Goal: Task Accomplishment & Management: Use online tool/utility

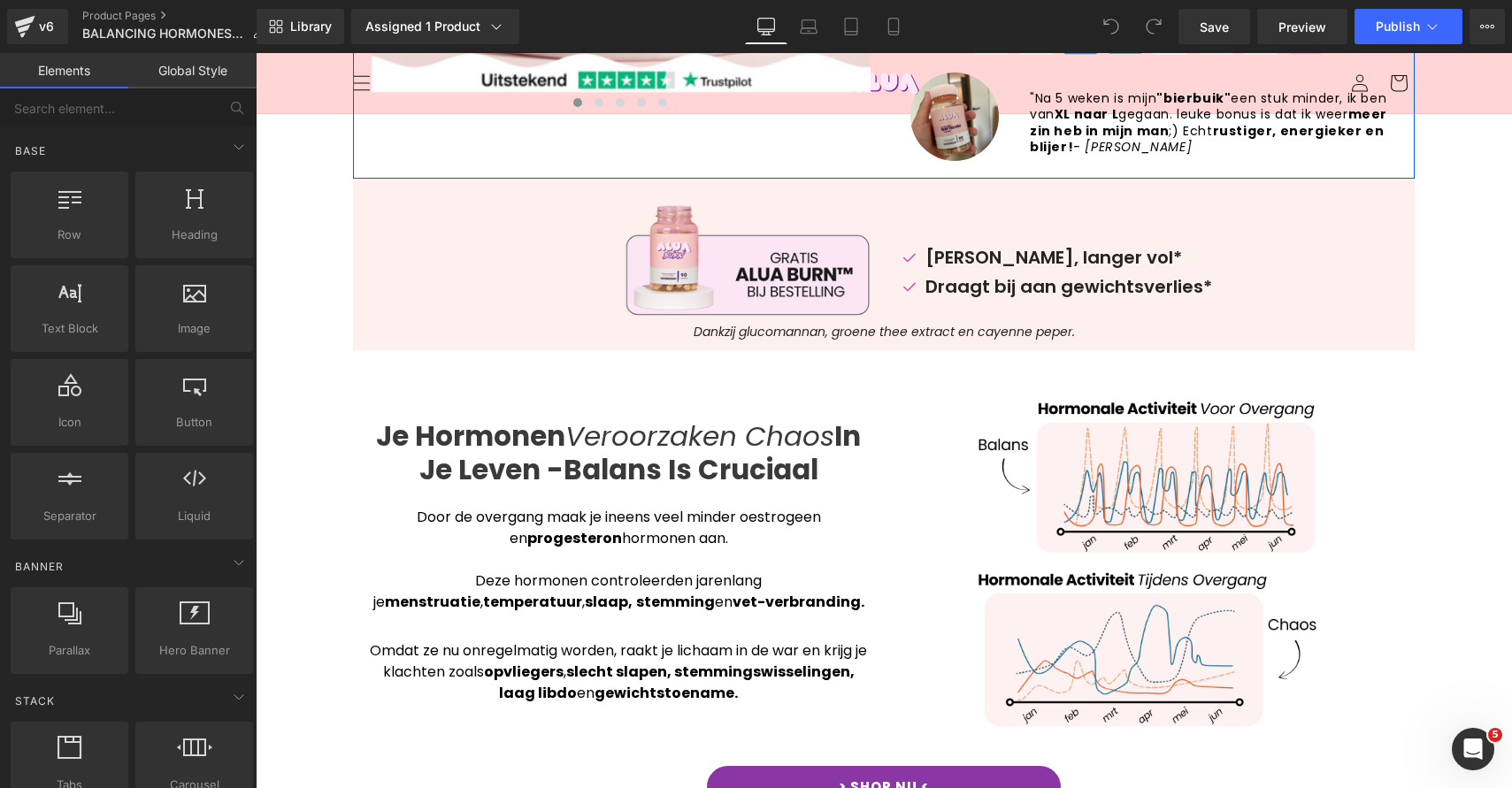
scroll to position [513, 0]
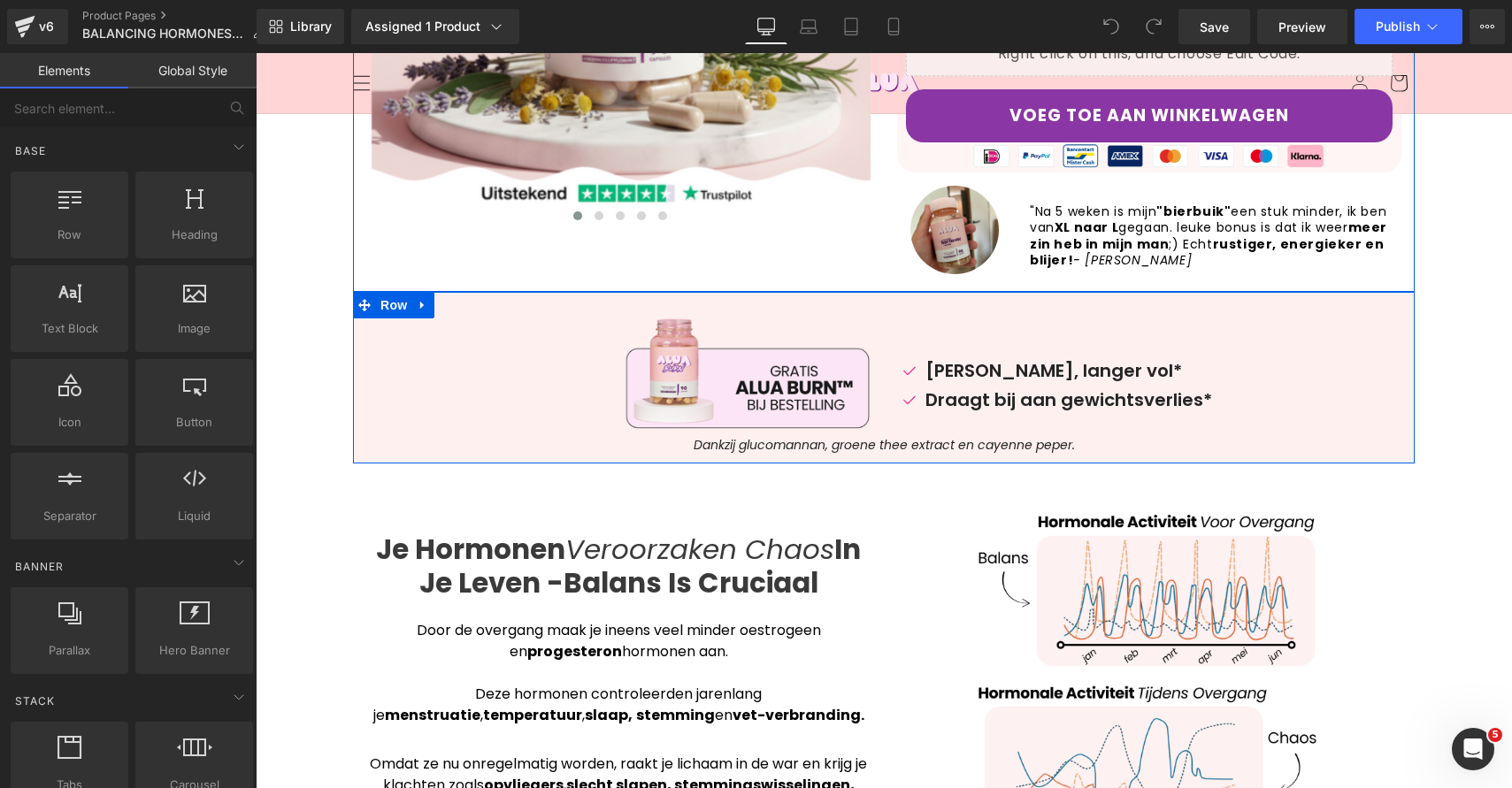
click at [417, 309] on icon at bounding box center [424, 305] width 13 height 14
click at [423, 306] on link at bounding box center [423, 304] width 23 height 27
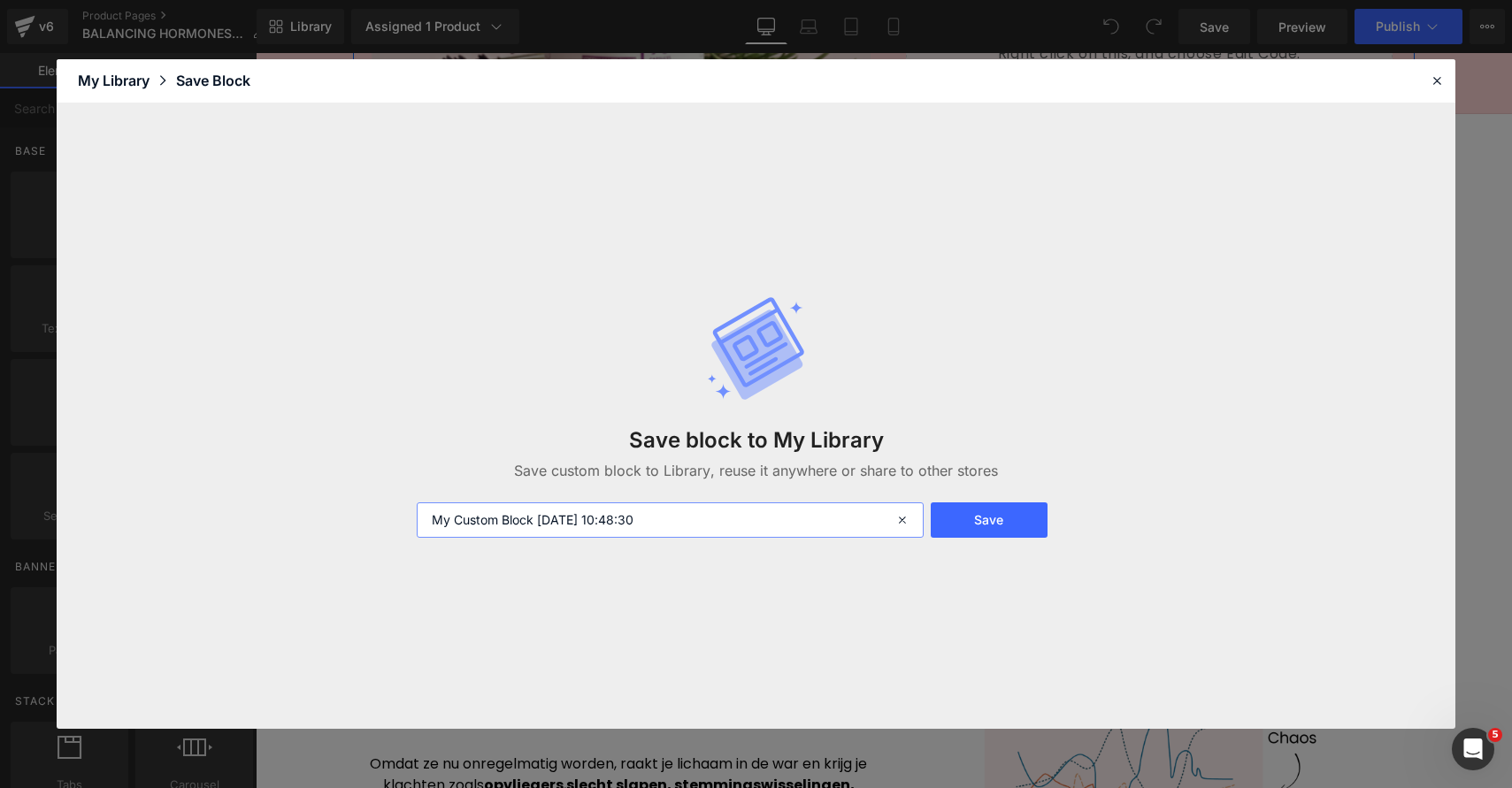
click at [799, 520] on input "My Custom Block 2025-09-30 10:48:30" at bounding box center [670, 519] width 507 height 36
type input "GRATIS BURN"
click at [1041, 511] on button "Save" at bounding box center [990, 519] width 117 height 36
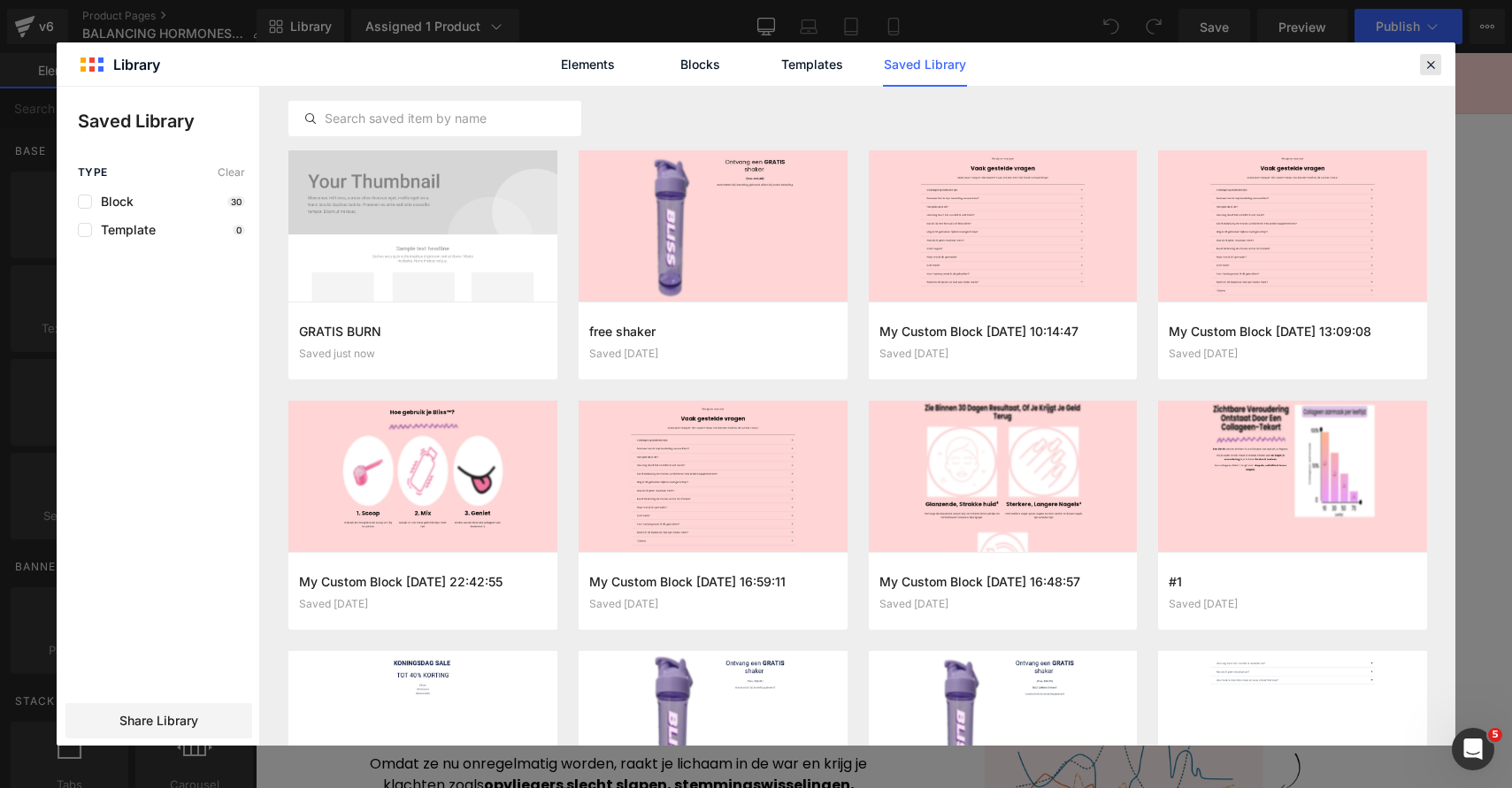
click at [1439, 61] on div at bounding box center [1431, 64] width 21 height 21
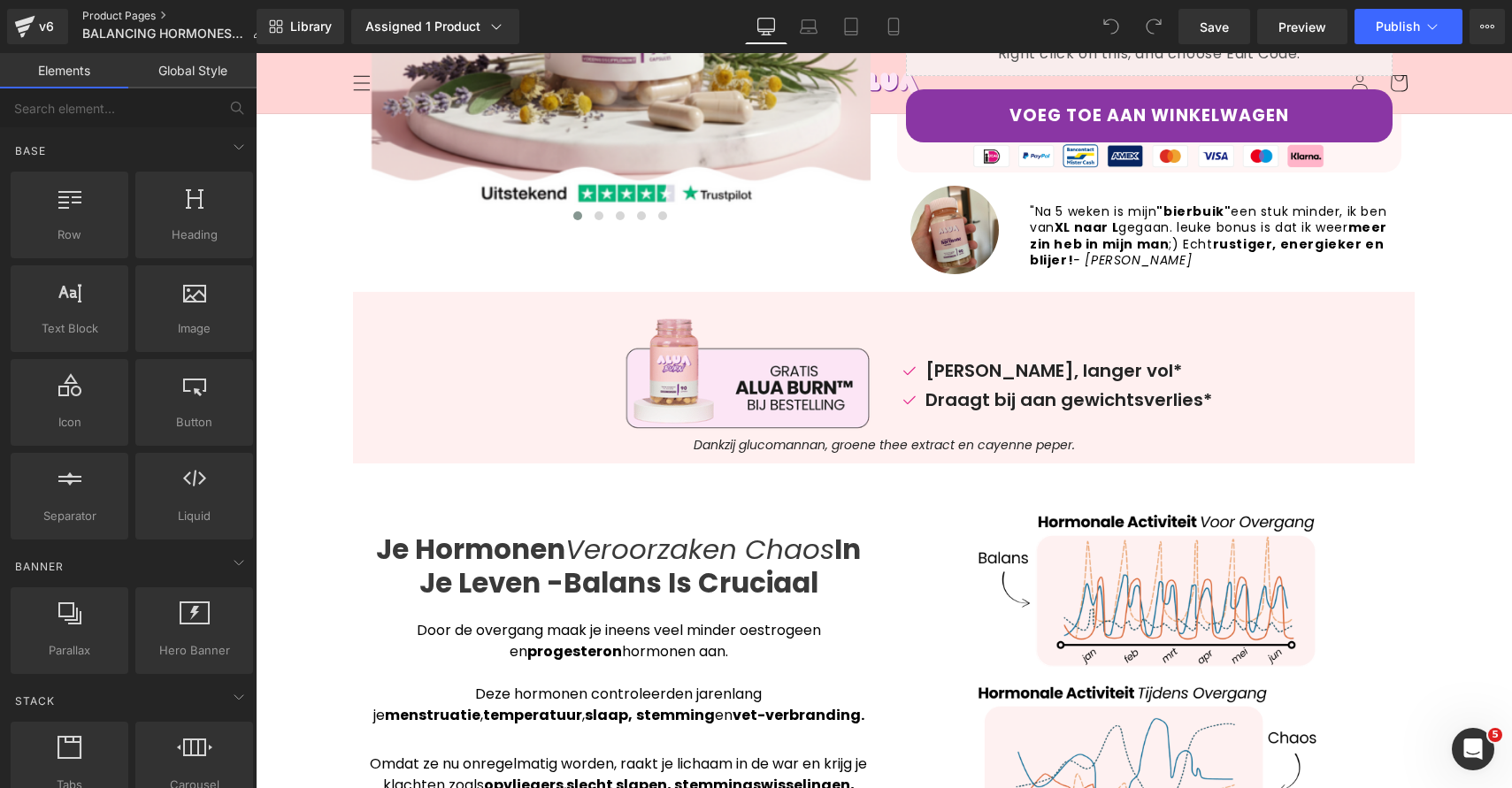
click at [97, 15] on link "Product Pages" at bounding box center [180, 16] width 197 height 14
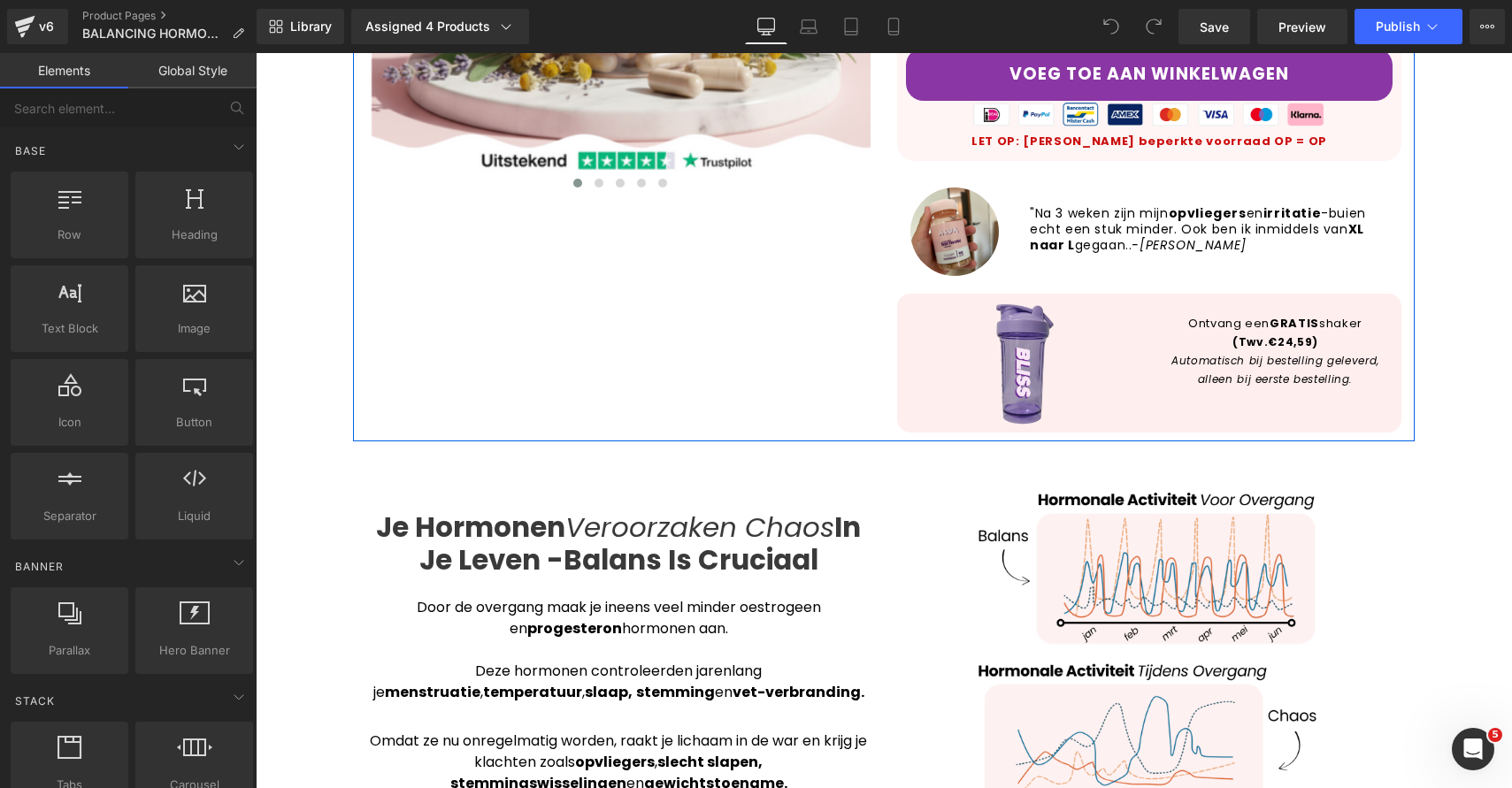
scroll to position [557, 0]
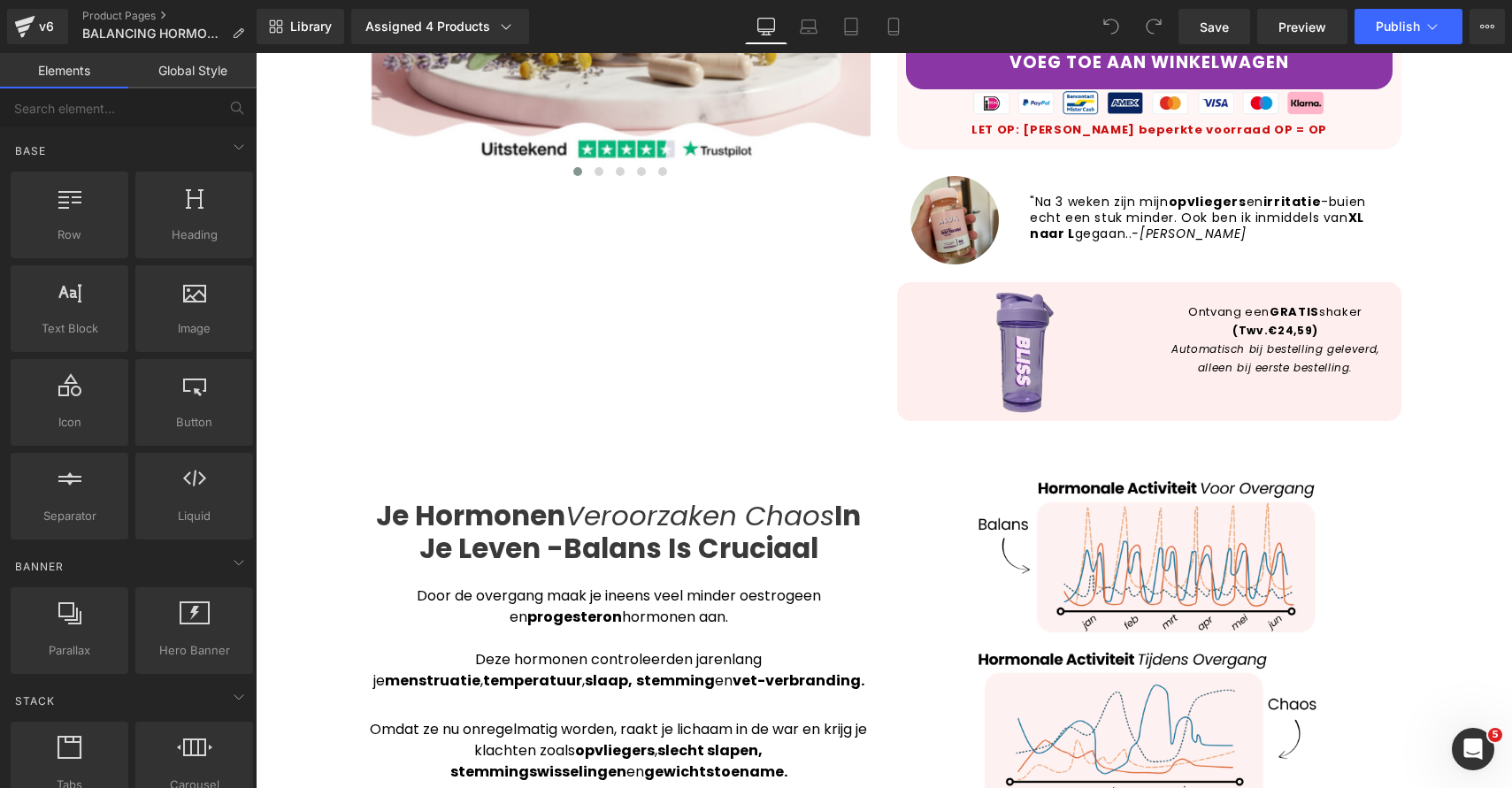
click at [325, 7] on div "Library Assigned 4 Products Product Preview Alua™ Balancing Hormone Capsules Bu…" at bounding box center [885, 27] width 1256 height 53
click at [308, 18] on span "Library" at bounding box center [310, 26] width 41 height 16
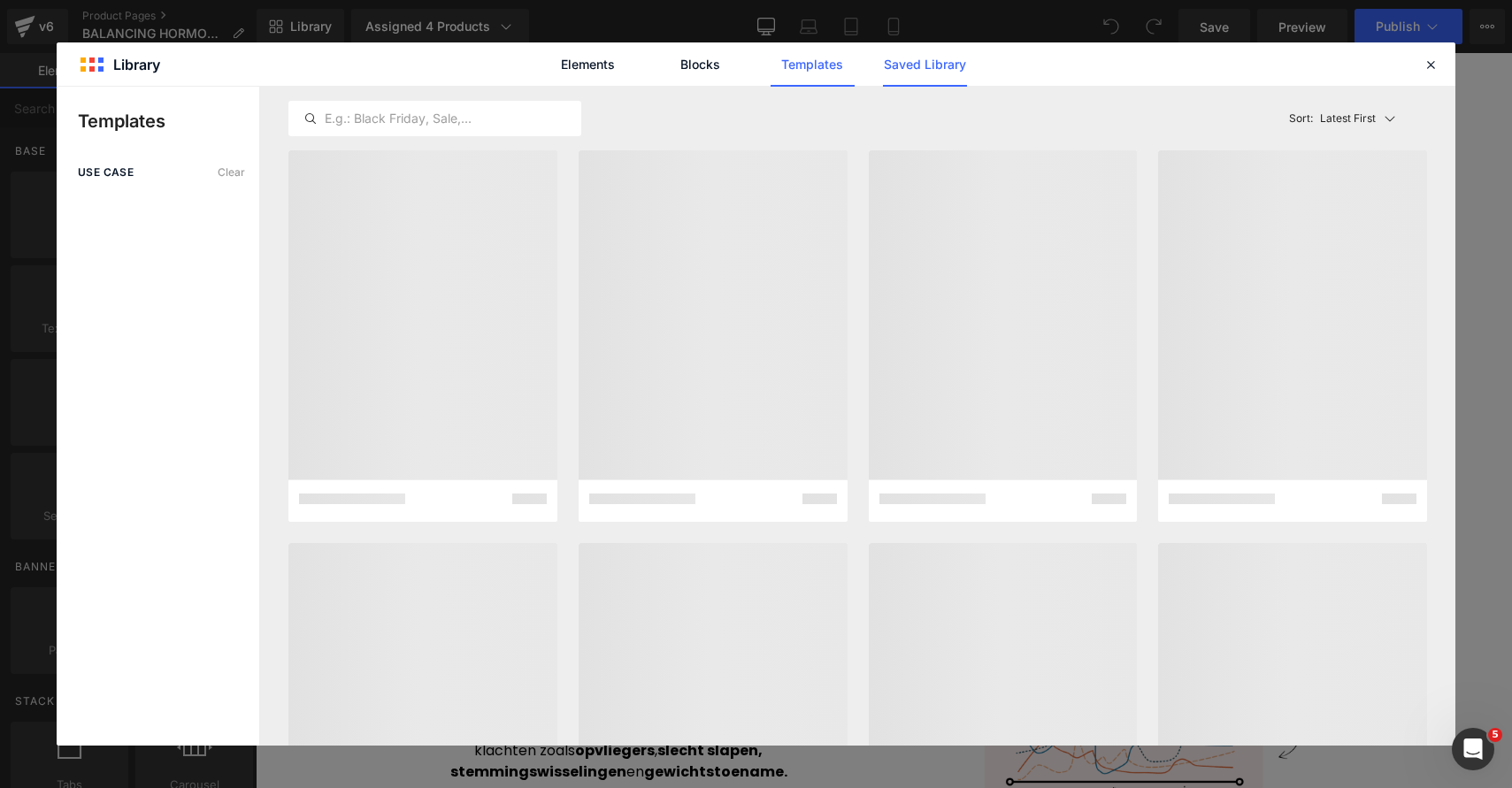
click at [895, 50] on link "Saved Library" at bounding box center [925, 64] width 84 height 44
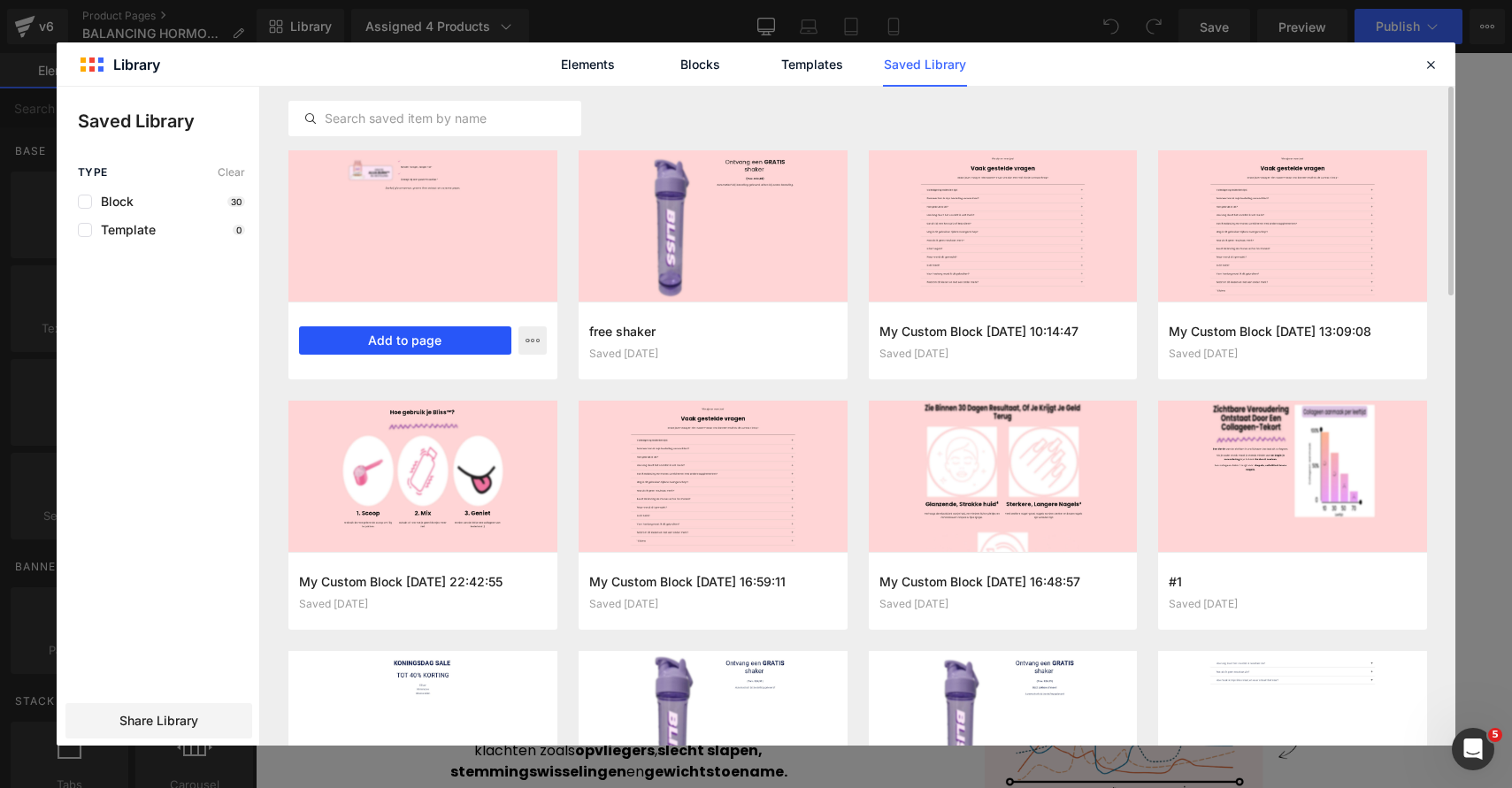
drag, startPoint x: 420, startPoint y: 338, endPoint x: 296, endPoint y: 468, distance: 179.7
click at [420, 338] on button "Add to page" at bounding box center [405, 340] width 212 height 28
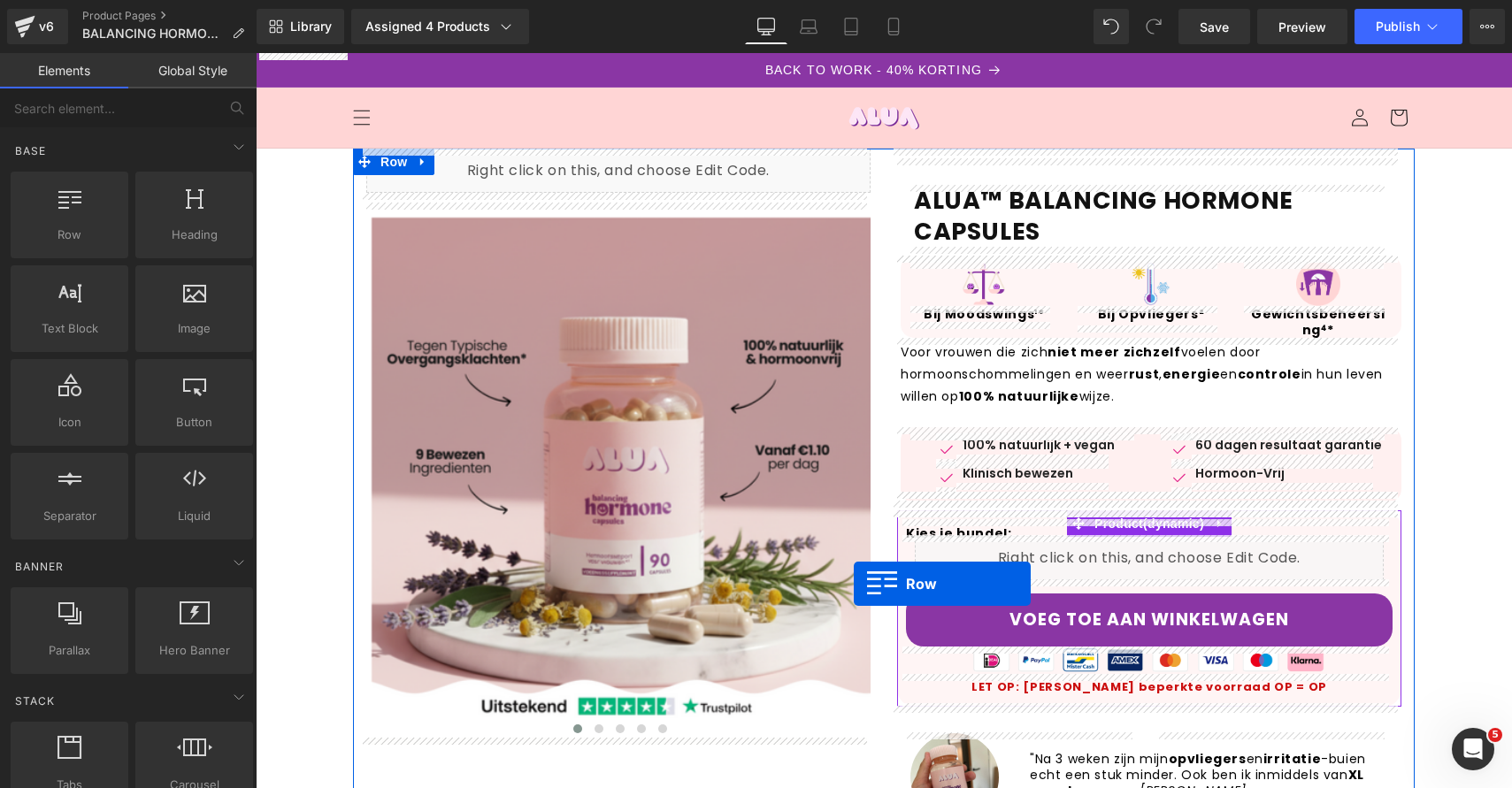
scroll to position [523, 0]
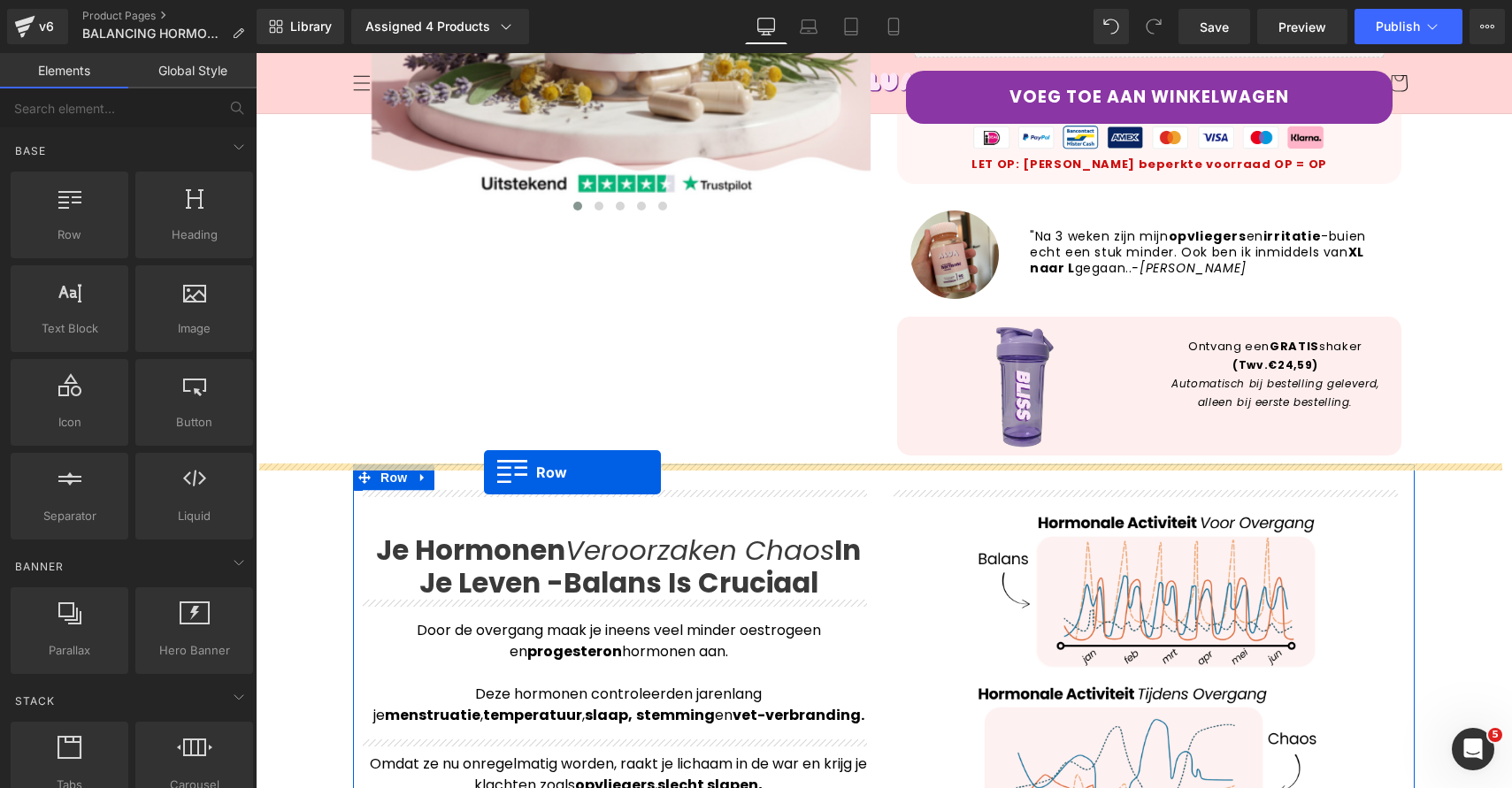
drag, startPoint x: 367, startPoint y: 287, endPoint x: 484, endPoint y: 473, distance: 219.7
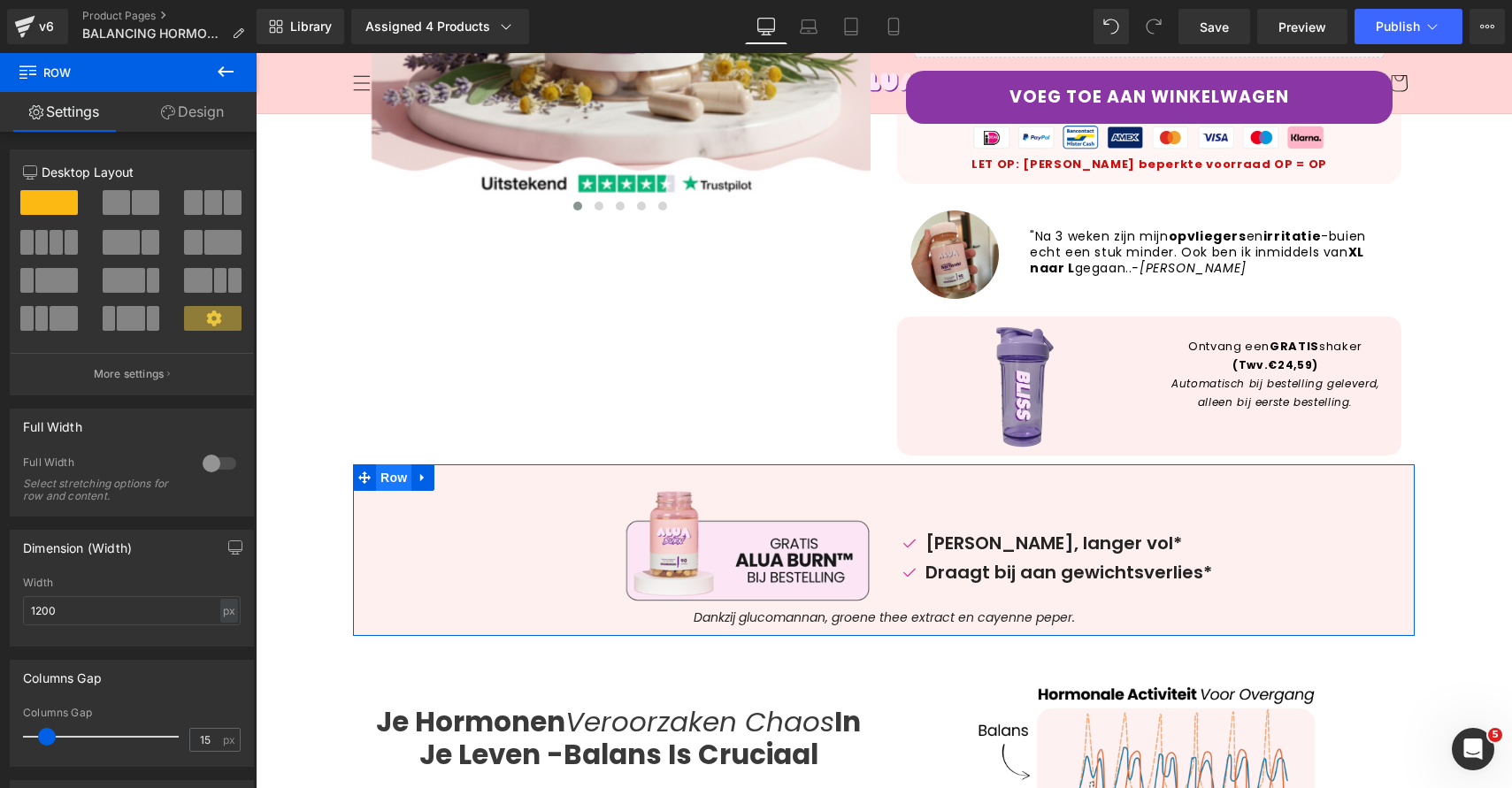
click at [381, 474] on span "Row" at bounding box center [393, 477] width 36 height 27
click at [207, 110] on link "Design" at bounding box center [192, 112] width 128 height 40
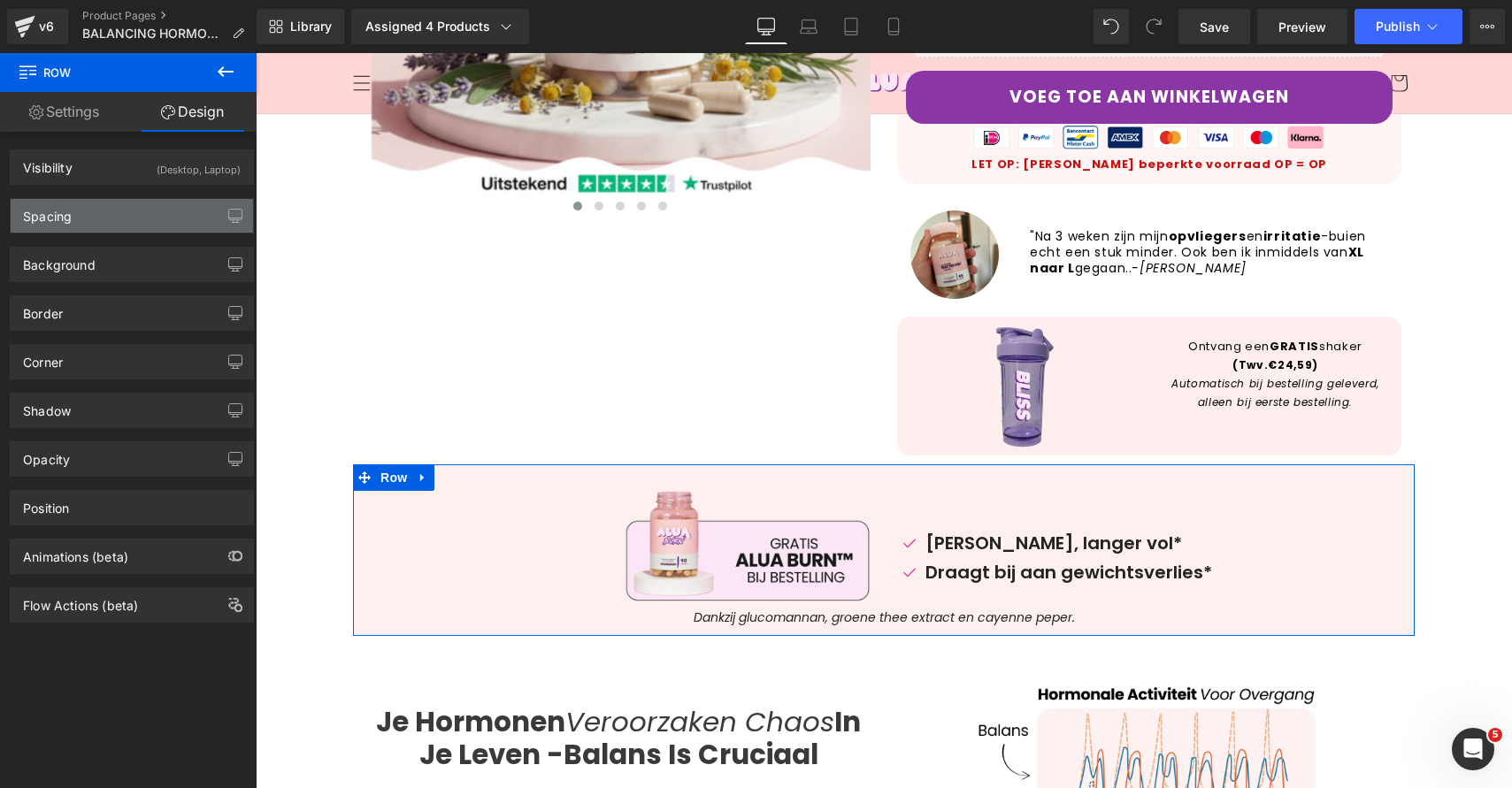
click at [131, 229] on div "Spacing" at bounding box center [132, 216] width 242 height 34
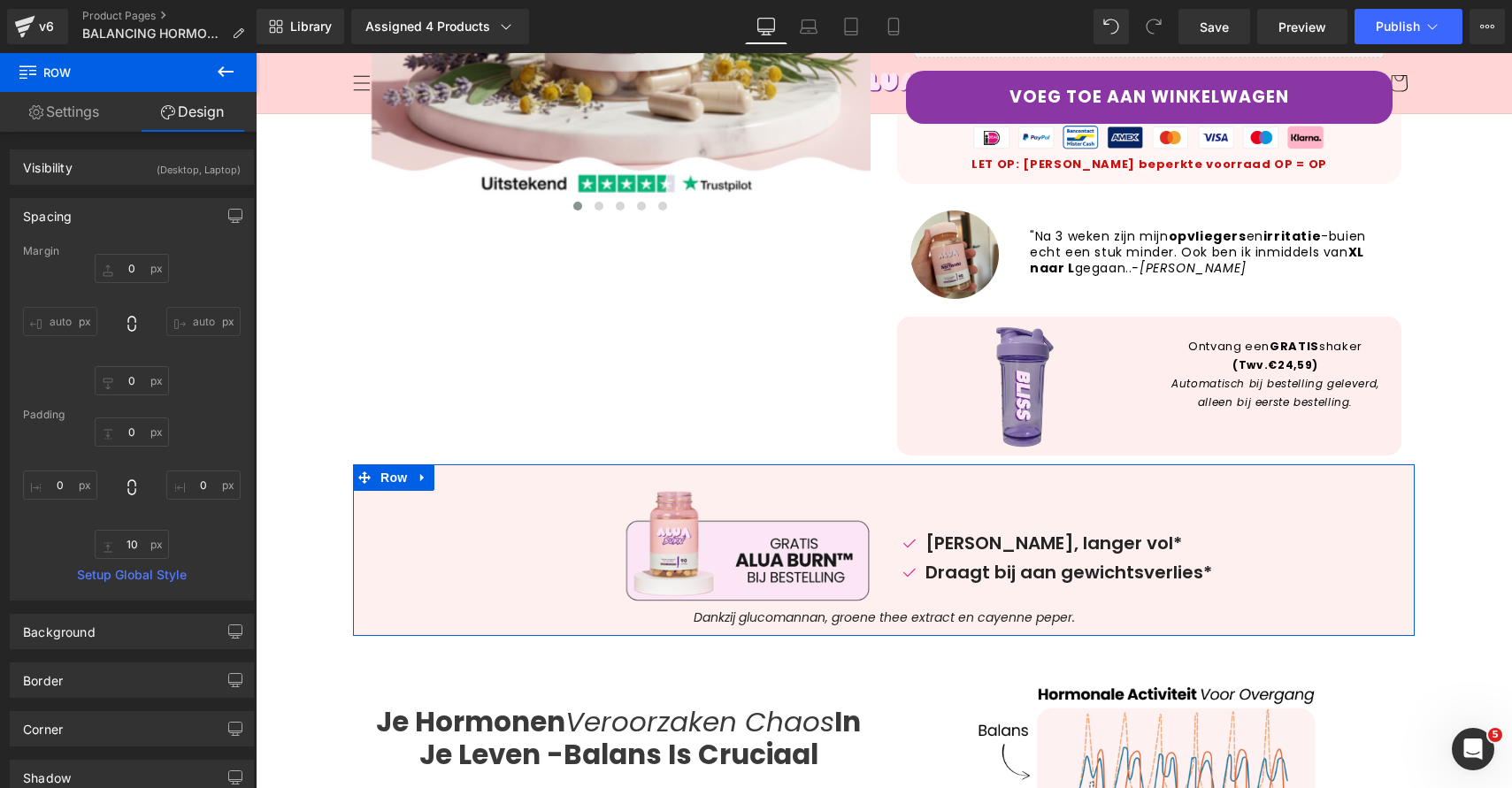
click at [133, 223] on div "Spacing" at bounding box center [132, 216] width 242 height 34
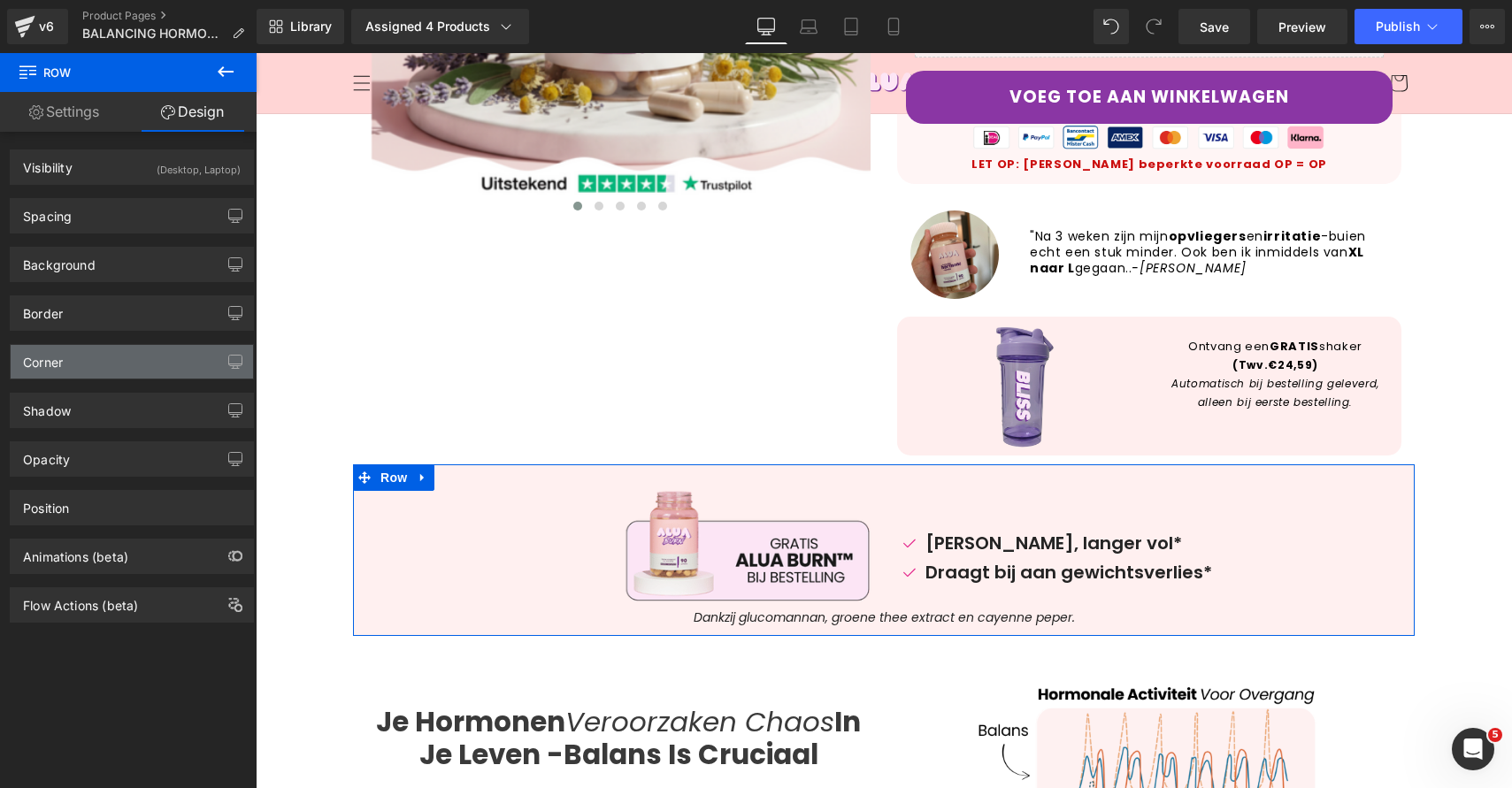
click at [143, 376] on div "Corner" at bounding box center [132, 361] width 242 height 34
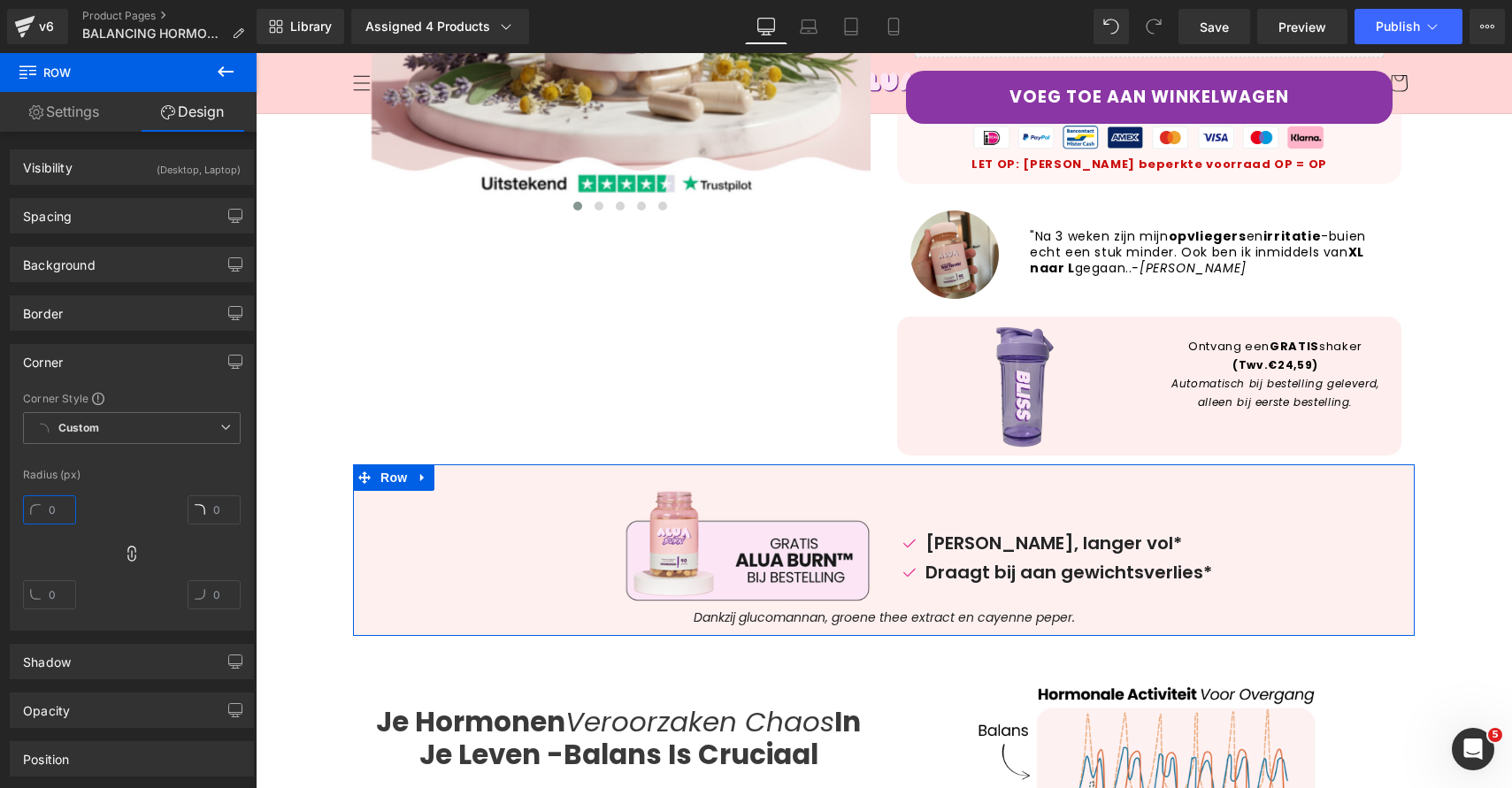
click at [56, 499] on input "text" at bounding box center [49, 510] width 53 height 29
type input "2"
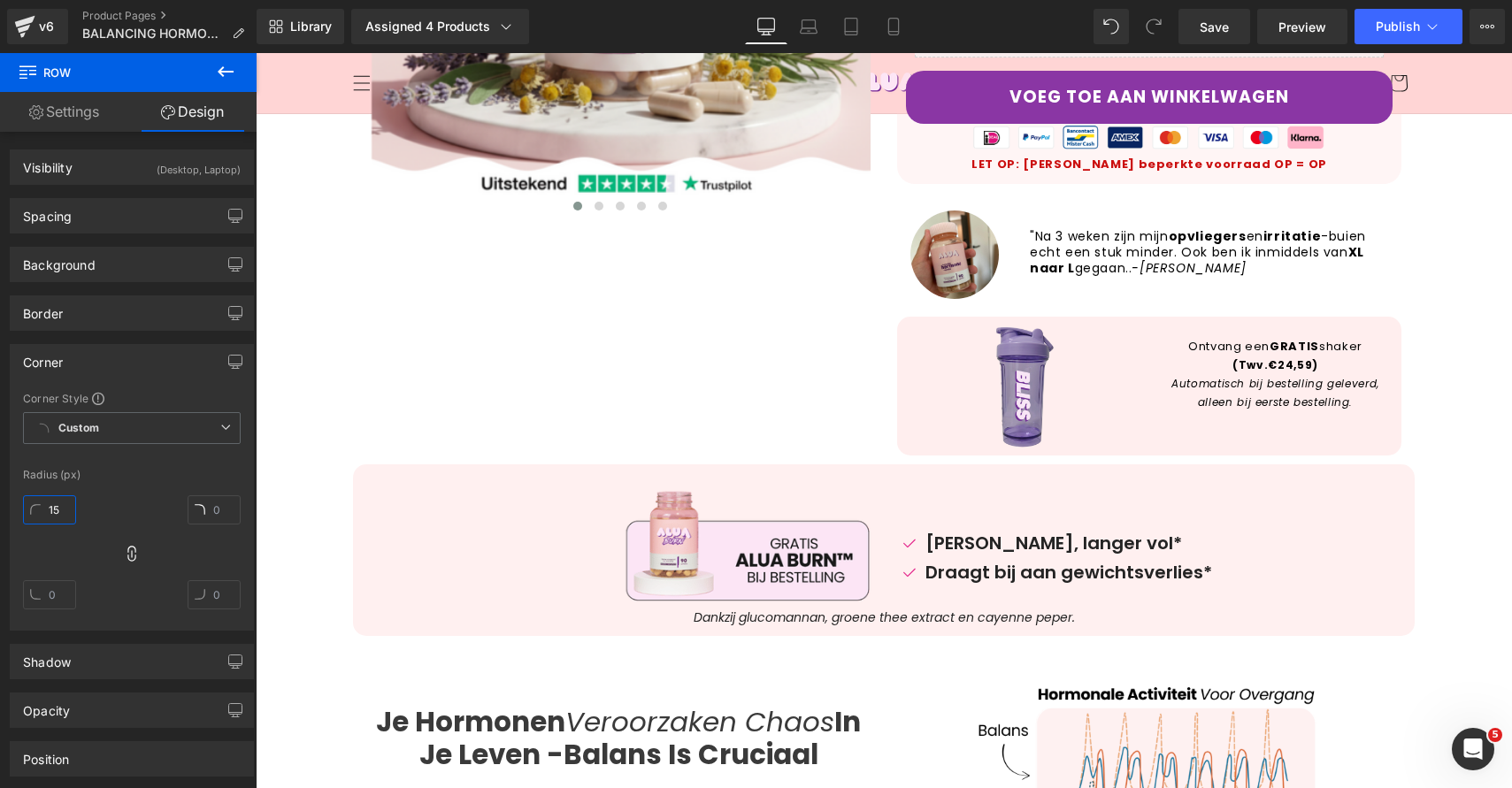
type input "1"
type input "10"
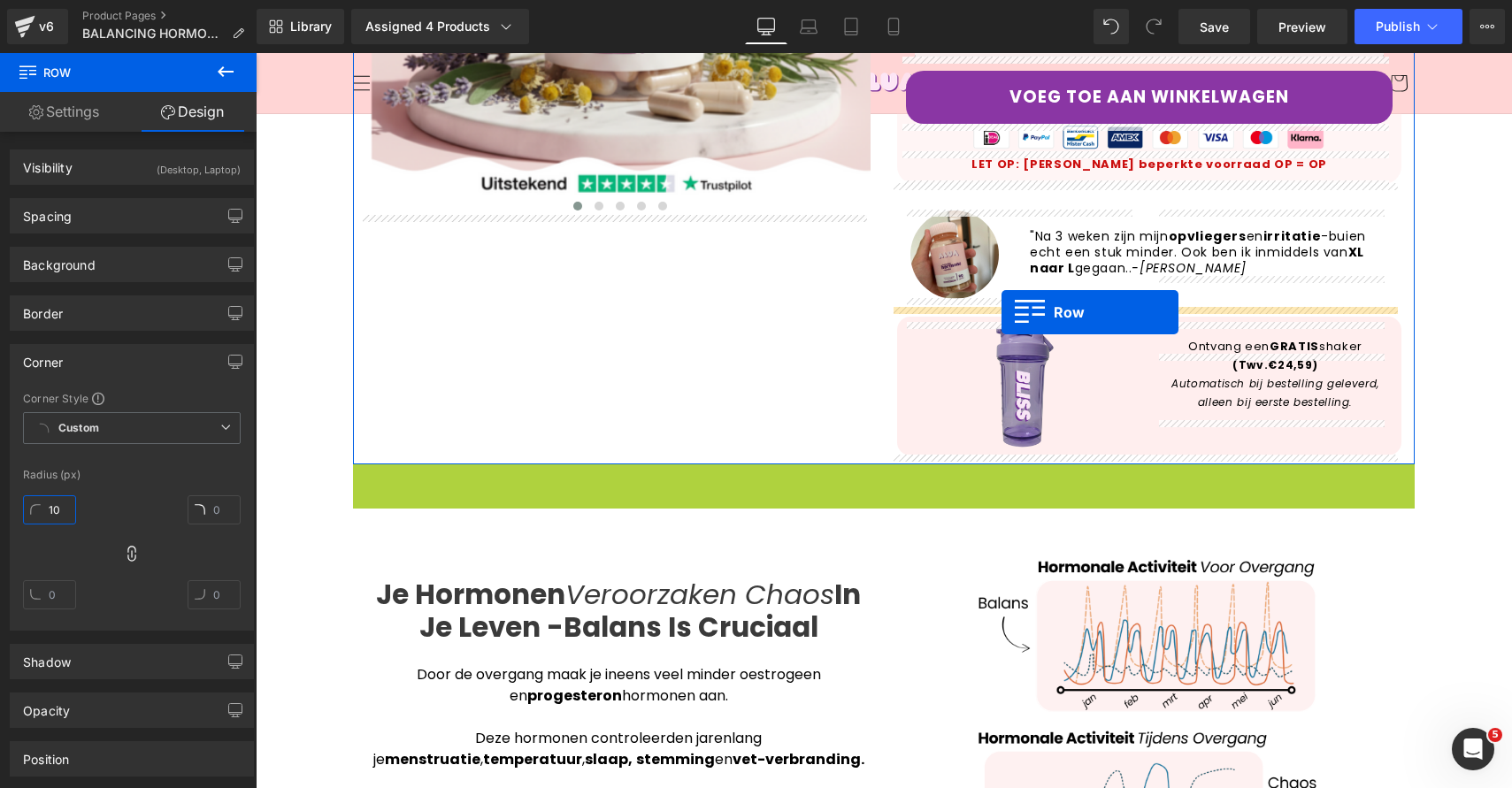
drag, startPoint x: 360, startPoint y: 479, endPoint x: 1002, endPoint y: 312, distance: 663.4
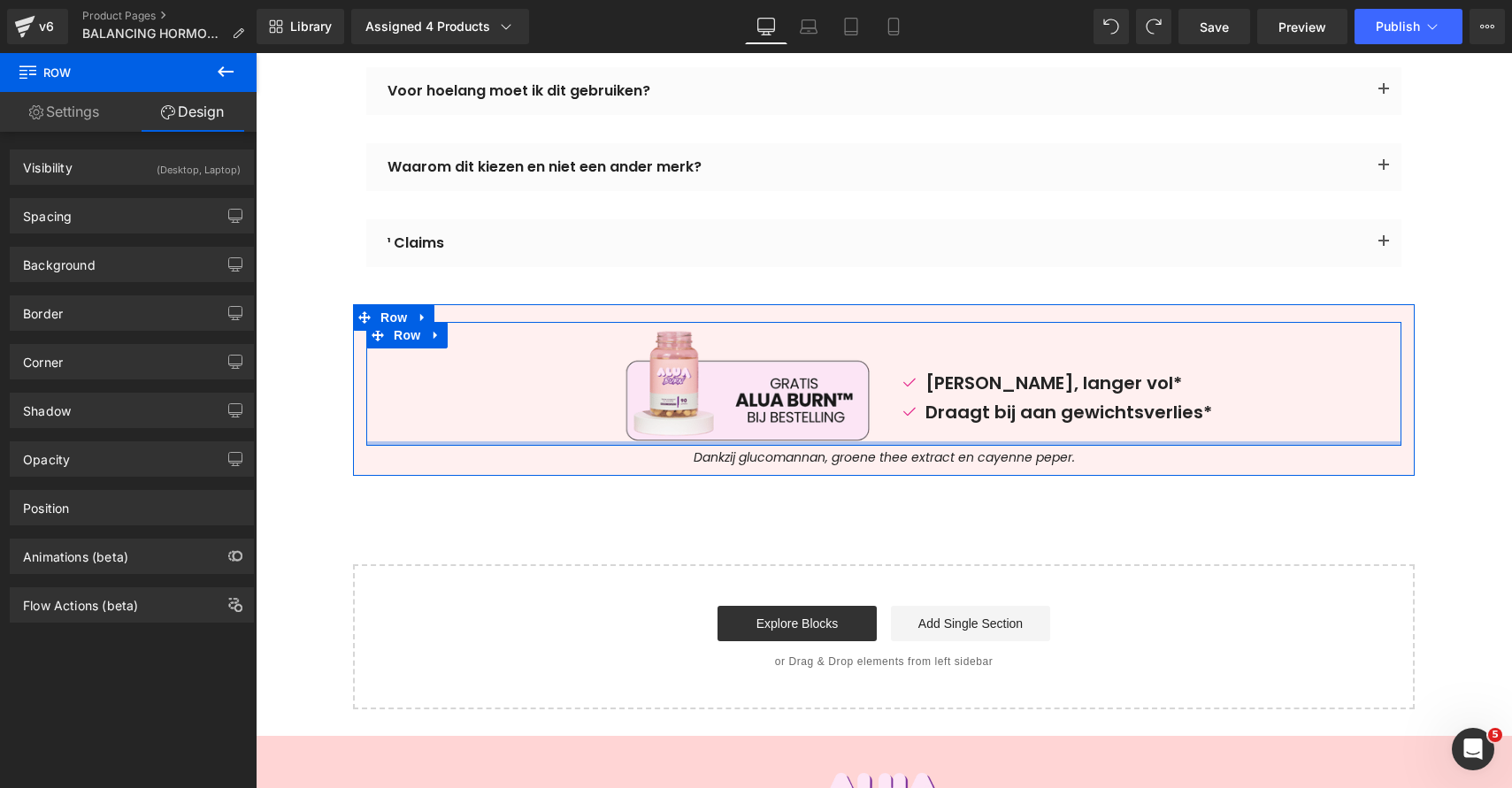
scroll to position [5764, 0]
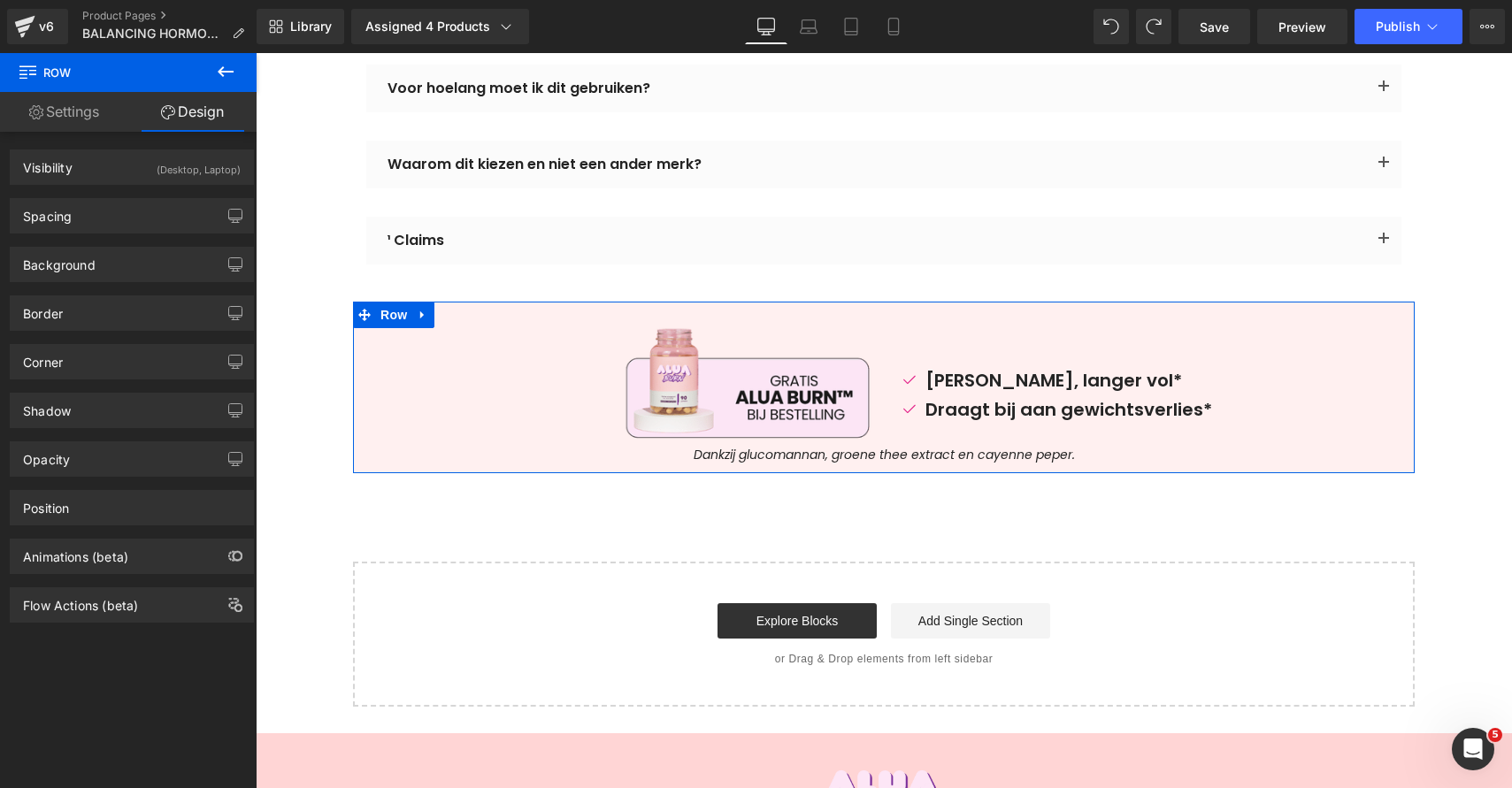
drag, startPoint x: 377, startPoint y: 307, endPoint x: 292, endPoint y: 215, distance: 125.3
click at [377, 307] on span "Row" at bounding box center [393, 314] width 36 height 27
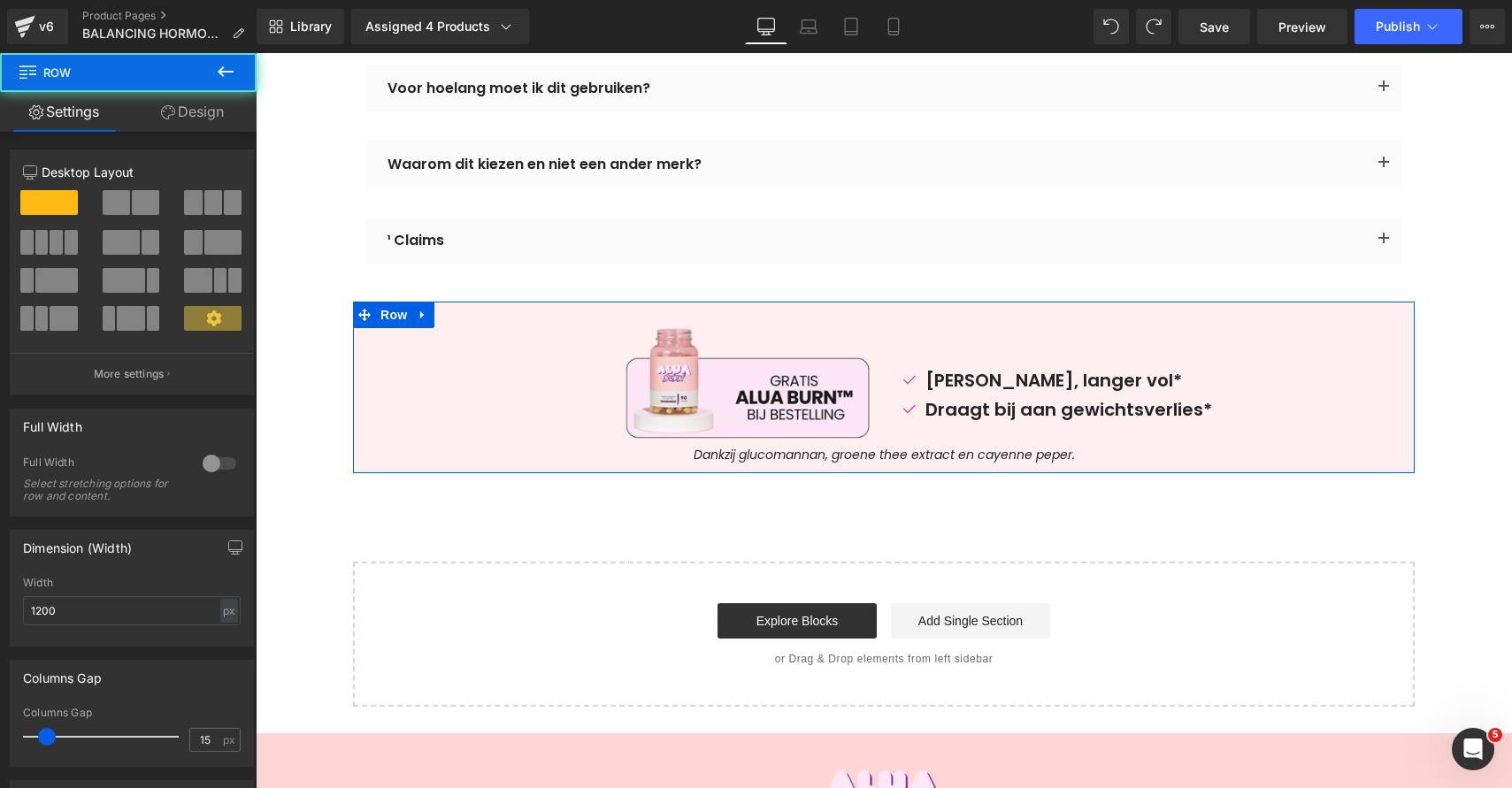
click at [191, 151] on div "Column Size Customizer 12 Desktop Layout Laptop Layout Tablet Layout Mobile Lay…" at bounding box center [132, 272] width 244 height 246
click at [193, 126] on link "Design" at bounding box center [192, 112] width 128 height 40
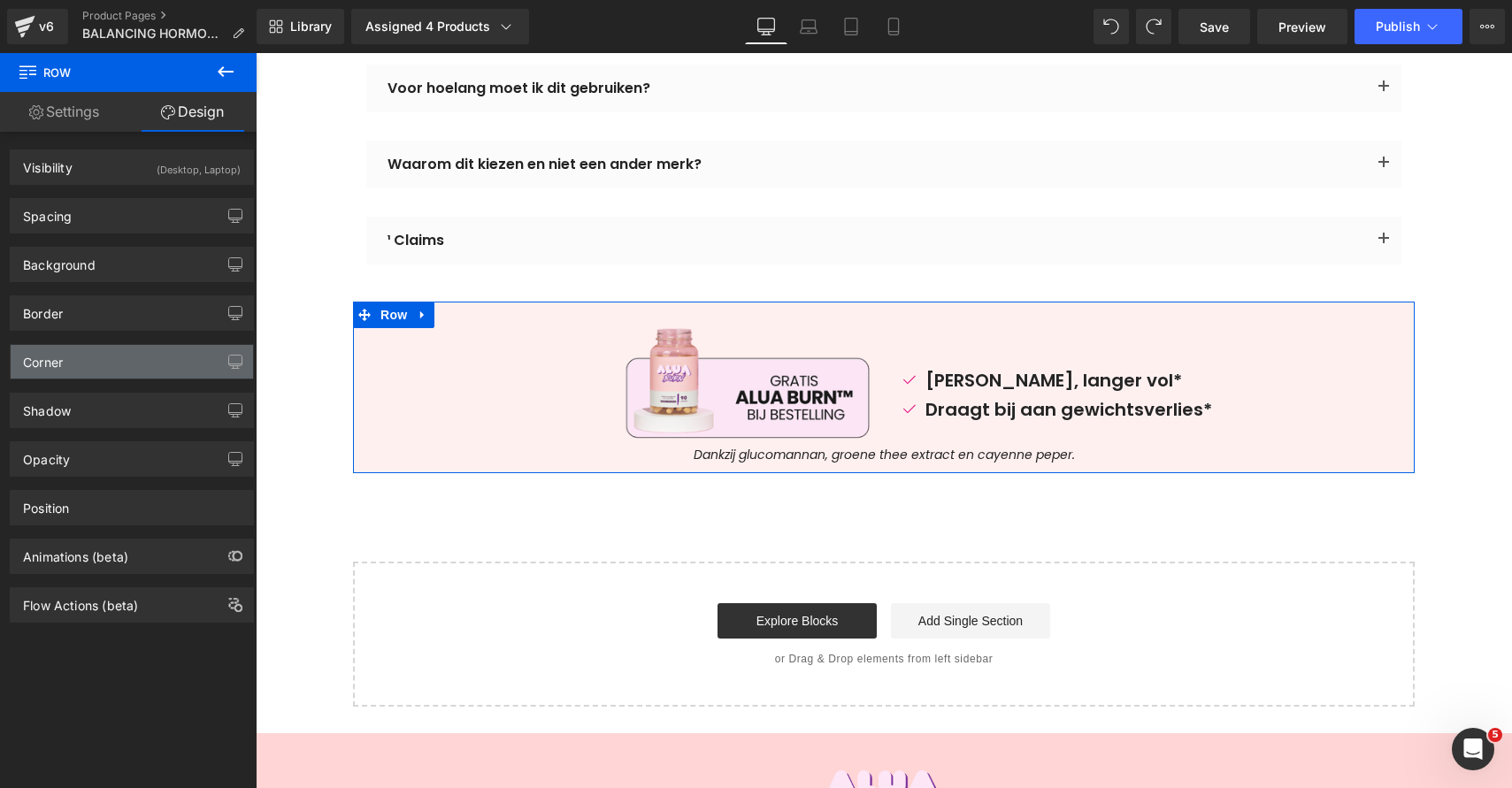
click at [110, 364] on div "Corner" at bounding box center [132, 361] width 242 height 34
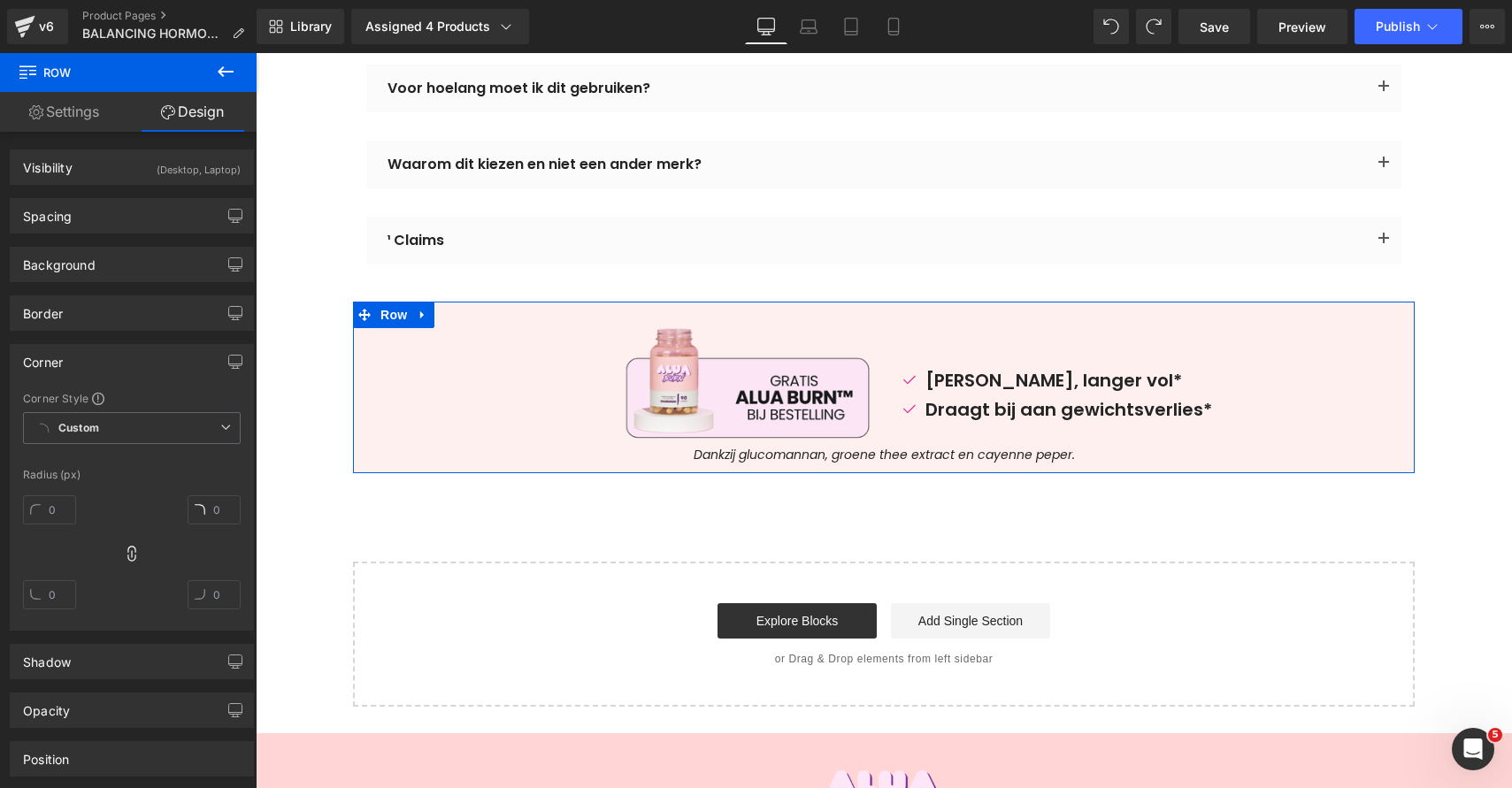
click at [52, 525] on div at bounding box center [49, 516] width 53 height 57
click at [52, 516] on input "text" at bounding box center [49, 510] width 53 height 29
type input "10"
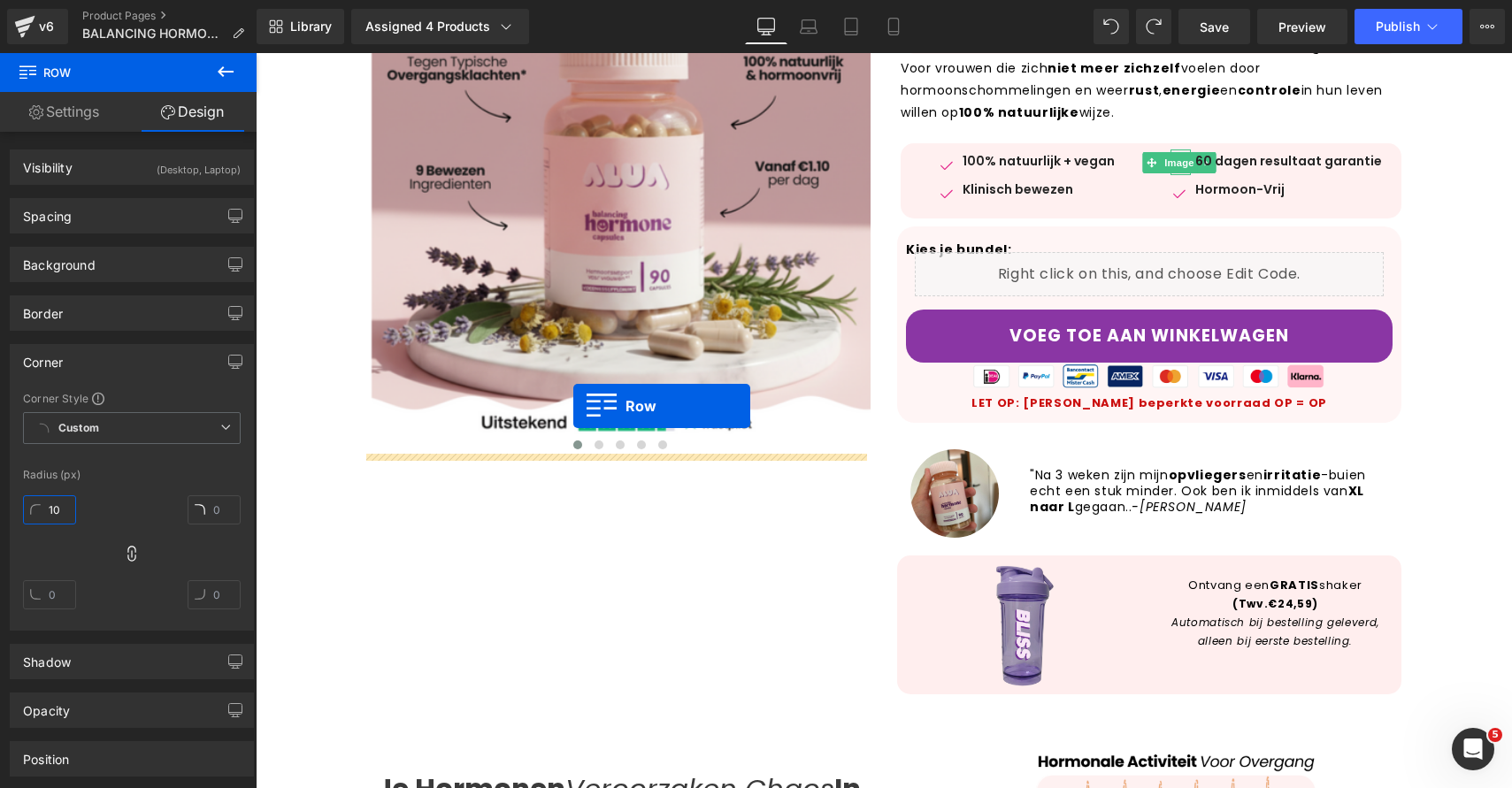
scroll to position [465, 0]
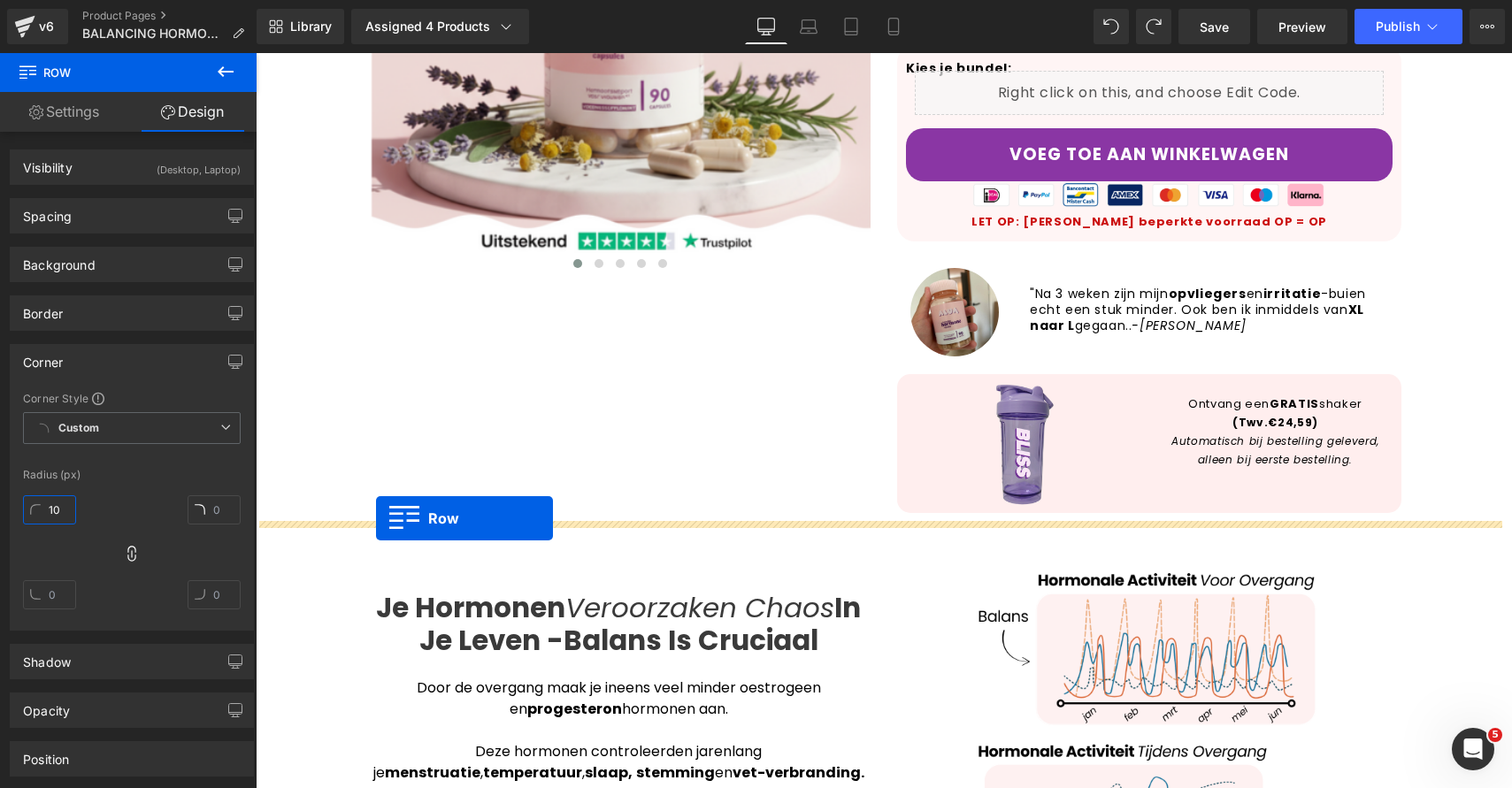
drag, startPoint x: 358, startPoint y: 319, endPoint x: 376, endPoint y: 518, distance: 199.8
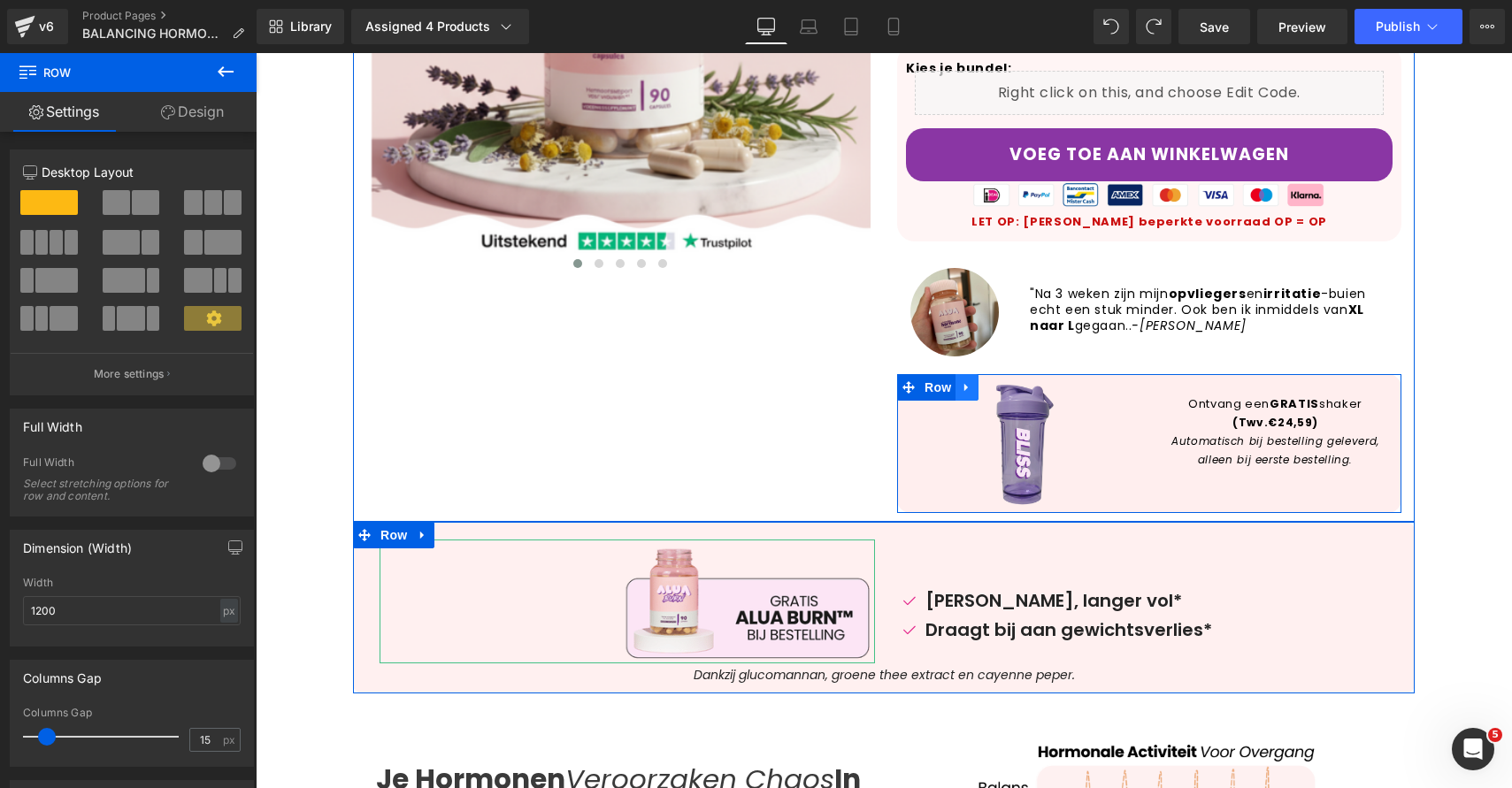
click at [969, 378] on link at bounding box center [967, 387] width 23 height 27
click at [960, 386] on icon at bounding box center [967, 388] width 13 height 13
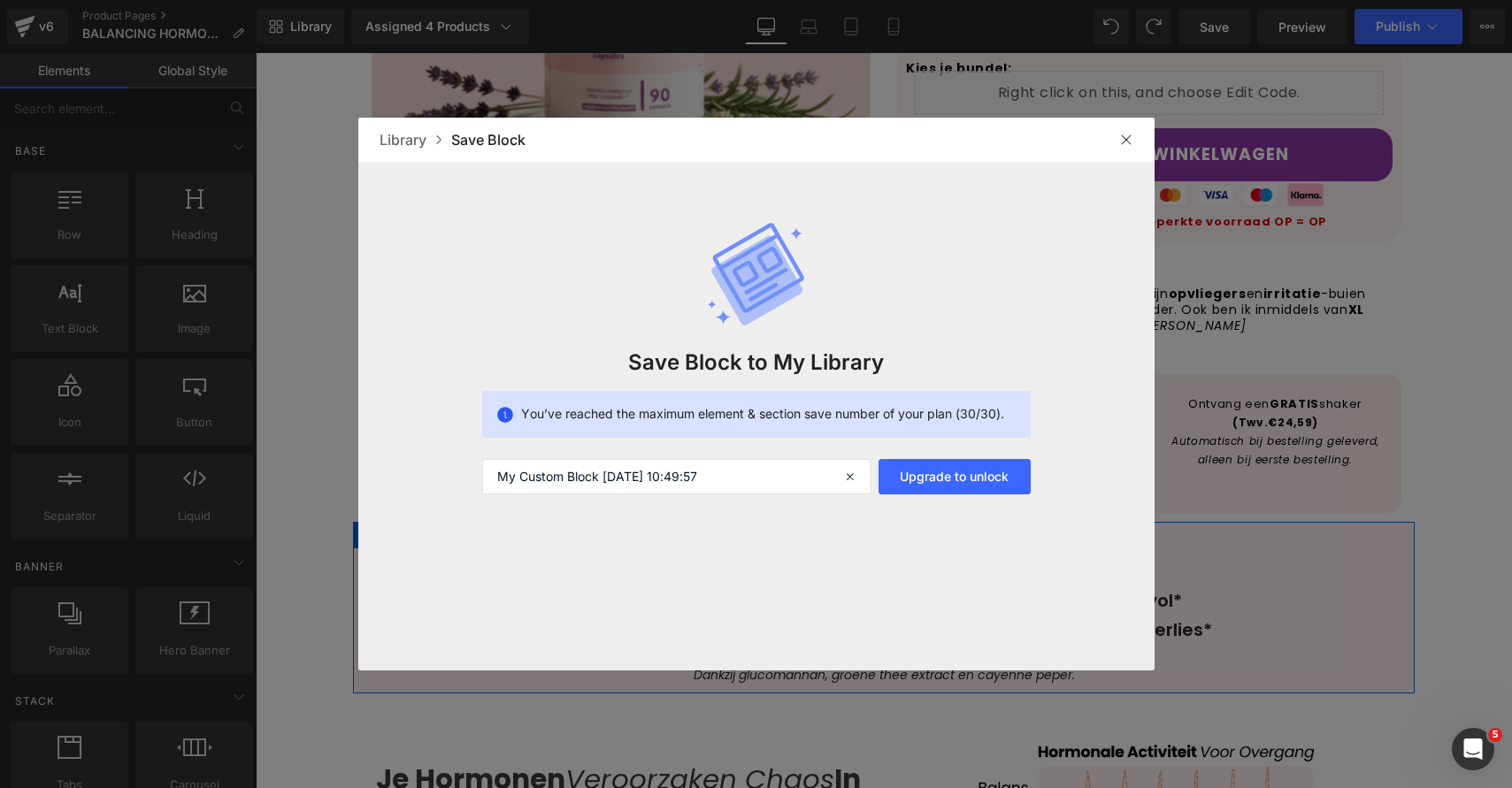
click at [1128, 147] on div at bounding box center [1126, 139] width 28 height 28
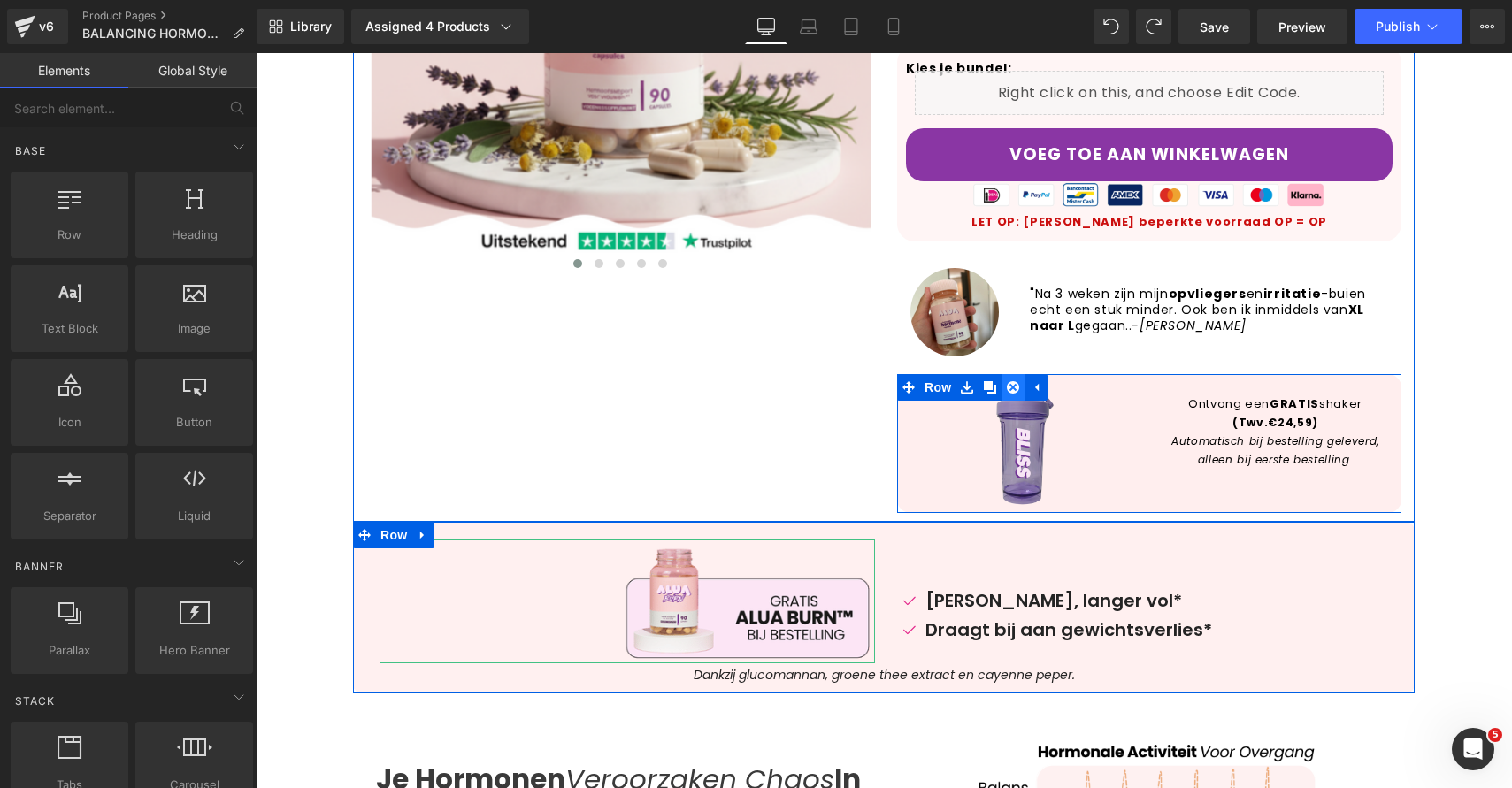
click at [1007, 385] on icon at bounding box center [1013, 387] width 13 height 14
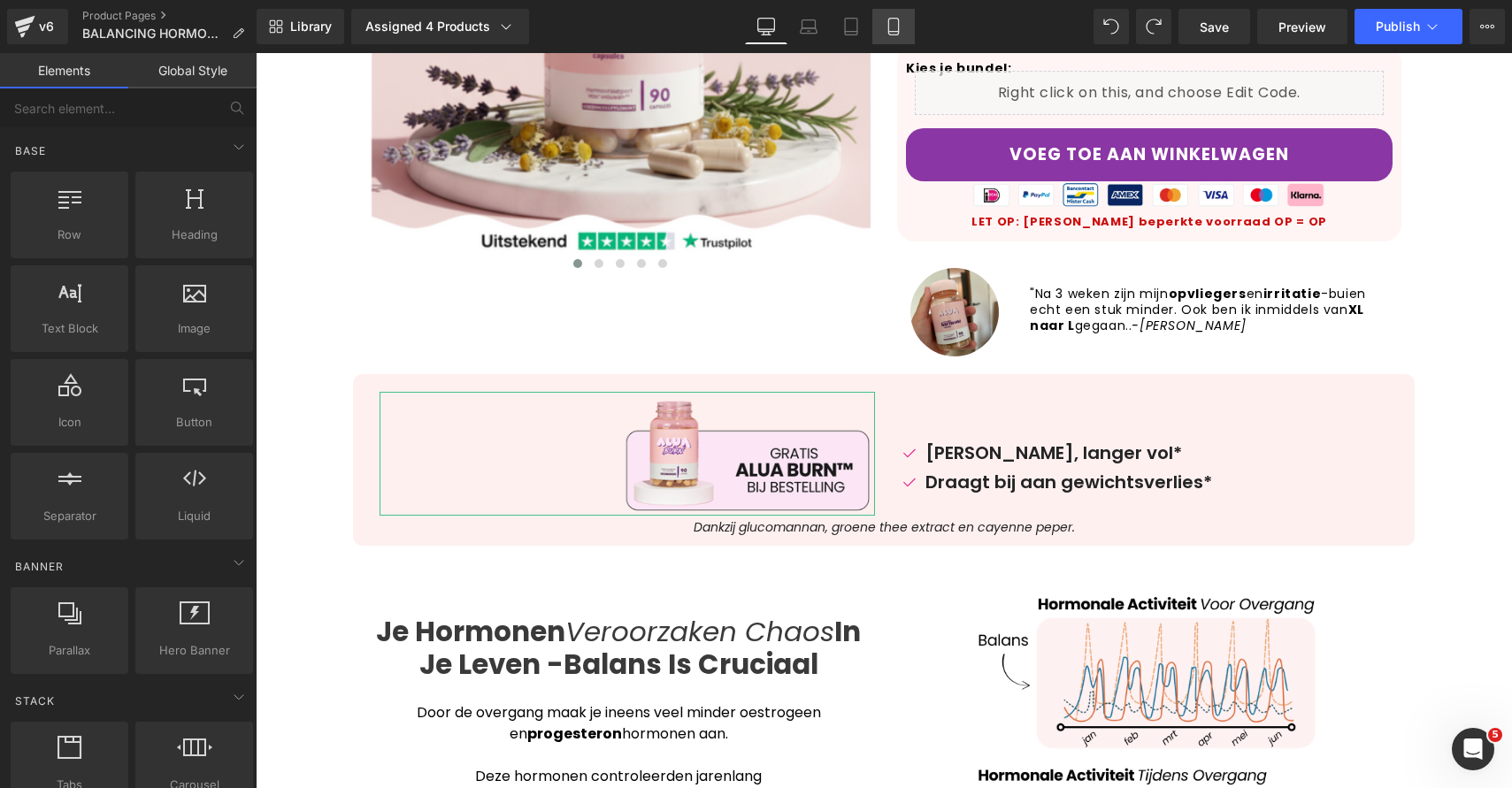
click at [904, 27] on link "Mobile" at bounding box center [894, 27] width 42 height 36
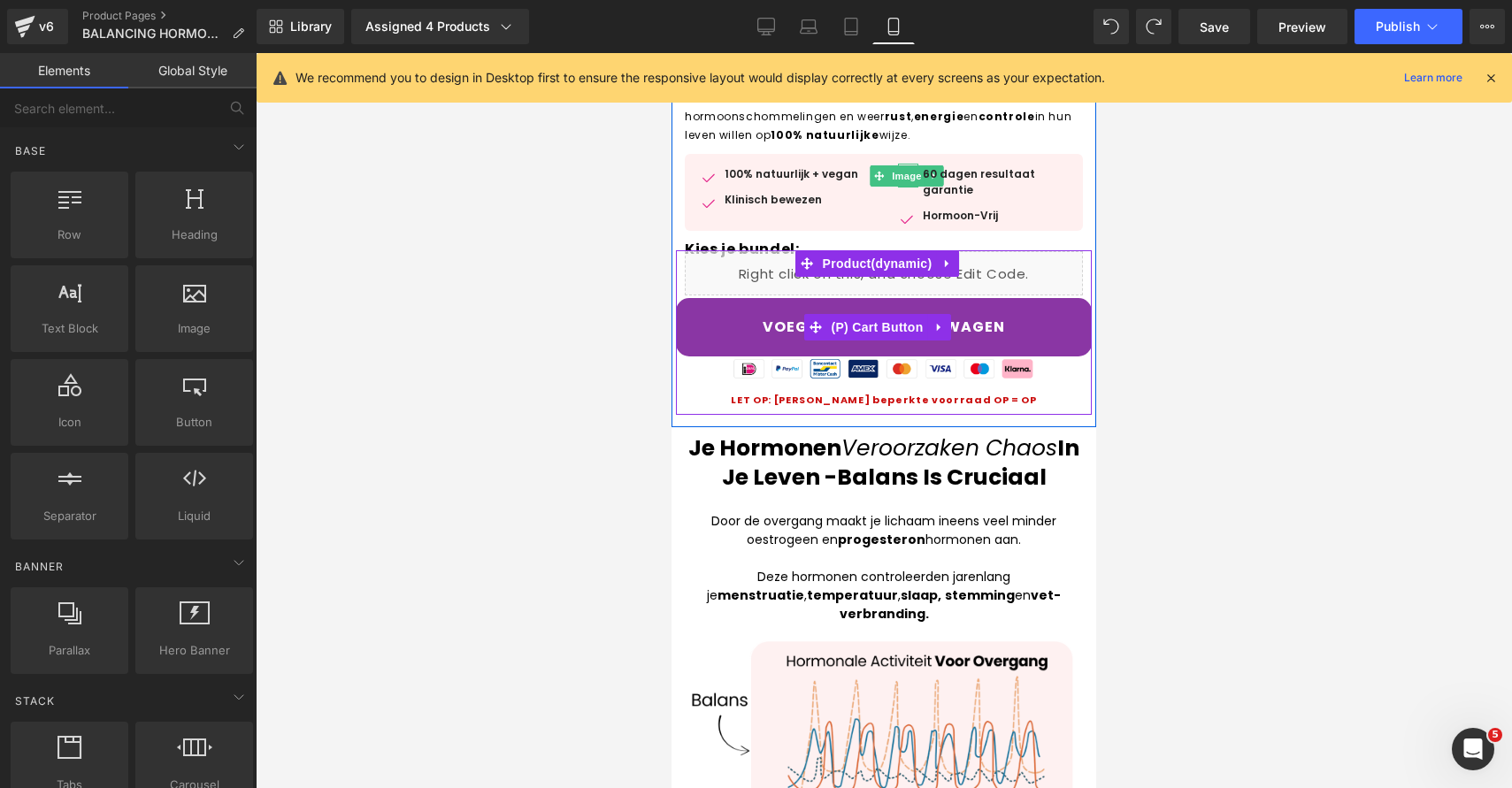
scroll to position [852, 0]
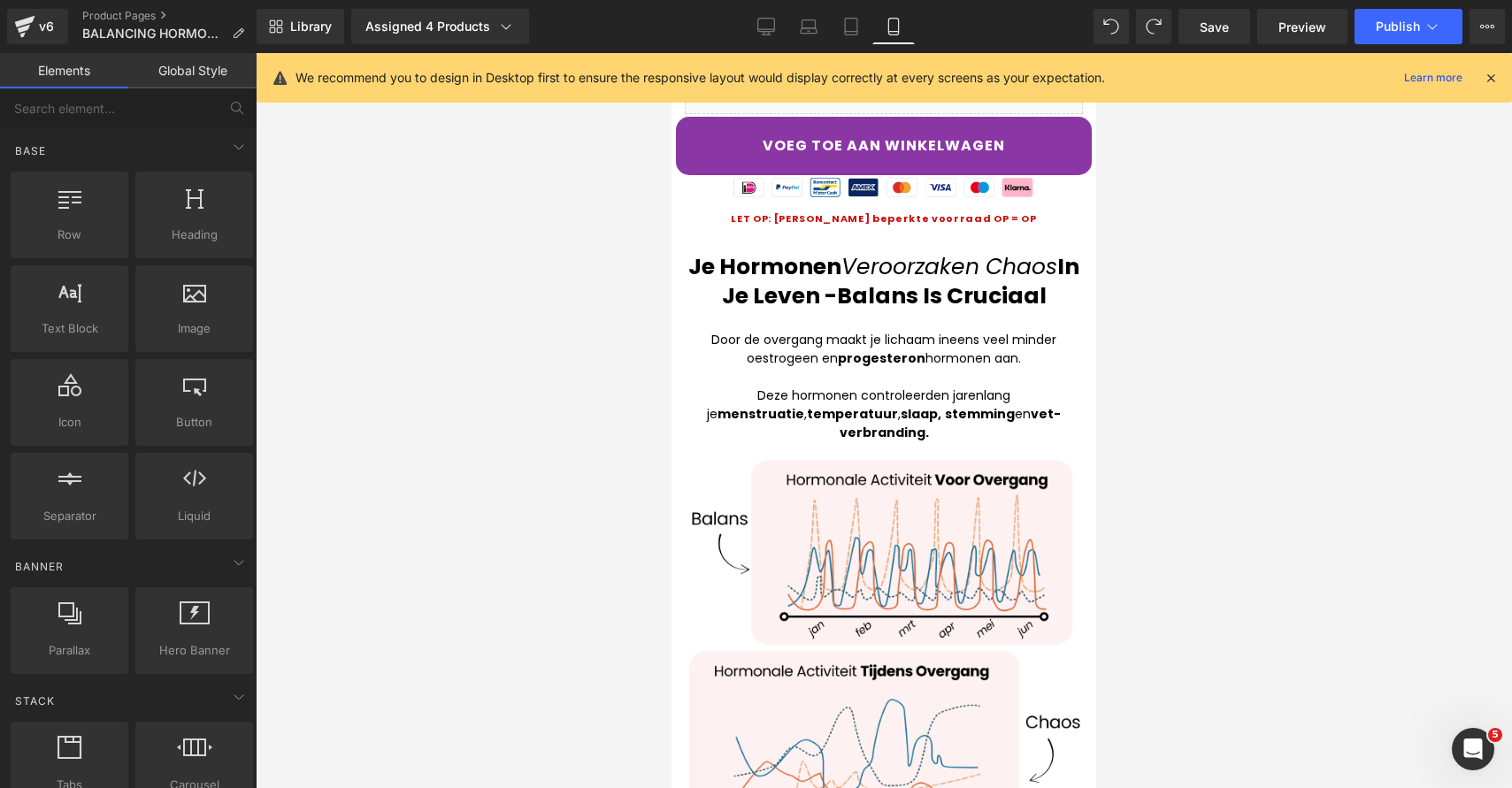
click at [810, 58] on div "We recommend you to design in Desktop first to ensure the responsive layout wou…" at bounding box center [885, 78] width 1256 height 49
click at [779, 21] on link "Desktop" at bounding box center [766, 27] width 42 height 36
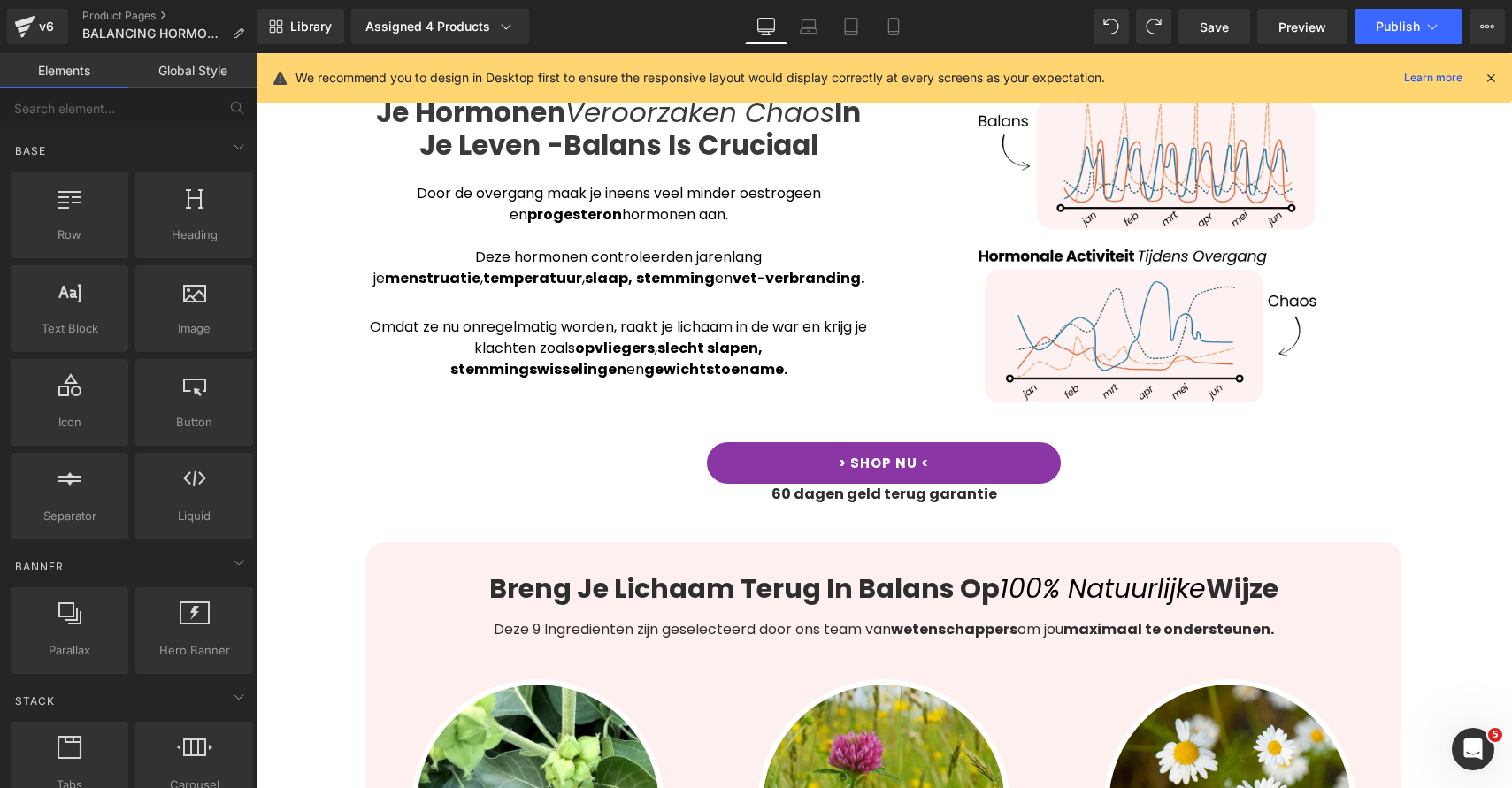
scroll to position [584, 0]
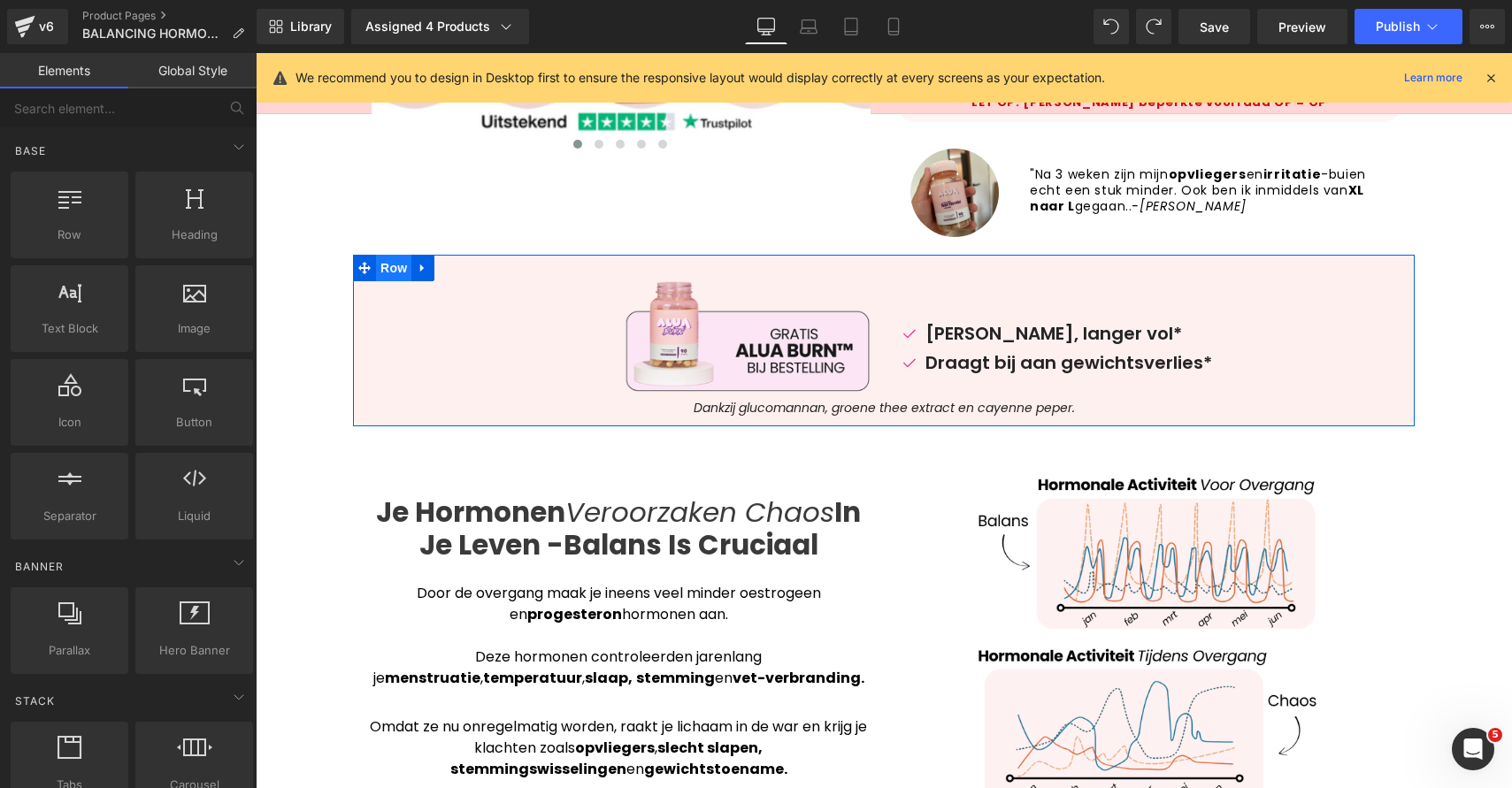
click at [376, 257] on span "Row" at bounding box center [393, 268] width 36 height 27
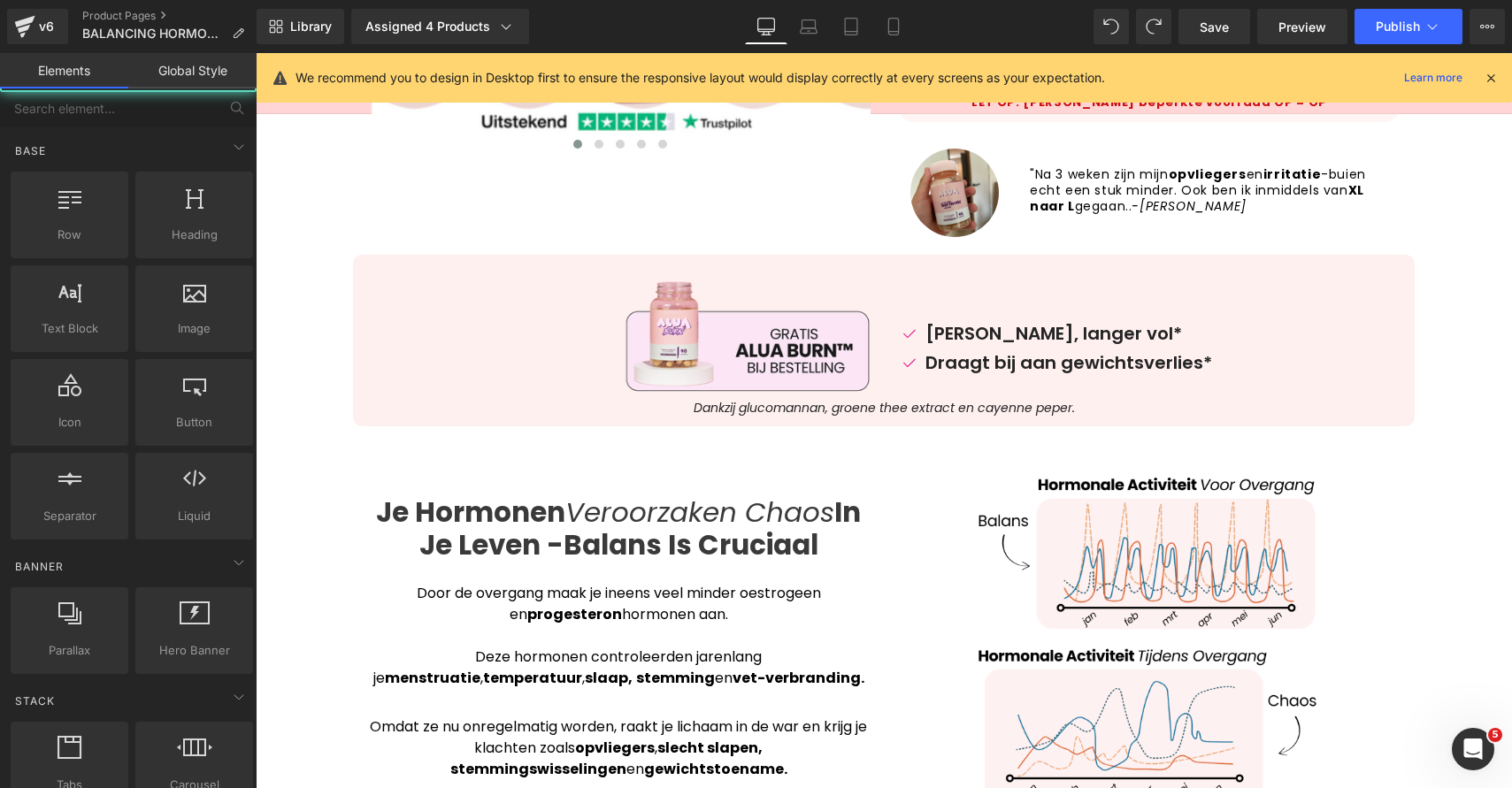
click at [221, 130] on div "Base Row rows, columns, layouts, div Heading headings, titles, h1,h2,h3,h4,h5,h…" at bounding box center [132, 335] width 250 height 416
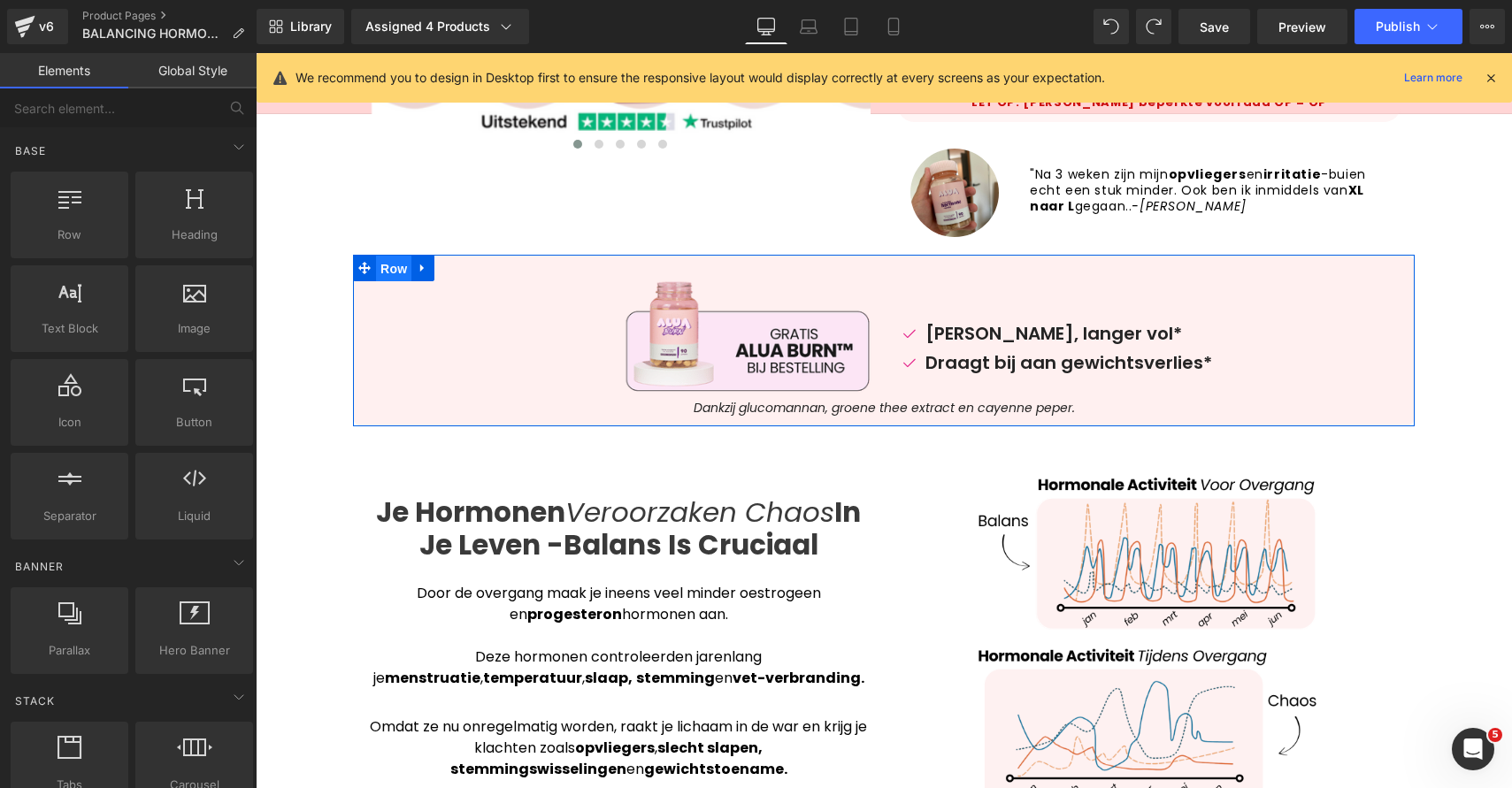
click at [397, 265] on span "Row" at bounding box center [393, 269] width 36 height 27
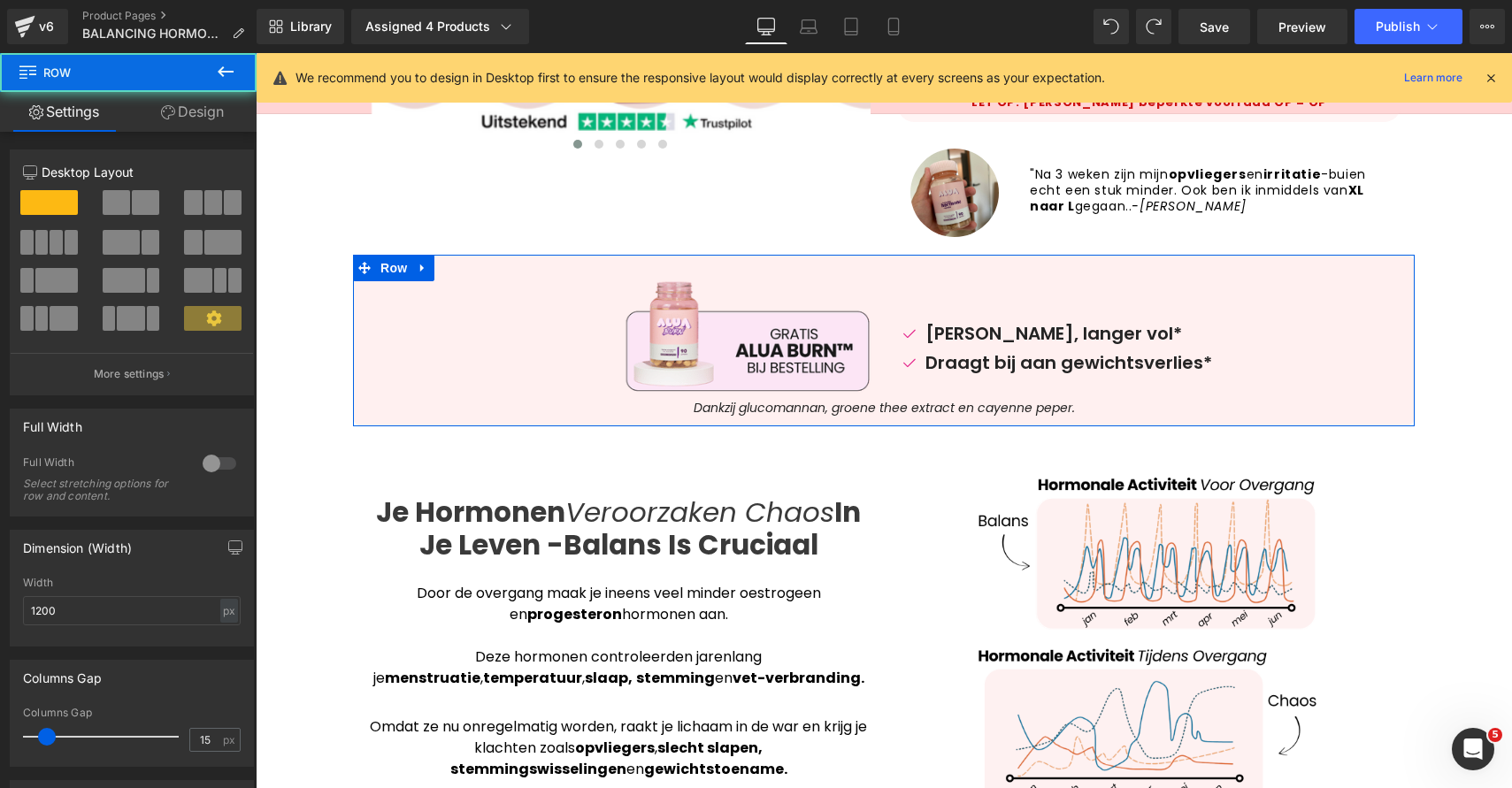
drag, startPoint x: 176, startPoint y: 121, endPoint x: 185, endPoint y: 135, distance: 16.6
click at [175, 119] on link "Design" at bounding box center [192, 112] width 128 height 40
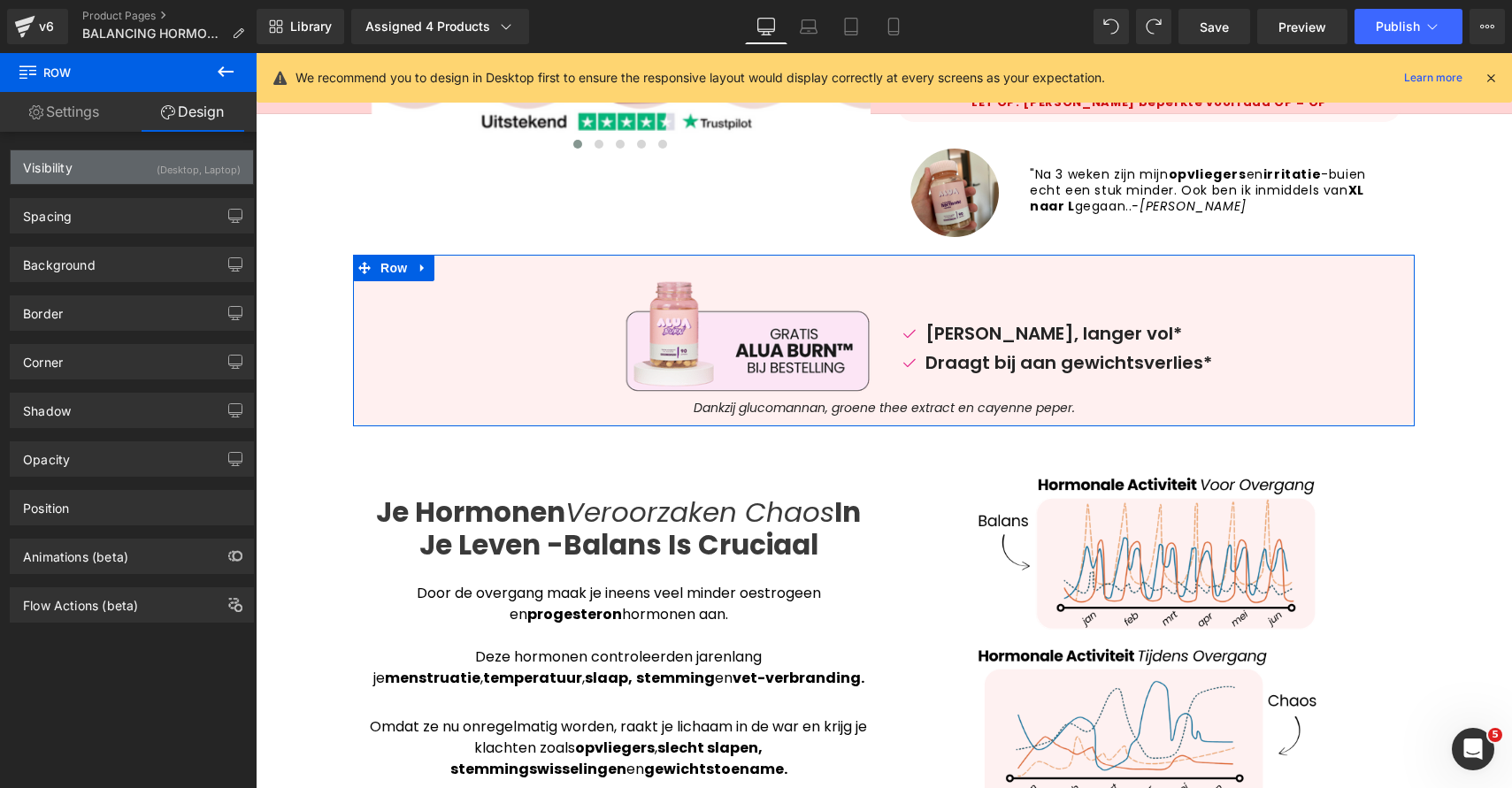
click at [197, 182] on div "Visibility (Desktop, Laptop)" at bounding box center [132, 166] width 242 height 34
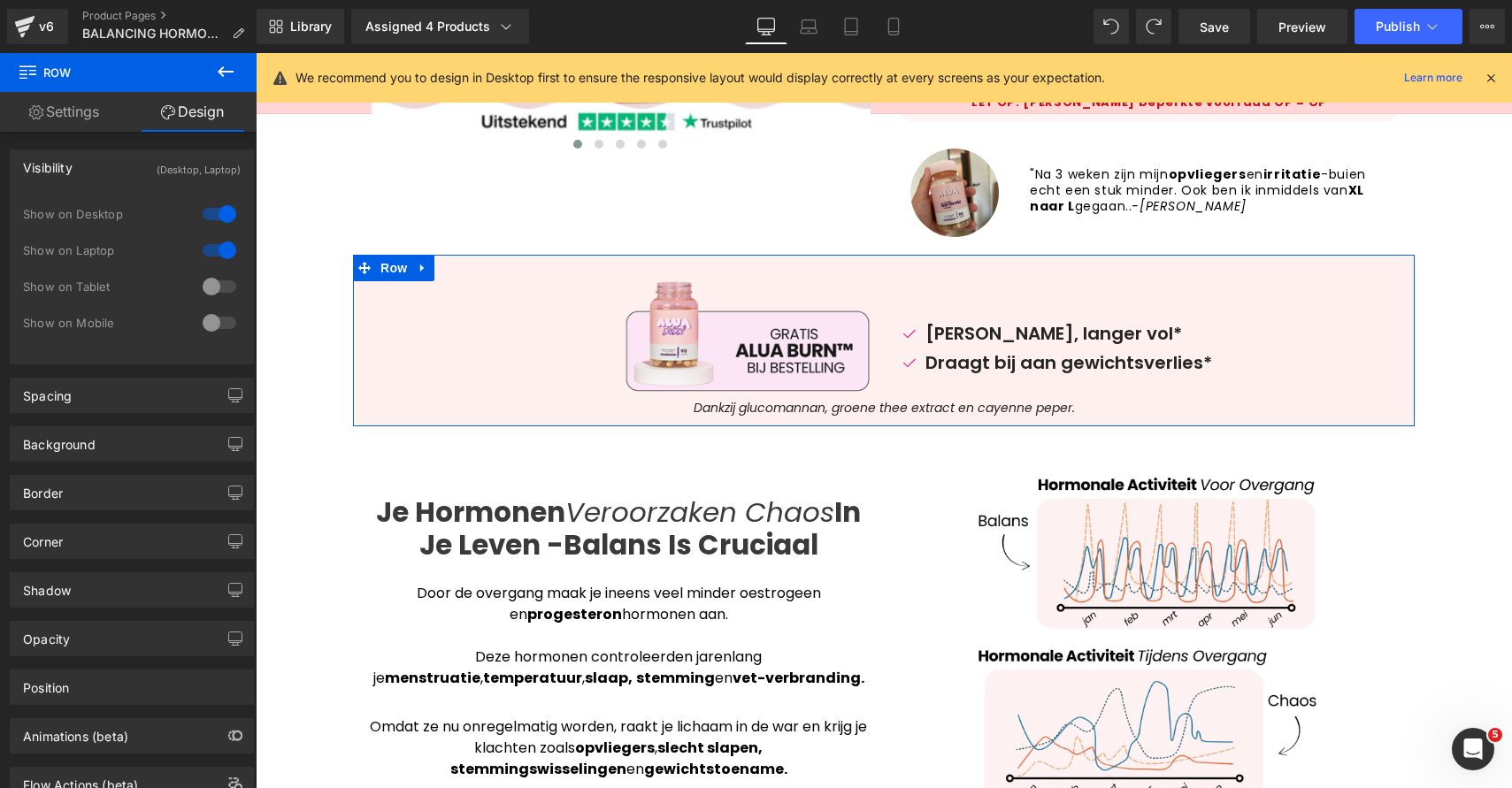
click at [211, 313] on div at bounding box center [220, 323] width 42 height 28
click at [212, 294] on div at bounding box center [220, 286] width 42 height 28
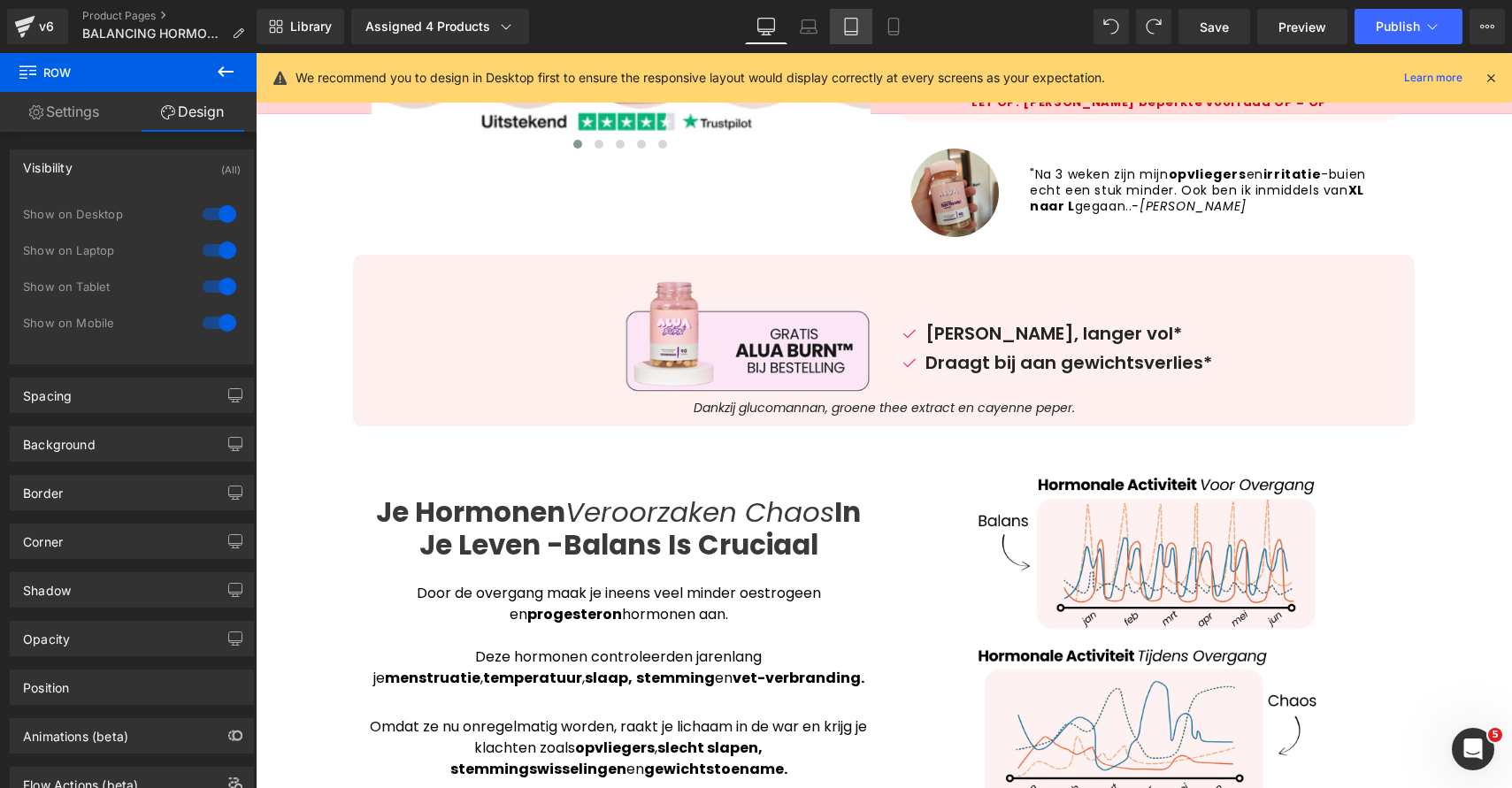
click at [872, 16] on div "Desktop Laptop Tablet Mobile" at bounding box center [830, 27] width 170 height 36
click at [906, 16] on link "Mobile" at bounding box center [894, 27] width 42 height 36
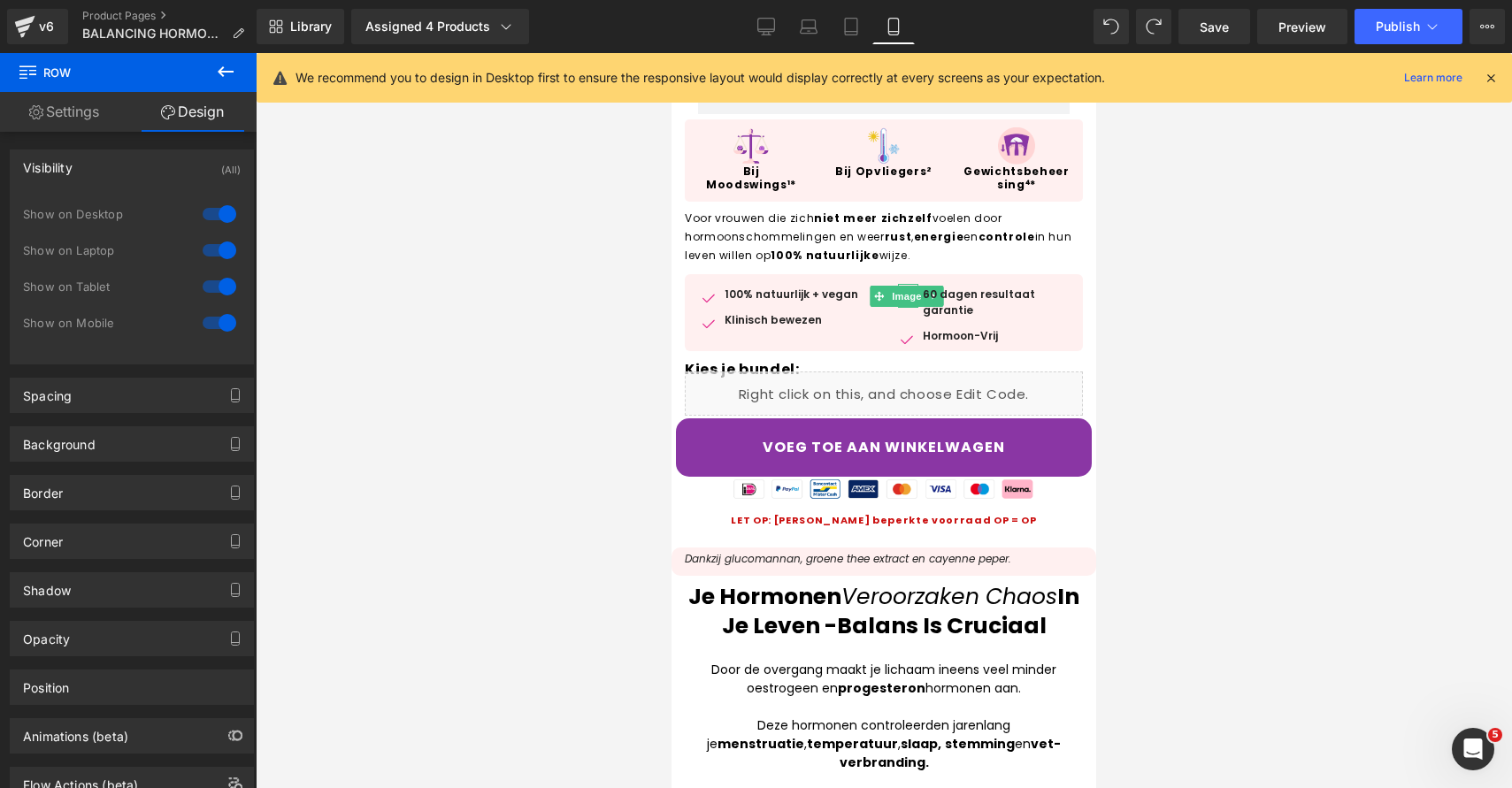
scroll to position [538, 0]
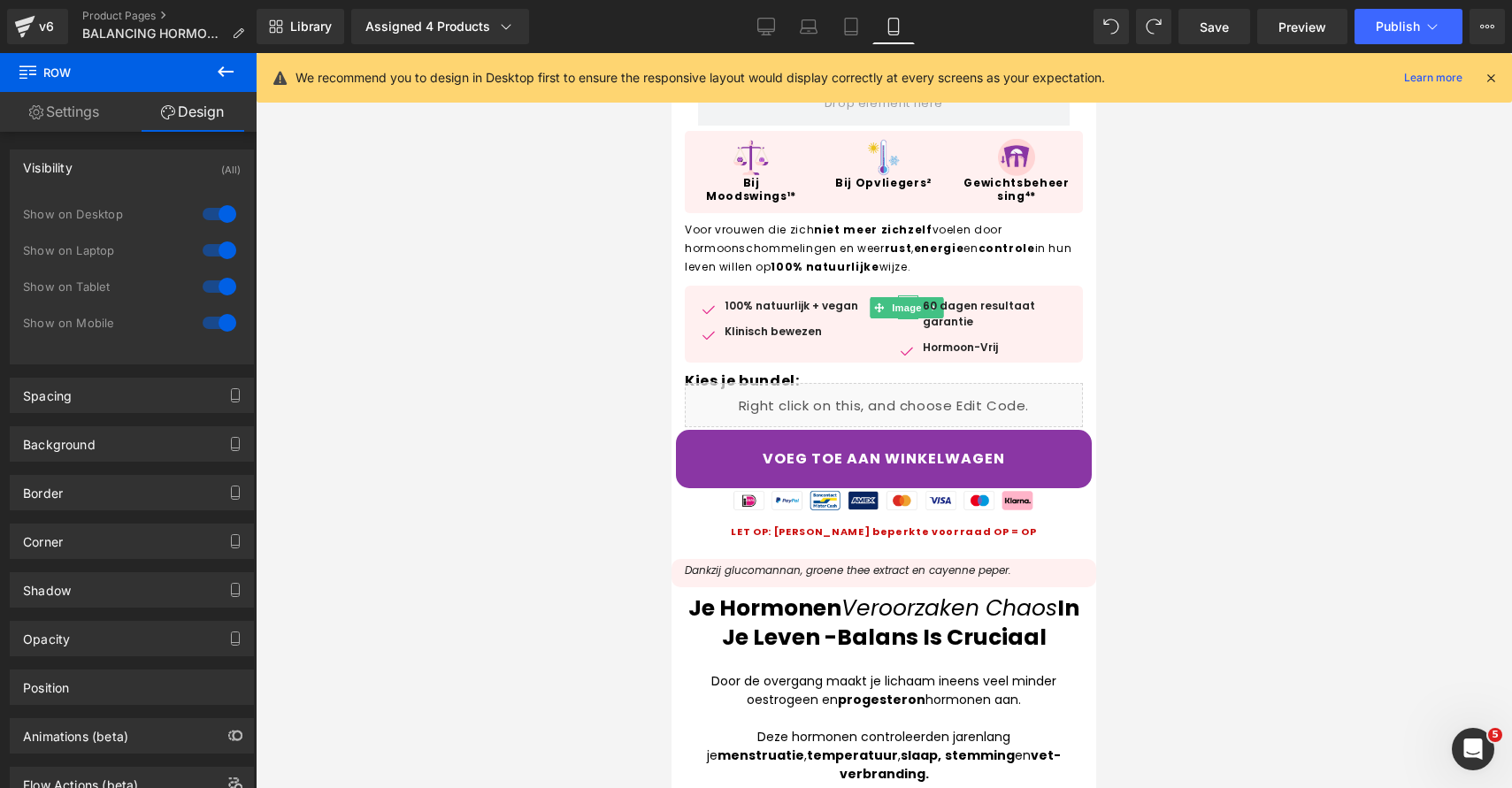
drag, startPoint x: 776, startPoint y: 33, endPoint x: 773, endPoint y: 80, distance: 47.1
click at [776, 33] on link "Desktop" at bounding box center [766, 27] width 42 height 36
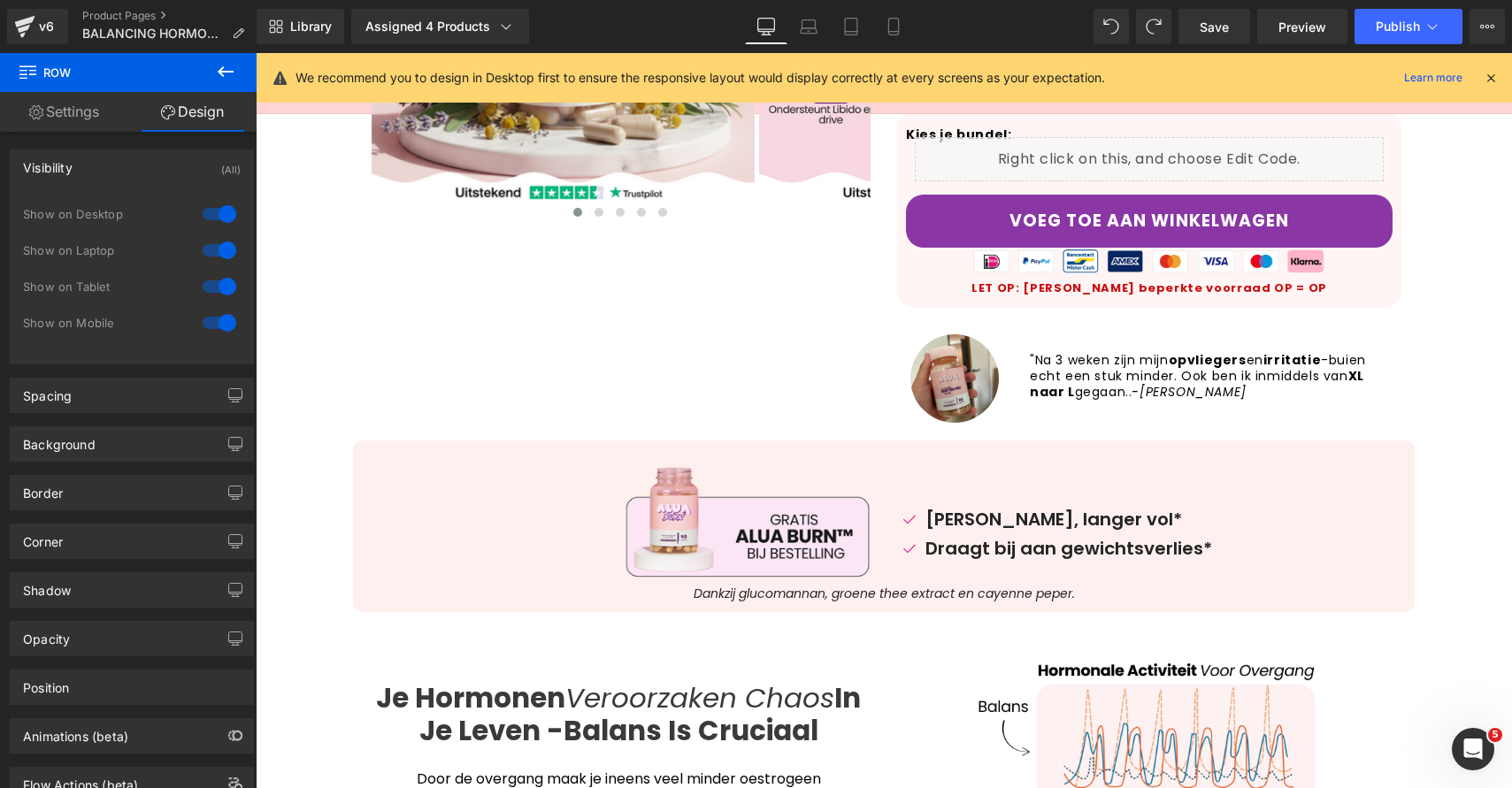
scroll to position [291, 0]
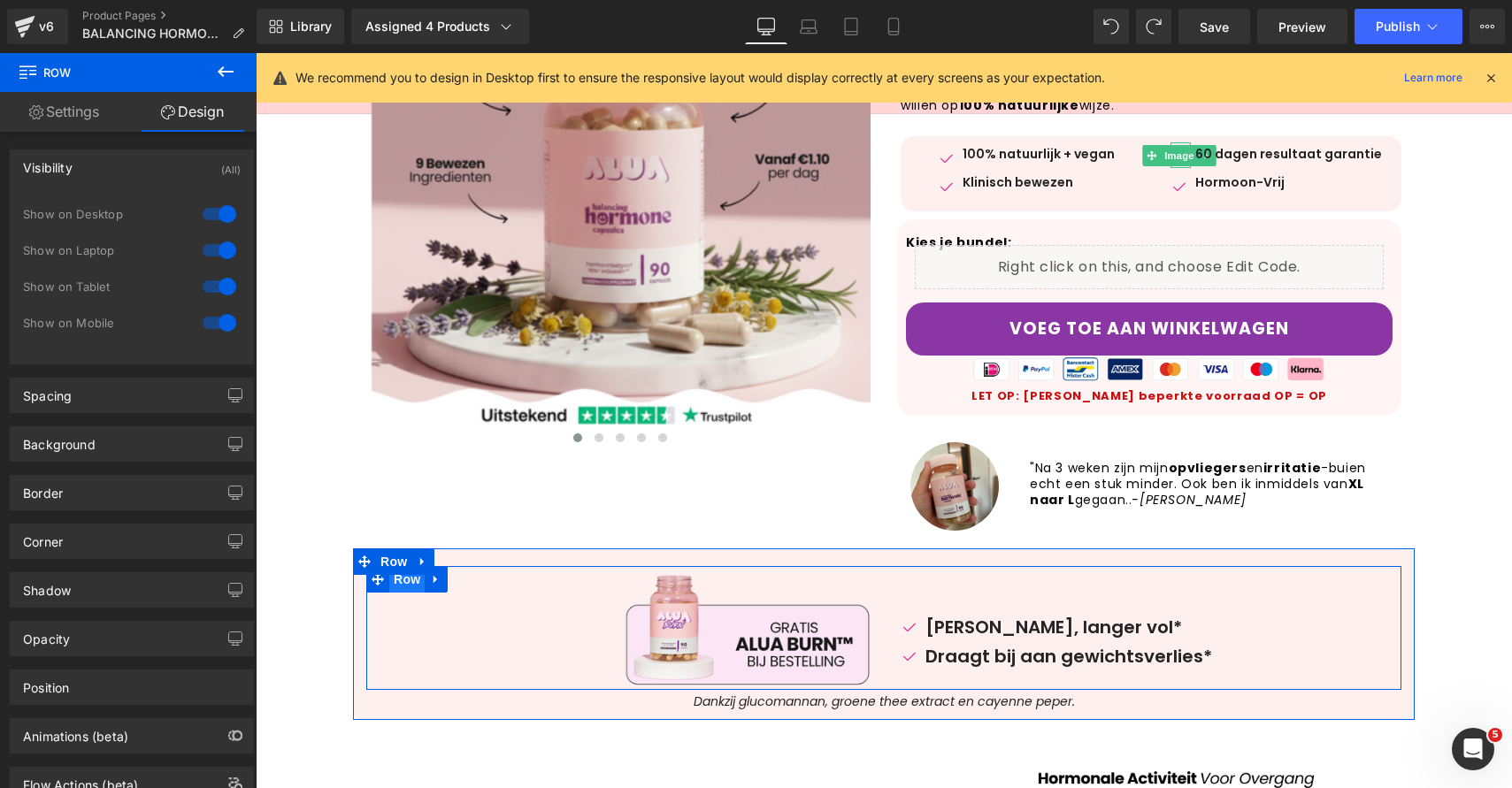
click at [398, 584] on span "Row" at bounding box center [407, 579] width 36 height 27
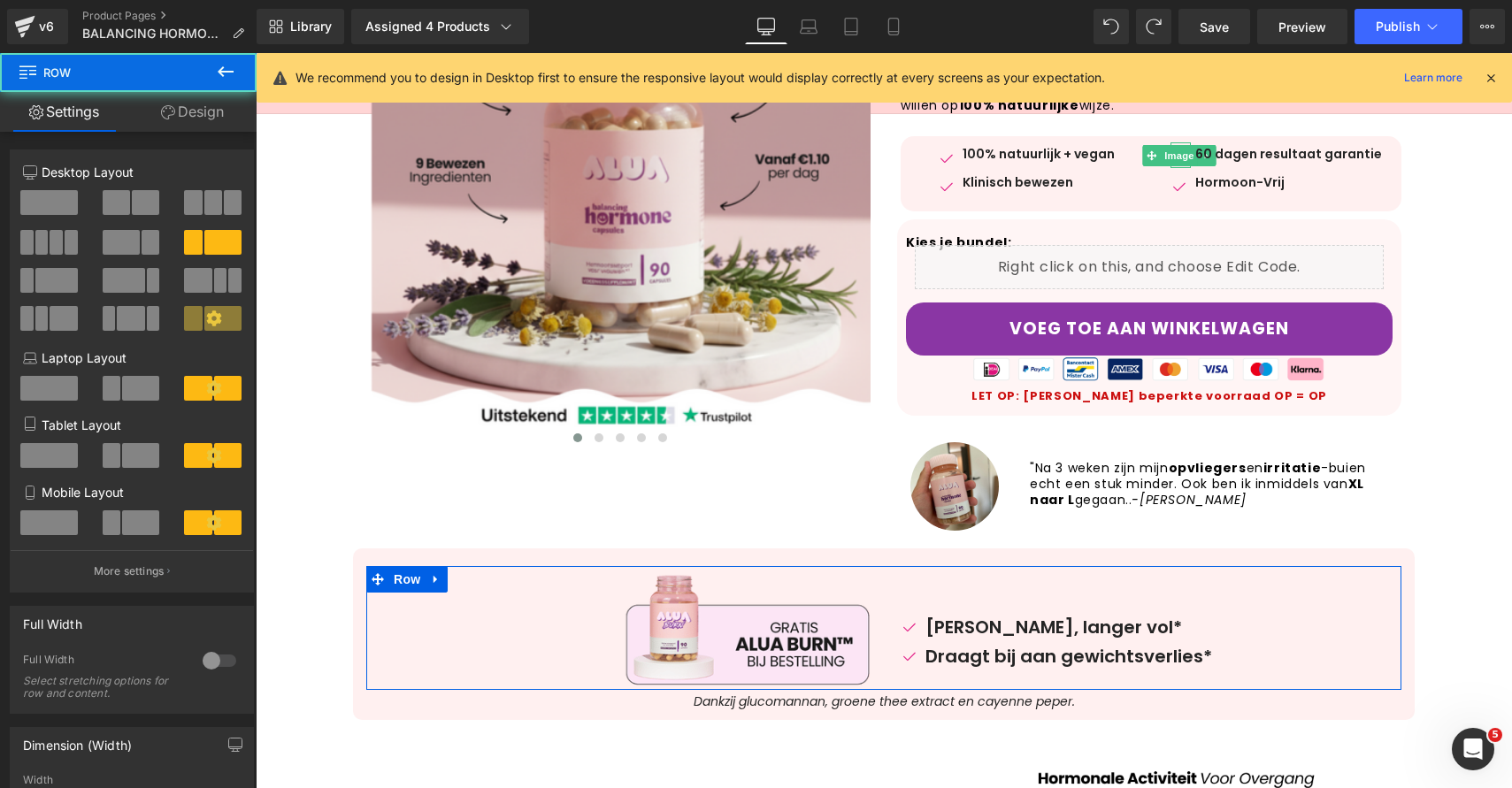
click at [201, 104] on link "Design" at bounding box center [192, 112] width 128 height 40
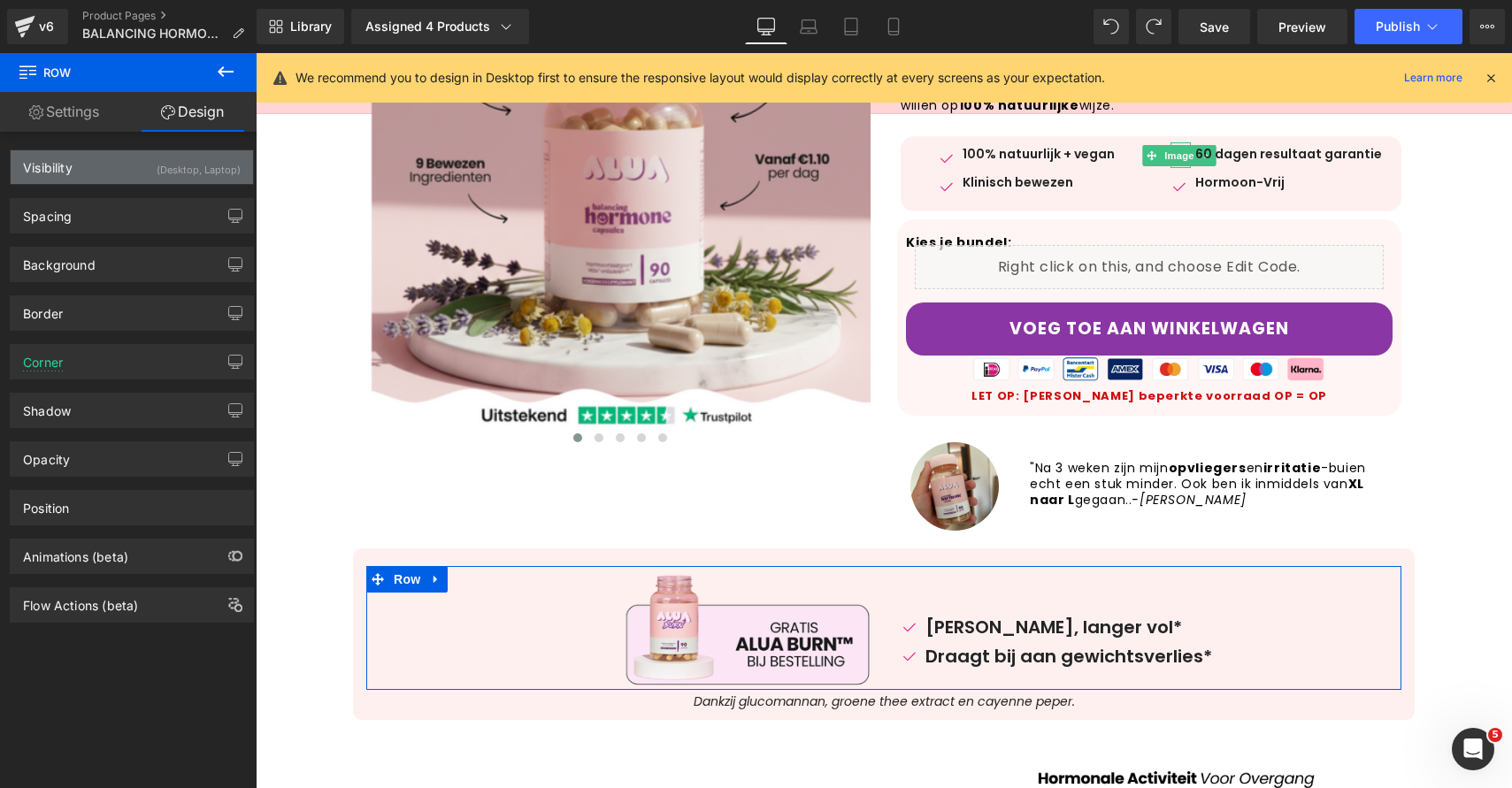
click at [179, 153] on div "(Desktop, Laptop)" at bounding box center [198, 165] width 84 height 29
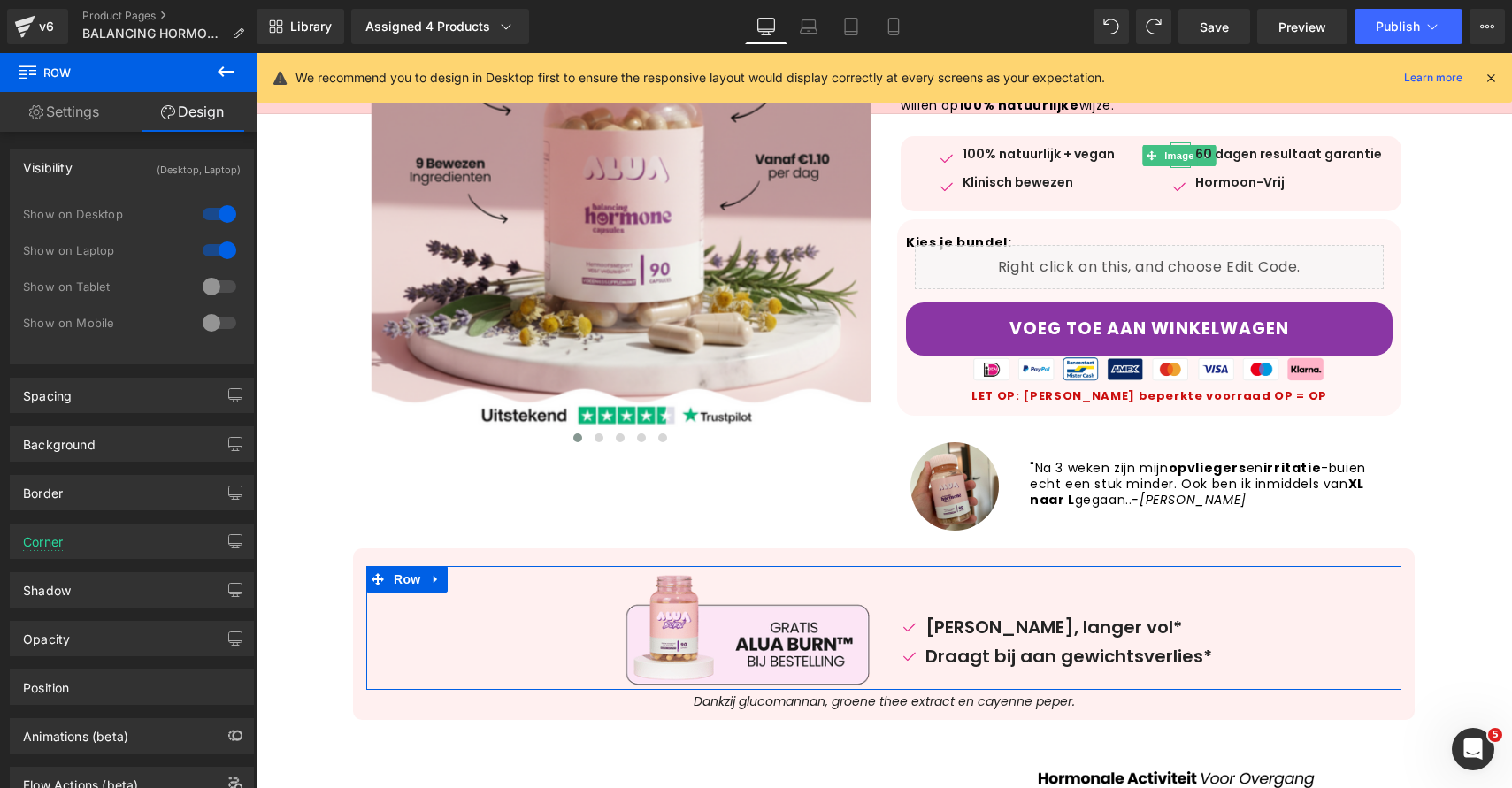
drag, startPoint x: 216, startPoint y: 306, endPoint x: 217, endPoint y: 285, distance: 21.0
click at [216, 306] on div "Show on Tablet" at bounding box center [132, 296] width 218 height 37
click at [217, 285] on div at bounding box center [220, 286] width 42 height 28
click at [205, 332] on div at bounding box center [220, 323] width 42 height 28
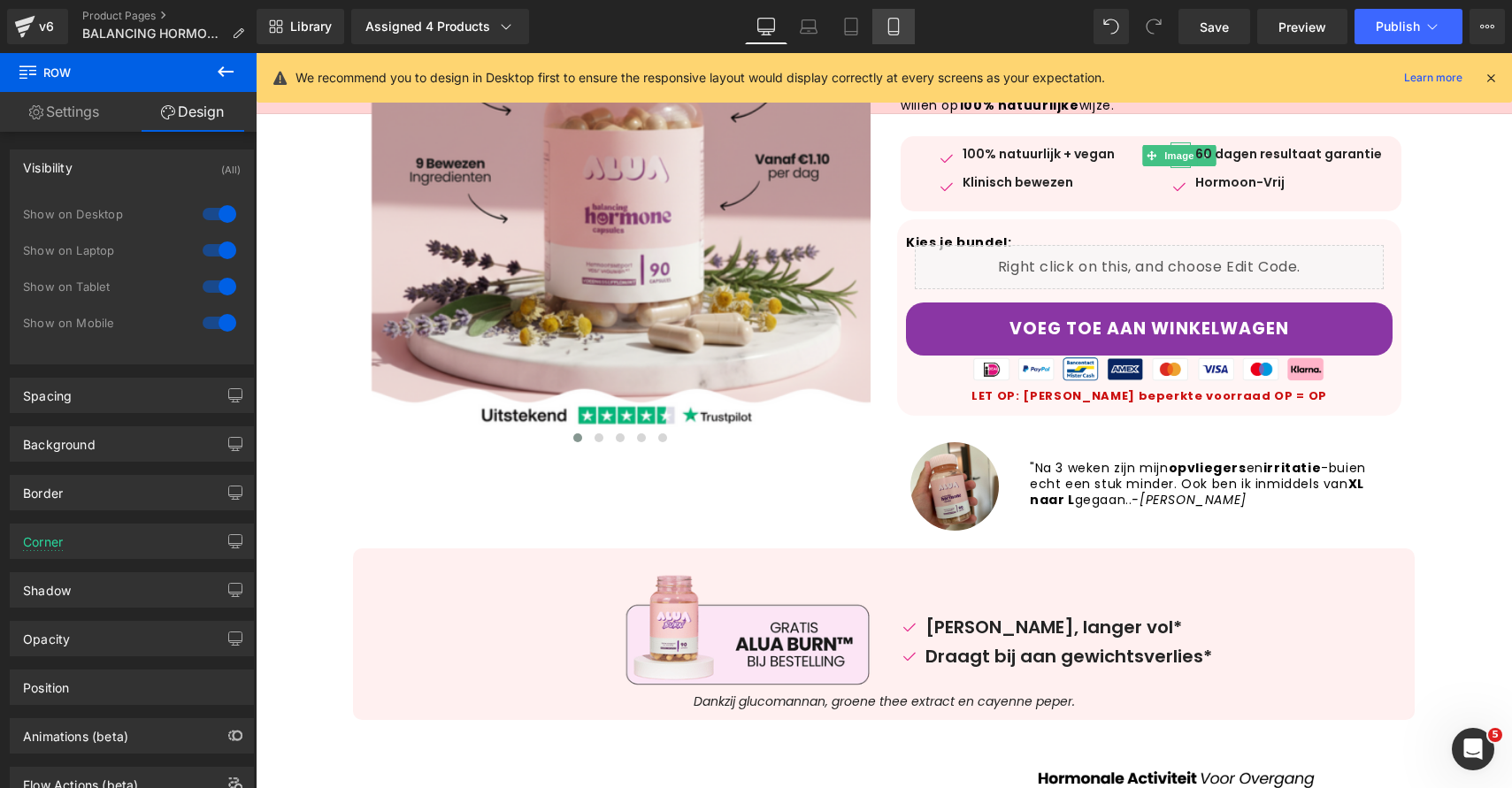
click at [880, 14] on link "Mobile" at bounding box center [894, 27] width 42 height 36
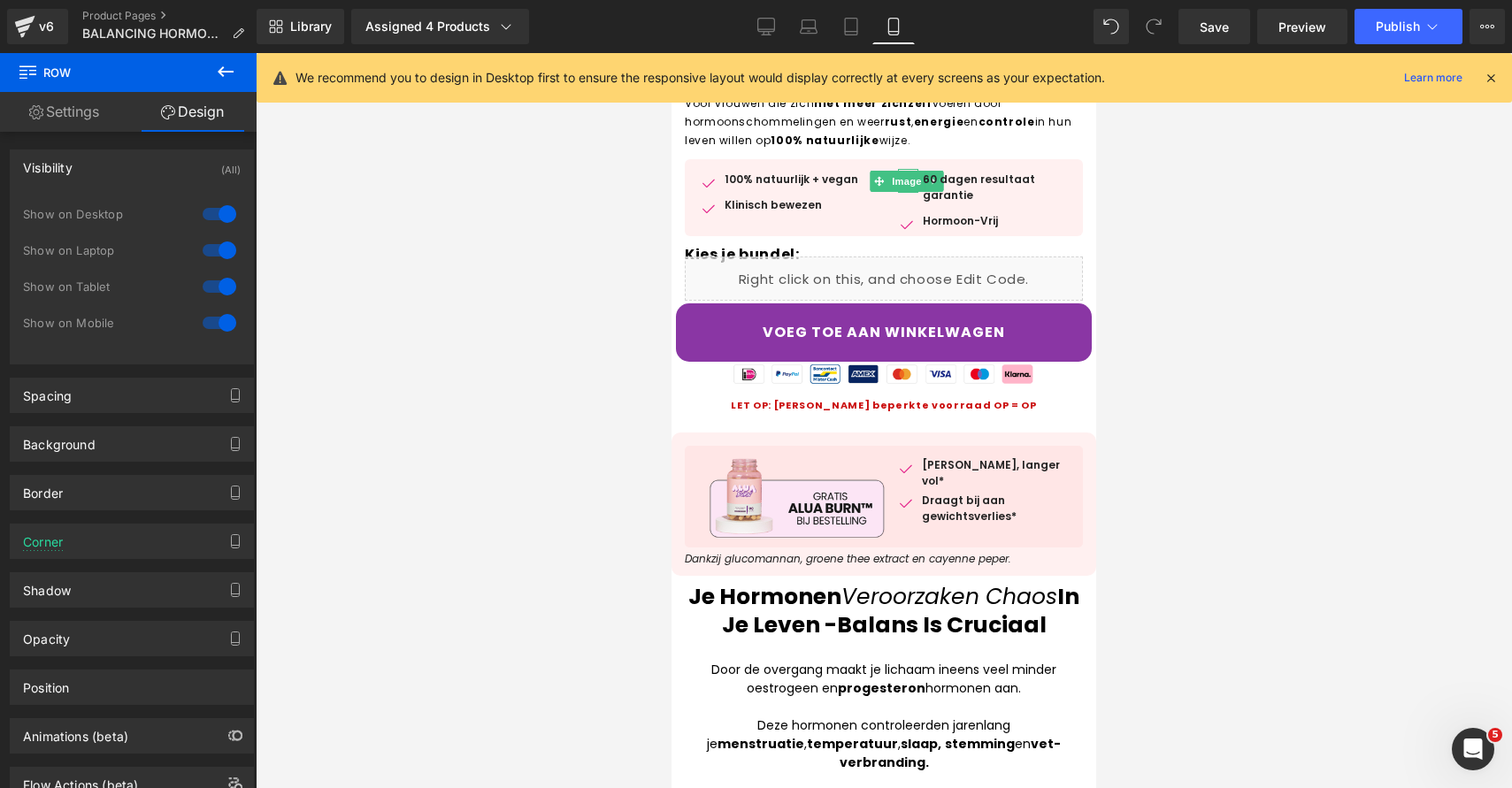
scroll to position [548, 0]
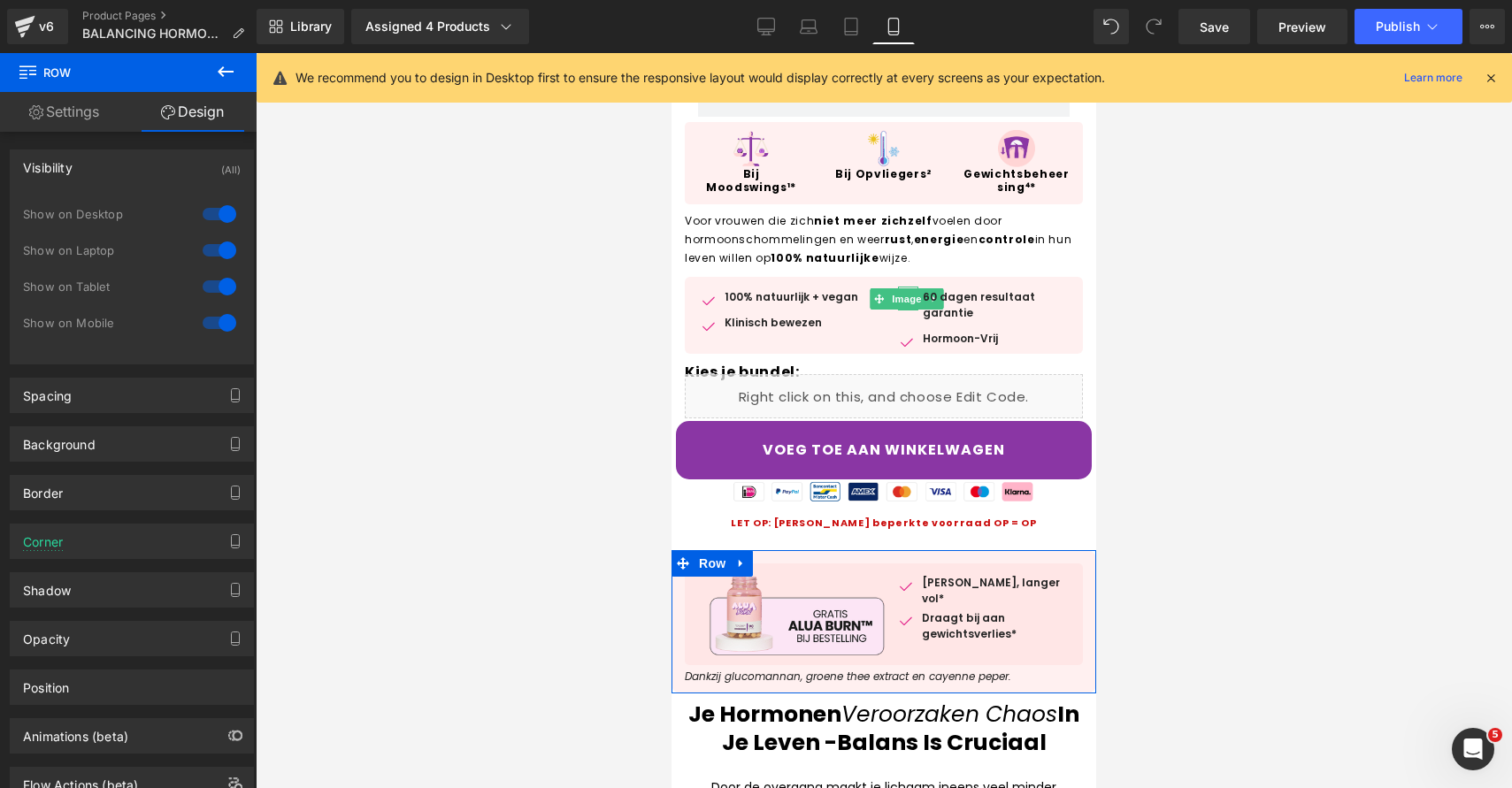
click at [1057, 558] on div "Image Image [PERSON_NAME], langer vol* Text Block Image Draagt bij aan gewichts…" at bounding box center [884, 617] width 424 height 134
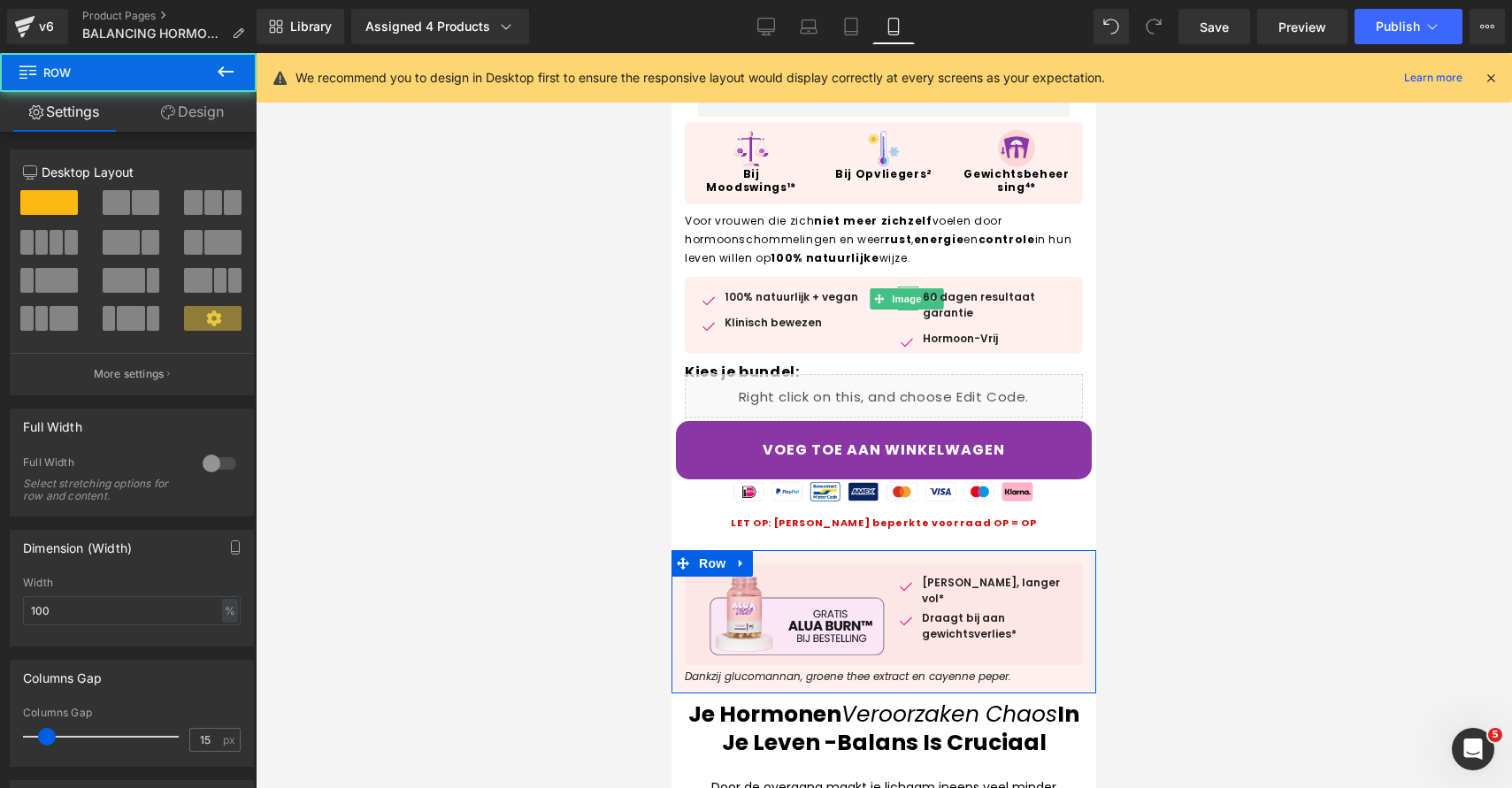
click at [185, 116] on link "Design" at bounding box center [192, 112] width 128 height 40
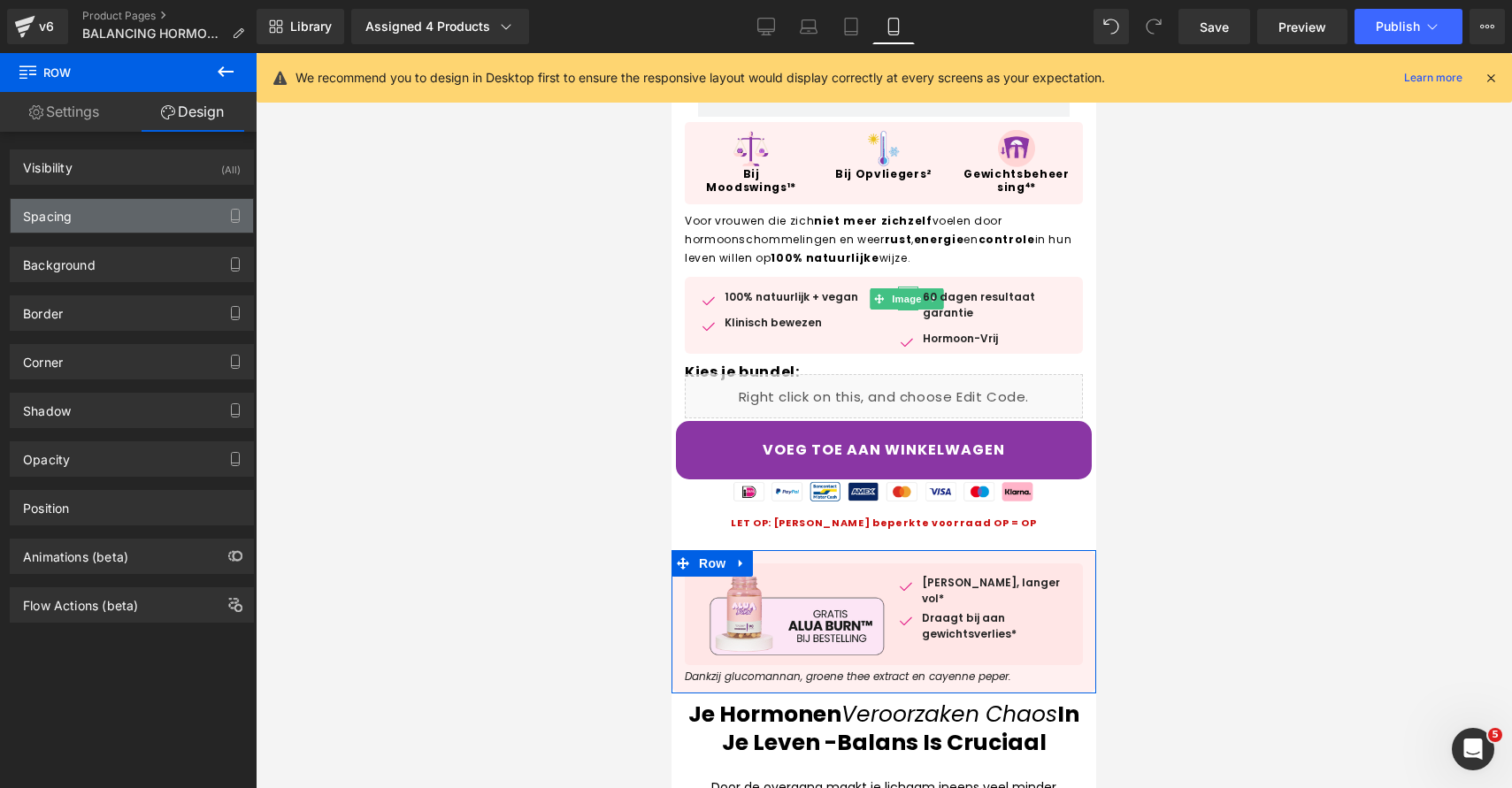
click at [160, 225] on div "Spacing" at bounding box center [132, 216] width 242 height 34
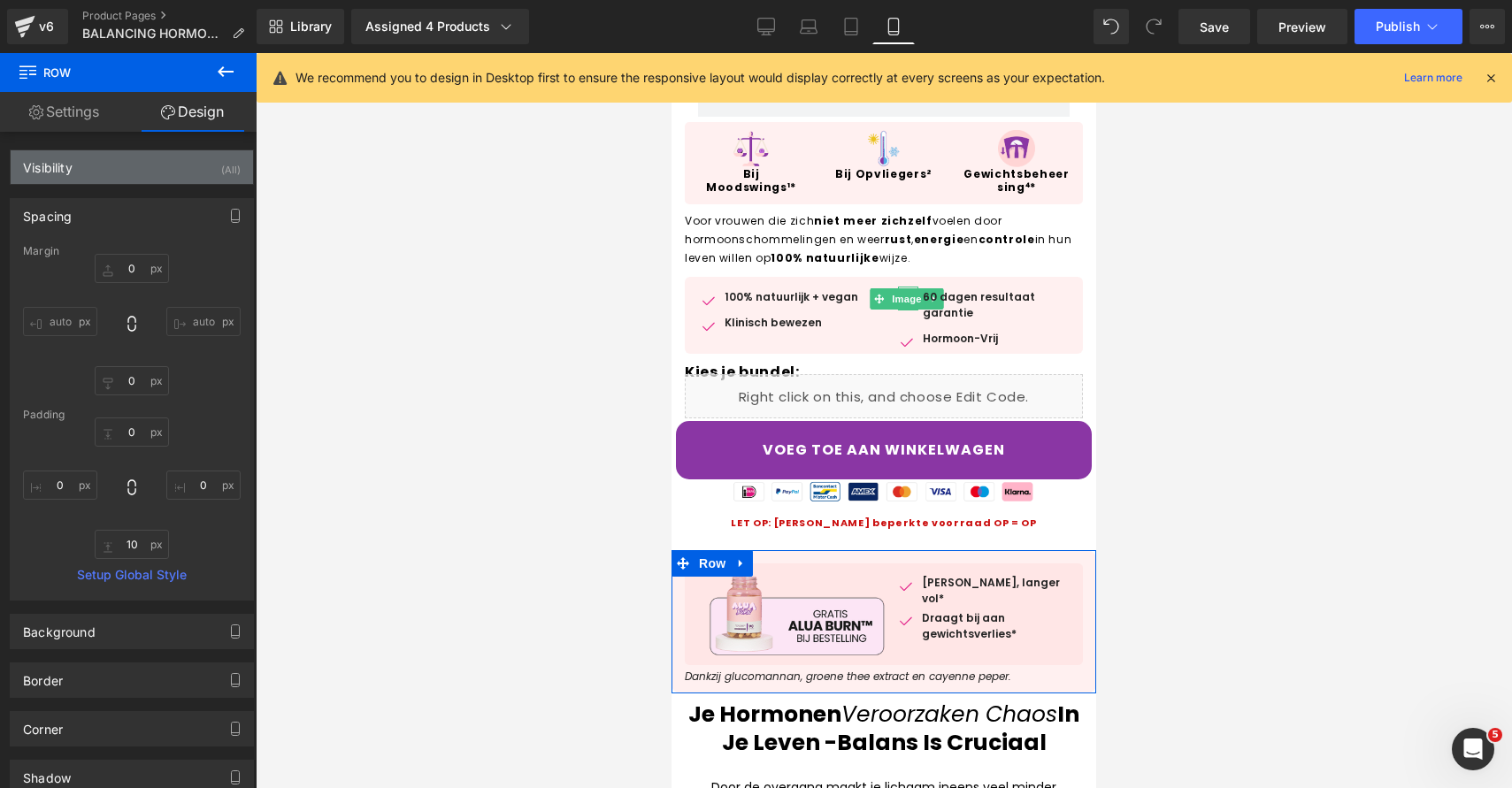
click at [176, 176] on div "Visibility (All)" at bounding box center [132, 166] width 242 height 34
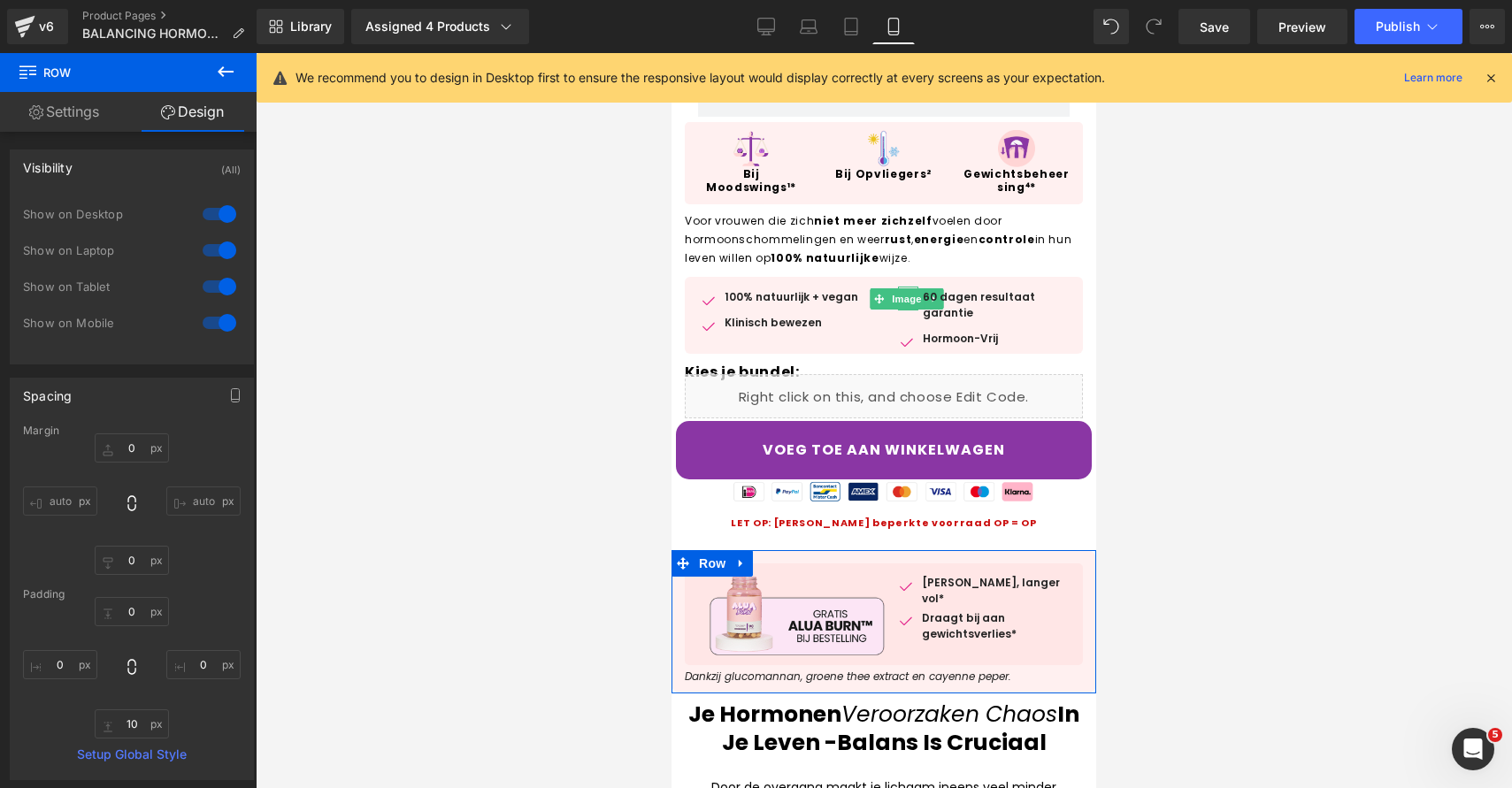
click at [217, 215] on div at bounding box center [220, 214] width 42 height 28
click at [215, 242] on div at bounding box center [220, 250] width 42 height 28
click at [210, 198] on div "1 Show on Desktop 1 Show on Laptop 1 Show on Tablet 1 Show on Mobile" at bounding box center [132, 273] width 218 height 154
click at [221, 208] on div at bounding box center [220, 214] width 42 height 28
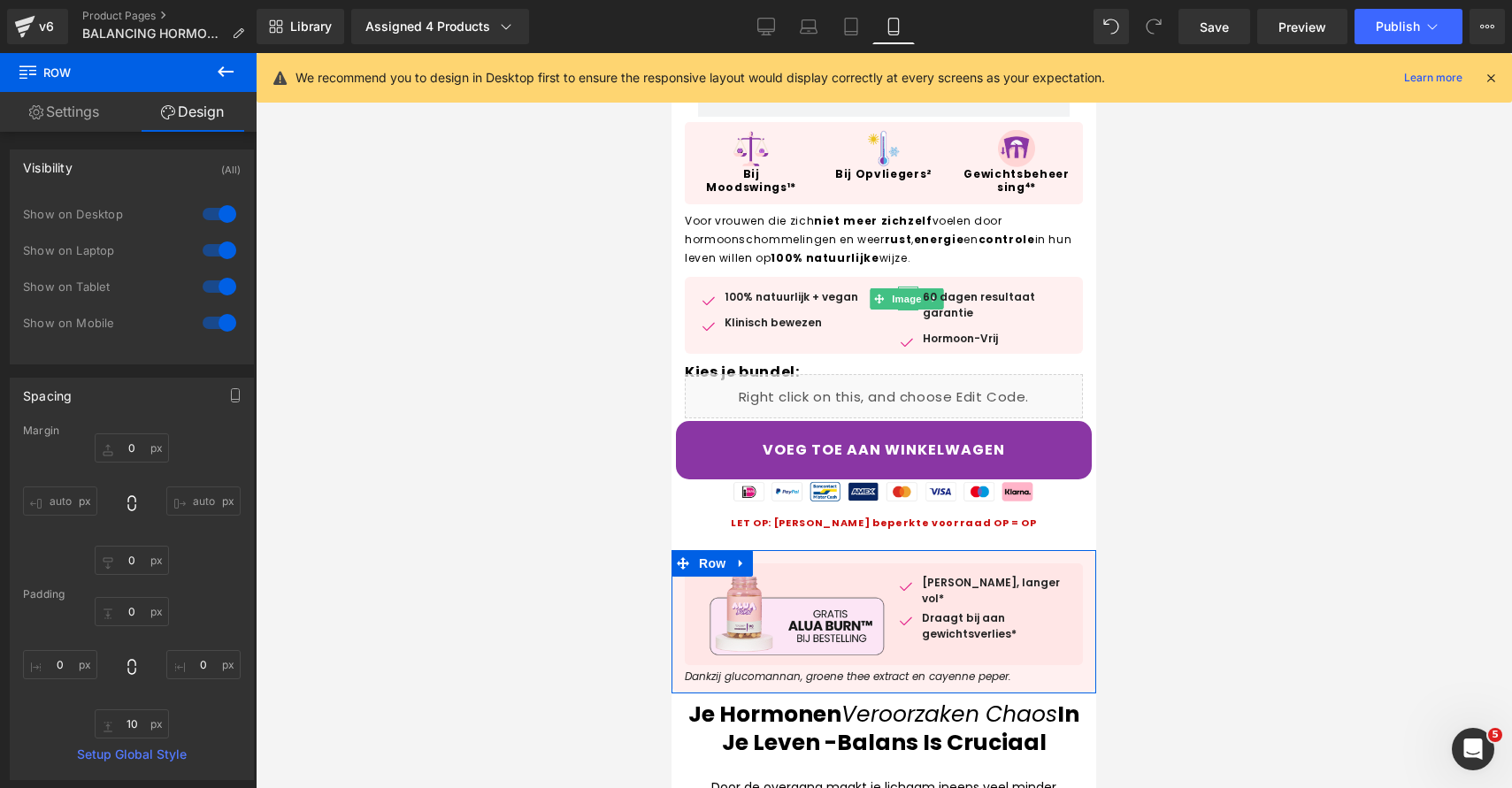
click at [220, 311] on div at bounding box center [220, 323] width 42 height 28
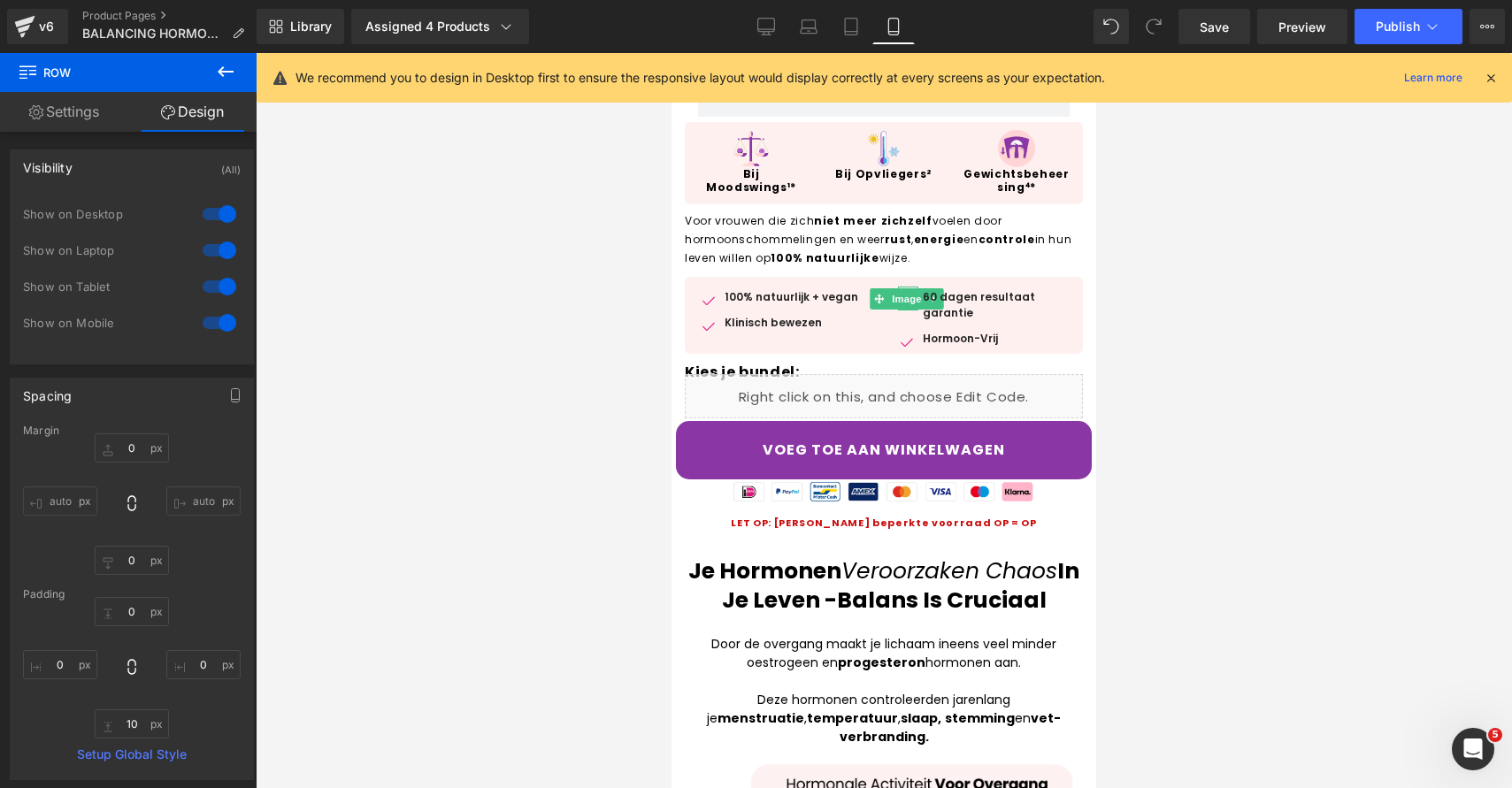
click at [222, 281] on div at bounding box center [220, 286] width 42 height 28
click at [203, 316] on div at bounding box center [220, 323] width 42 height 28
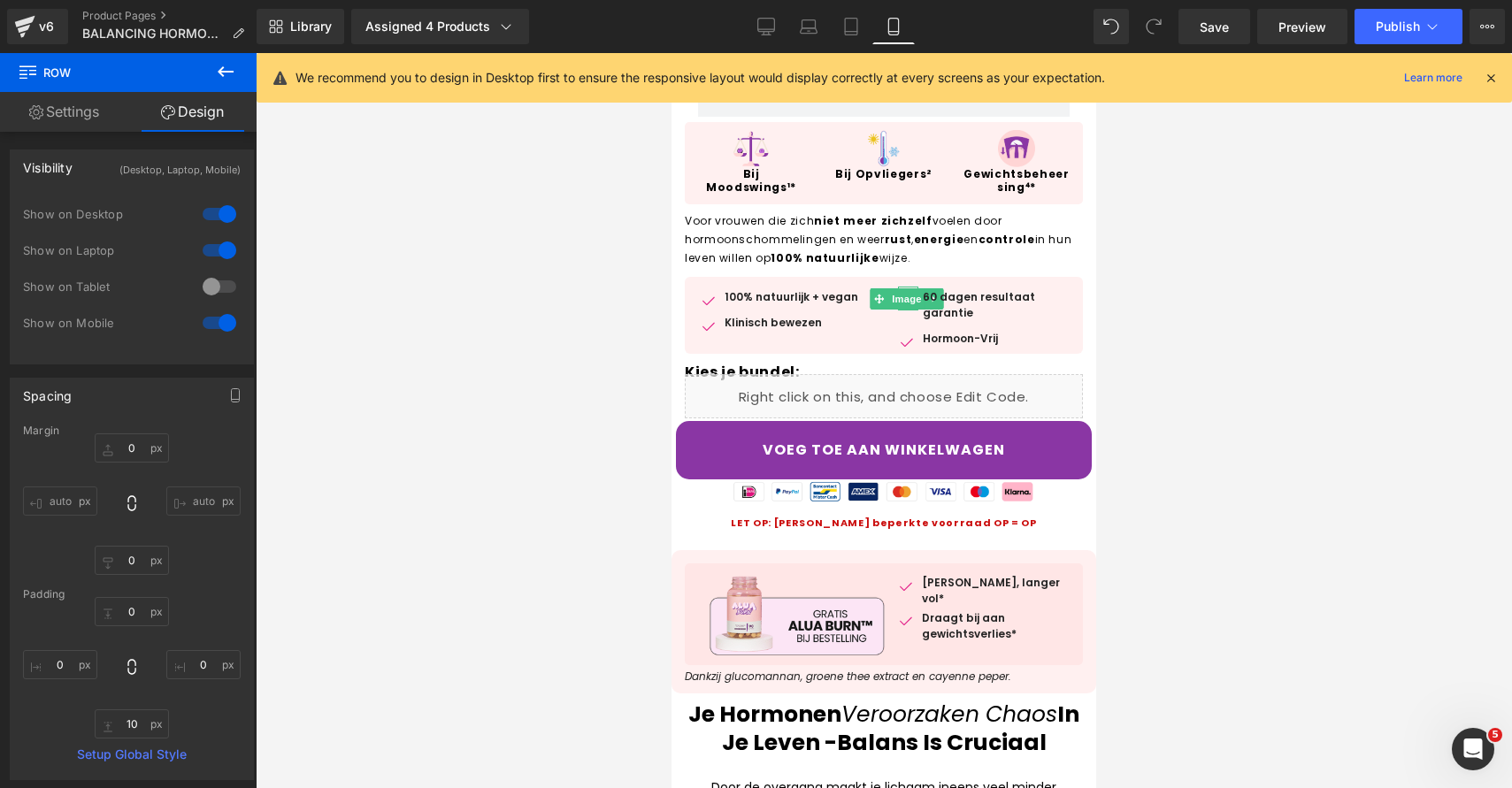
click at [1343, 440] on div at bounding box center [885, 421] width 1257 height 735
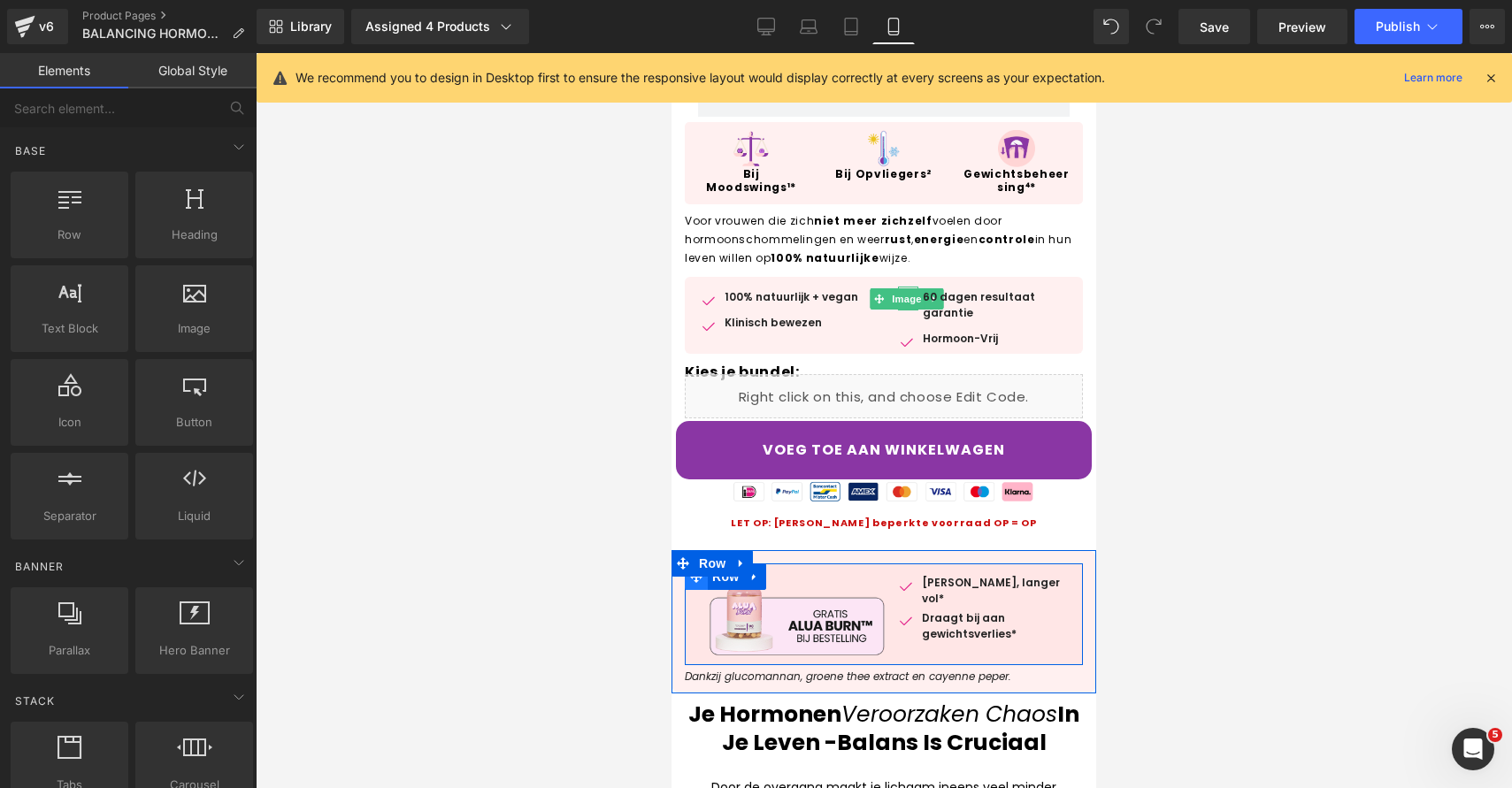
click at [694, 583] on span at bounding box center [696, 576] width 23 height 27
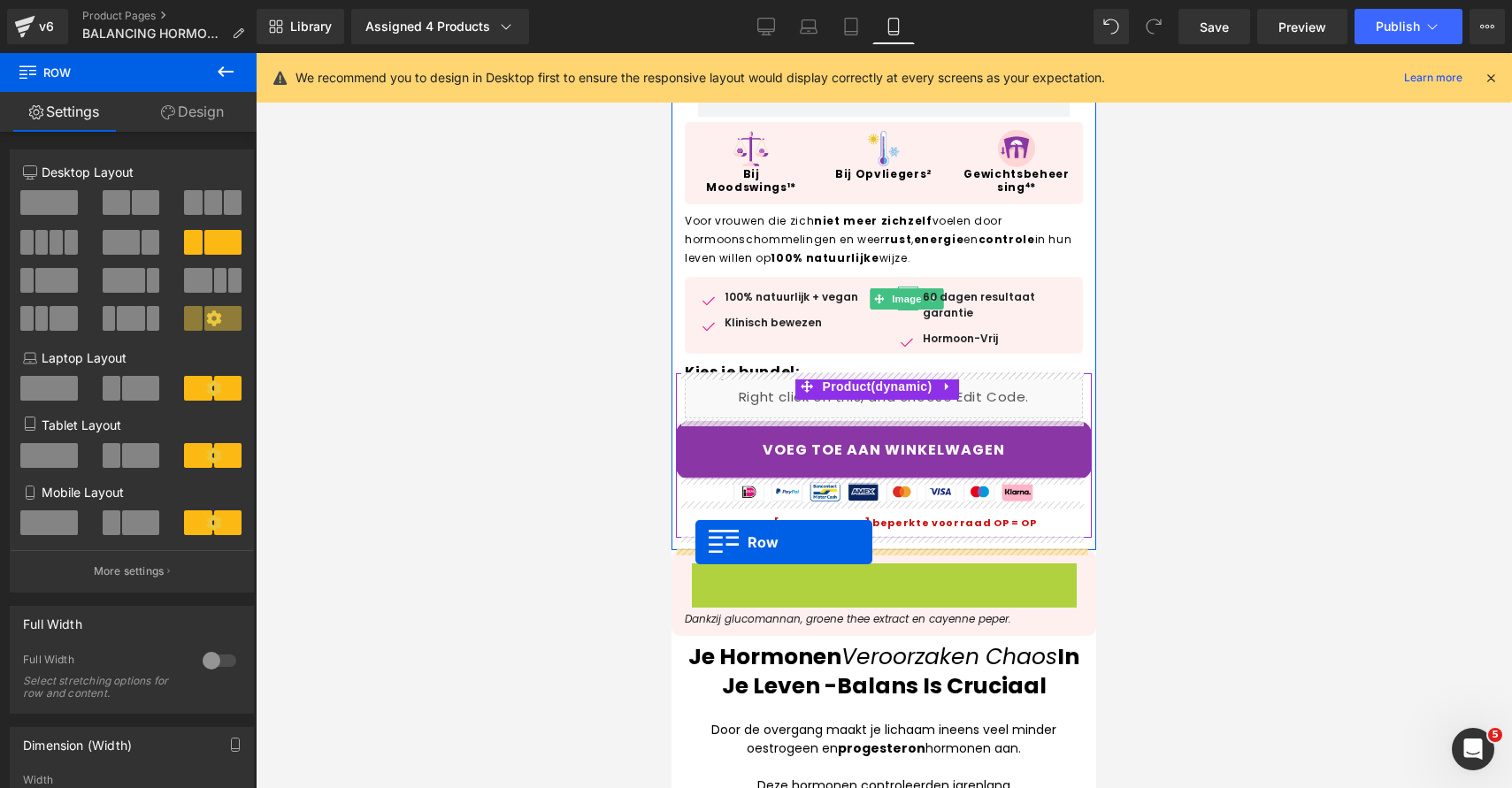
drag, startPoint x: 697, startPoint y: 584, endPoint x: 695, endPoint y: 542, distance: 42.0
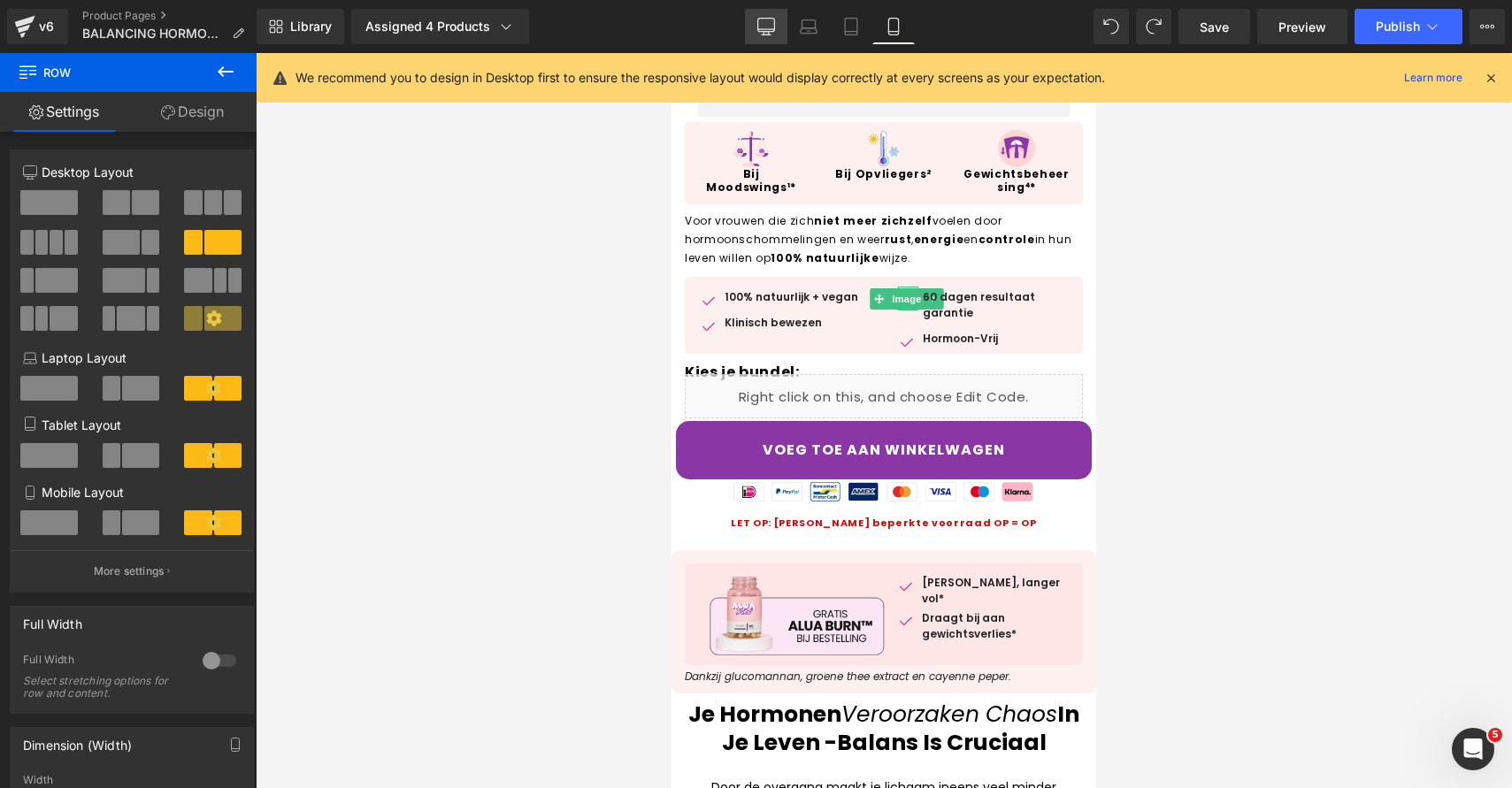
click at [756, 36] on link "Desktop" at bounding box center [766, 27] width 42 height 36
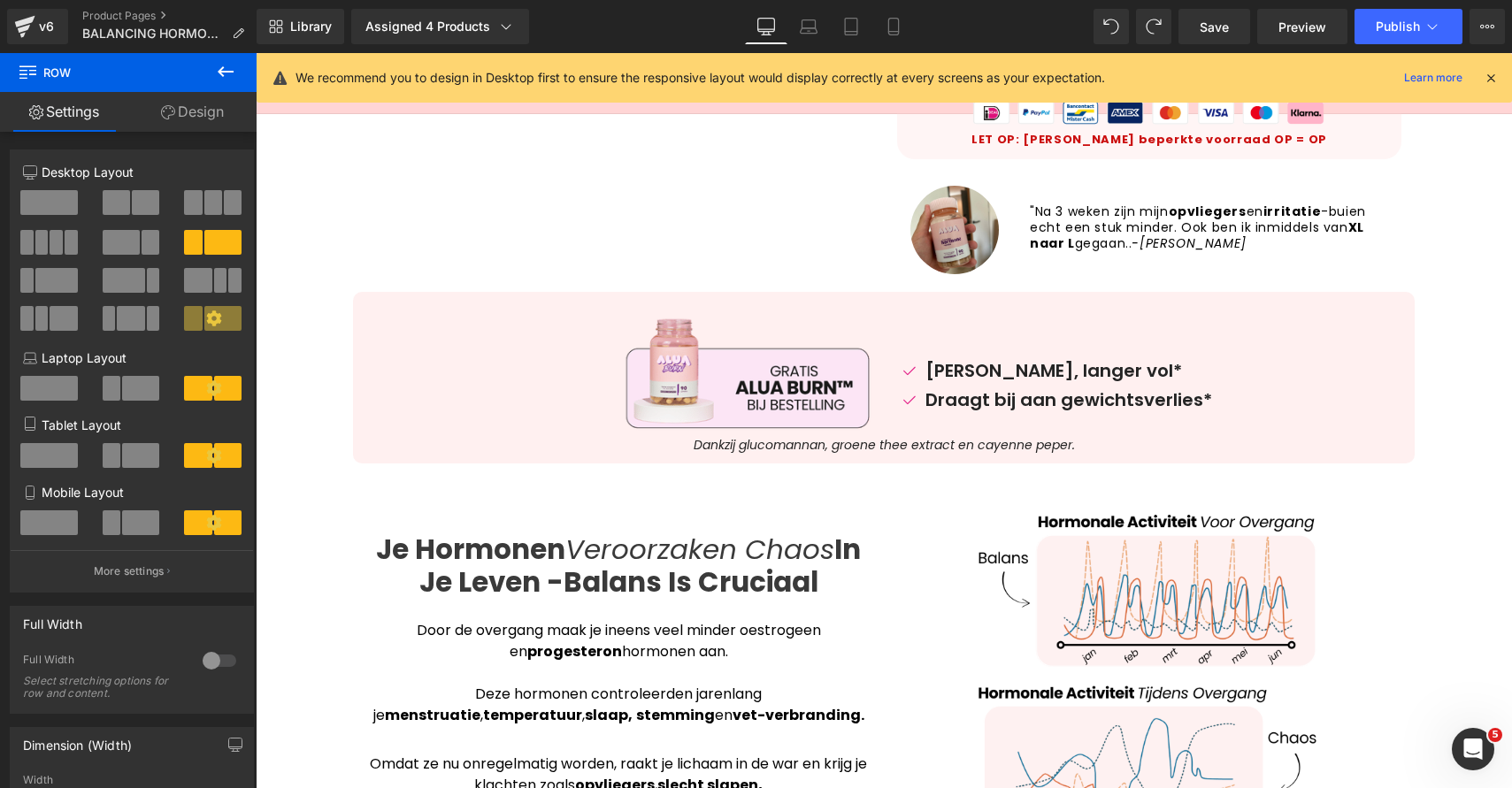
scroll to position [304, 0]
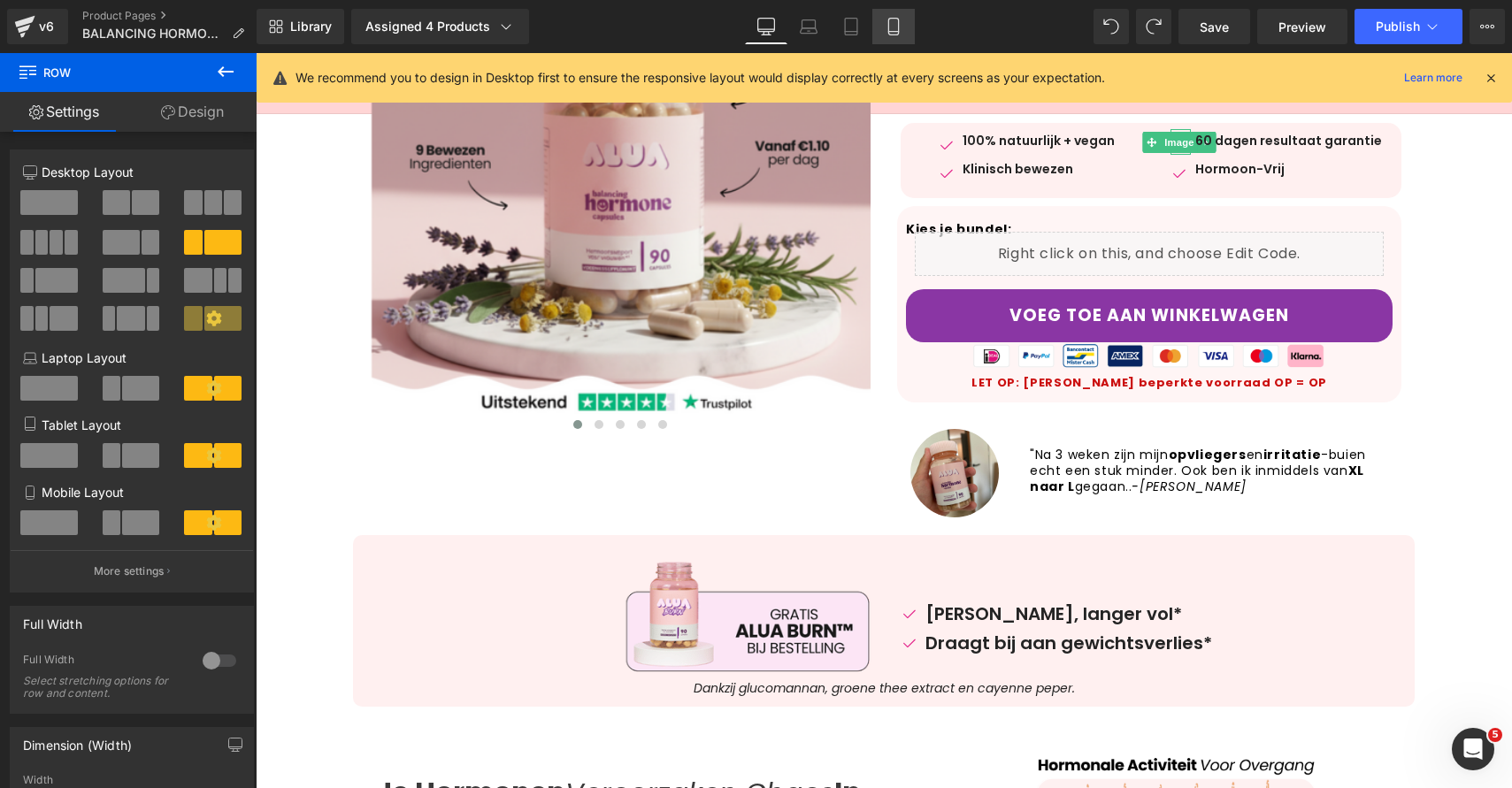
click at [895, 27] on icon at bounding box center [893, 26] width 17 height 17
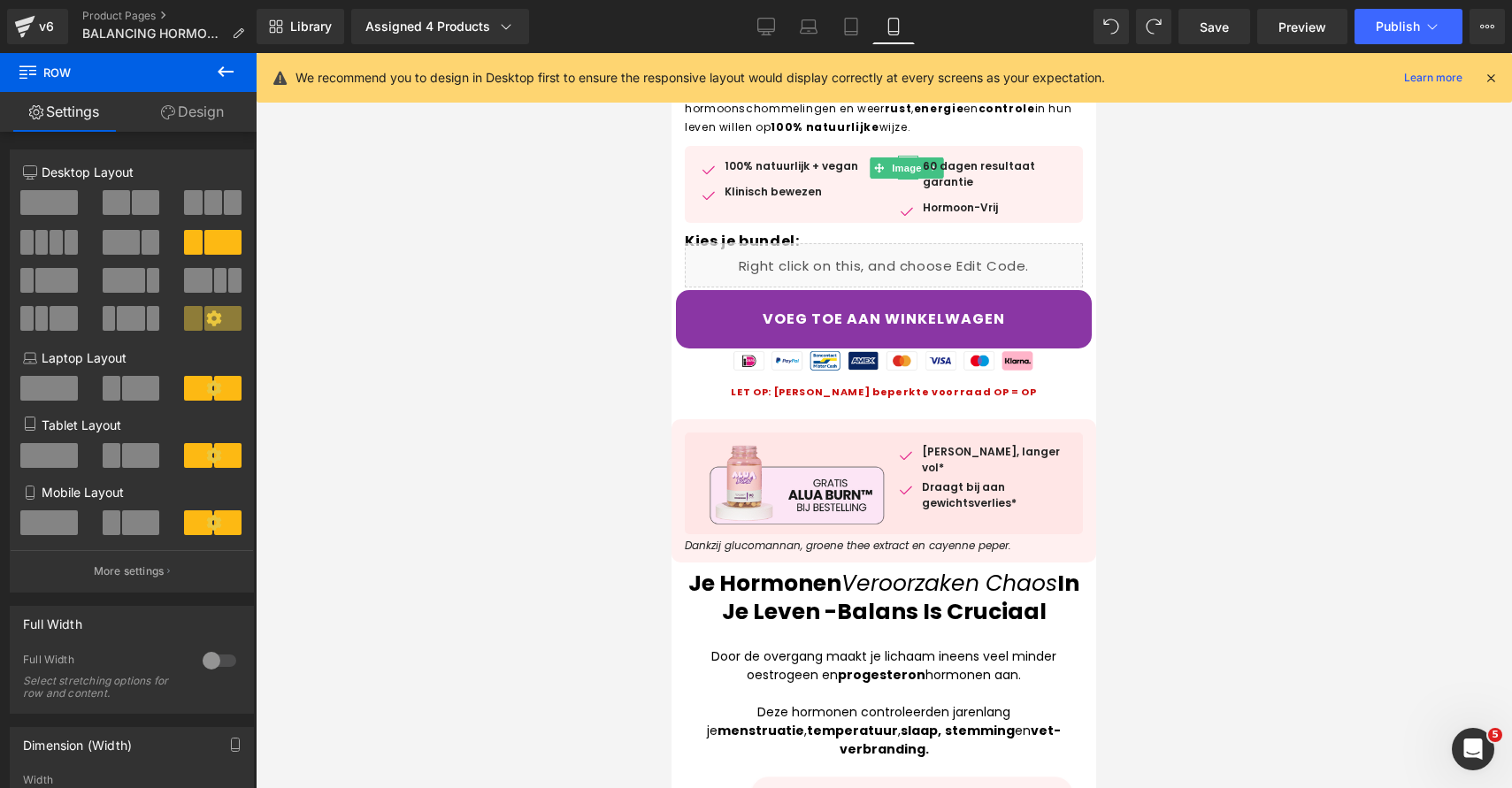
scroll to position [560, 0]
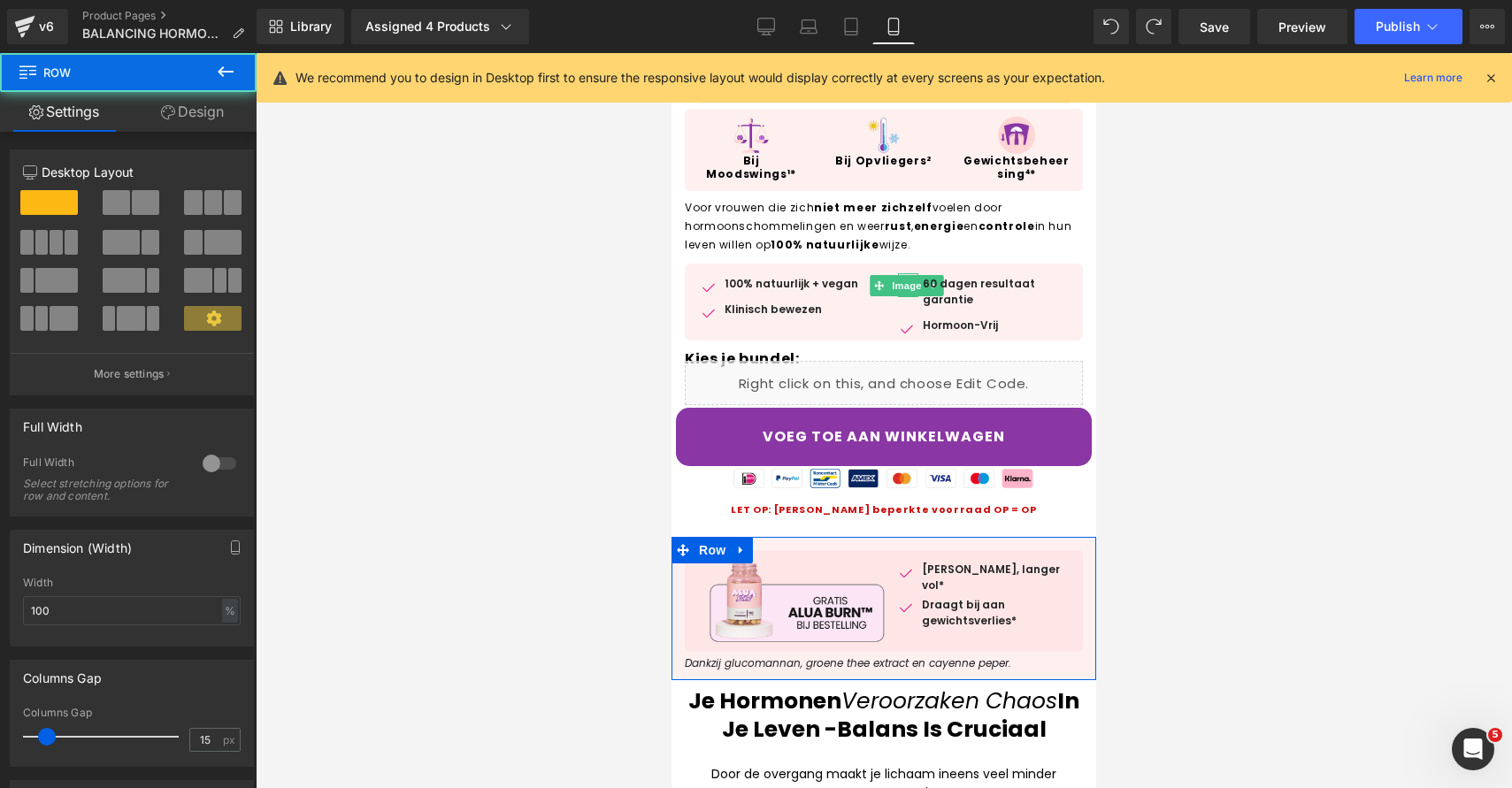
click at [1066, 541] on div "Image Image [PERSON_NAME], langer vol* Text Block Image Draagt bij aan gewichts…" at bounding box center [884, 603] width 424 height 134
click at [713, 553] on span "Row" at bounding box center [712, 550] width 36 height 27
click at [39, 152] on div "Column Size Customizer 12 Desktop Layout Laptop Layout Tablet Layout Mobile Lay…" at bounding box center [132, 272] width 244 height 246
click at [208, 129] on link "Design" at bounding box center [192, 112] width 128 height 40
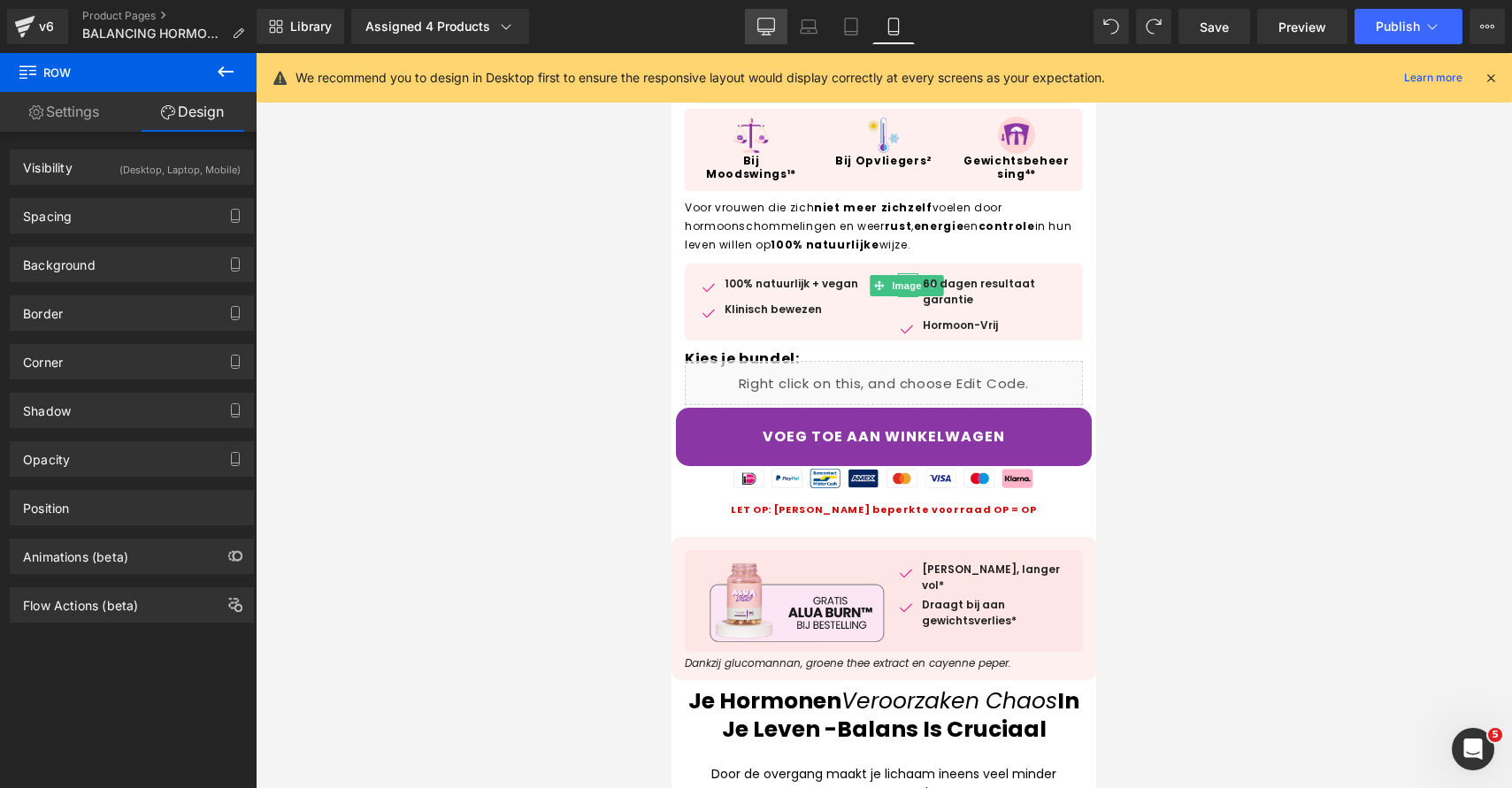
click at [772, 25] on icon at bounding box center [766, 26] width 17 height 17
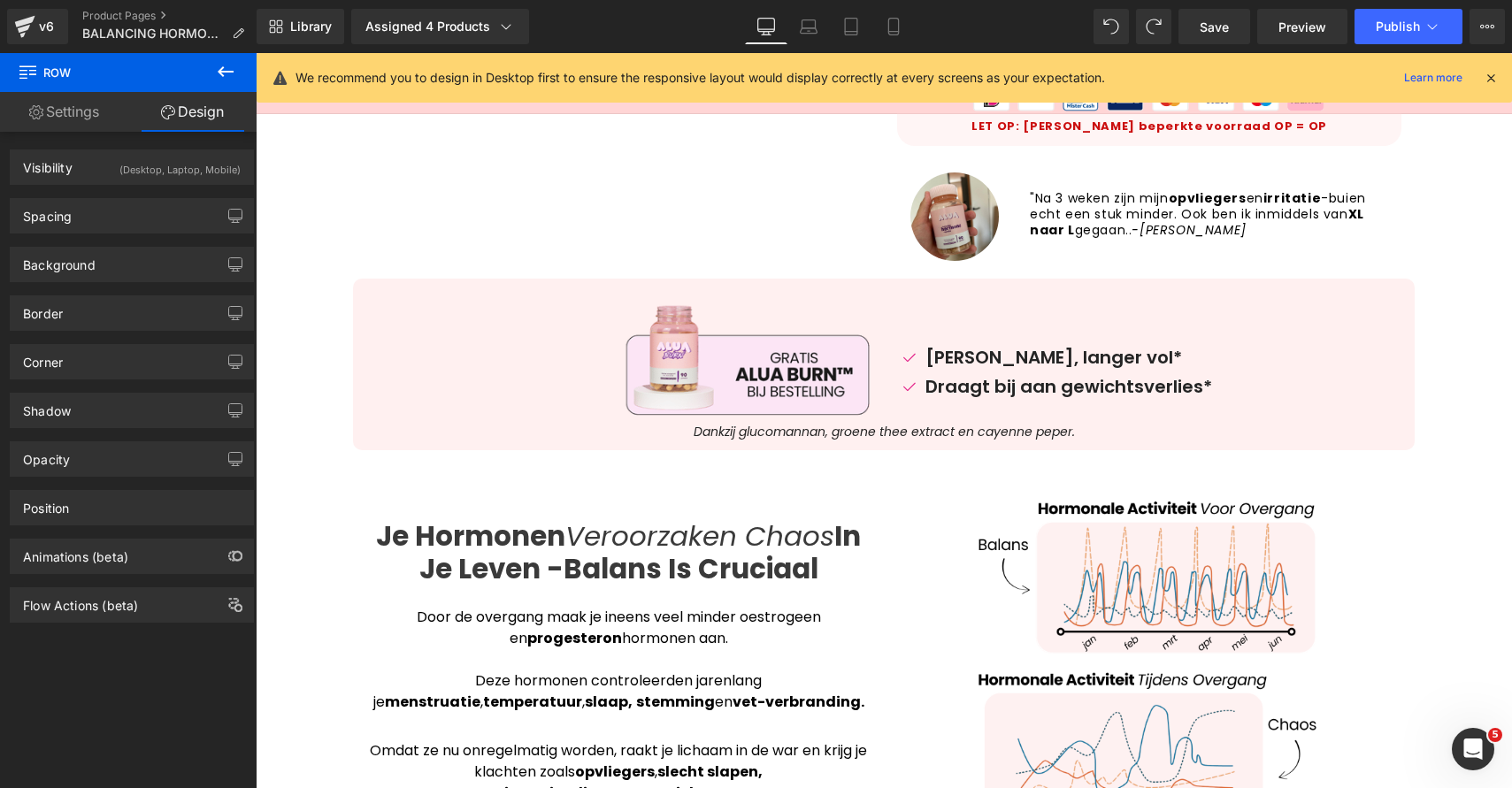
scroll to position [313, 0]
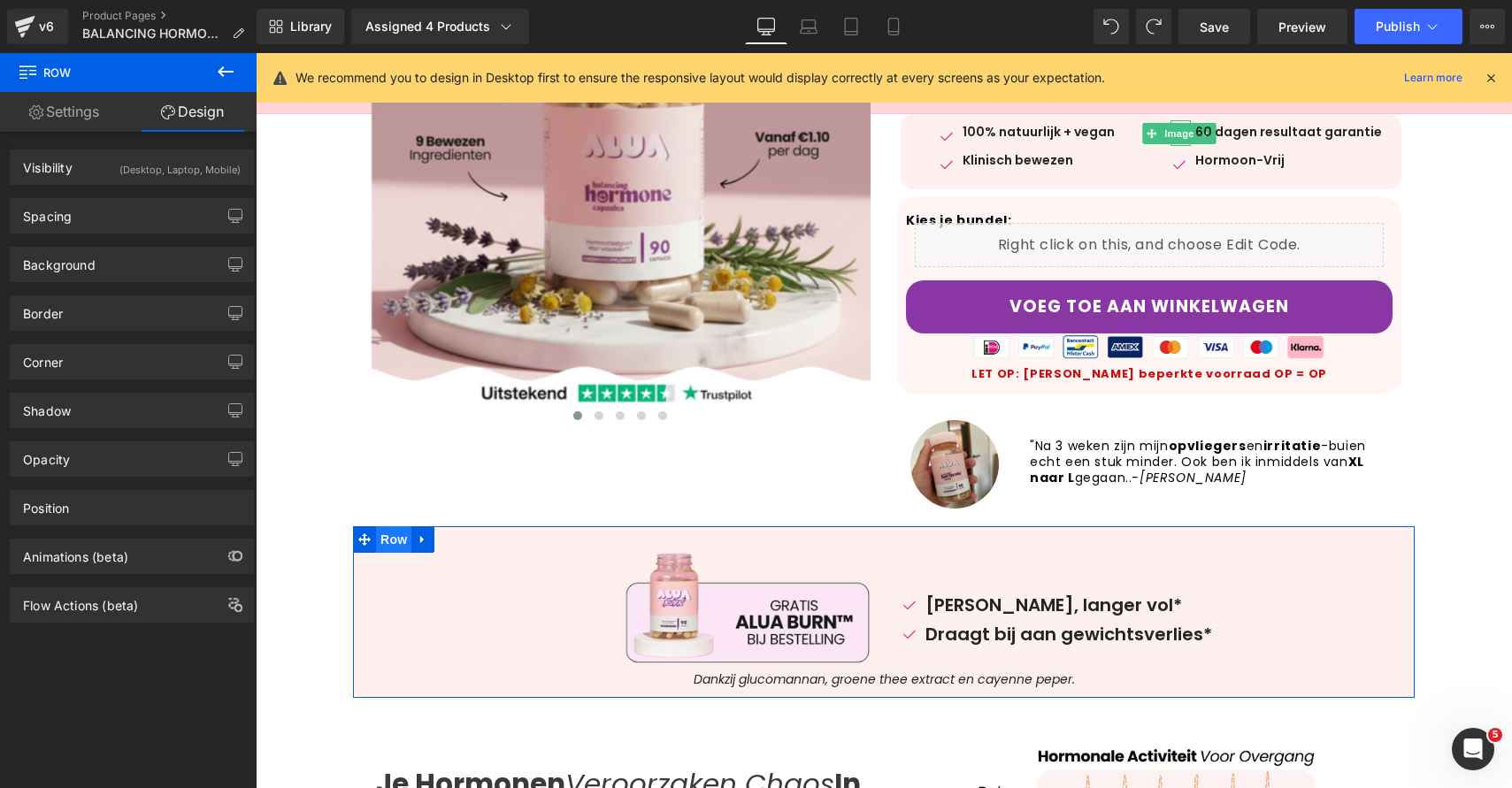
click at [394, 545] on span "Row" at bounding box center [393, 539] width 36 height 27
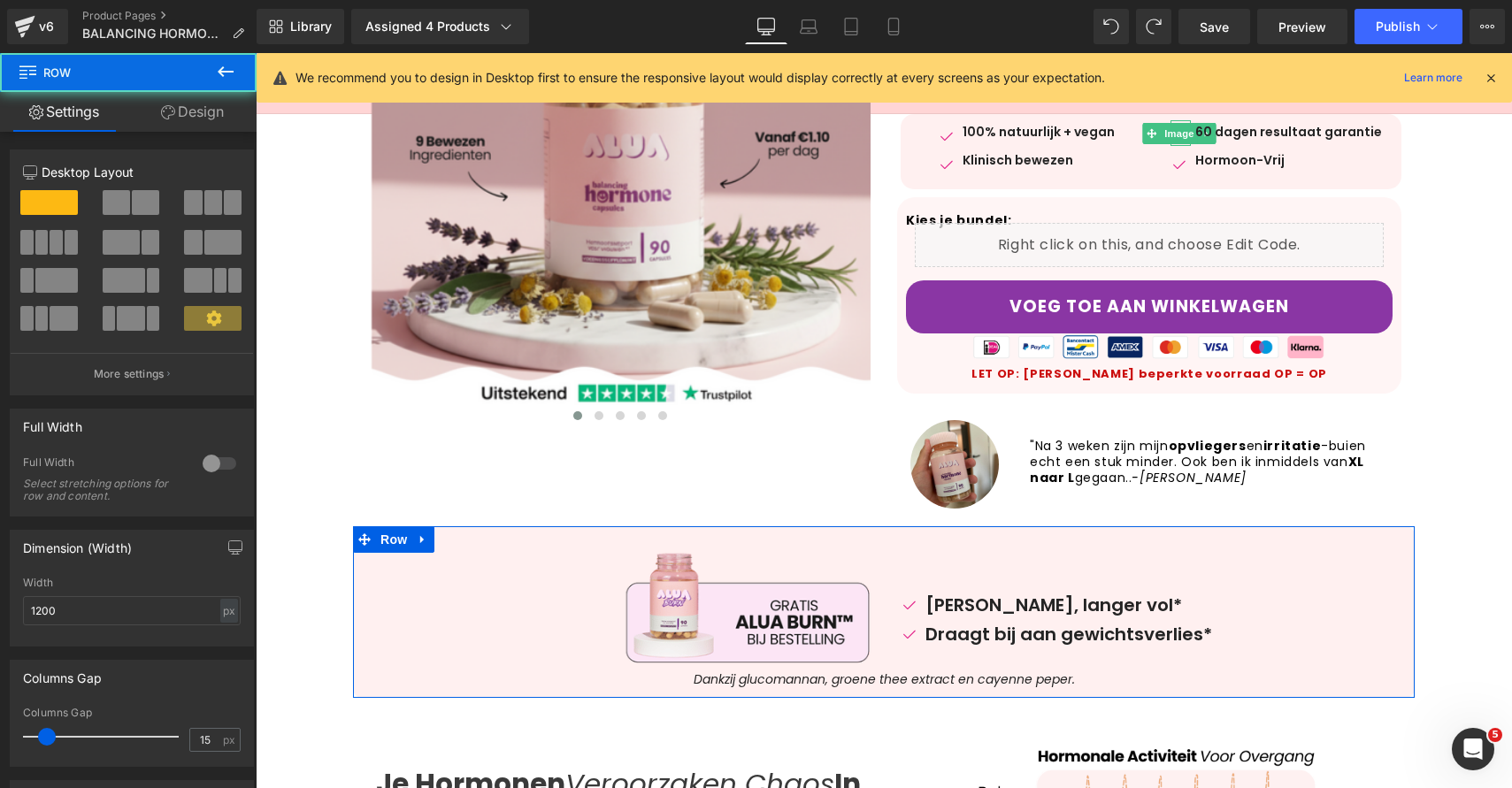
click at [195, 107] on link "Design" at bounding box center [192, 112] width 128 height 40
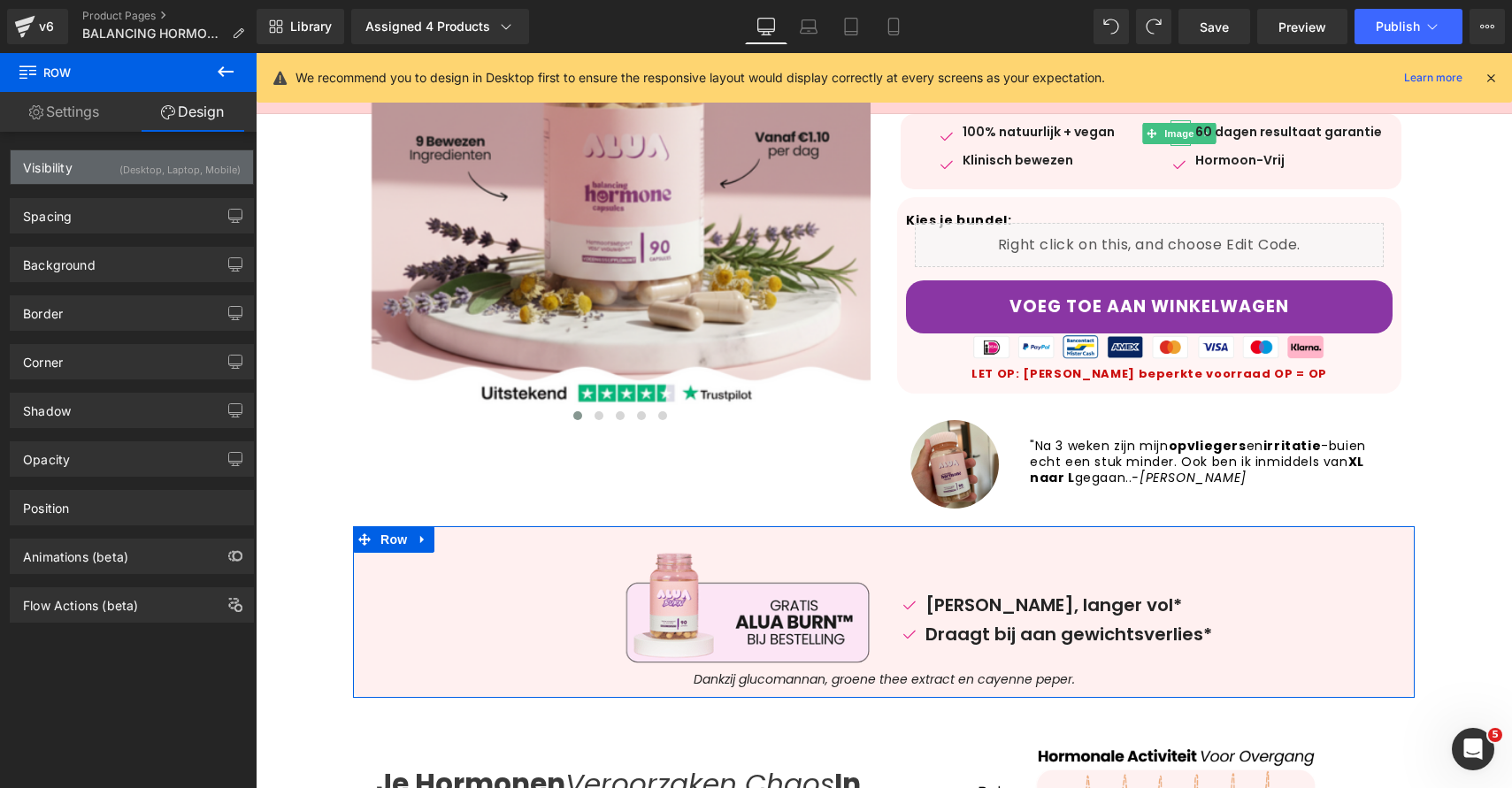
click at [190, 173] on div "(Desktop, Laptop, Mobile)" at bounding box center [180, 165] width 122 height 29
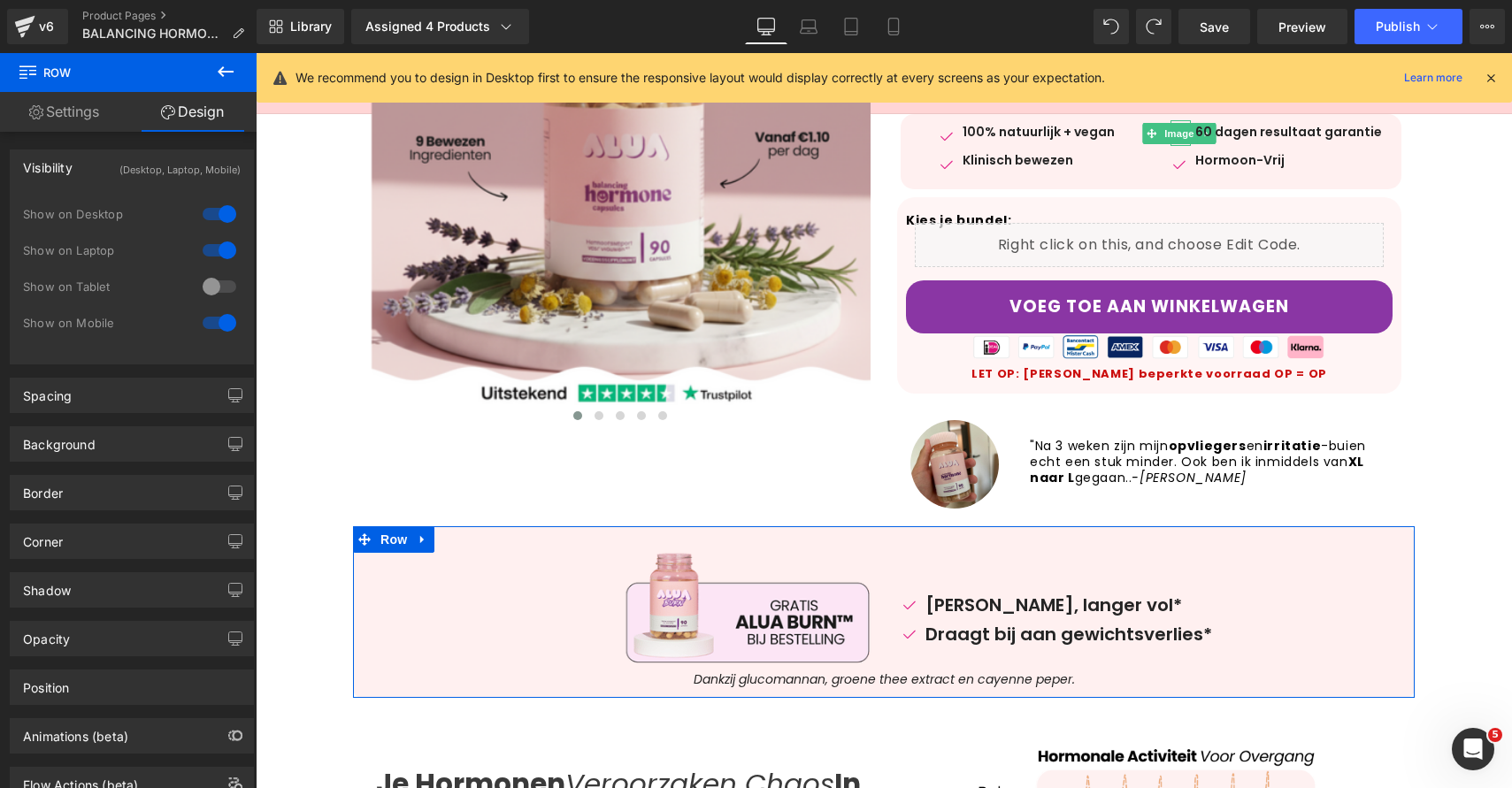
click at [217, 333] on div at bounding box center [220, 323] width 42 height 28
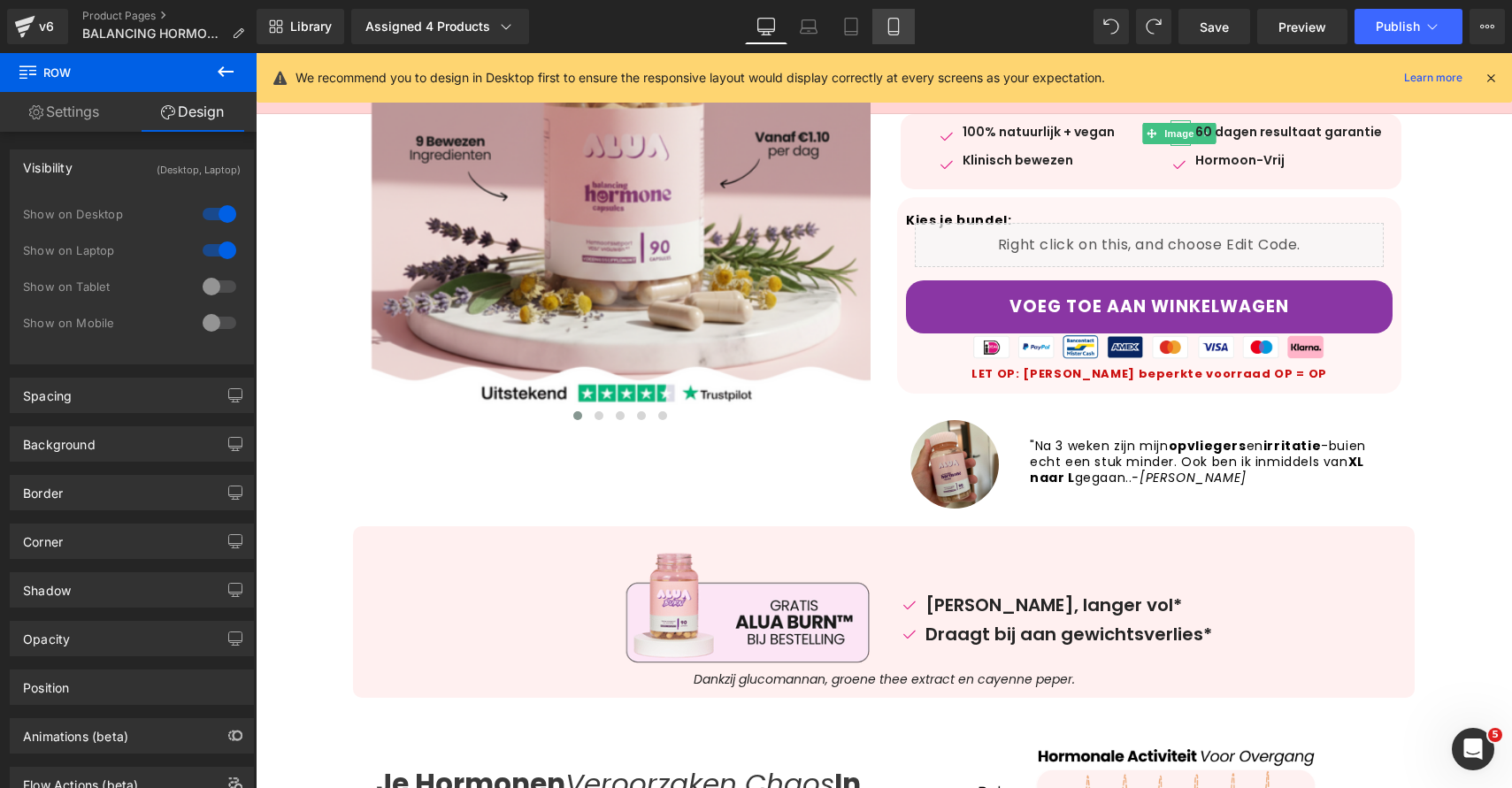
drag, startPoint x: 881, startPoint y: 32, endPoint x: 897, endPoint y: 37, distance: 16.8
click at [881, 32] on link "Mobile" at bounding box center [894, 27] width 42 height 36
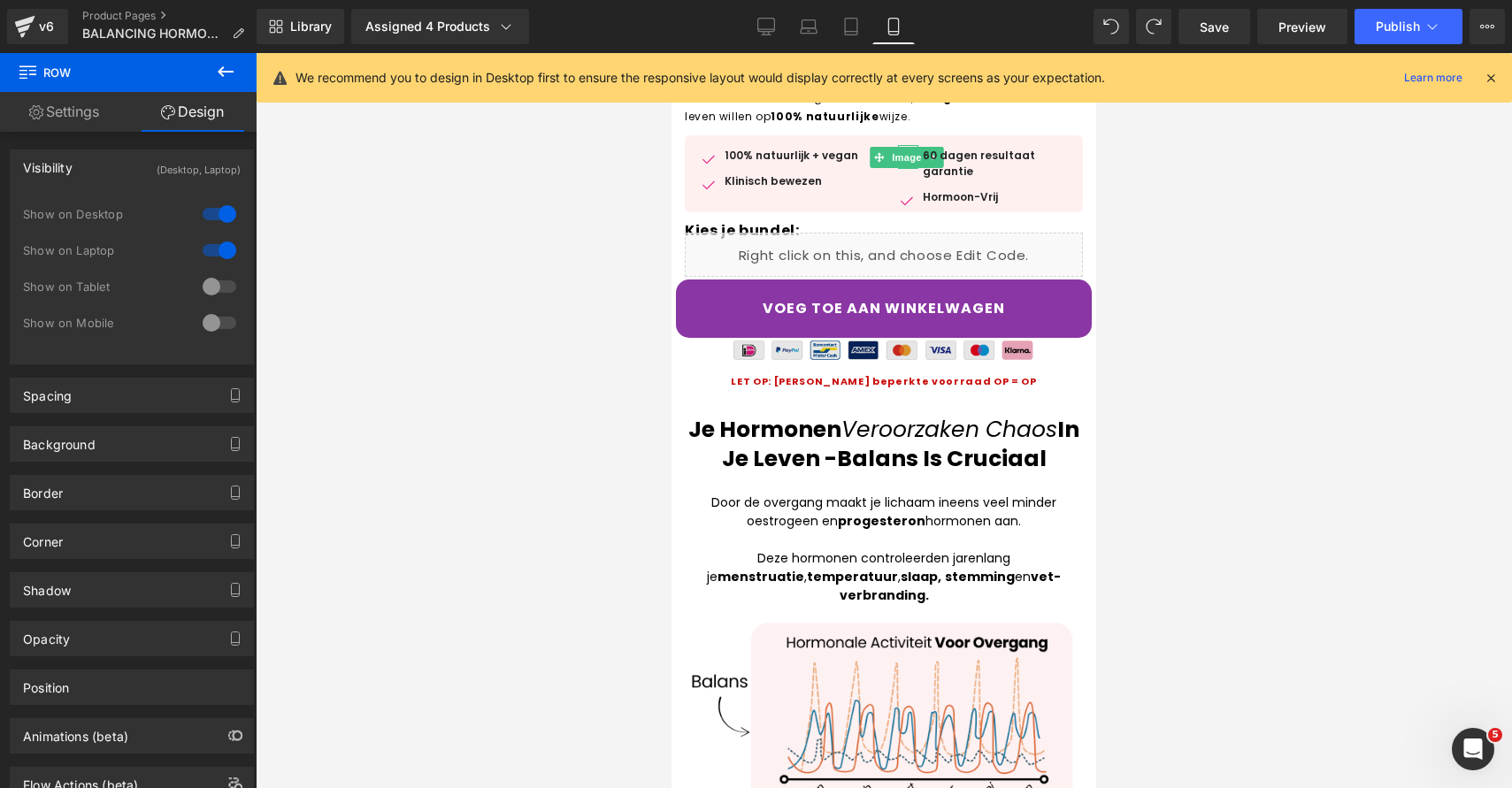
scroll to position [700, 0]
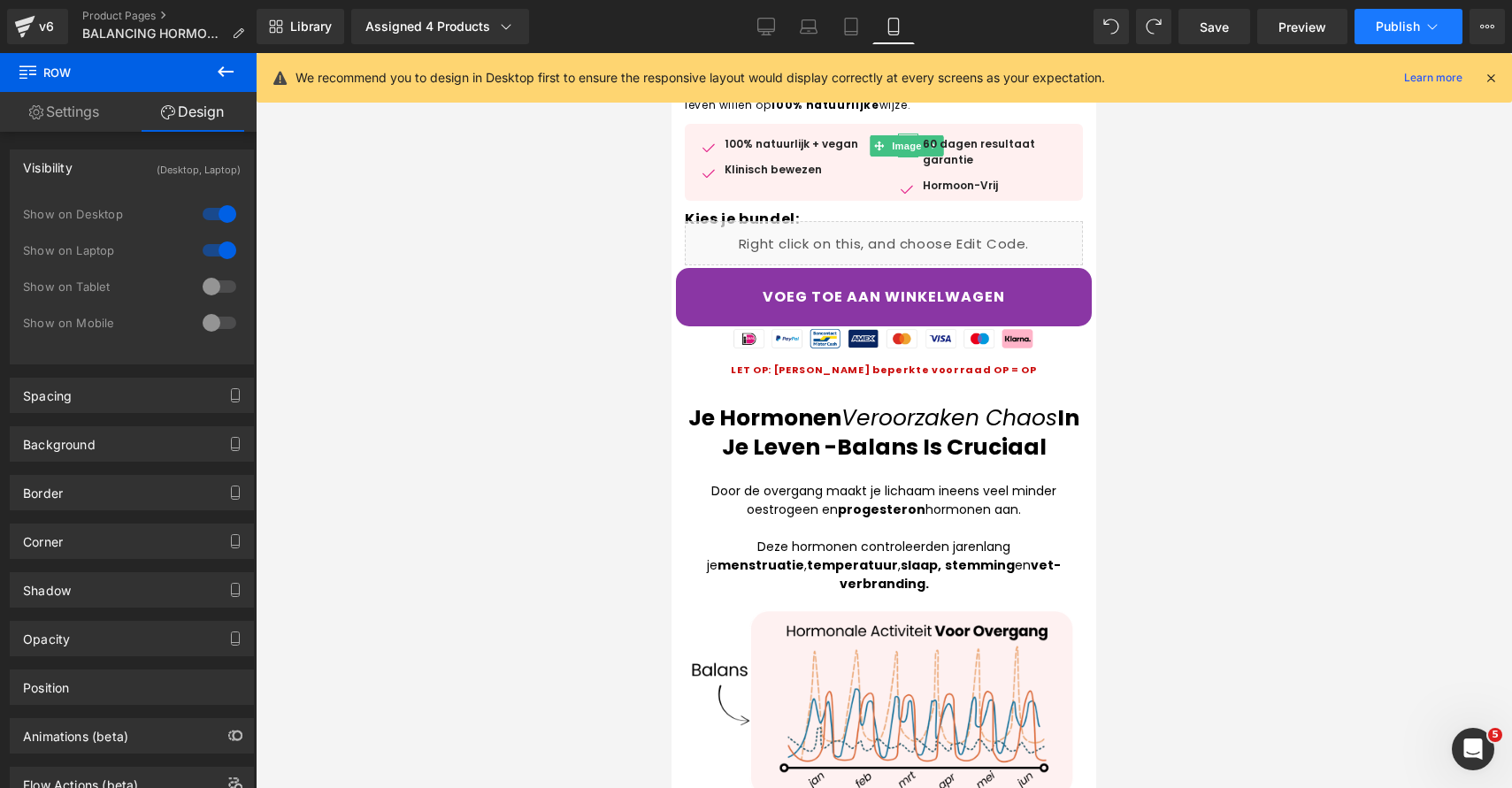
click at [1414, 19] on span "Publish" at bounding box center [1398, 26] width 44 height 14
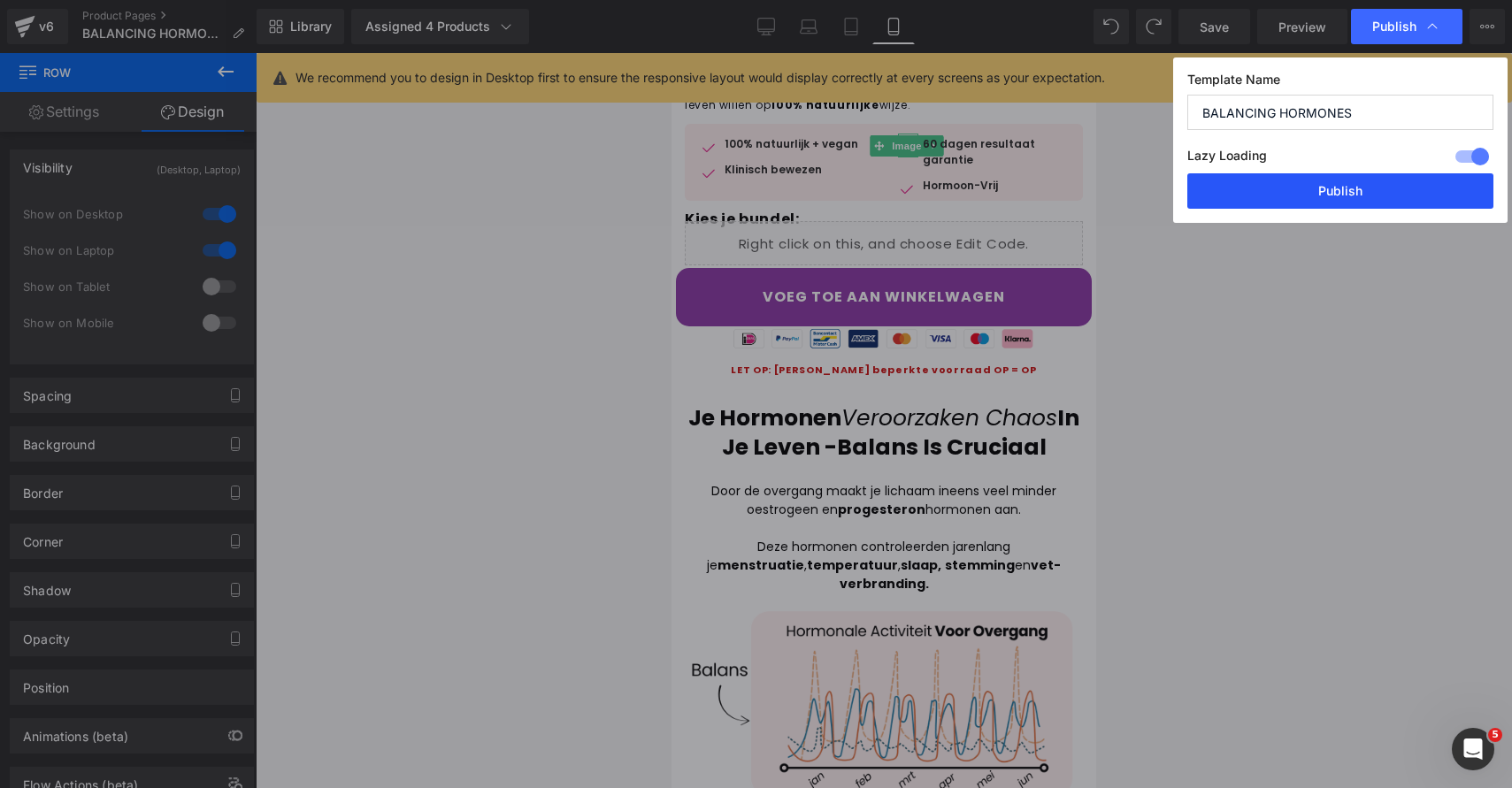
click at [1279, 195] on button "Publish" at bounding box center [1340, 191] width 306 height 36
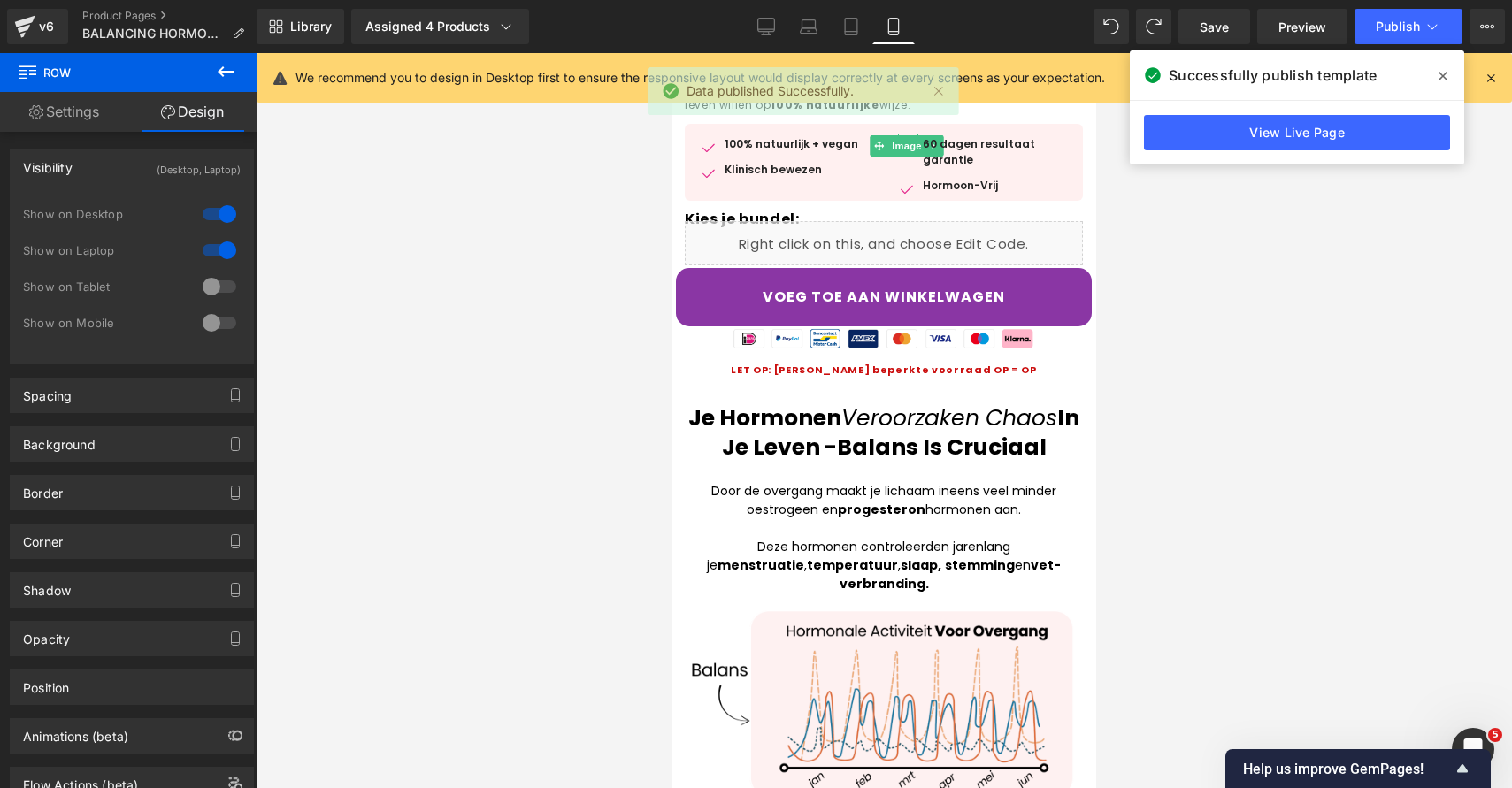
click at [353, 253] on div at bounding box center [885, 421] width 1257 height 735
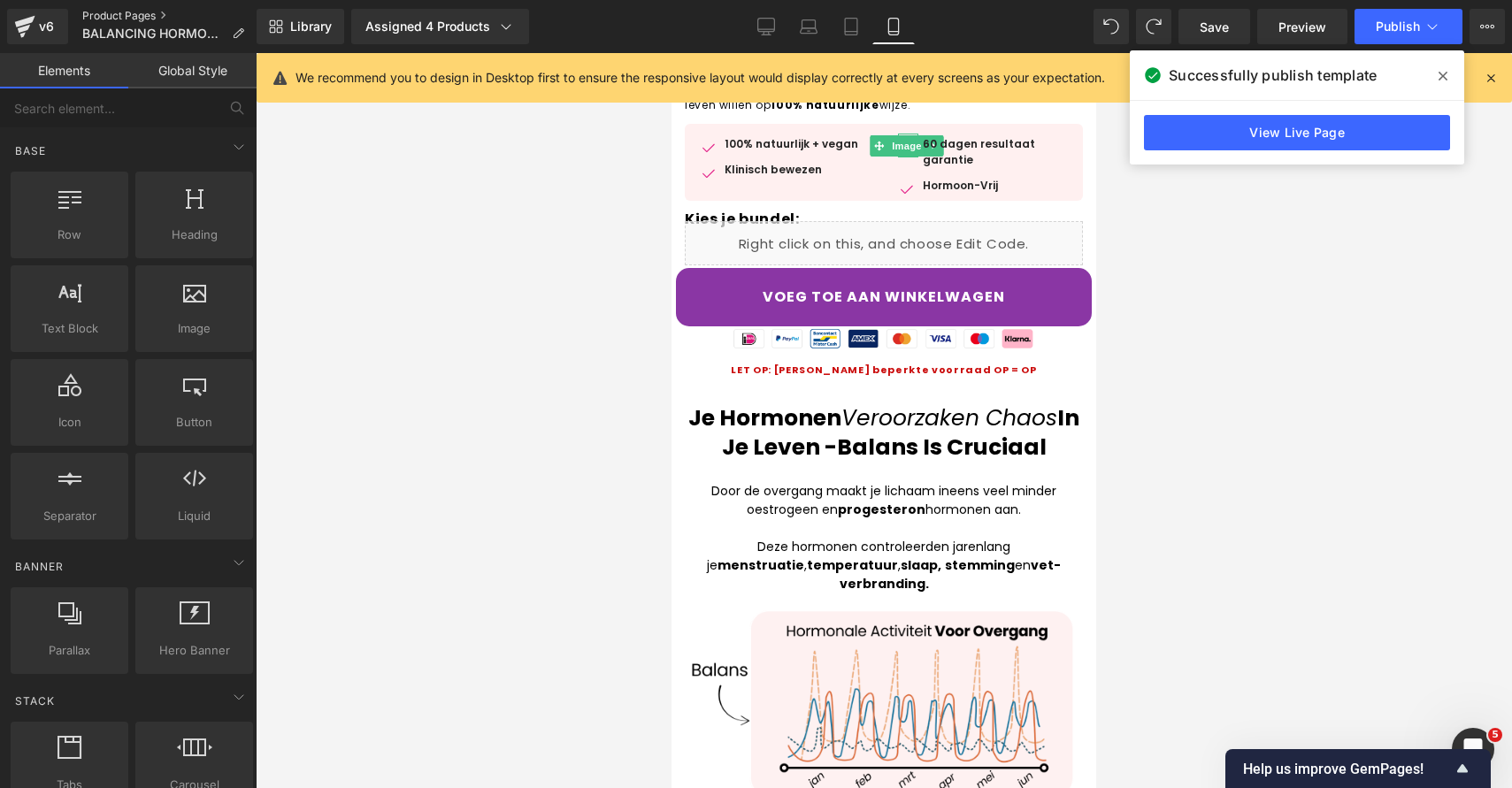
click at [96, 15] on link "Product Pages" at bounding box center [170, 16] width 176 height 14
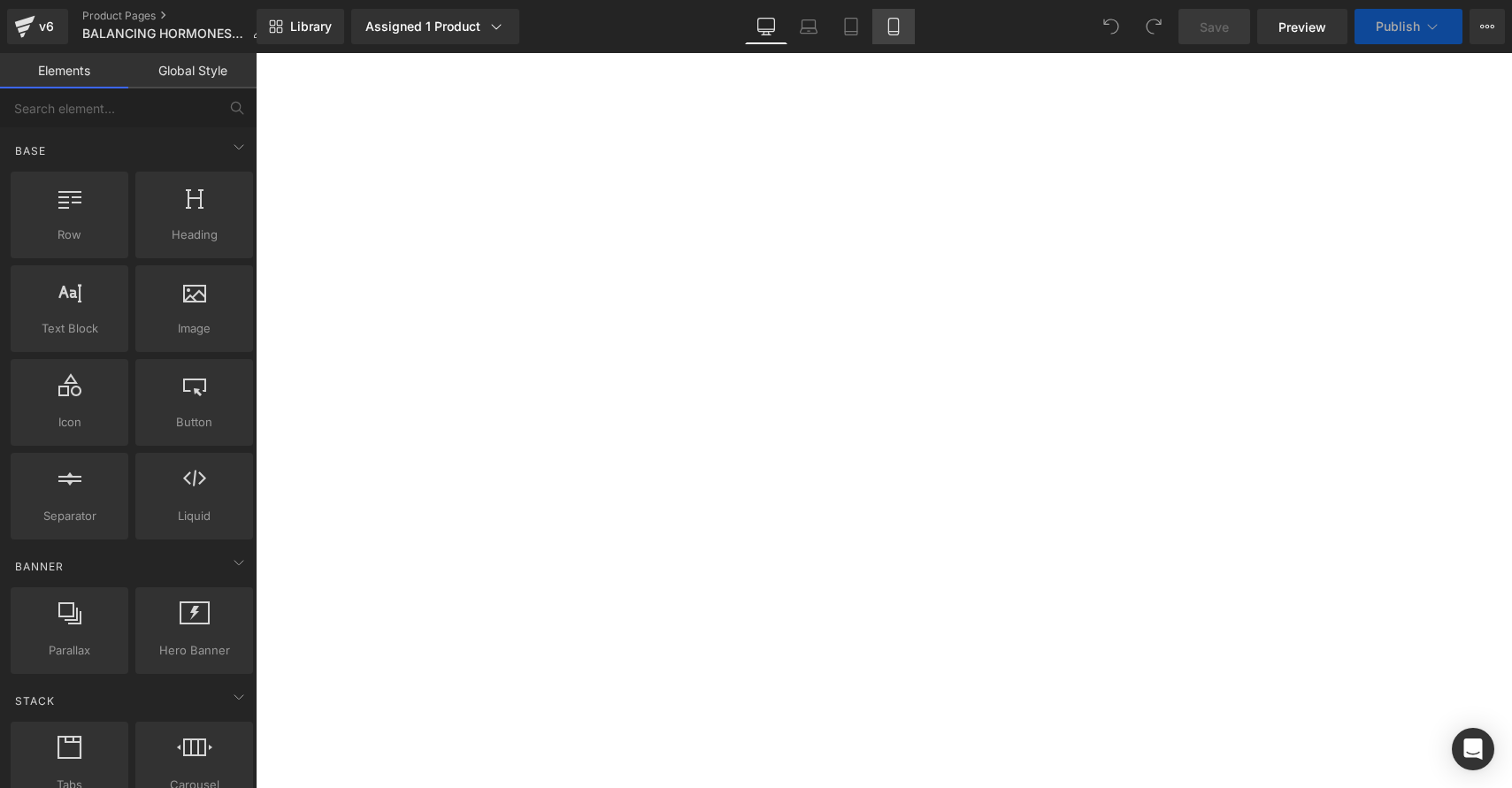
click at [883, 31] on link "Mobile" at bounding box center [894, 27] width 42 height 36
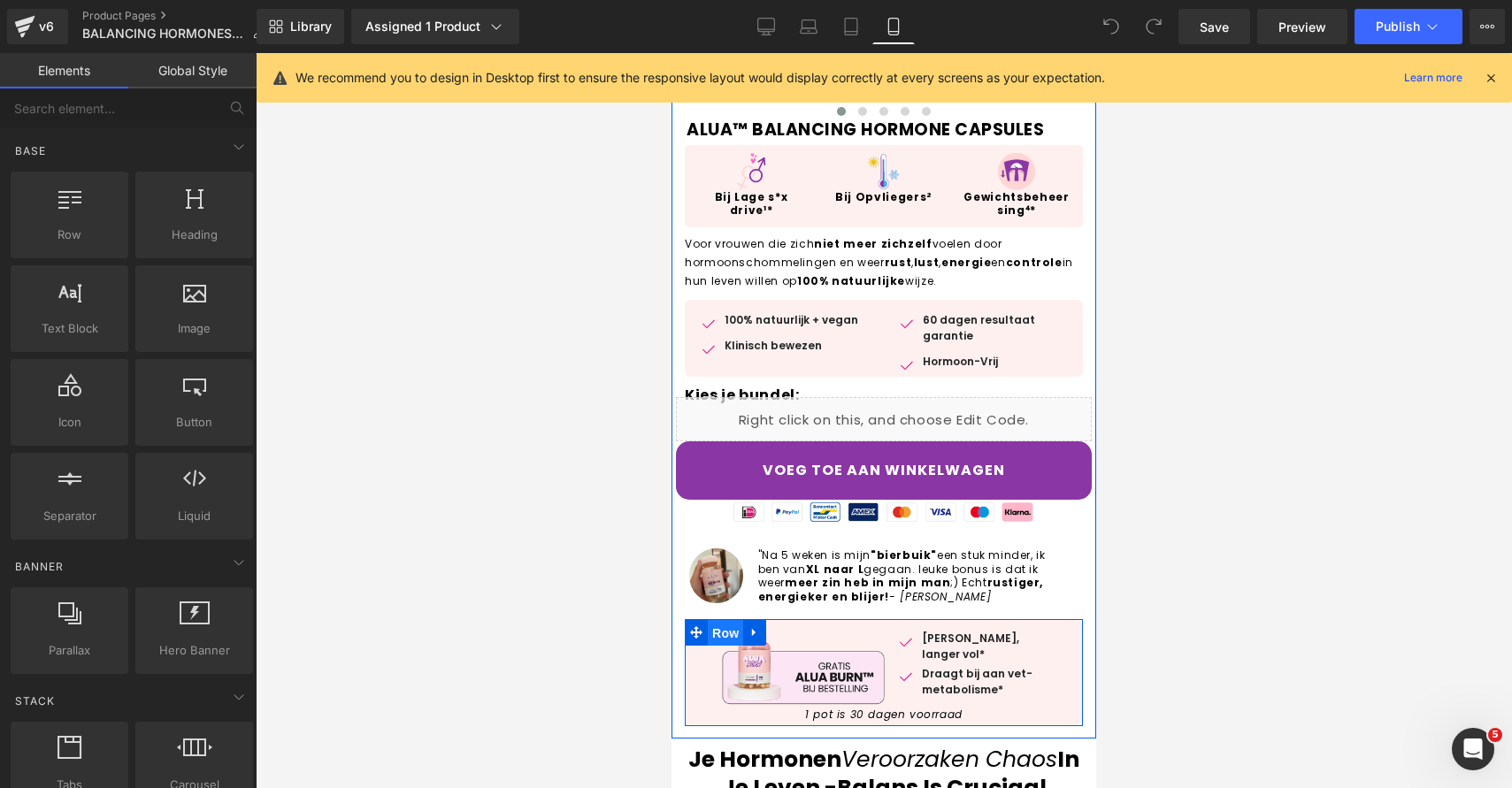
click at [720, 634] on span "Row" at bounding box center [725, 633] width 36 height 27
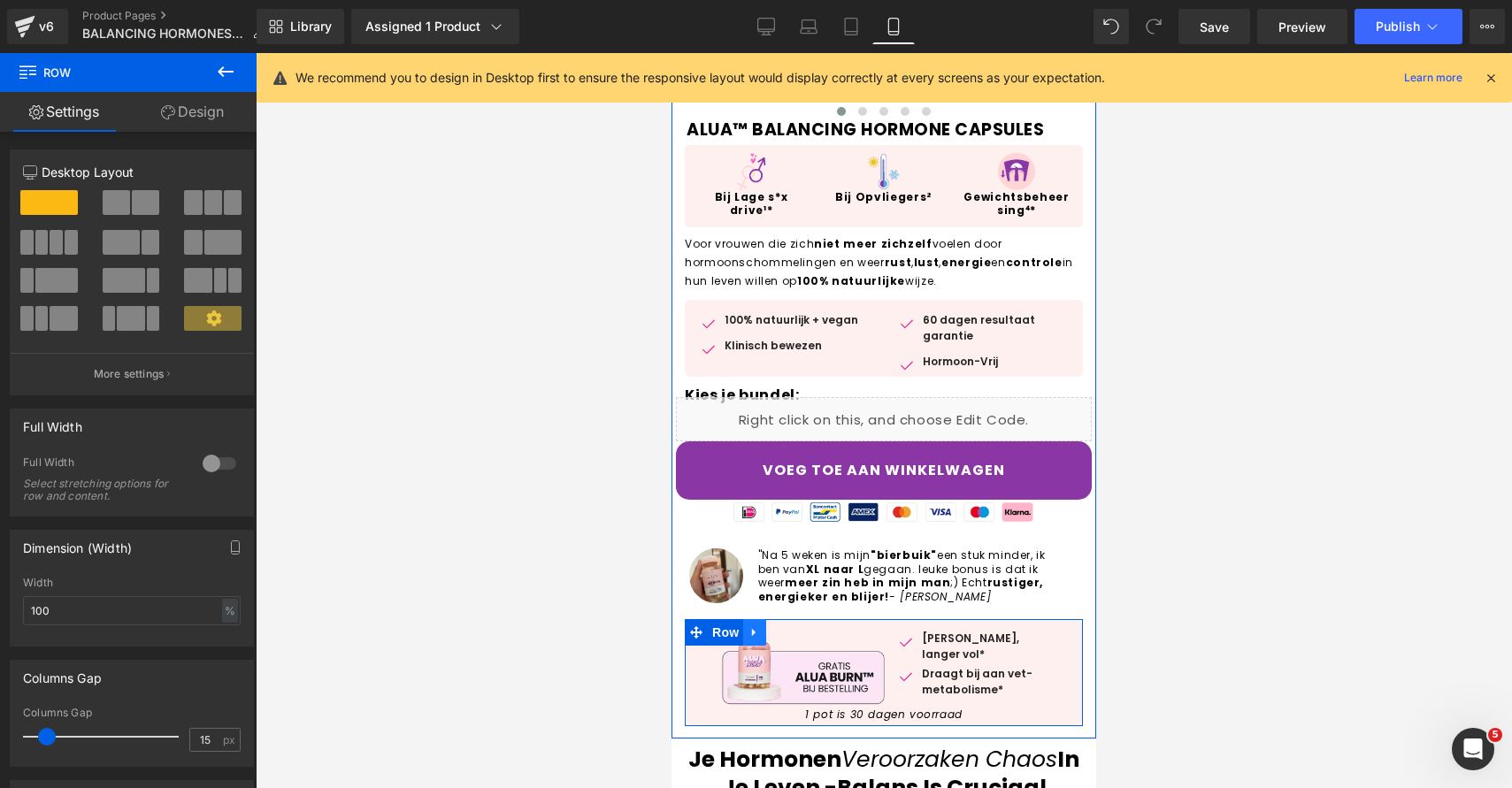
click at [756, 632] on icon at bounding box center [755, 632] width 13 height 14
click at [758, 633] on icon at bounding box center [755, 632] width 13 height 14
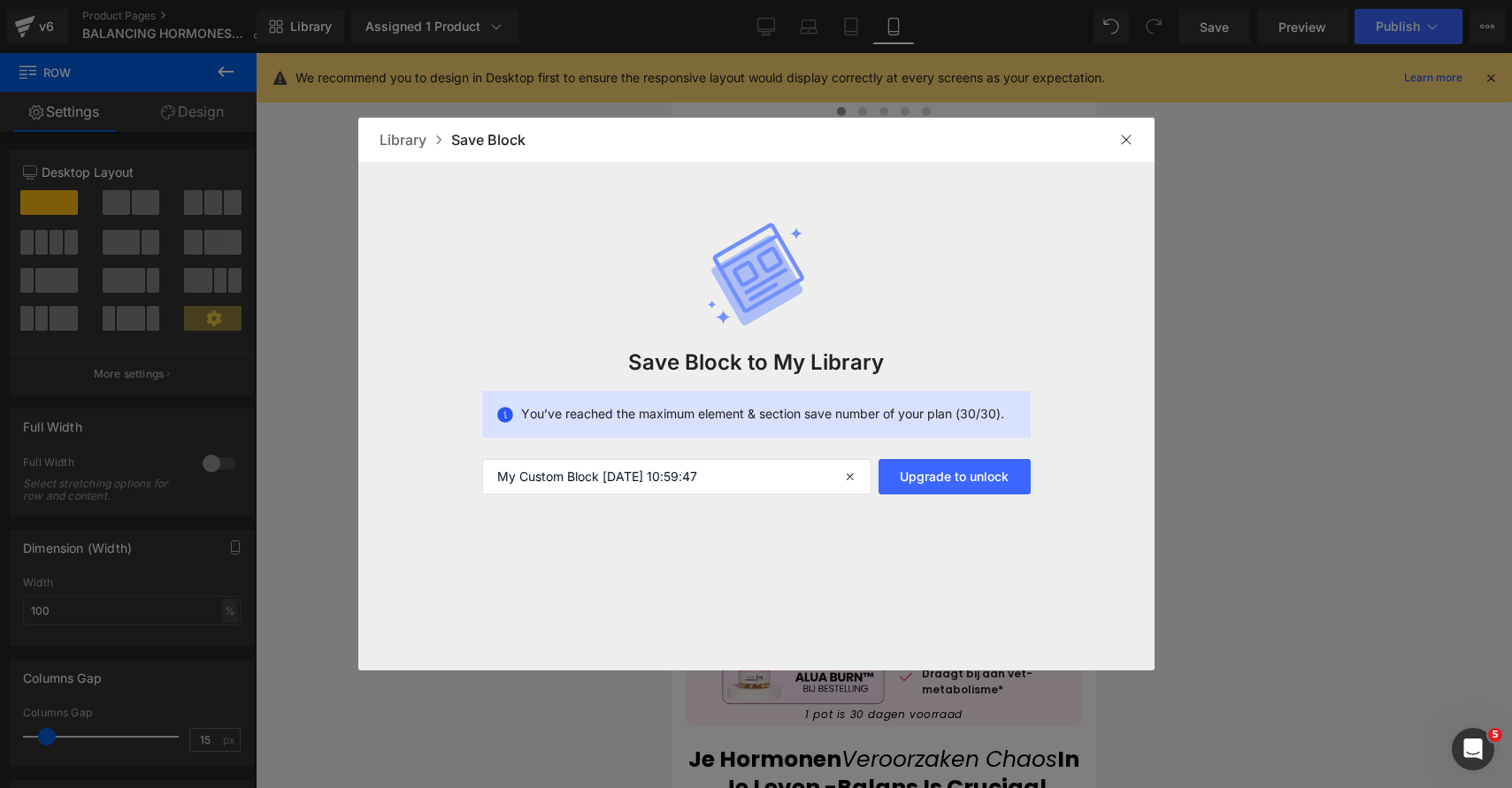
click at [745, 445] on div "Save Block to My Library You’ve reached the maximum element & section save numb…" at bounding box center [756, 328] width 797 height 333
click at [737, 469] on input "My Custom Block 2025-09-30 10:59:47" at bounding box center [677, 476] width 390 height 36
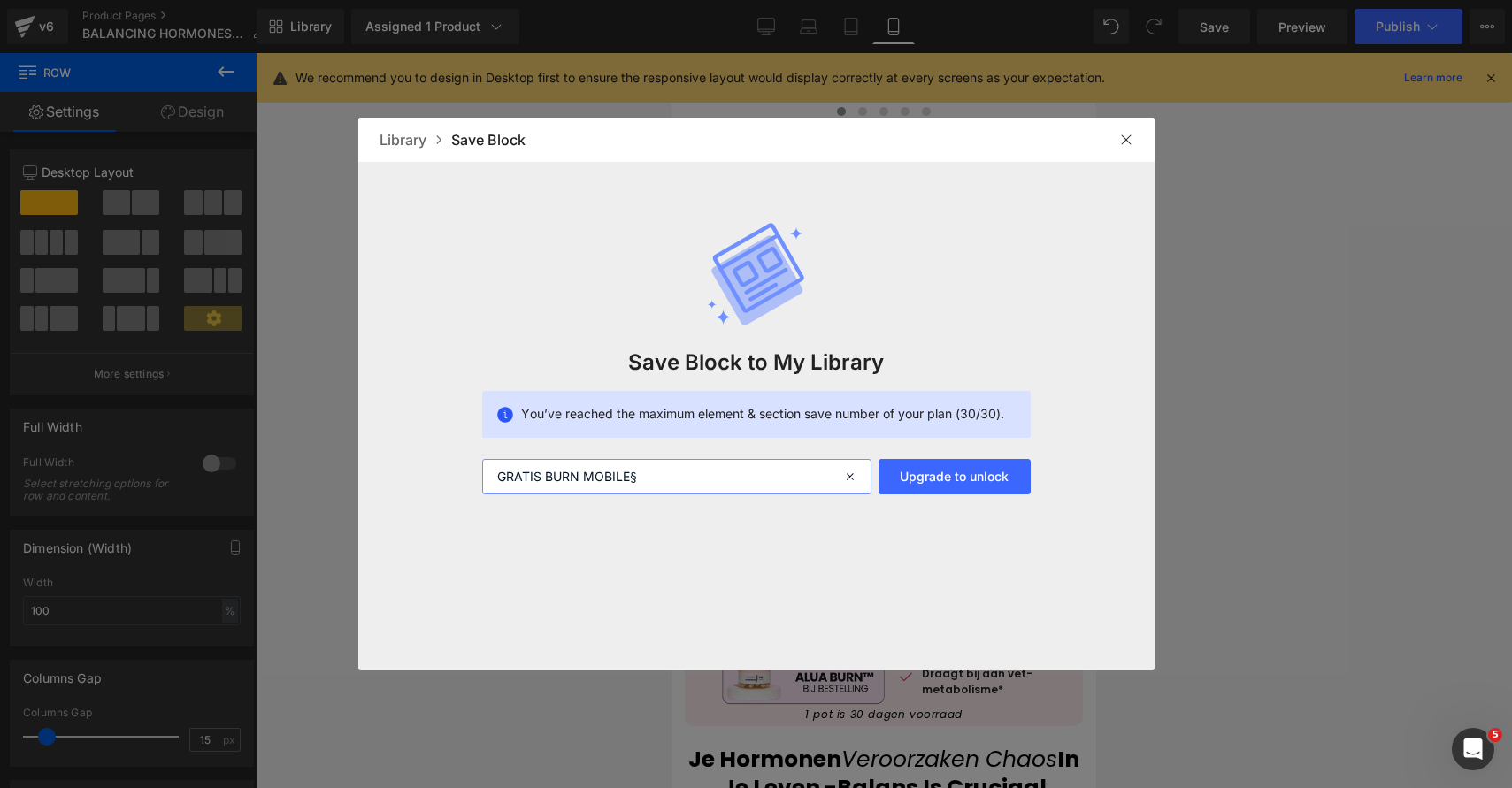
drag, startPoint x: 552, startPoint y: 64, endPoint x: 1021, endPoint y: 110, distance: 471.3
click at [555, 63] on div at bounding box center [756, 394] width 1512 height 788
type input "GRATIS BURN MOBILE§"
click at [1118, 144] on div at bounding box center [1126, 139] width 28 height 28
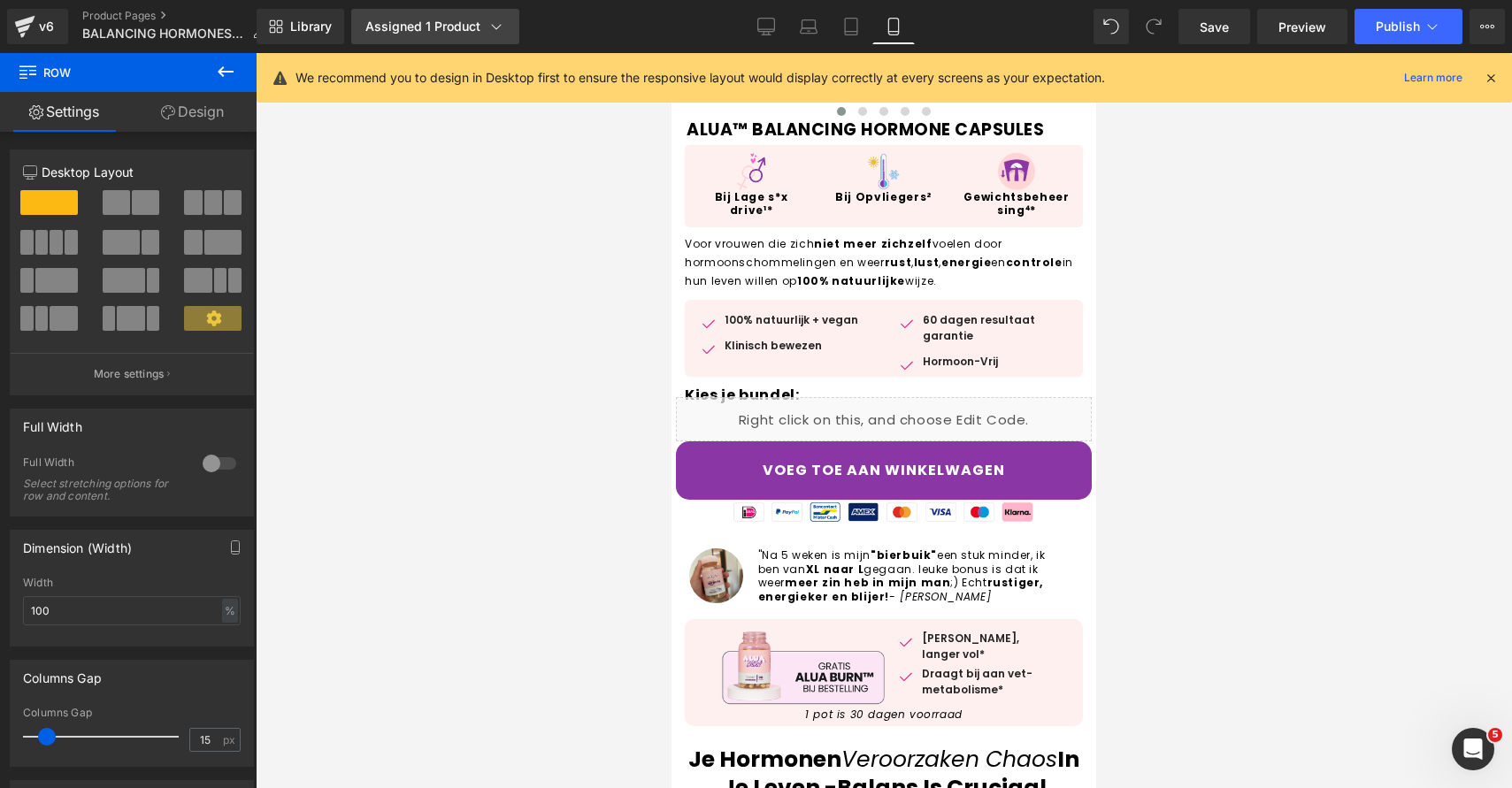
click at [494, 31] on icon at bounding box center [496, 26] width 17 height 17
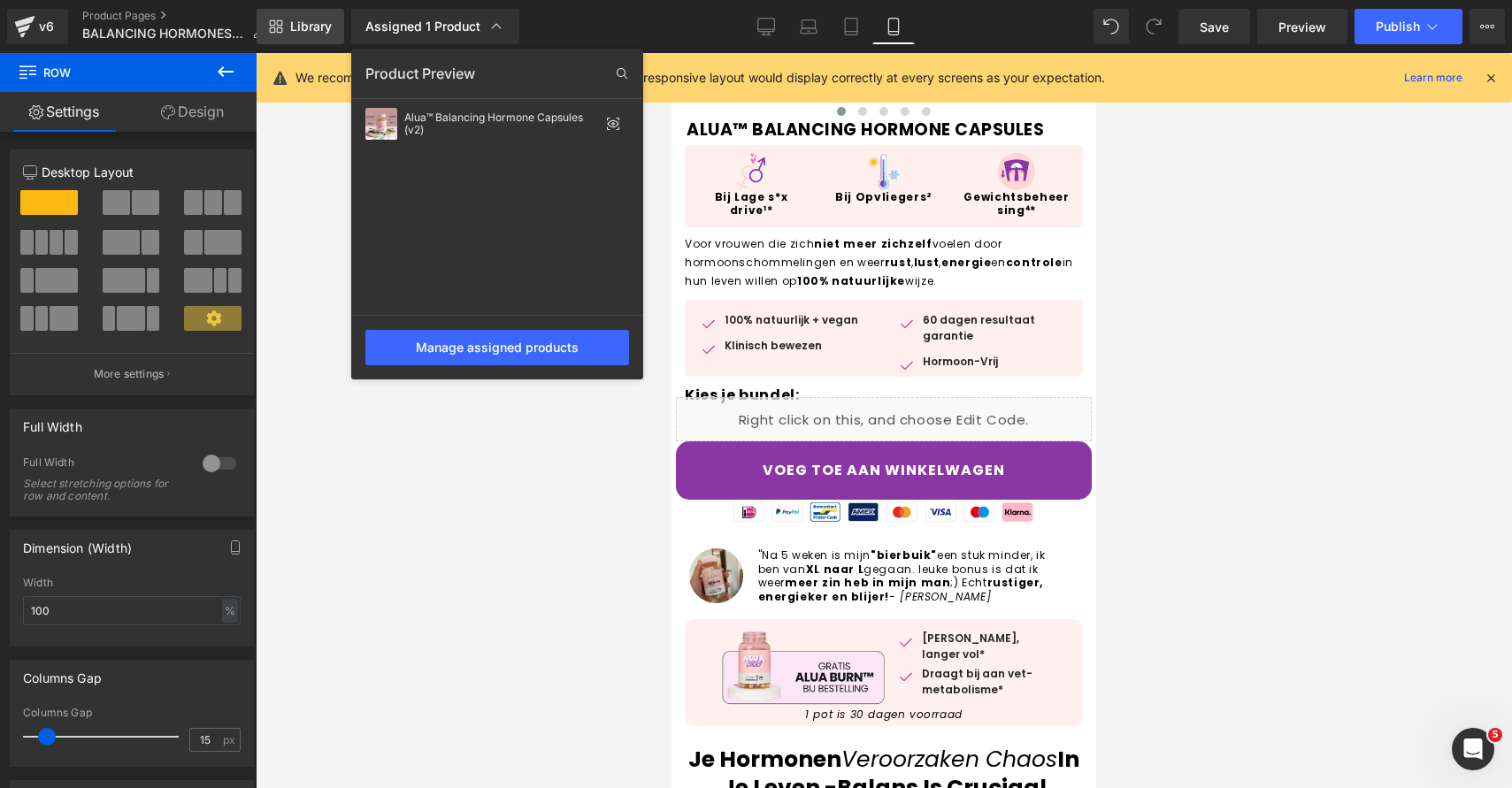
click at [316, 26] on span "Library" at bounding box center [310, 26] width 41 height 16
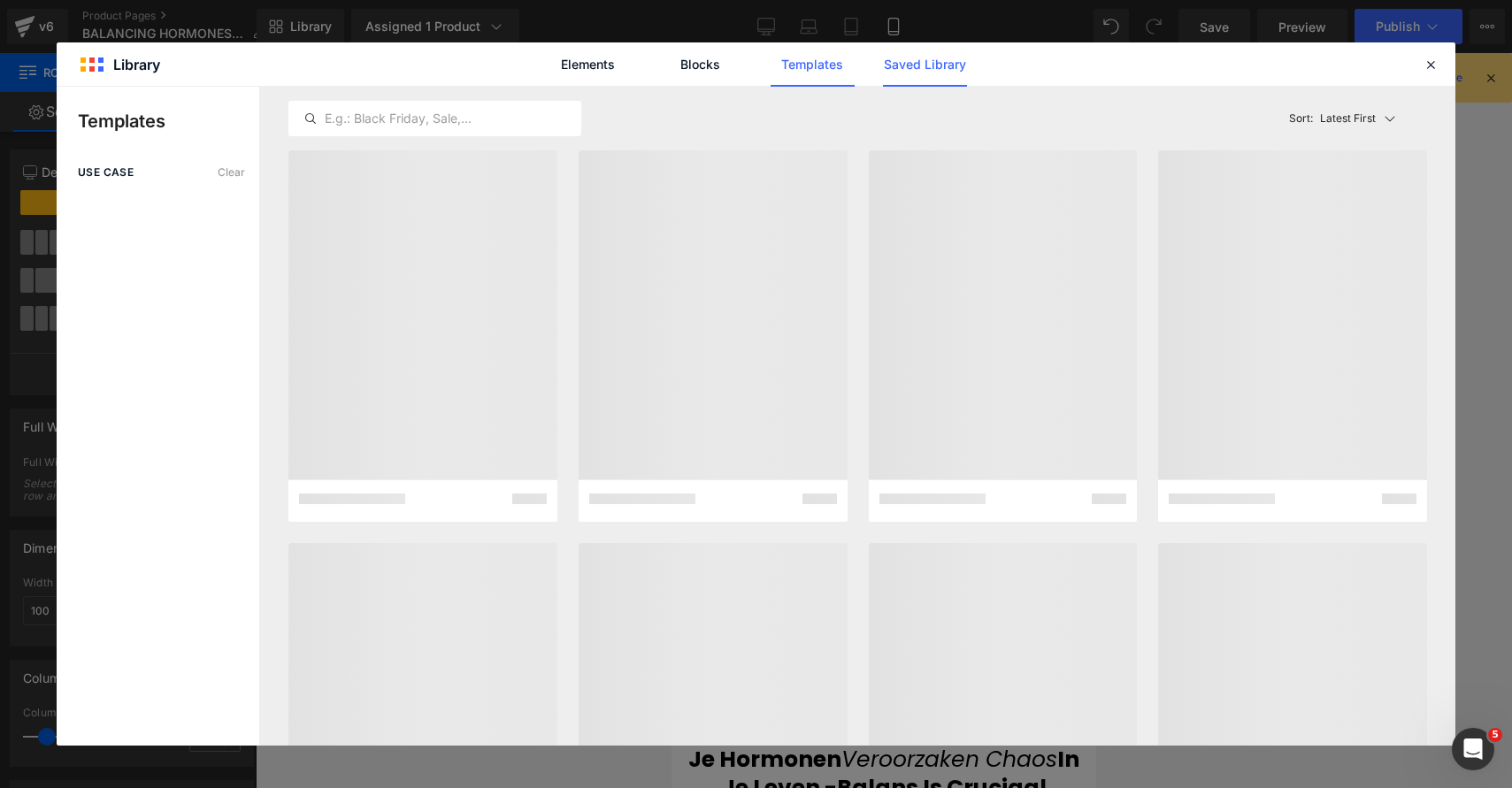
click at [927, 69] on link "Saved Library" at bounding box center [925, 64] width 84 height 44
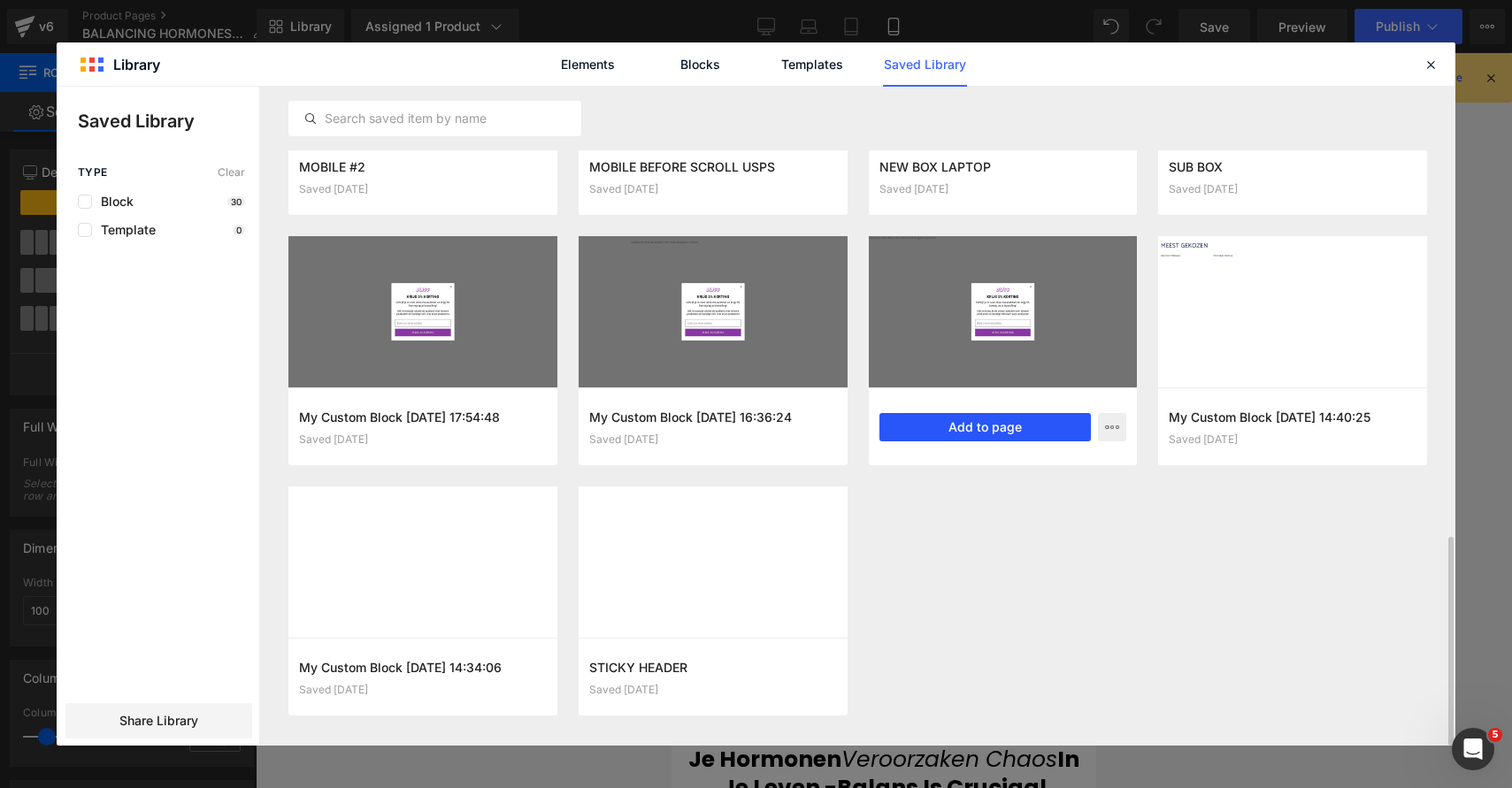
scroll to position [1411, 0]
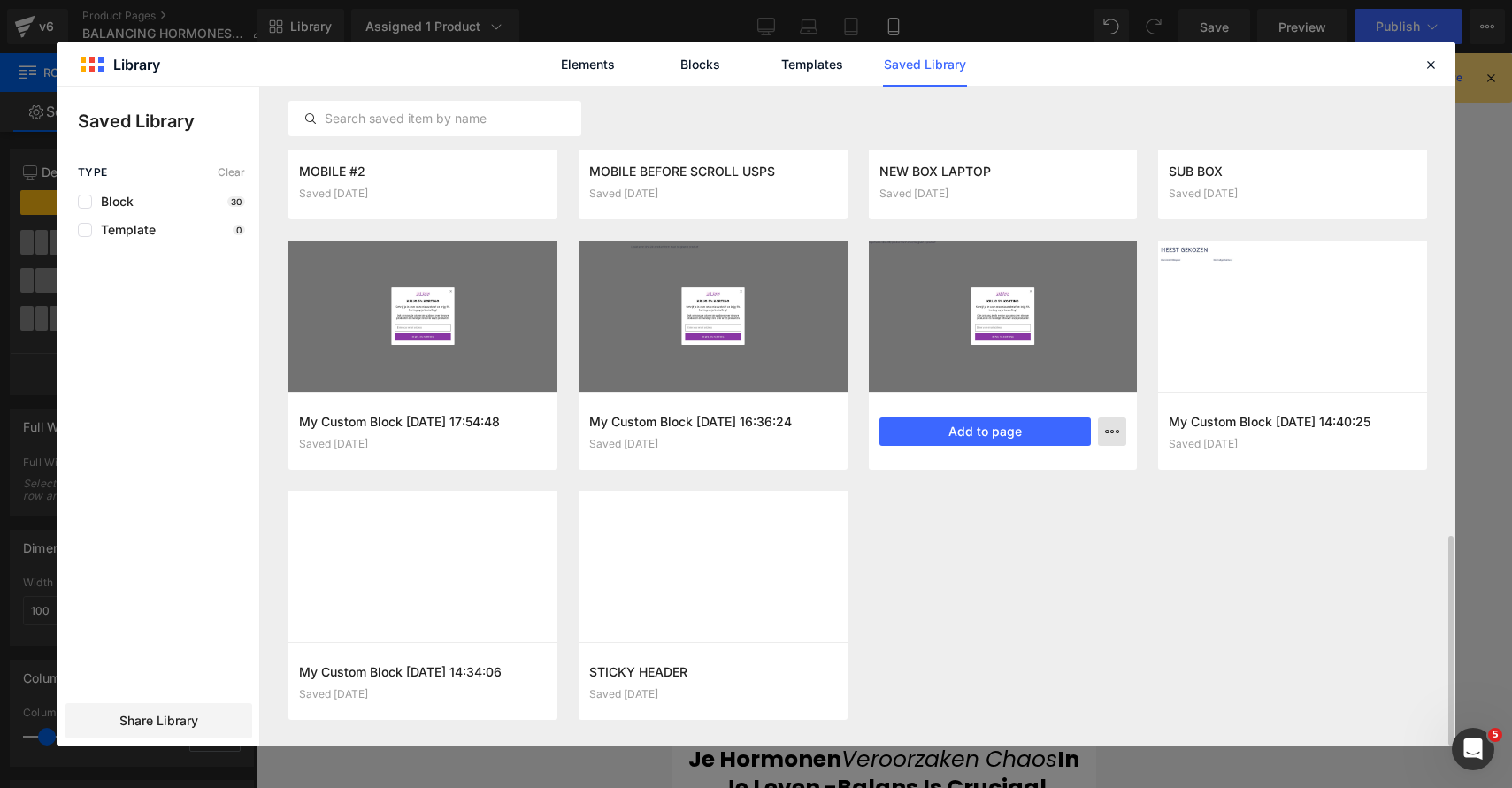
click at [1111, 436] on icon "button" at bounding box center [1111, 431] width 14 height 14
click at [988, 513] on p "Delete" at bounding box center [979, 507] width 38 height 16
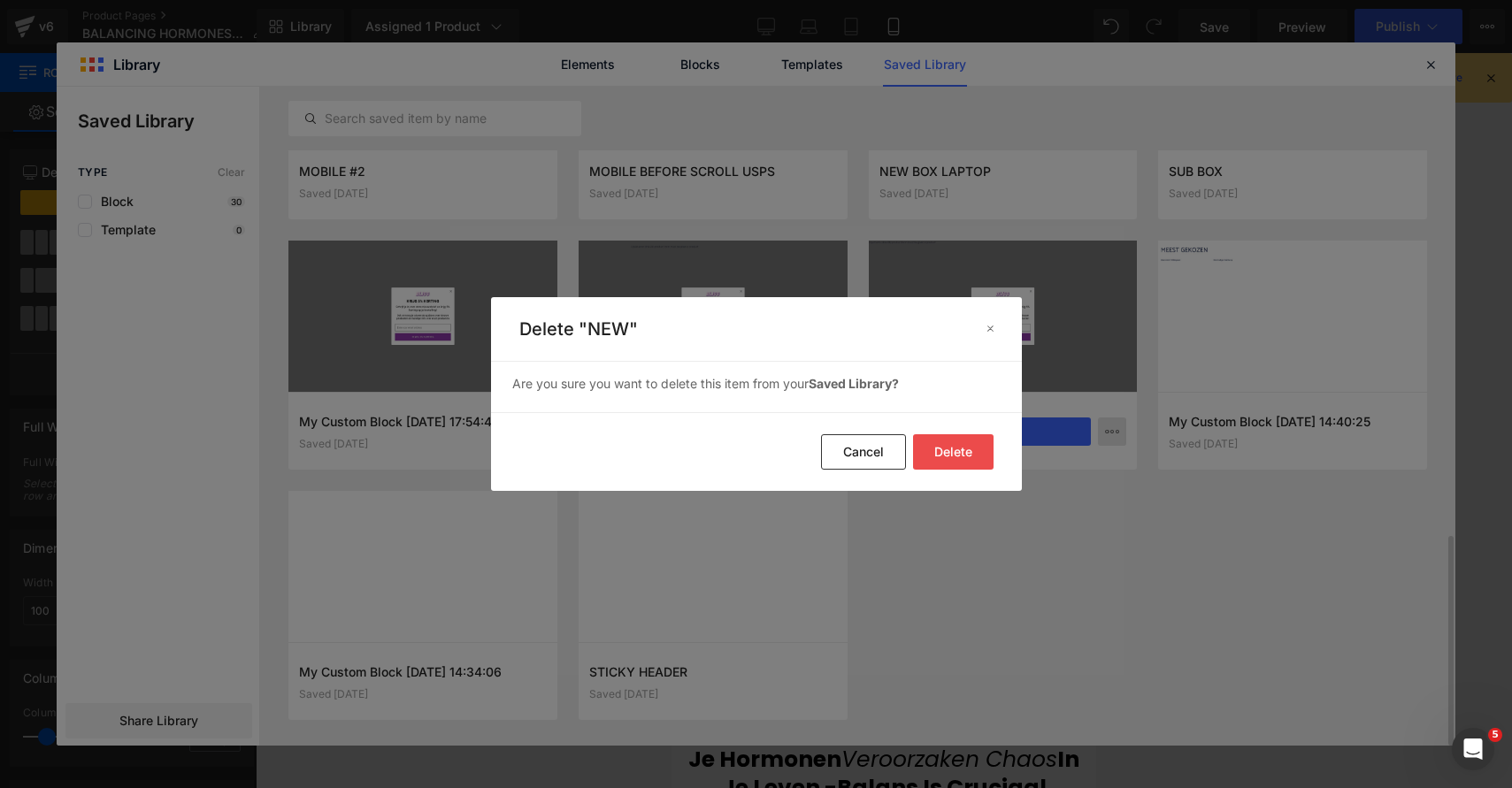
click at [885, 447] on button "Cancel" at bounding box center [863, 452] width 85 height 36
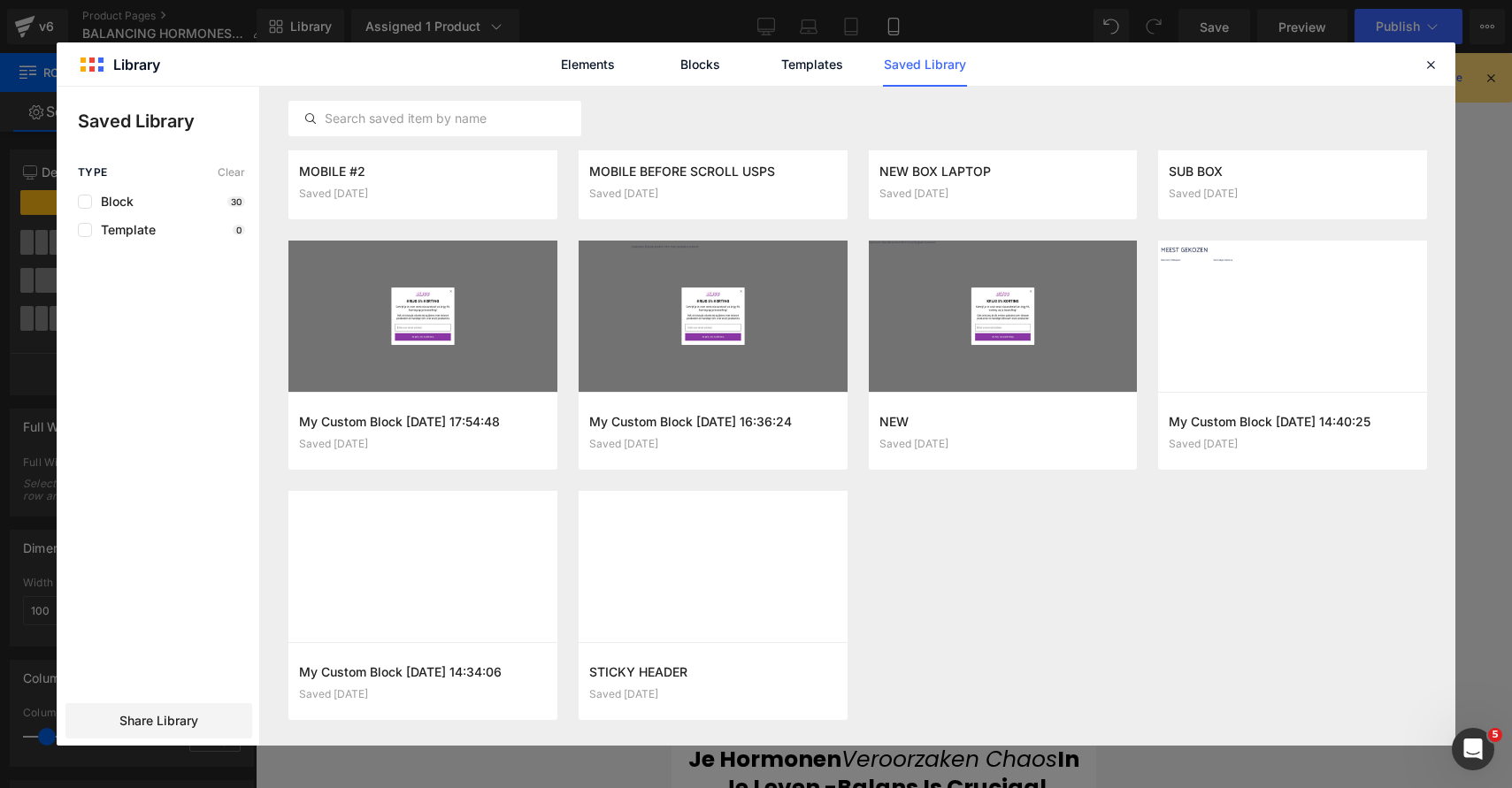
click at [0, 0] on icon "button" at bounding box center [0, 0] width 0 height 0
click at [1056, 495] on div "Delete" at bounding box center [1025, 508] width 202 height 37
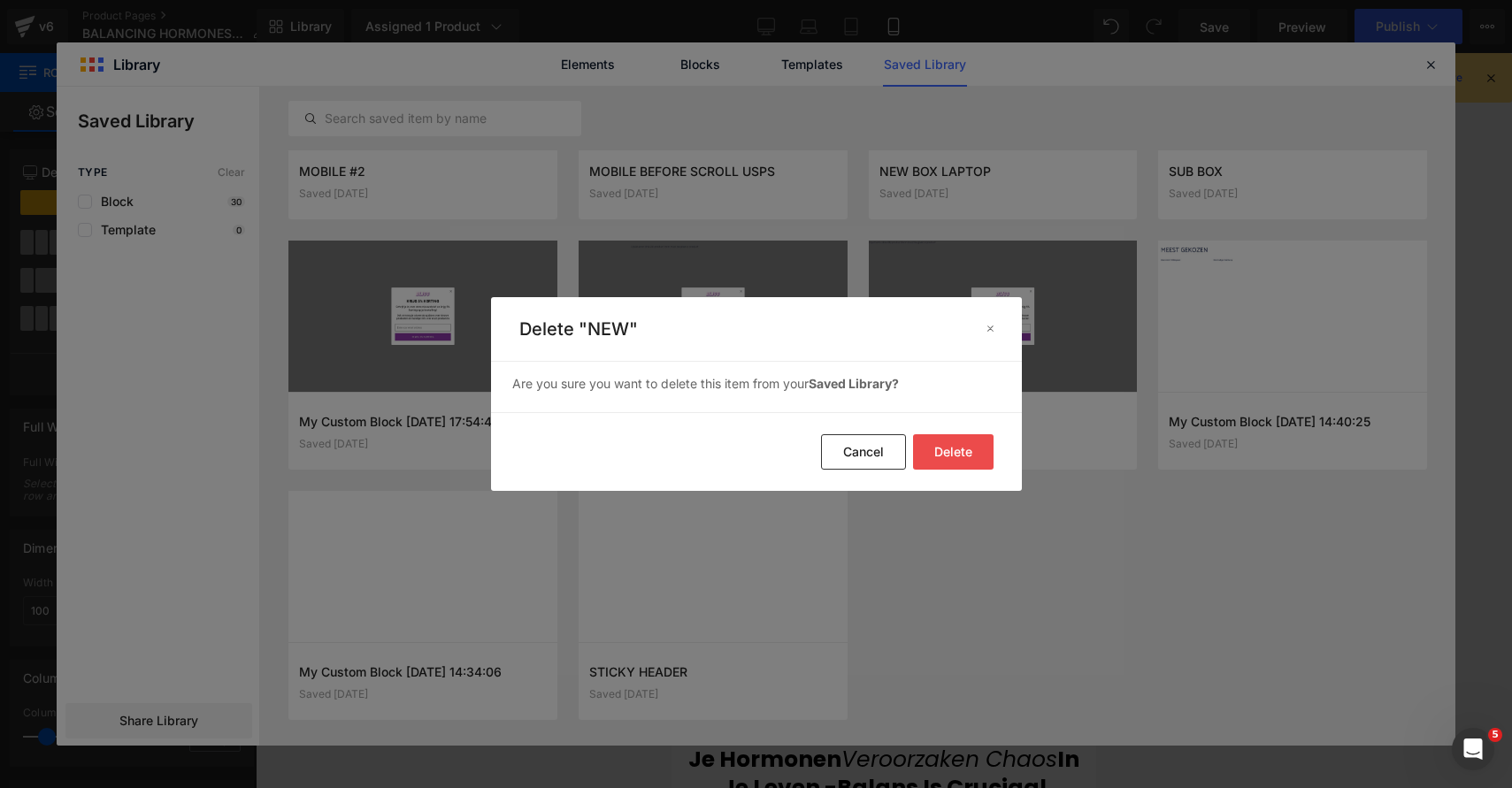
drag, startPoint x: 958, startPoint y: 445, endPoint x: 939, endPoint y: 477, distance: 37.2
click at [957, 445] on button "Delete" at bounding box center [953, 452] width 80 height 36
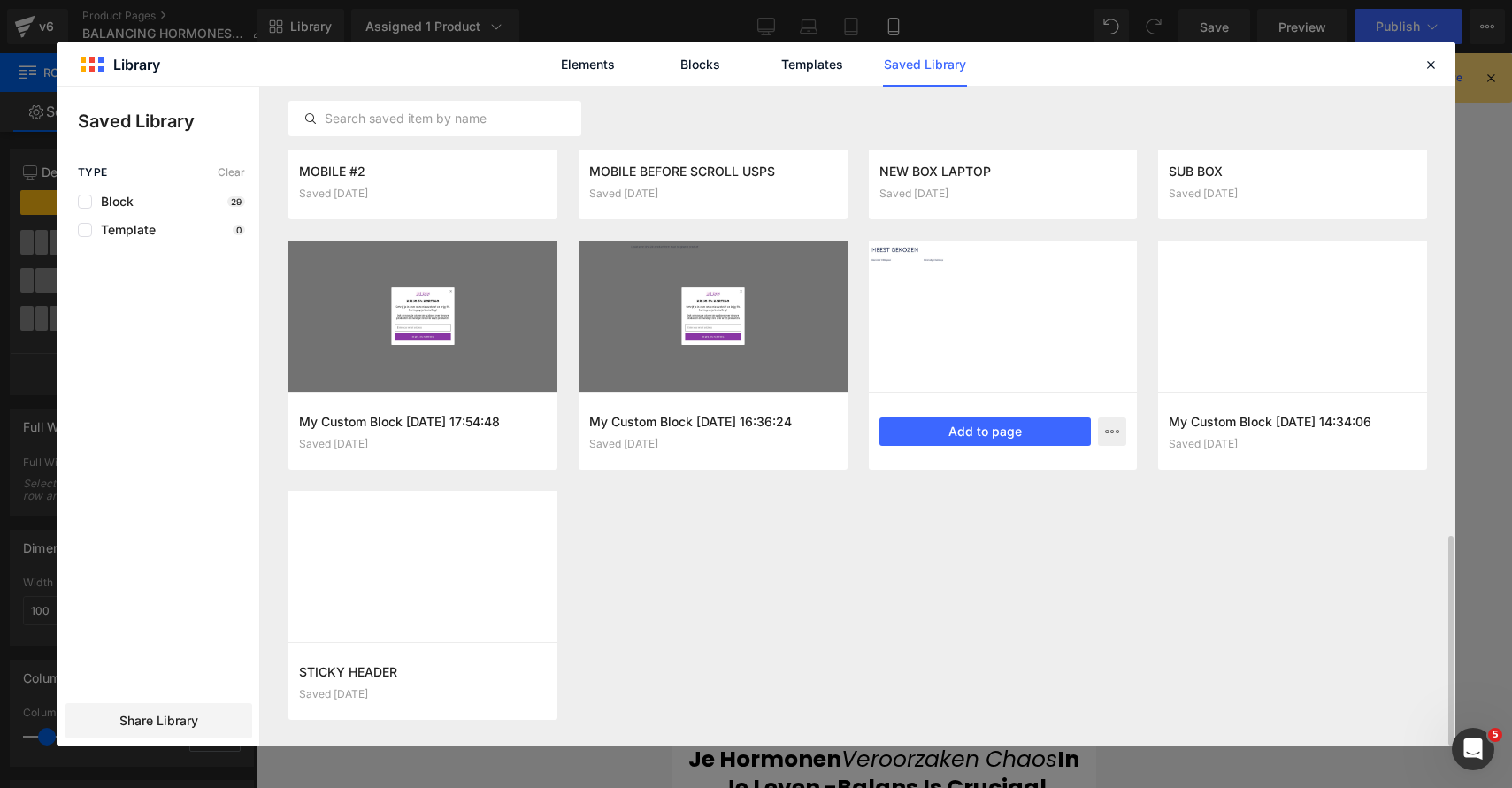
click at [938, 459] on div "My Custom Block 2024-10-23 14:40:25 Saved 1 year ago Add to page" at bounding box center [1003, 431] width 269 height 78
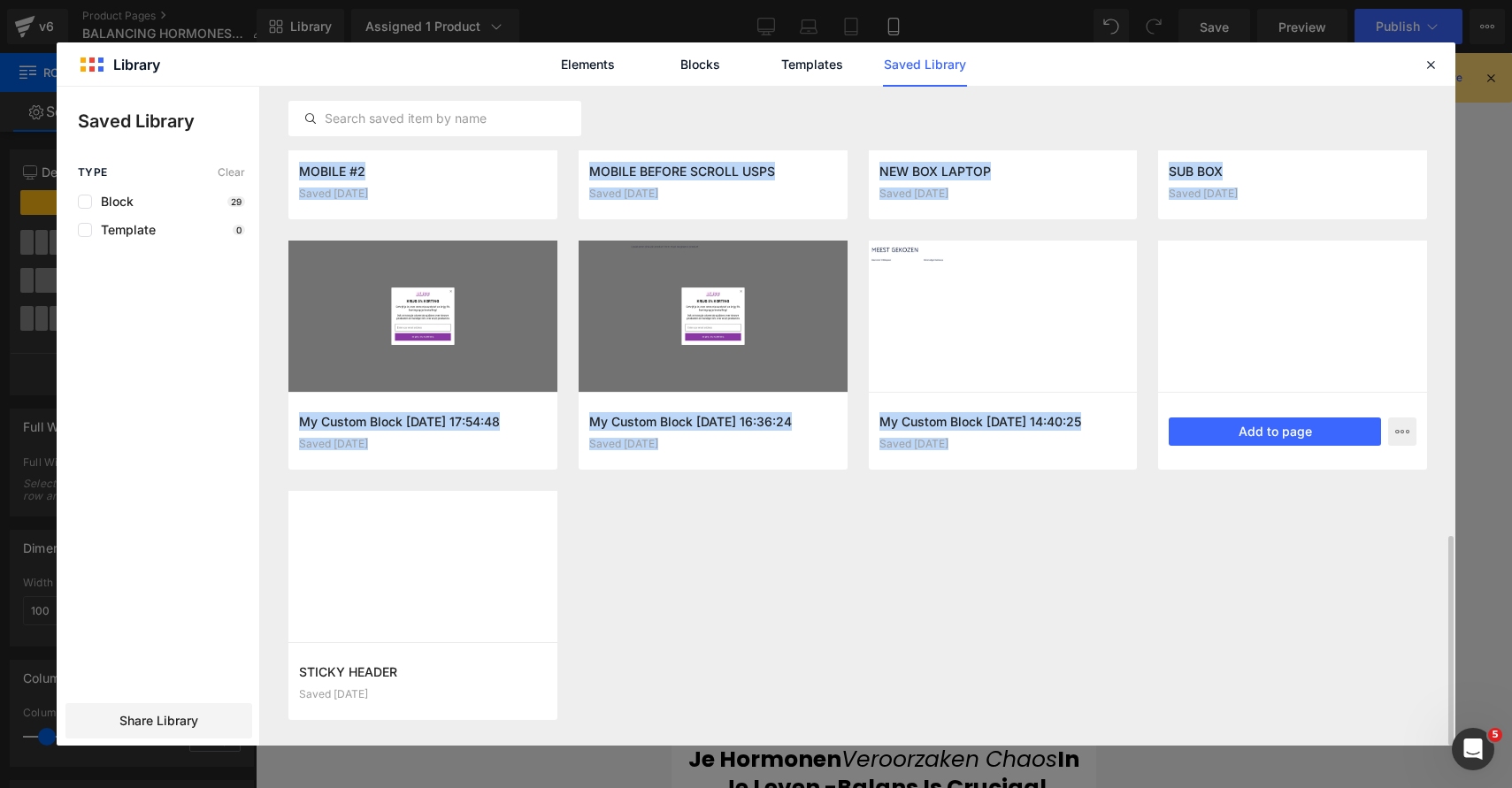
drag, startPoint x: 938, startPoint y: 459, endPoint x: 1355, endPoint y: 456, distance: 417.0
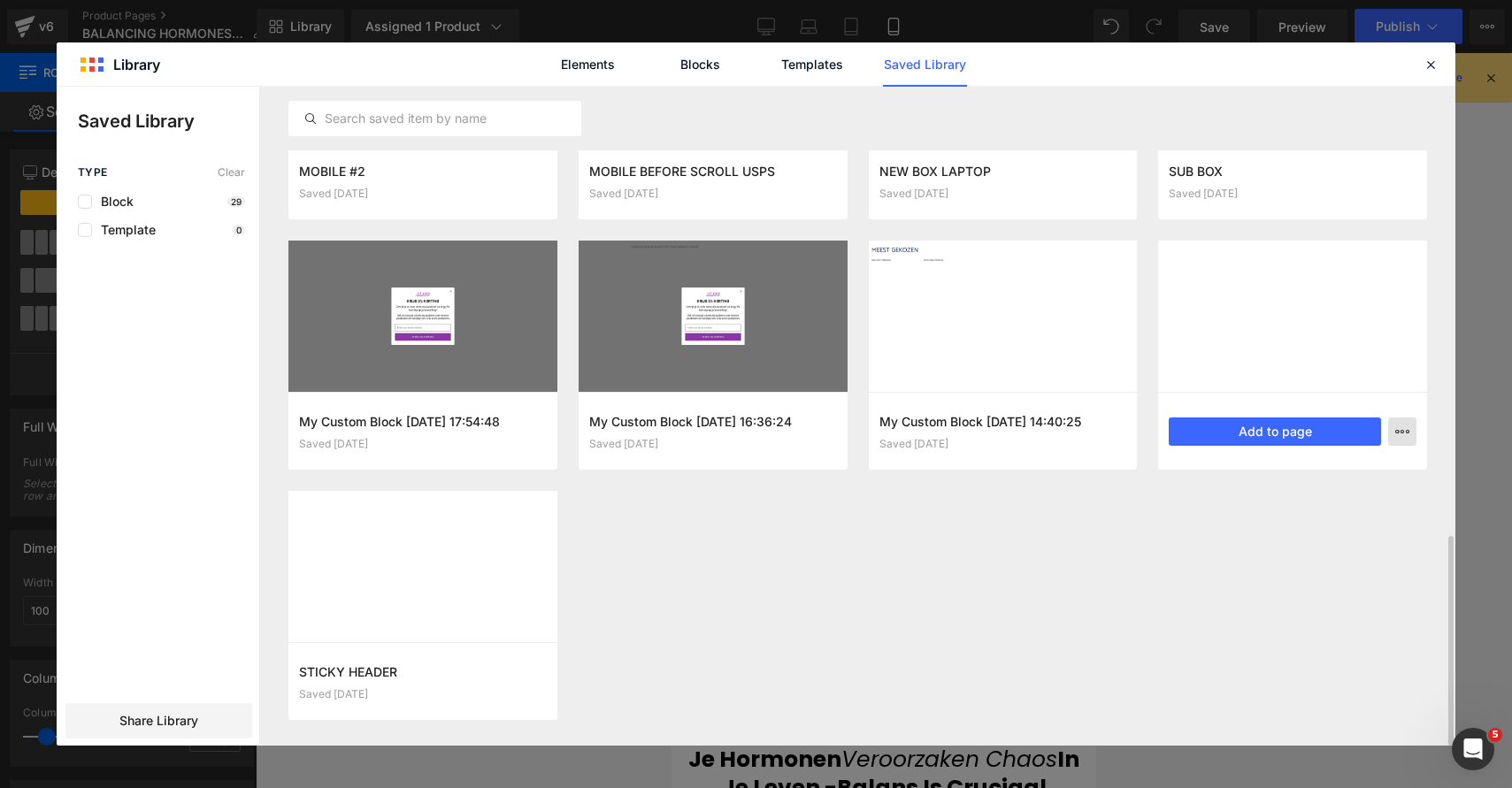
click at [1408, 428] on icon "button" at bounding box center [1401, 431] width 14 height 14
click at [1311, 511] on div "Delete" at bounding box center [1315, 508] width 202 height 37
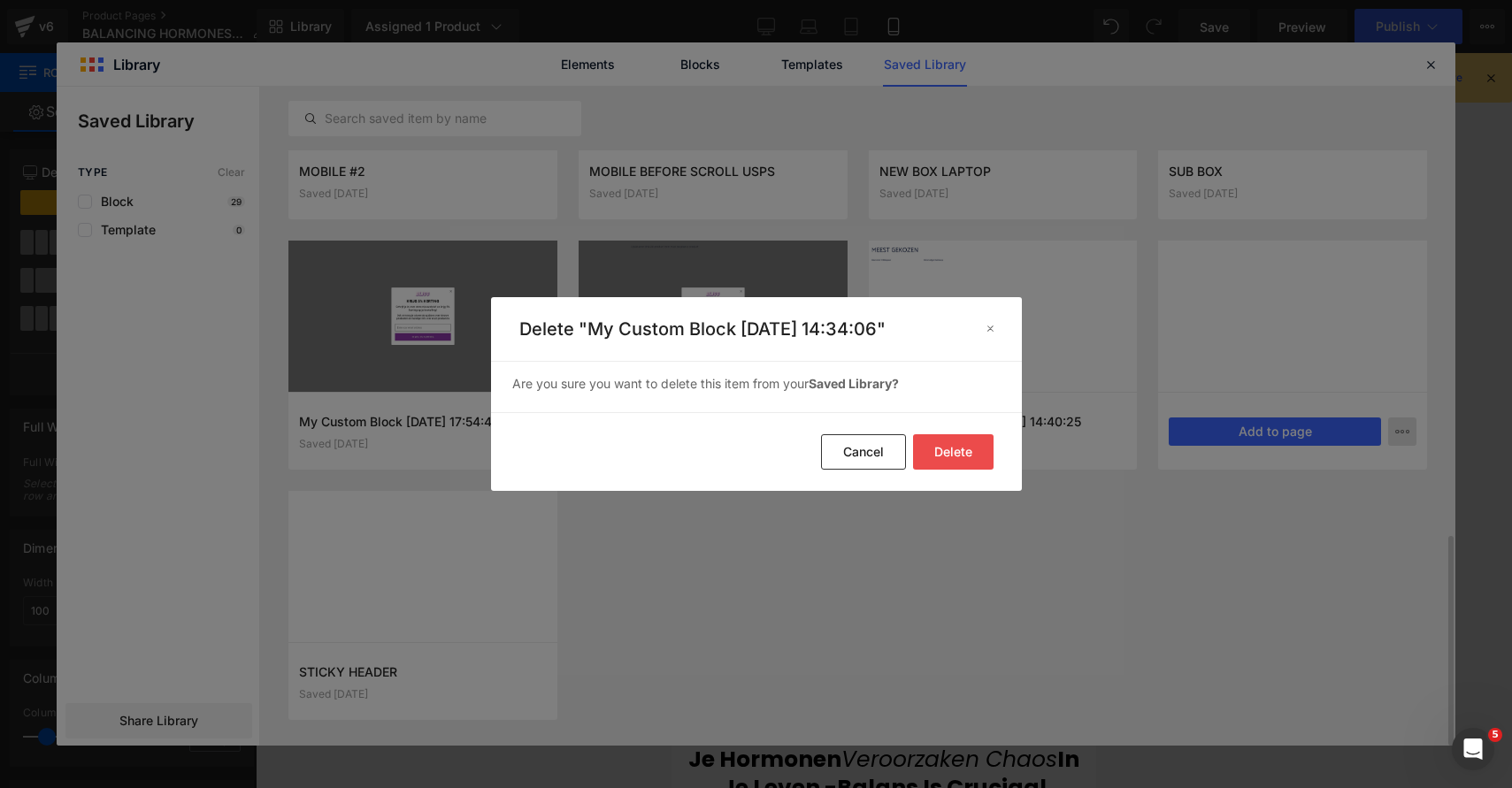
click at [916, 440] on button "Delete" at bounding box center [953, 452] width 80 height 36
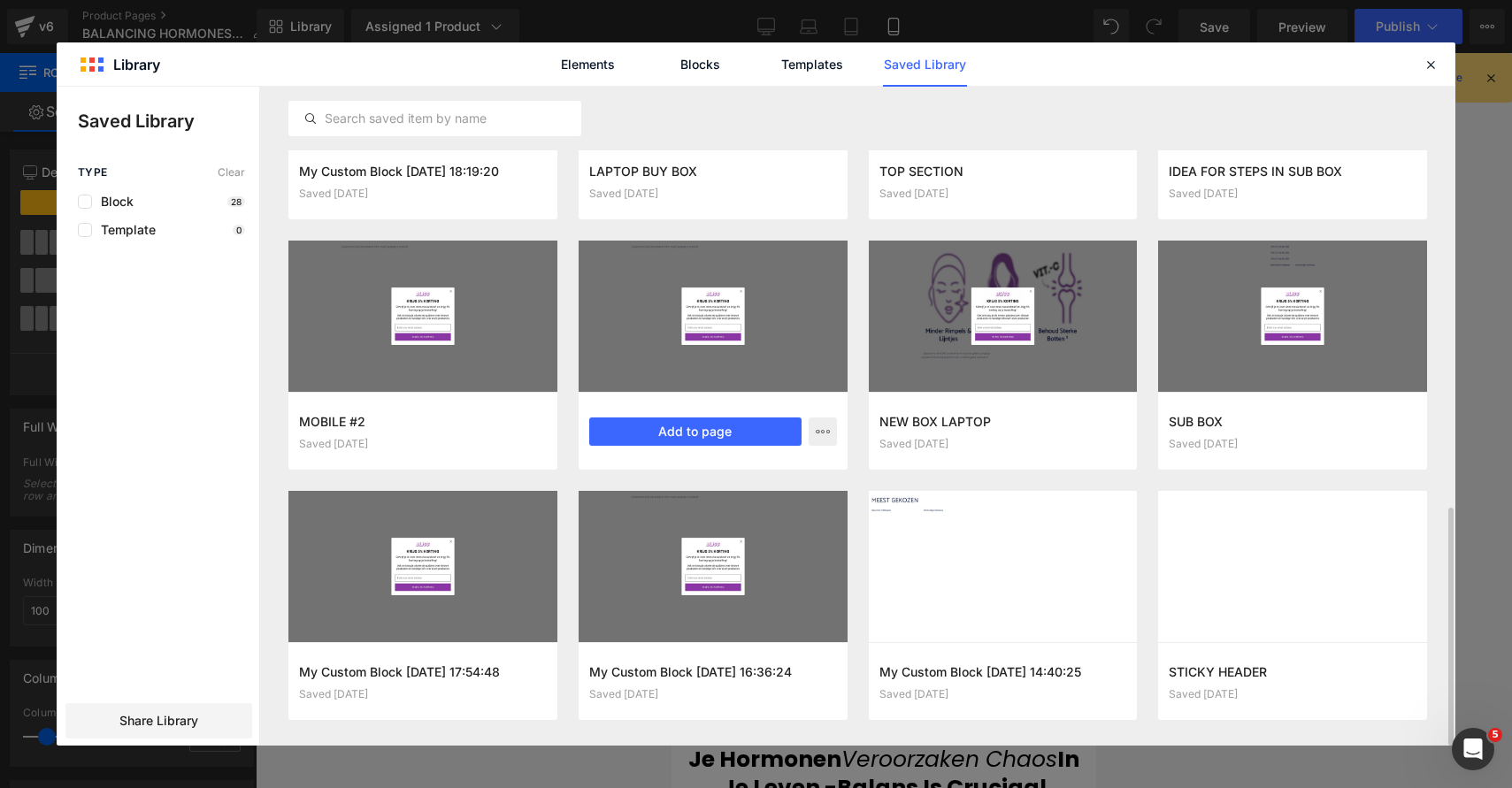
click at [842, 441] on div "MOBILE BEFORE SCROLL USPS Saved 11 months ago Add to page" at bounding box center [713, 431] width 269 height 78
click at [832, 438] on button "button" at bounding box center [822, 431] width 28 height 28
click at [744, 501] on div "Delete" at bounding box center [736, 508] width 202 height 37
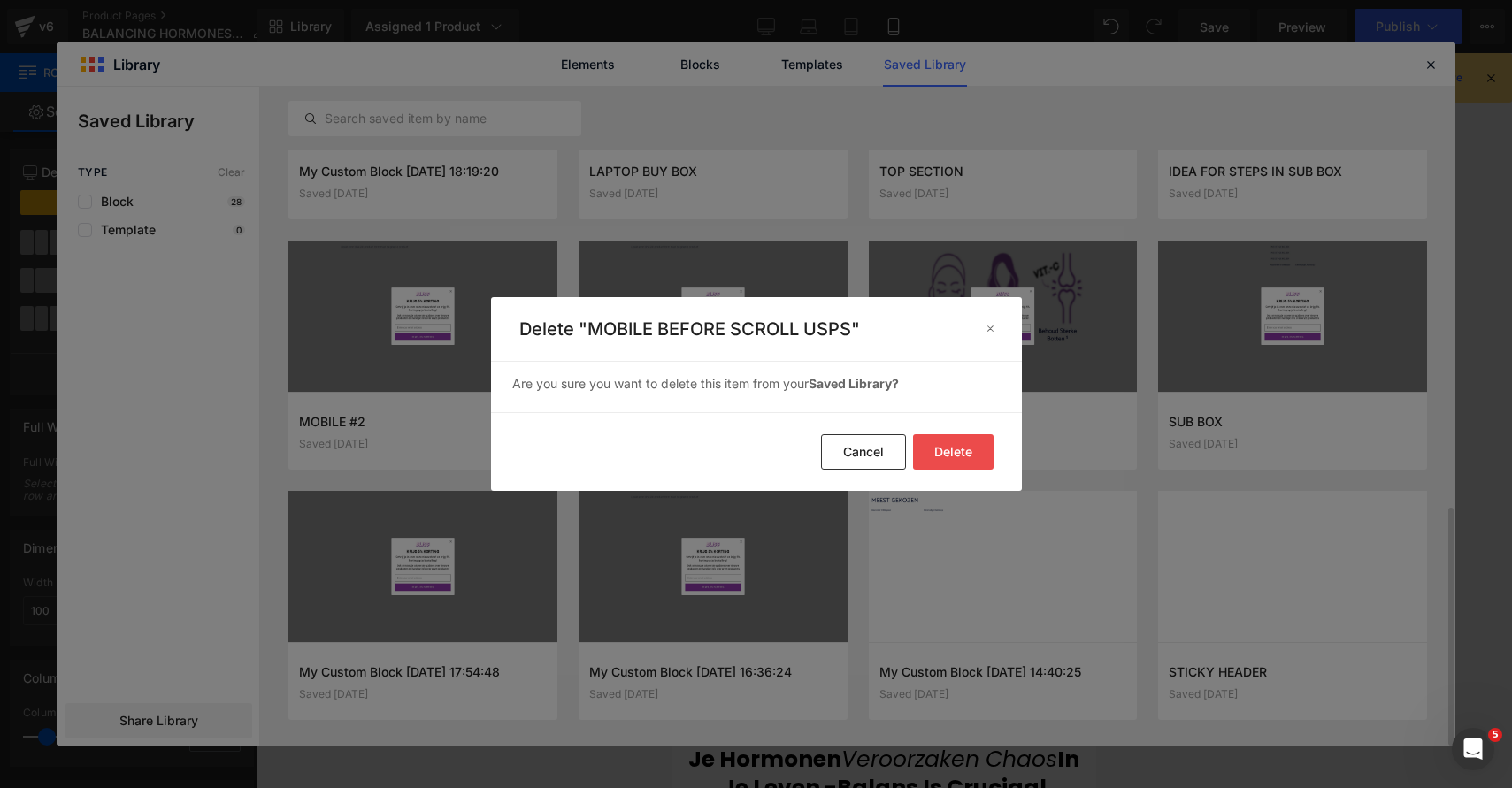
click at [989, 442] on button "Delete" at bounding box center [953, 452] width 80 height 36
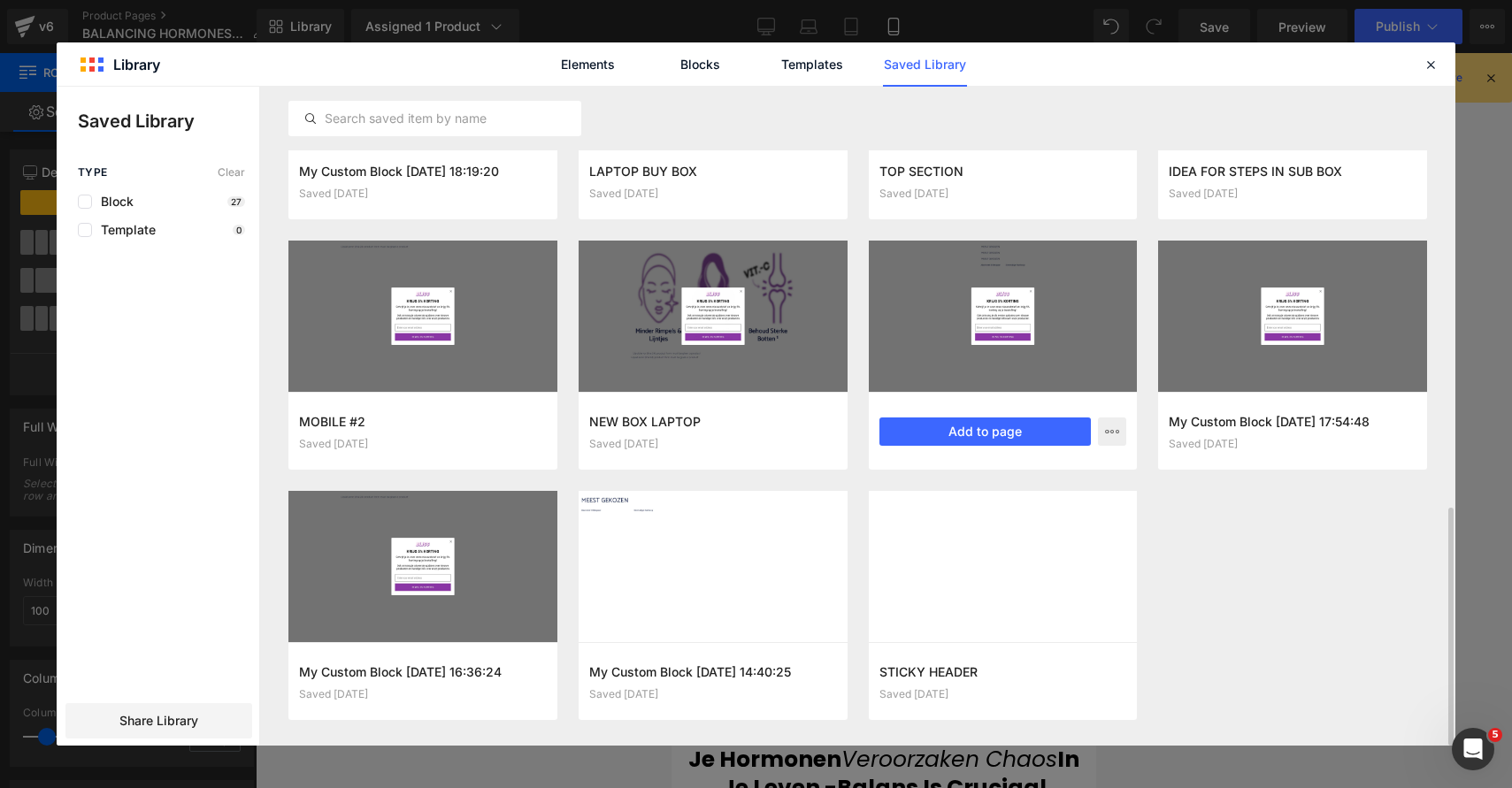
click at [932, 458] on div "SUB BOX Saved 11 months ago Add to page" at bounding box center [1003, 431] width 269 height 78
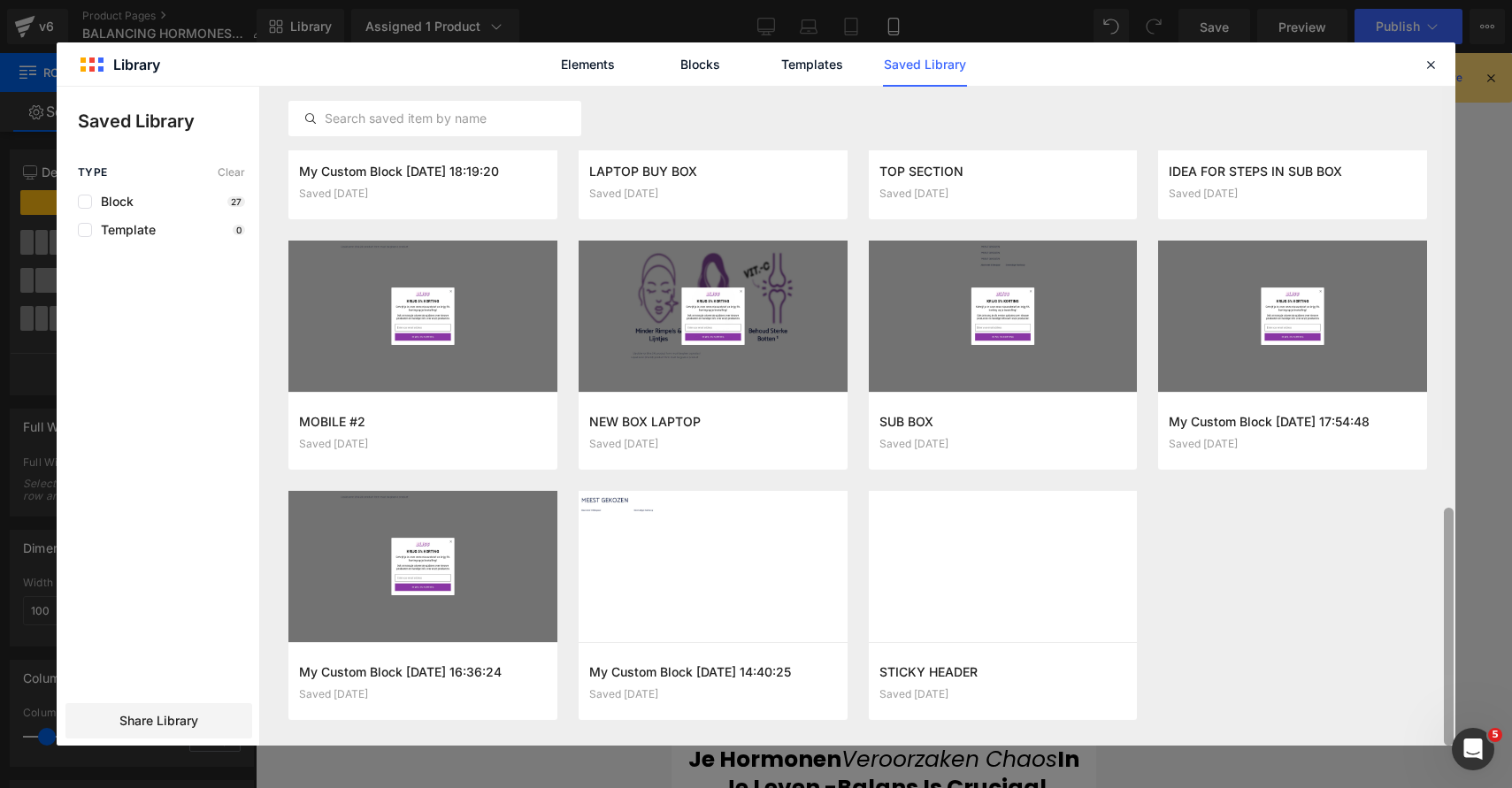
drag, startPoint x: 1082, startPoint y: 360, endPoint x: 1448, endPoint y: 94, distance: 452.5
click at [1452, 112] on div "GRATIS BURN Saved 11 minutes ago Add to page free shaker Saved 3 days ago Add t…" at bounding box center [857, 416] width 1196 height 659
click at [1429, 58] on icon at bounding box center [1430, 64] width 16 height 16
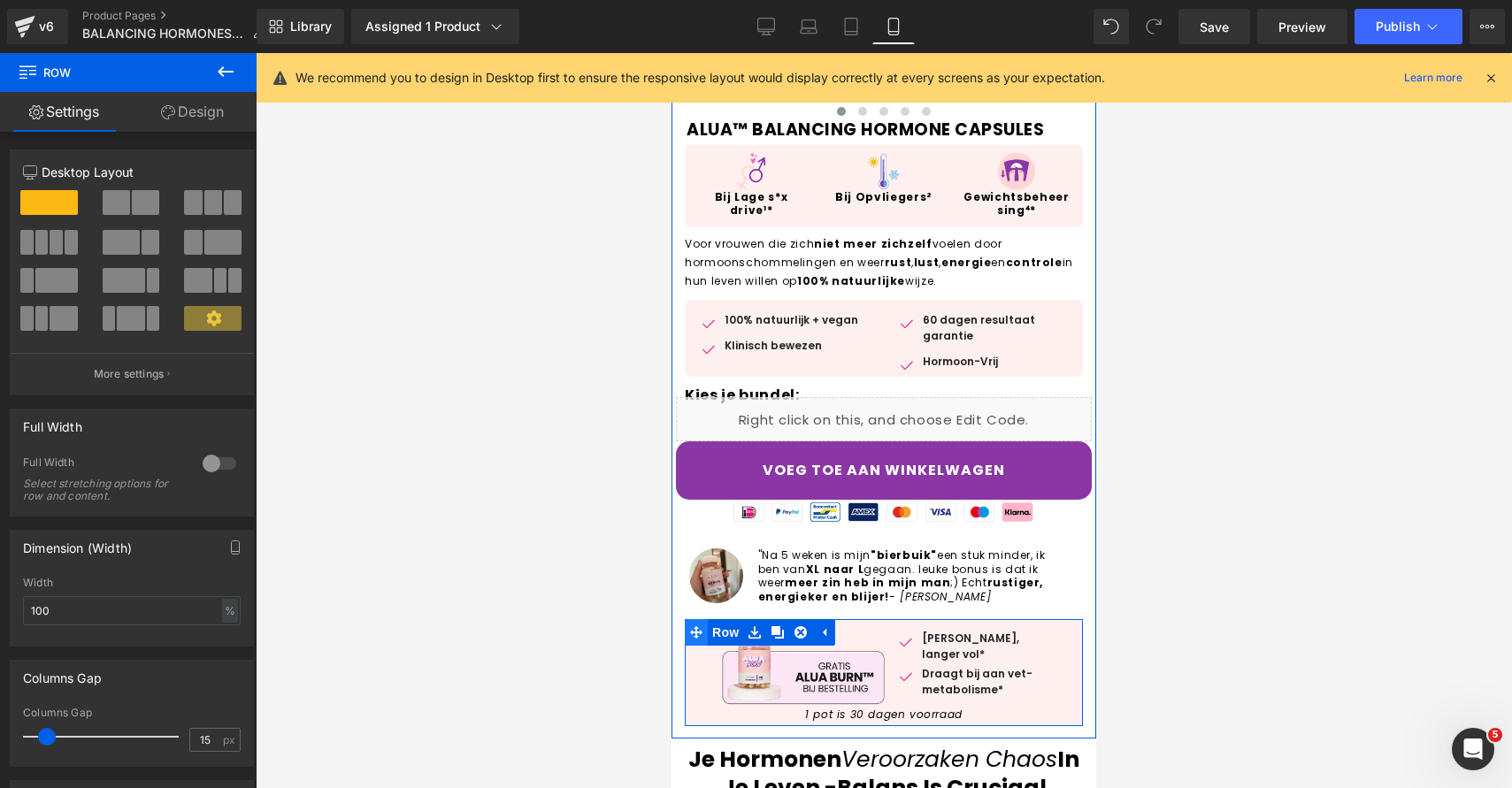
click at [699, 632] on icon at bounding box center [697, 633] width 13 height 13
click at [751, 619] on link at bounding box center [755, 632] width 23 height 27
drag, startPoint x: 777, startPoint y: 626, endPoint x: 758, endPoint y: 628, distance: 19.1
click at [758, 628] on li at bounding box center [777, 632] width 69 height 27
click at [758, 628] on icon at bounding box center [755, 632] width 13 height 14
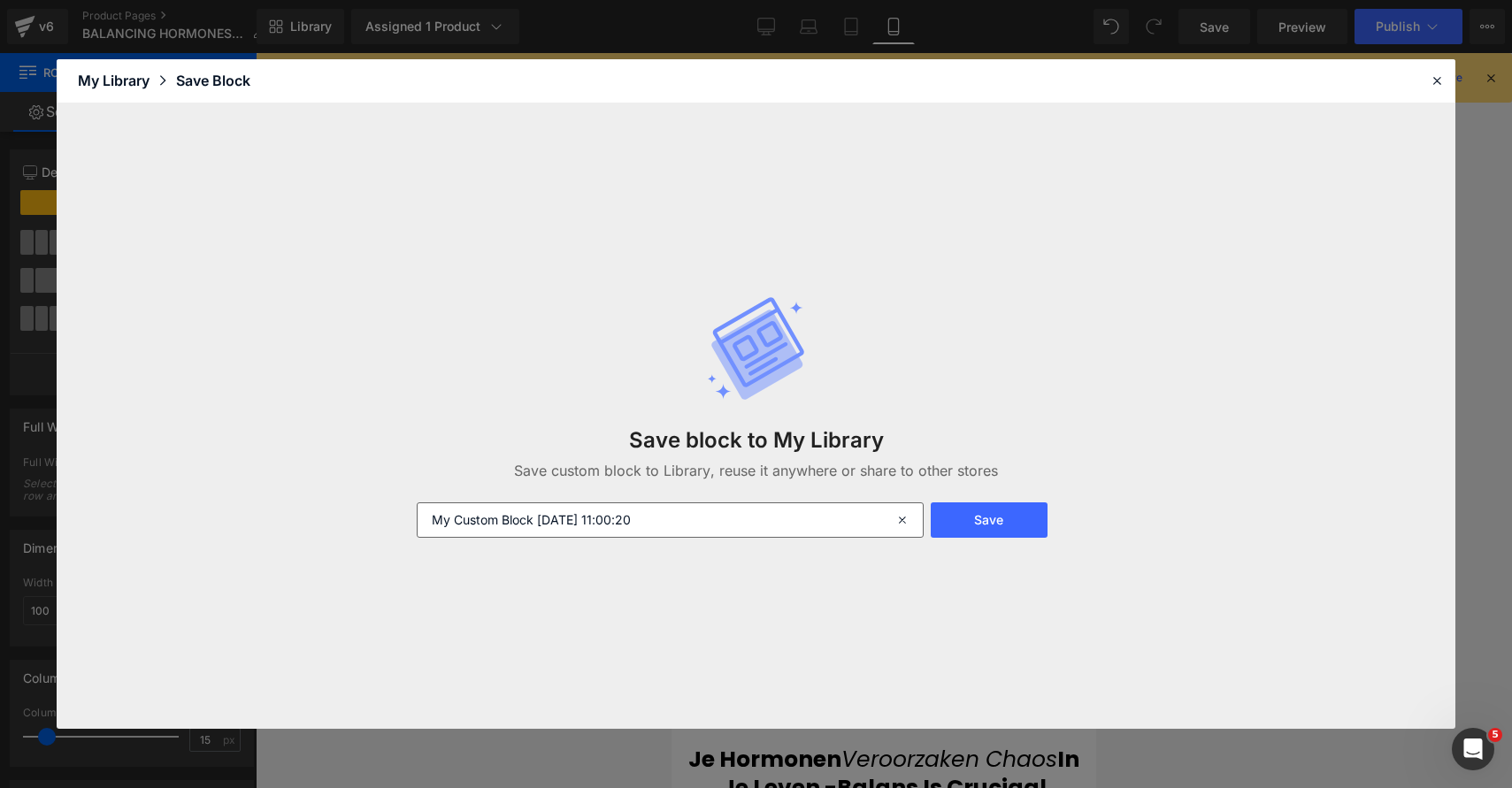
click at [762, 519] on input "My Custom Block 2025-09-30 11:00:20" at bounding box center [670, 519] width 507 height 36
type input "GRATIS BURN ALUA"
click at [971, 515] on button "Save" at bounding box center [990, 519] width 117 height 36
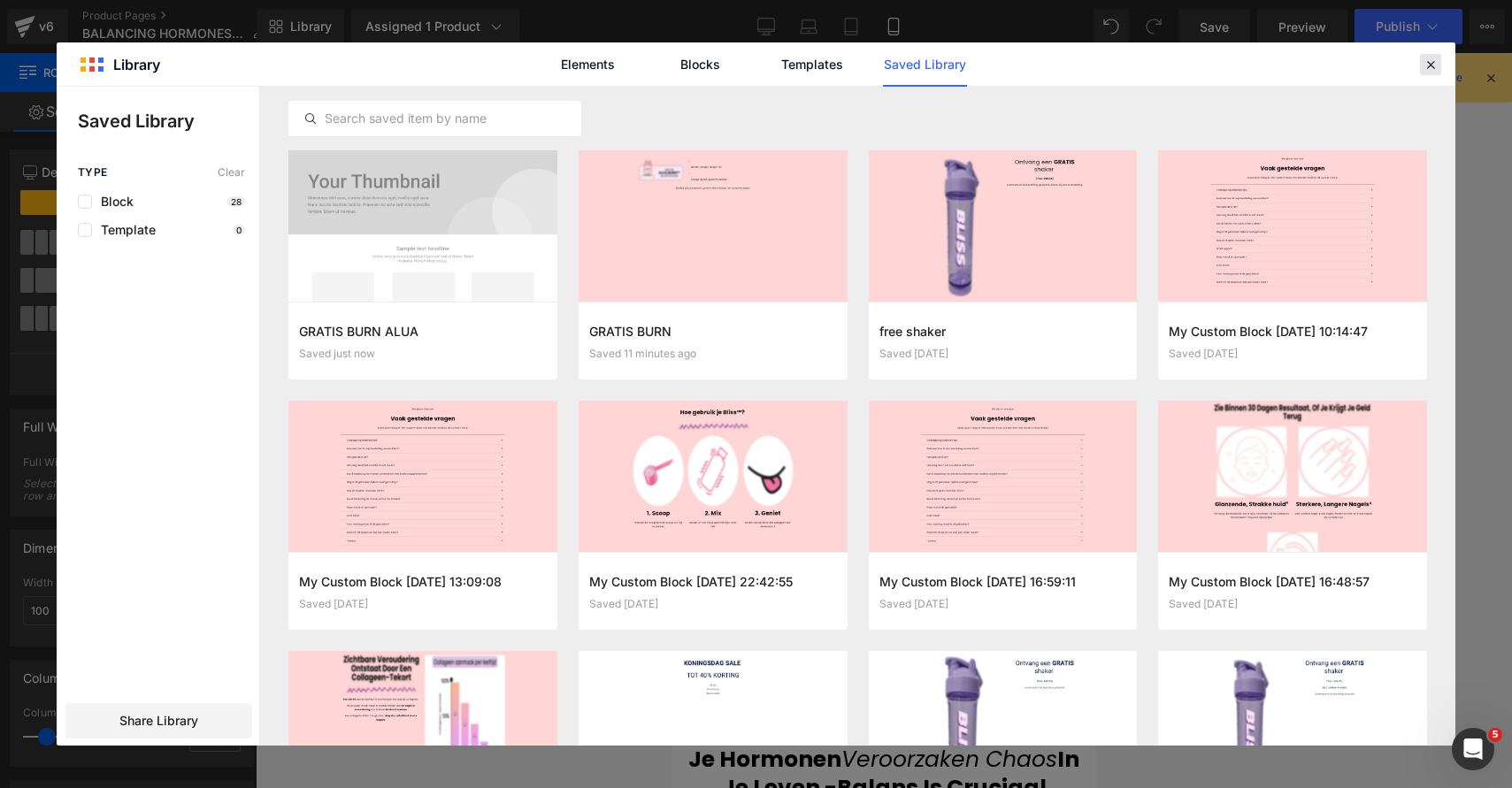
click at [1430, 65] on icon at bounding box center [1430, 64] width 16 height 16
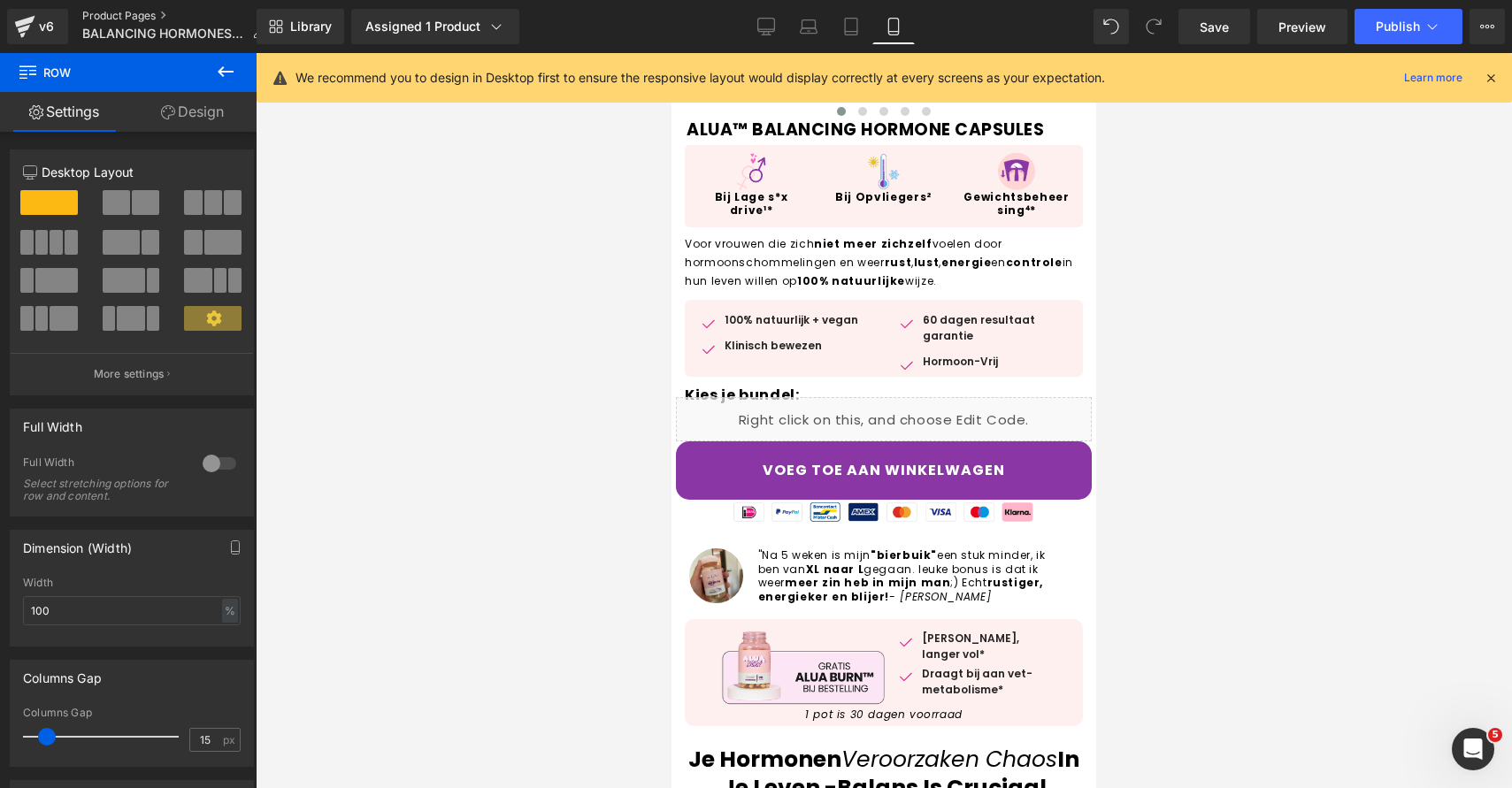
click at [129, 9] on link "Product Pages" at bounding box center [180, 16] width 197 height 14
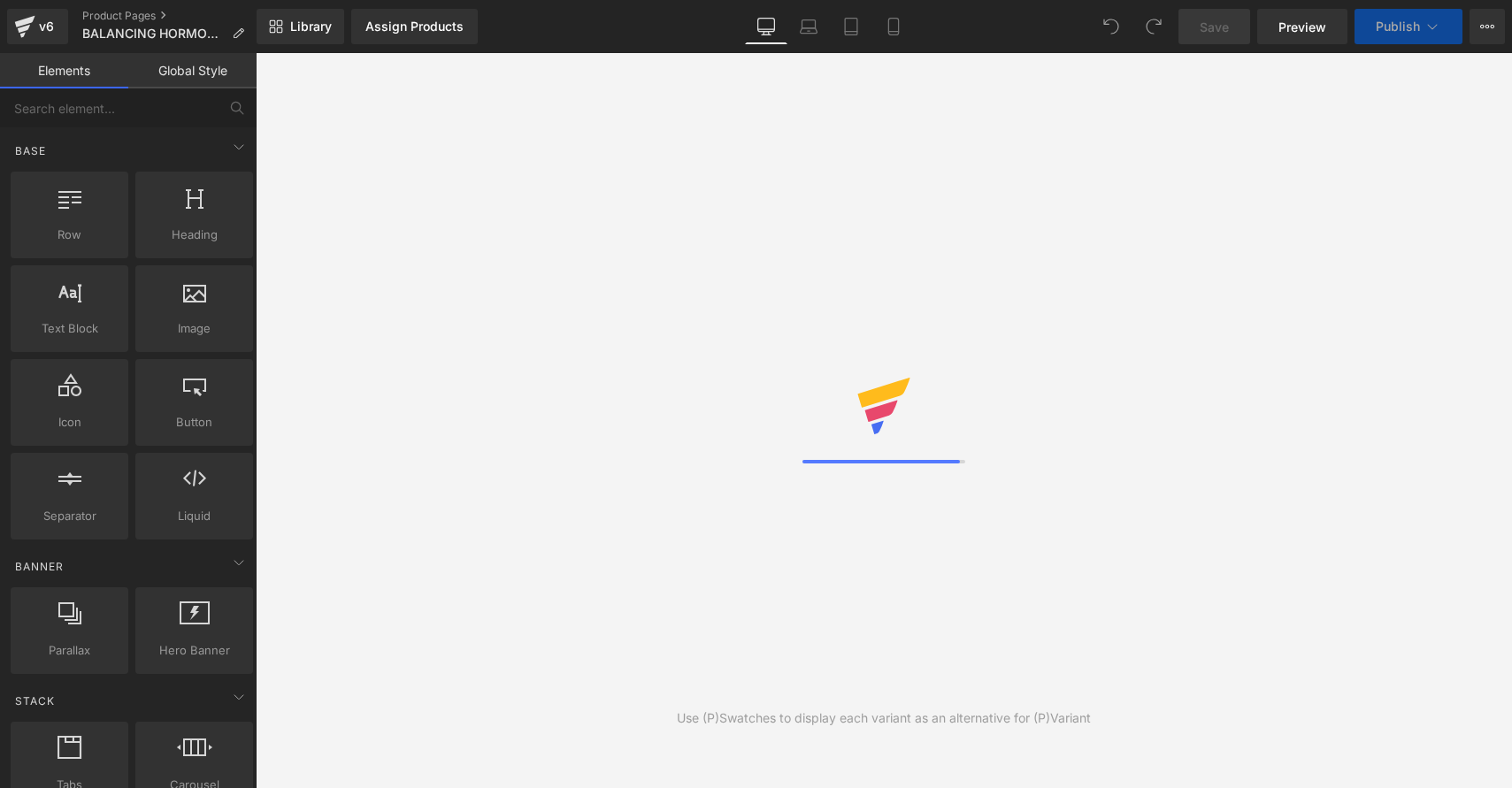
click at [777, 21] on link "Desktop" at bounding box center [766, 27] width 42 height 36
click at [868, 29] on link "Tablet" at bounding box center [851, 27] width 42 height 36
click at [878, 27] on link "Mobile" at bounding box center [894, 27] width 42 height 36
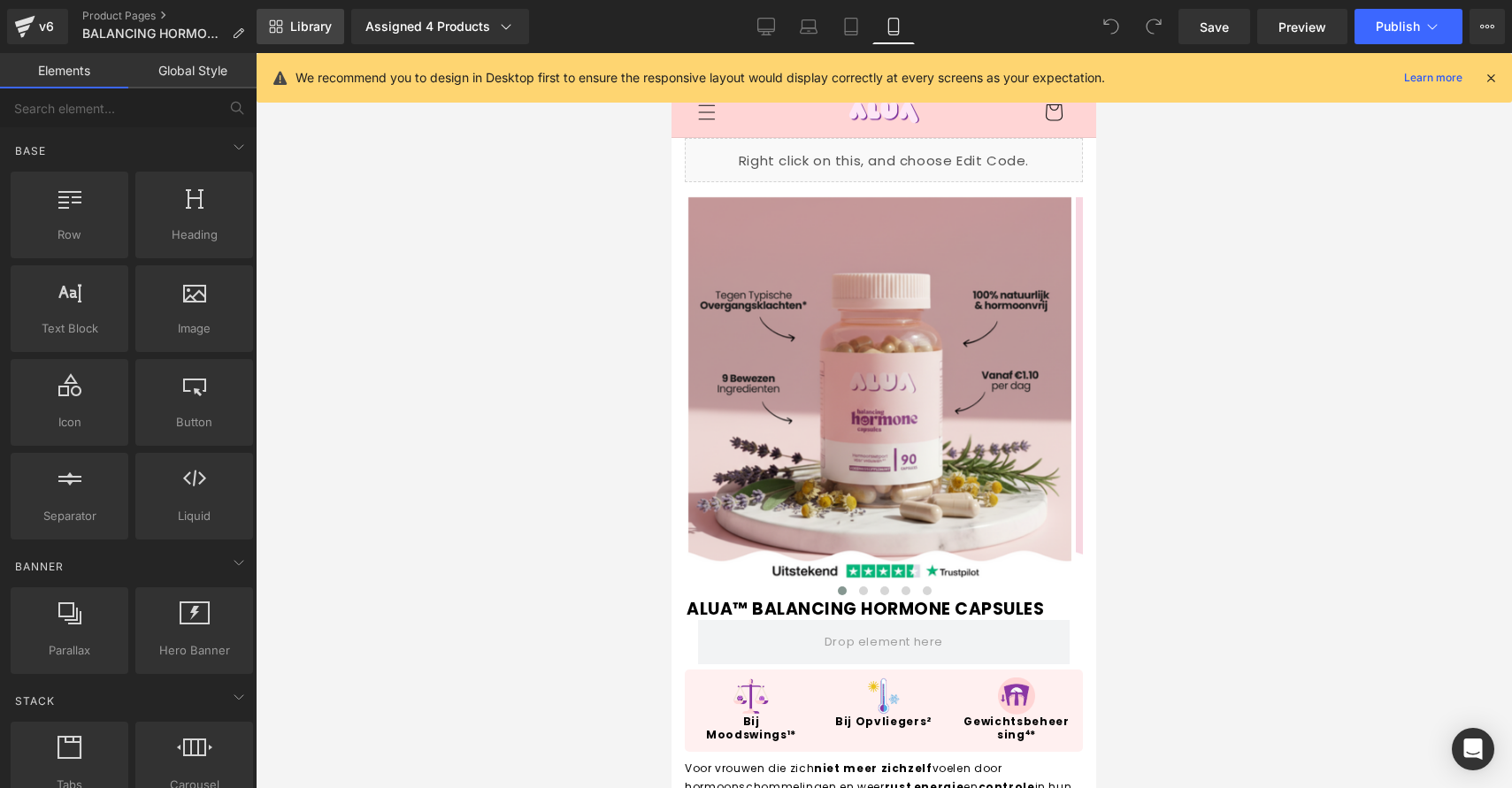
click at [325, 27] on span "Library" at bounding box center [310, 26] width 41 height 16
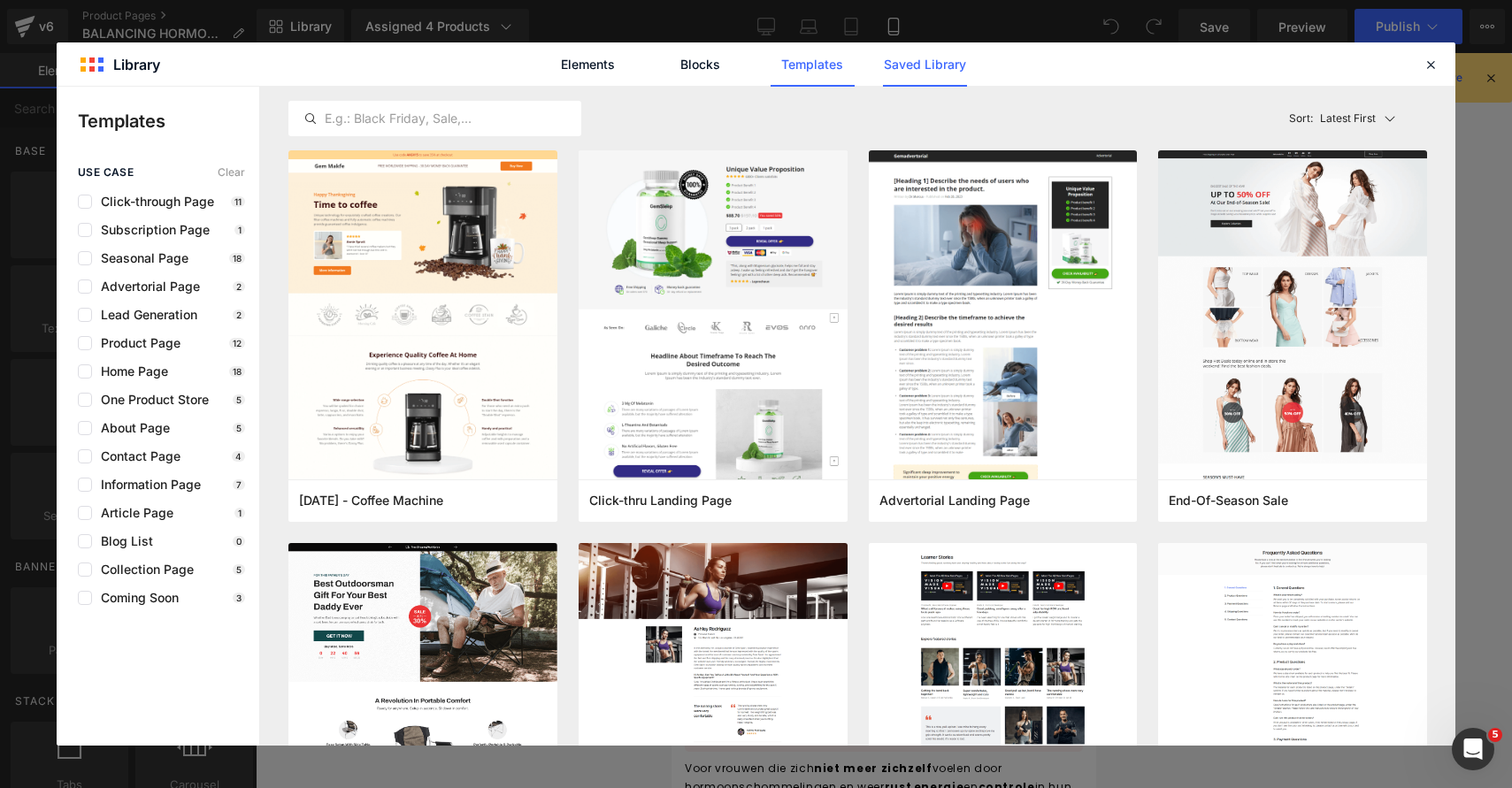
click at [915, 64] on link "Saved Library" at bounding box center [925, 64] width 84 height 44
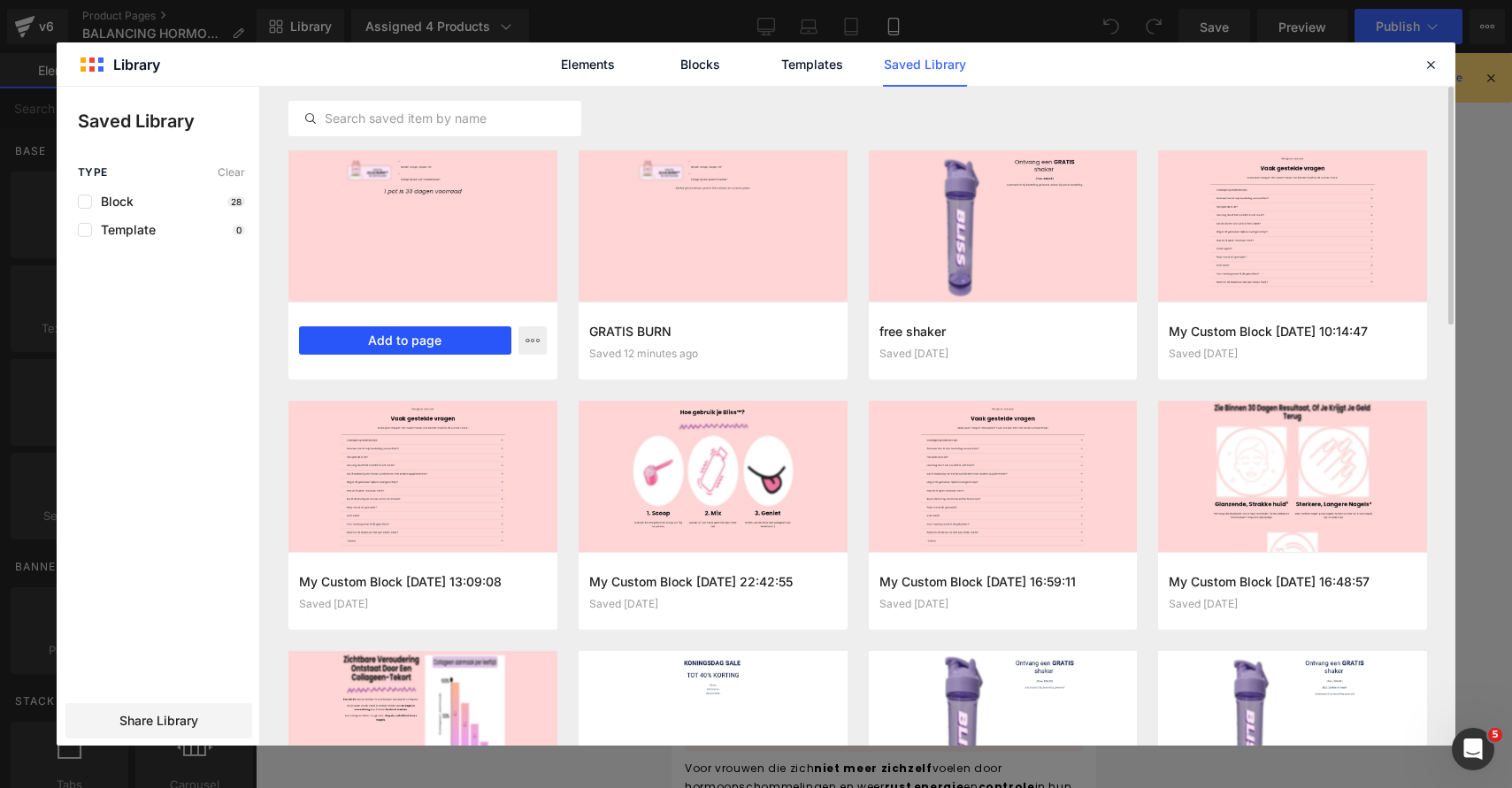
click at [444, 341] on button "Add to page" at bounding box center [405, 340] width 212 height 28
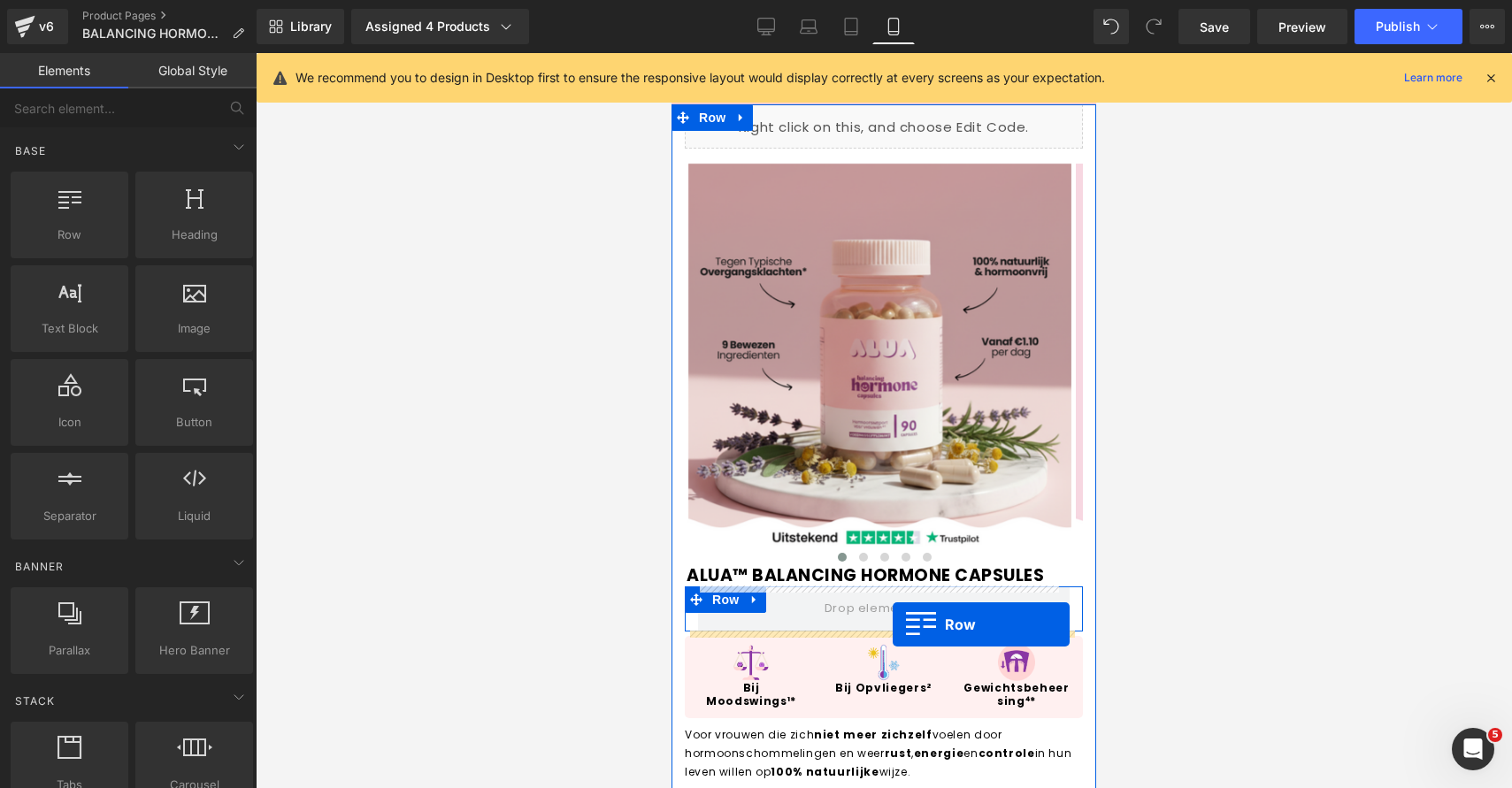
scroll to position [500, 0]
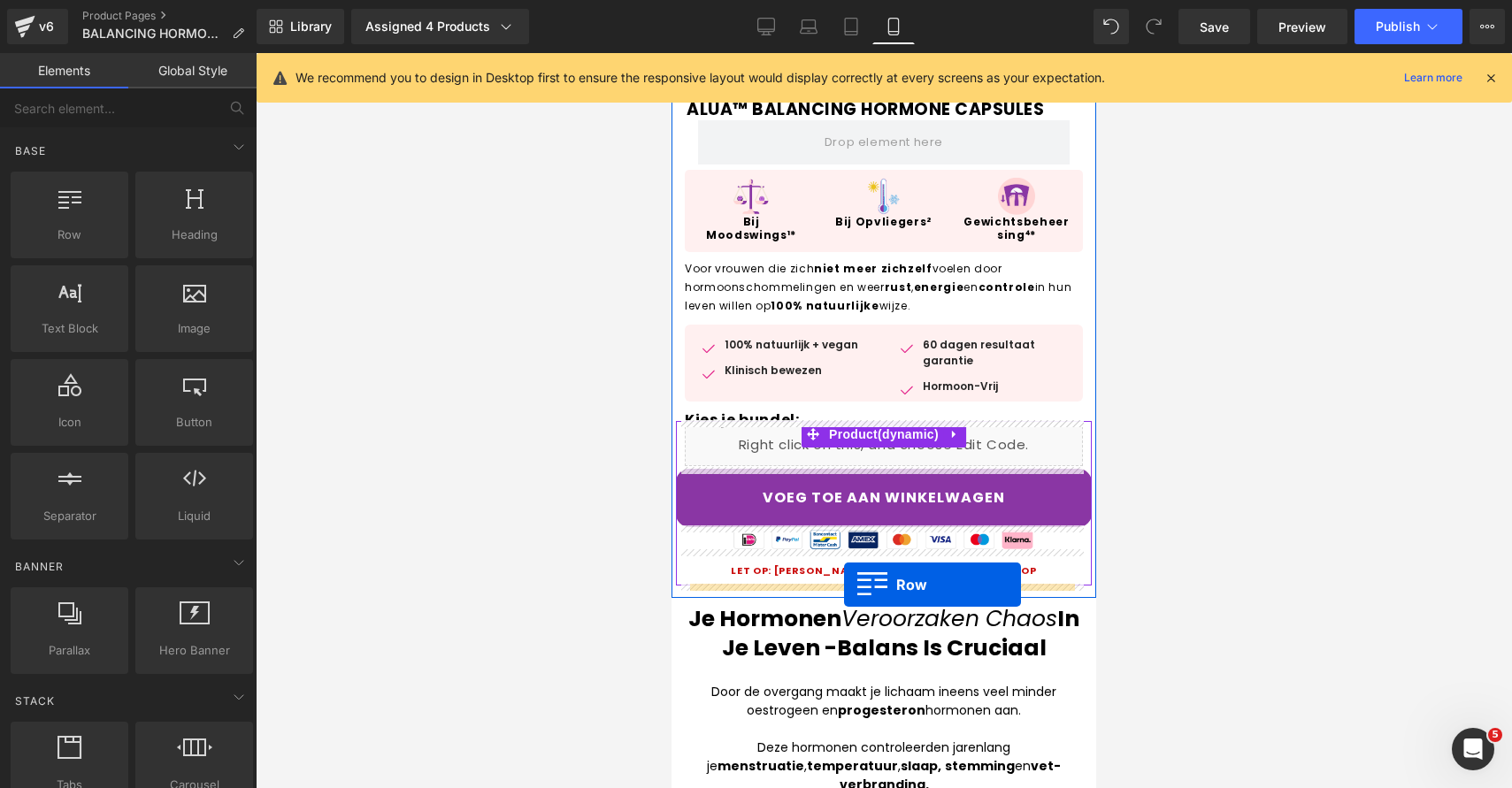
drag, startPoint x: 692, startPoint y: 452, endPoint x: 844, endPoint y: 584, distance: 201.3
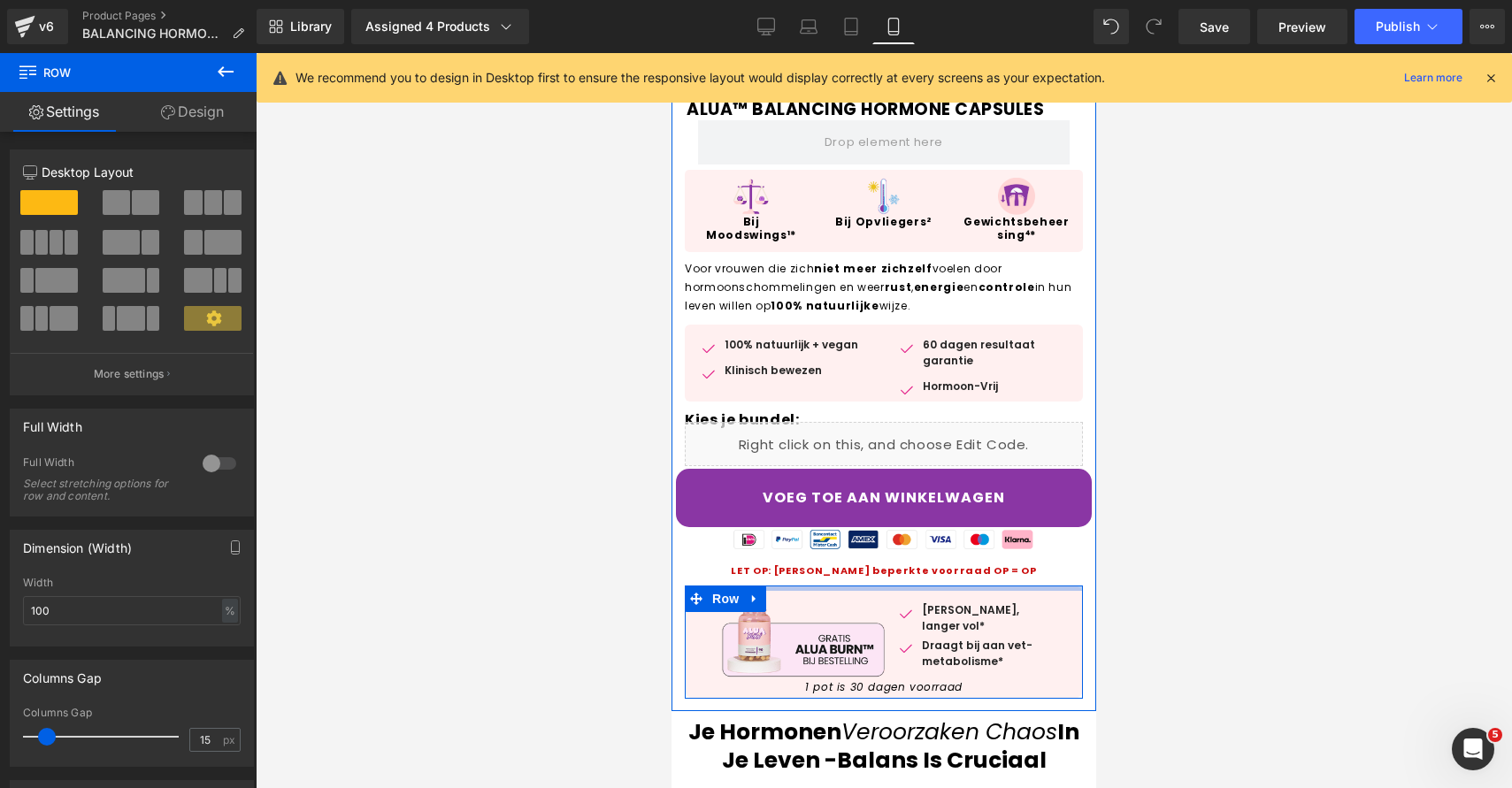
click at [1009, 591] on div "Image Image Minder honger, langer vol* Text Block Image Draagt bij aan vet-meta…" at bounding box center [884, 641] width 398 height 112
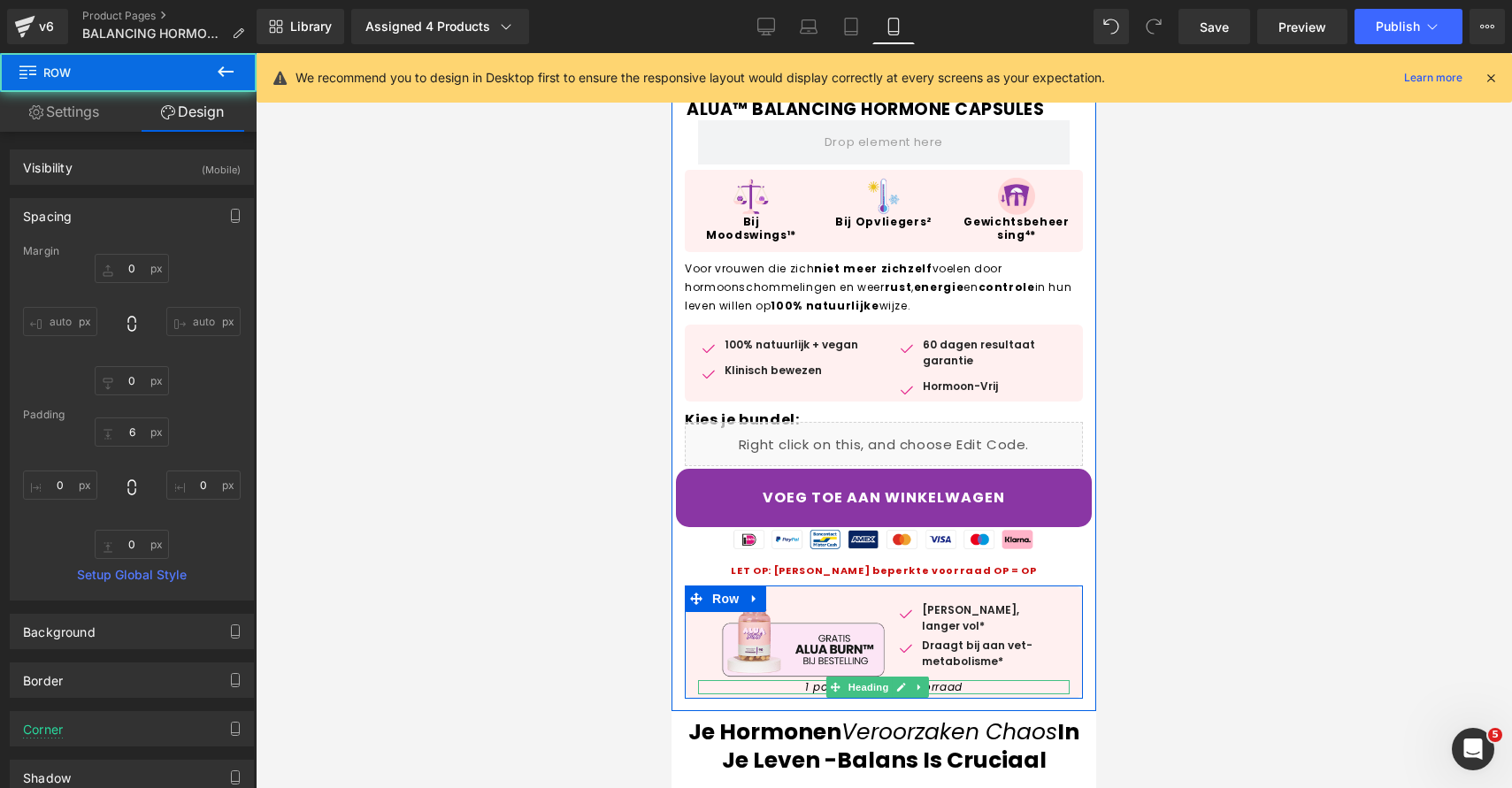
click at [972, 690] on div at bounding box center [884, 692] width 371 height 5
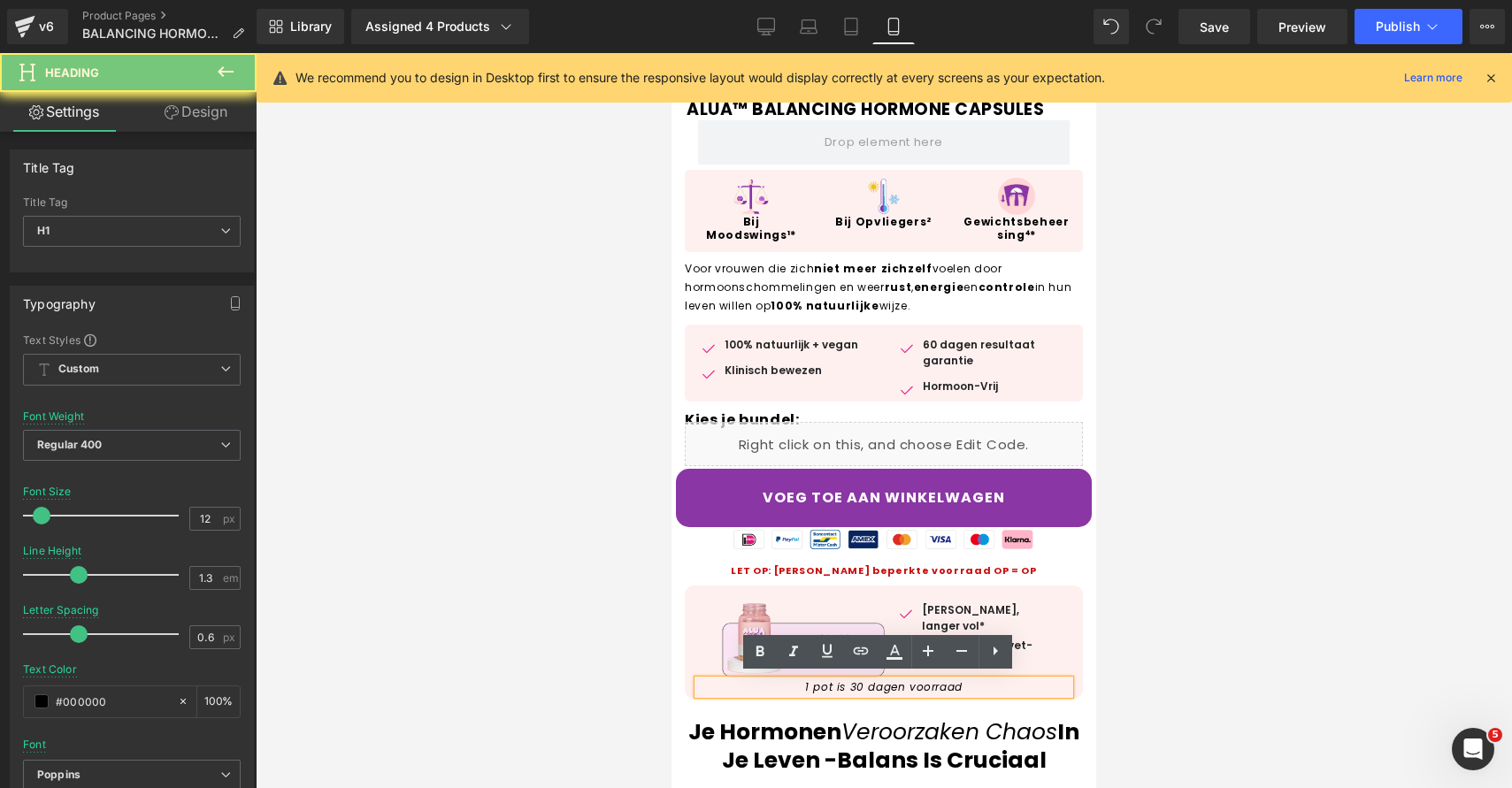
click at [974, 681] on h1 "1 pot is 30 dagen voorraad" at bounding box center [884, 687] width 371 height 14
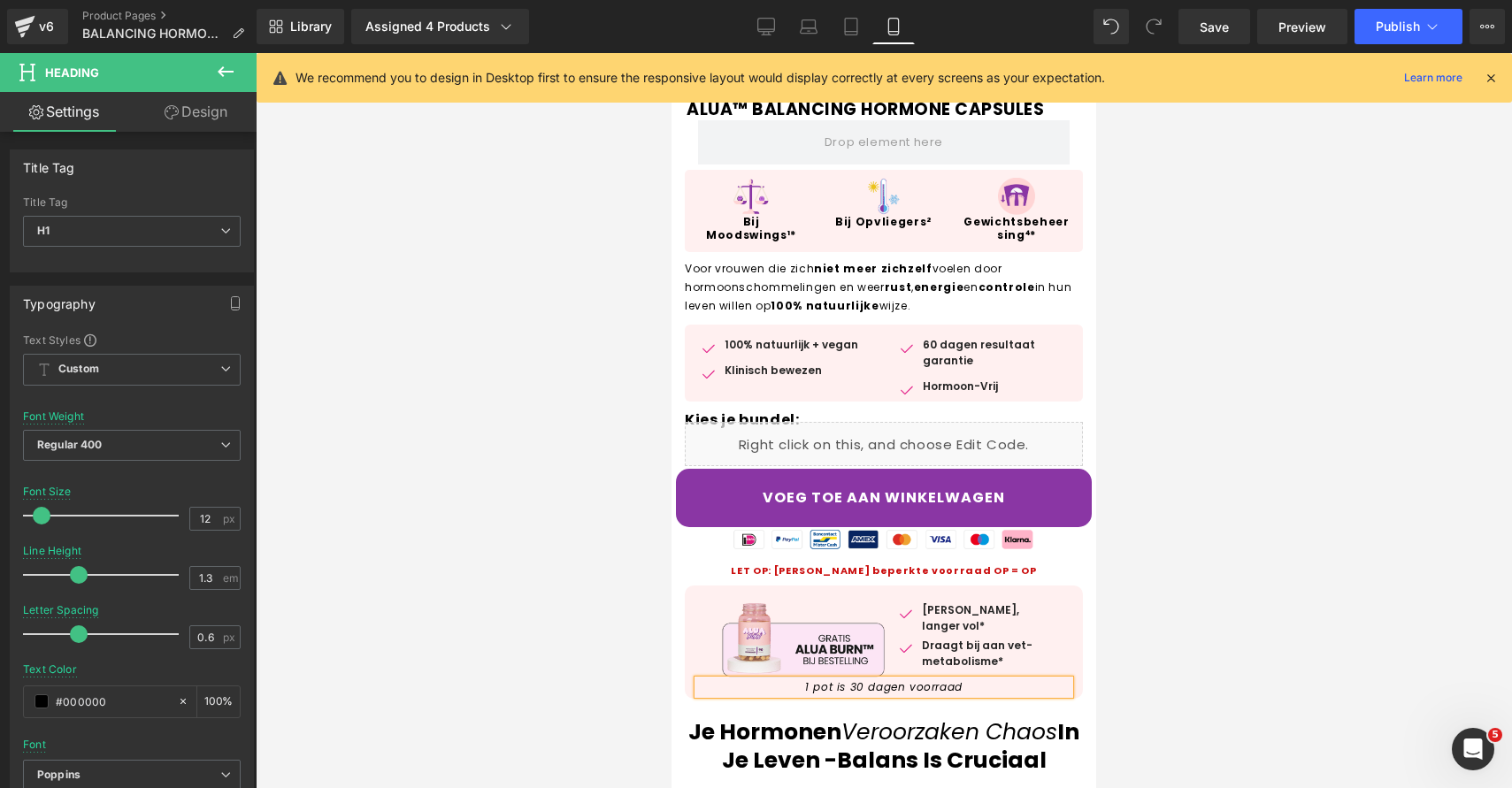
click at [764, 682] on h1 "1 pot is 30 dagen voorraad" at bounding box center [884, 687] width 371 height 14
drag, startPoint x: 1208, startPoint y: 251, endPoint x: 1194, endPoint y: 267, distance: 21.3
click at [1208, 250] on div at bounding box center [885, 421] width 1257 height 735
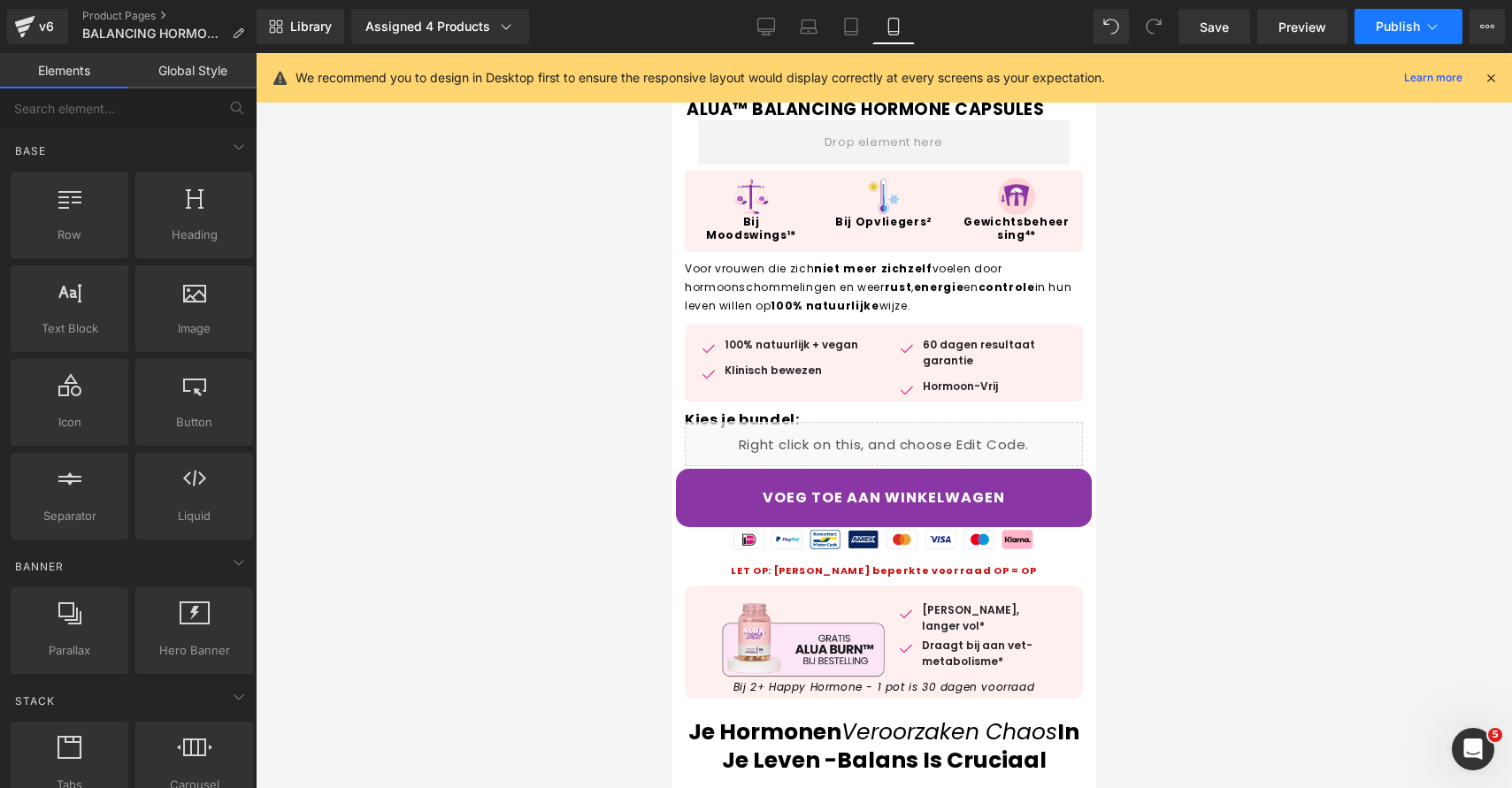
click at [1413, 11] on button "Publish" at bounding box center [1409, 27] width 108 height 36
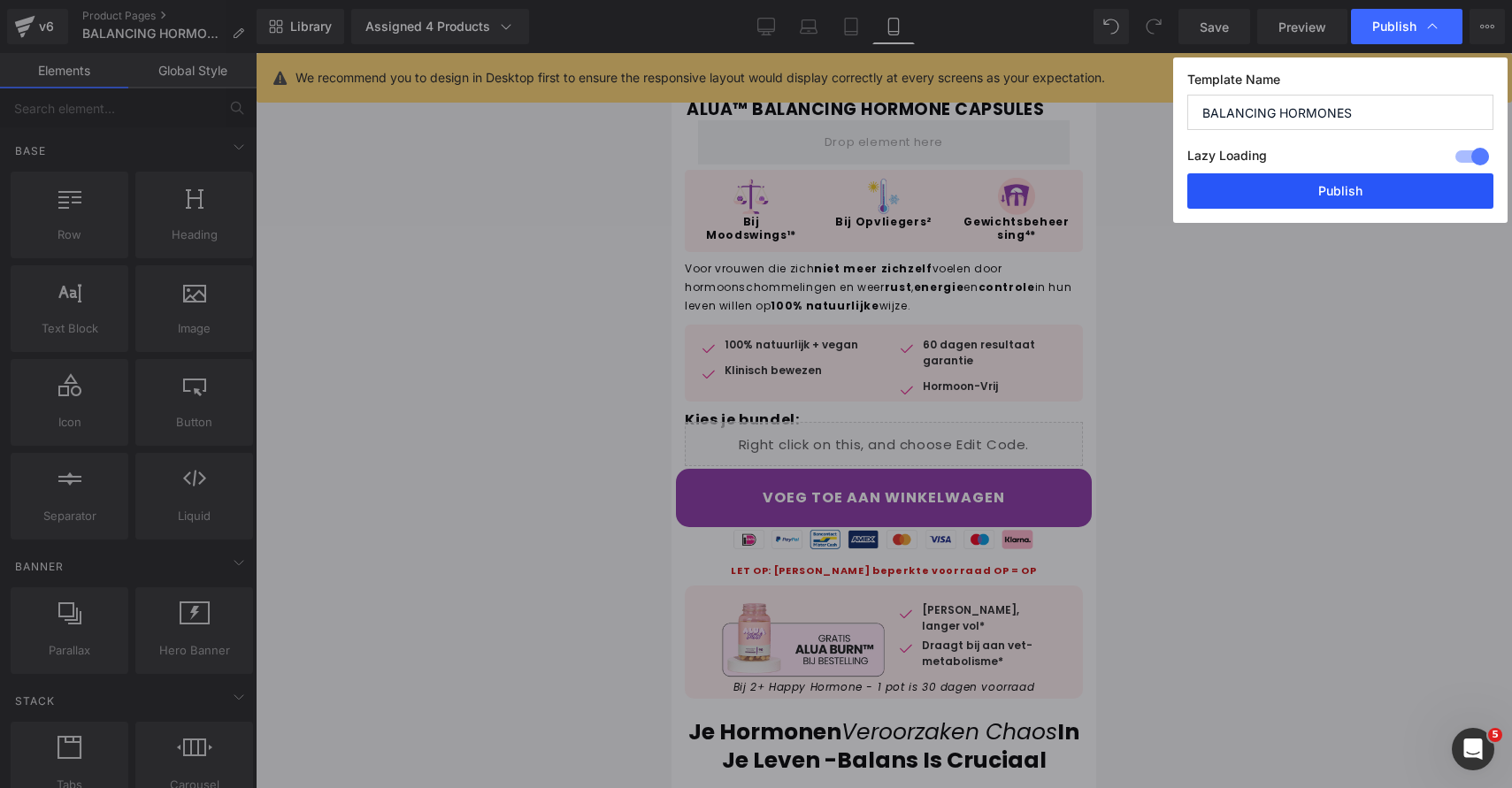
click at [1357, 177] on button "Publish" at bounding box center [1340, 191] width 306 height 36
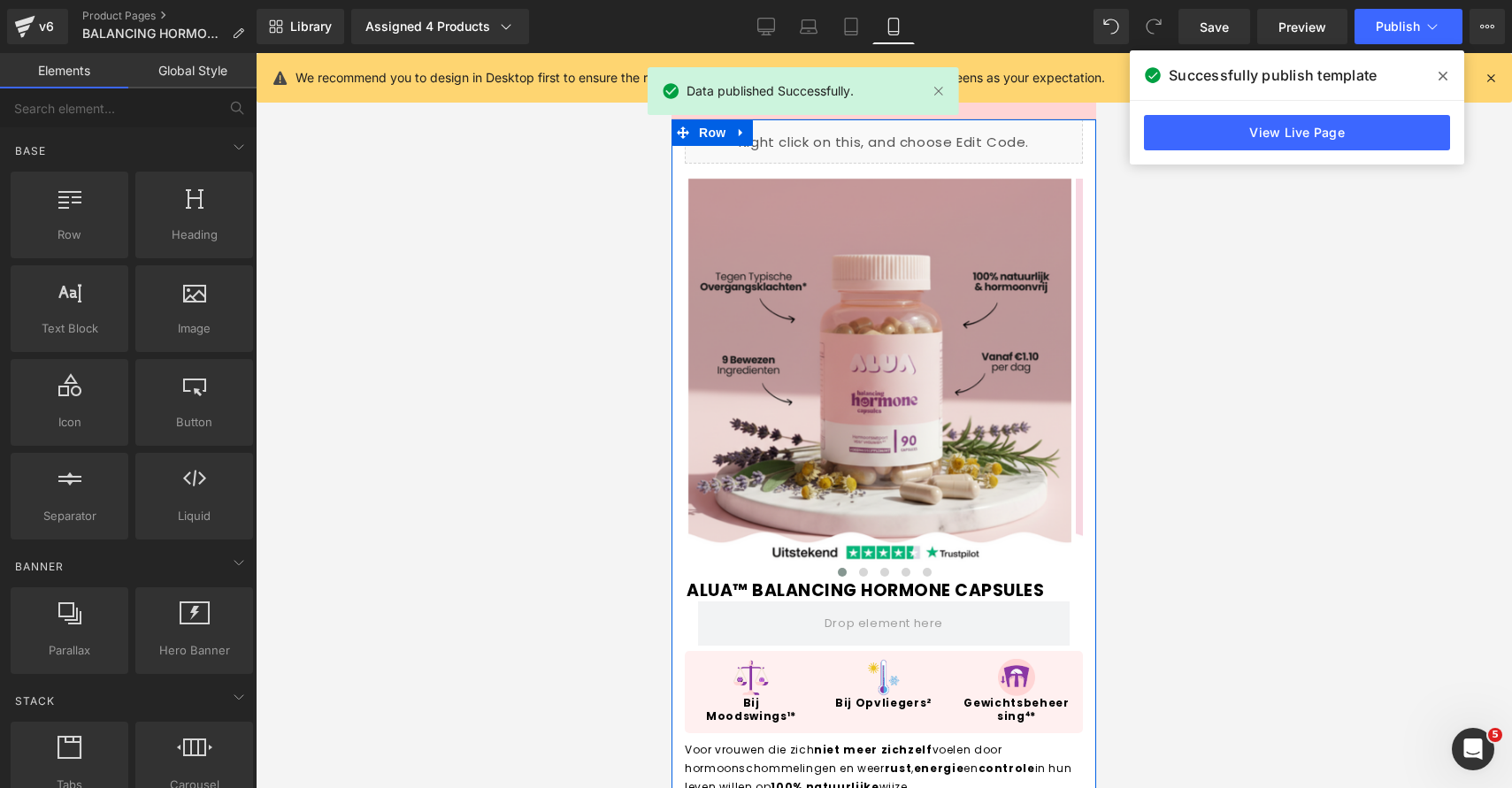
scroll to position [0, 0]
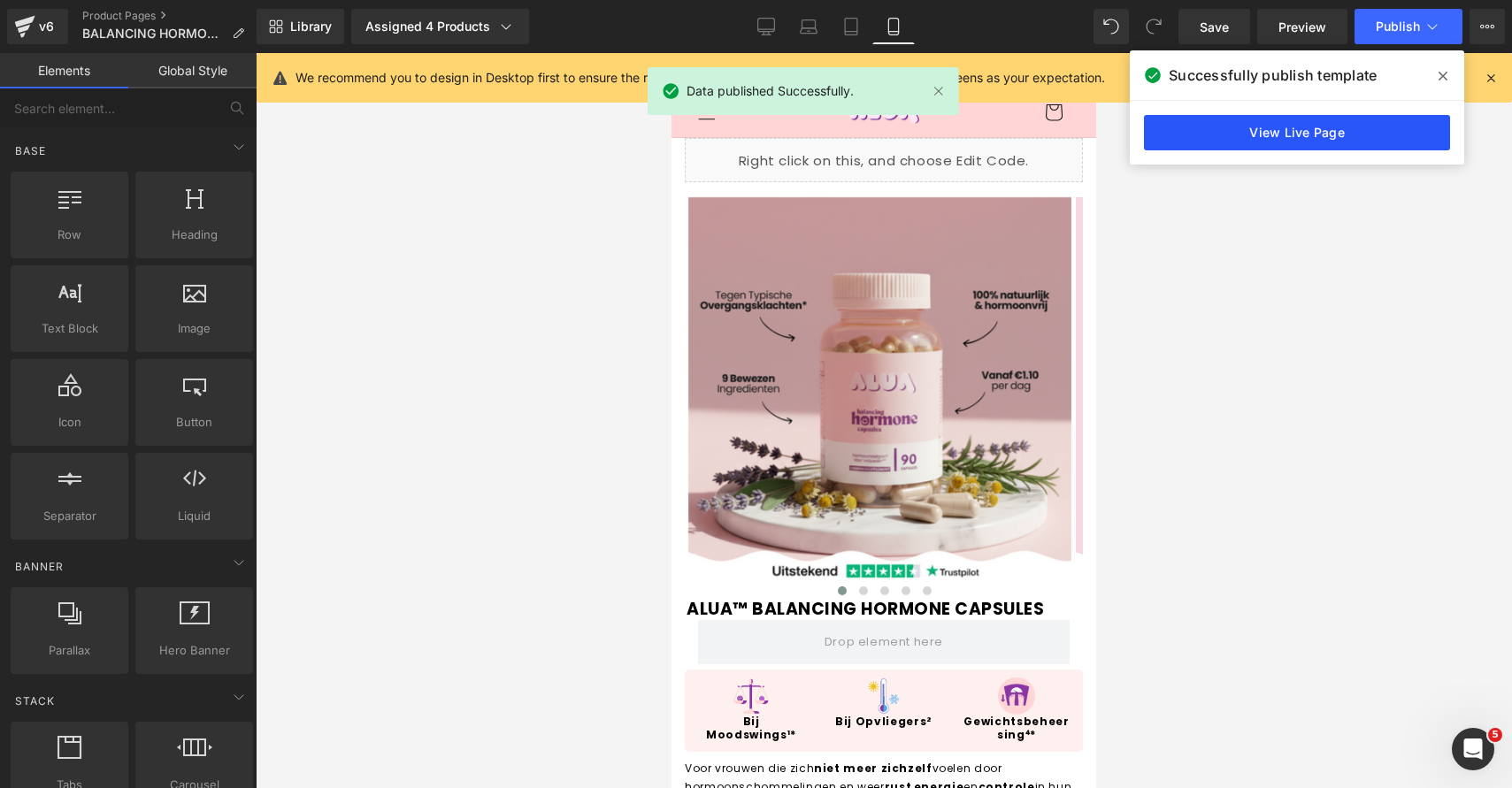
click at [1267, 139] on link "View Live Page" at bounding box center [1297, 133] width 306 height 36
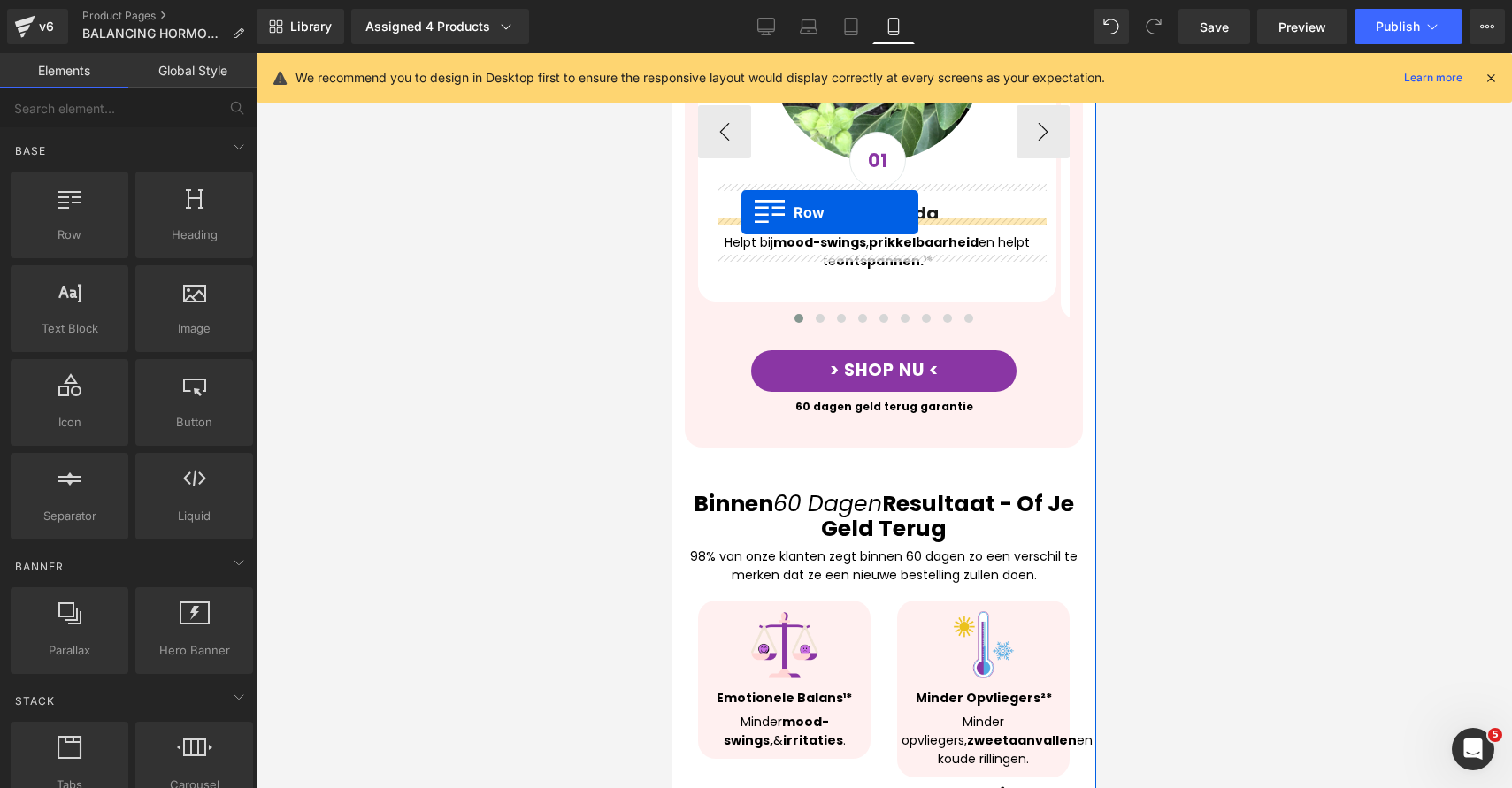
scroll to position [2189, 0]
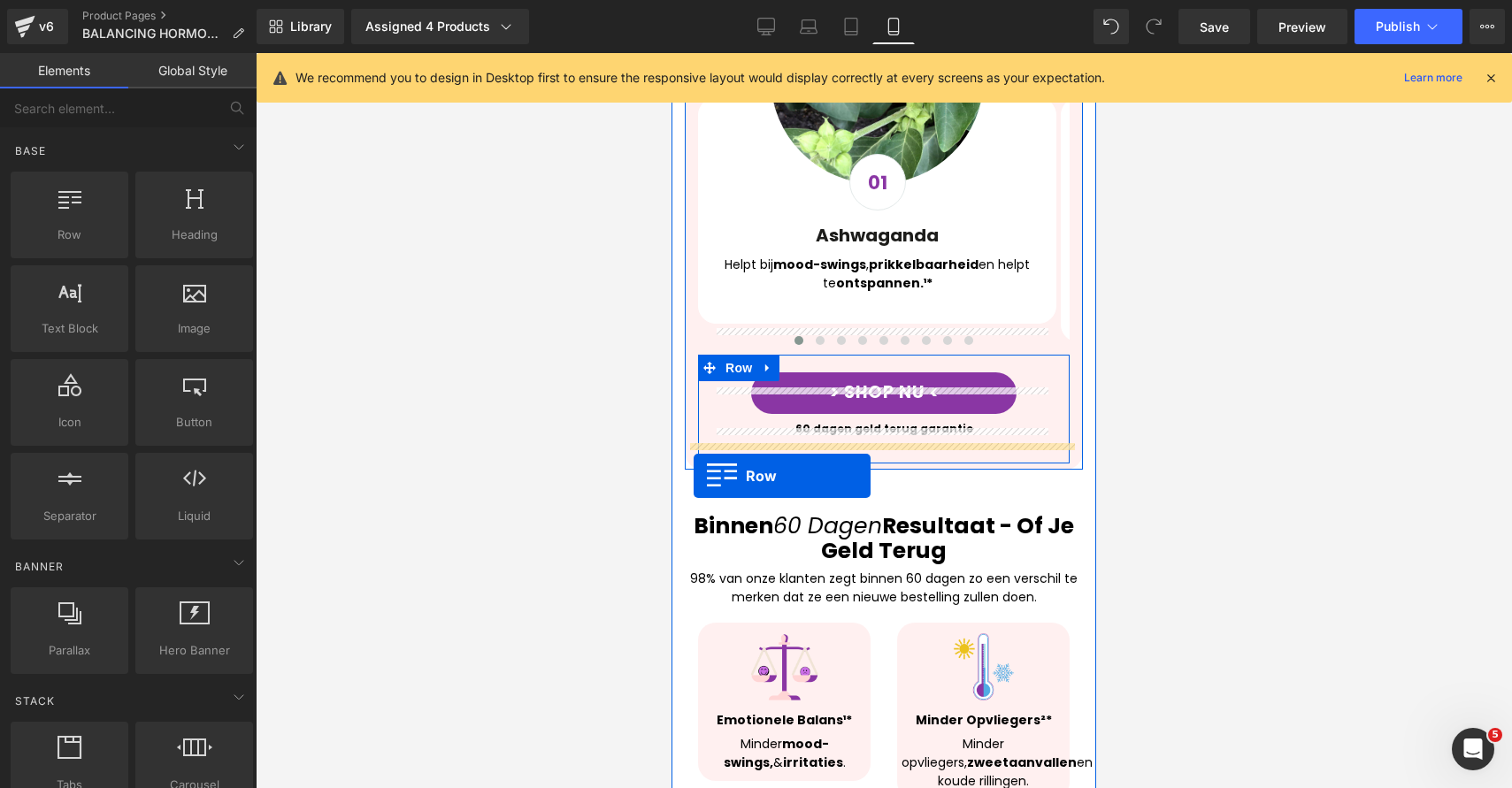
drag, startPoint x: 679, startPoint y: 154, endPoint x: 693, endPoint y: 475, distance: 321.3
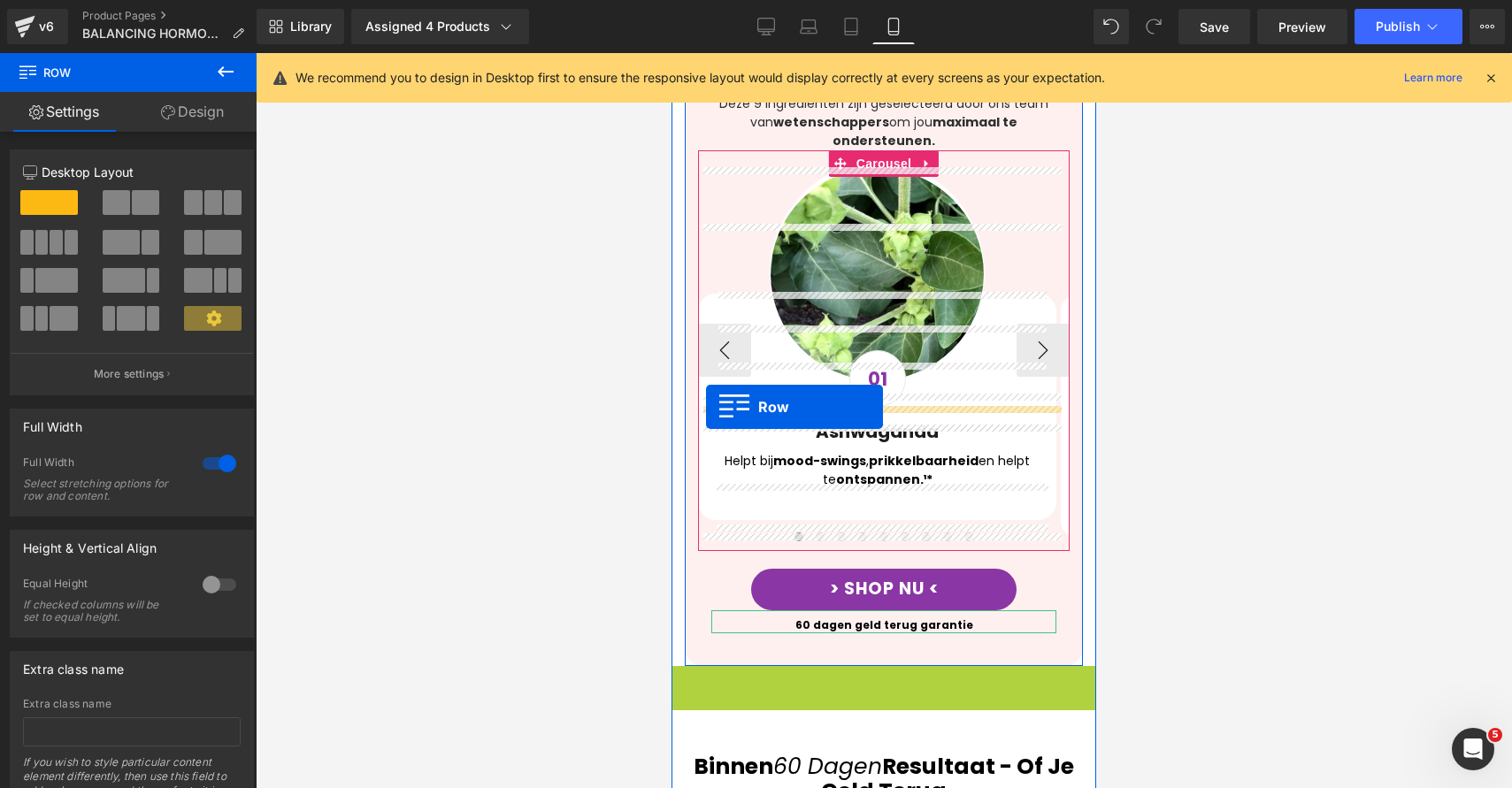
scroll to position [1630, 0]
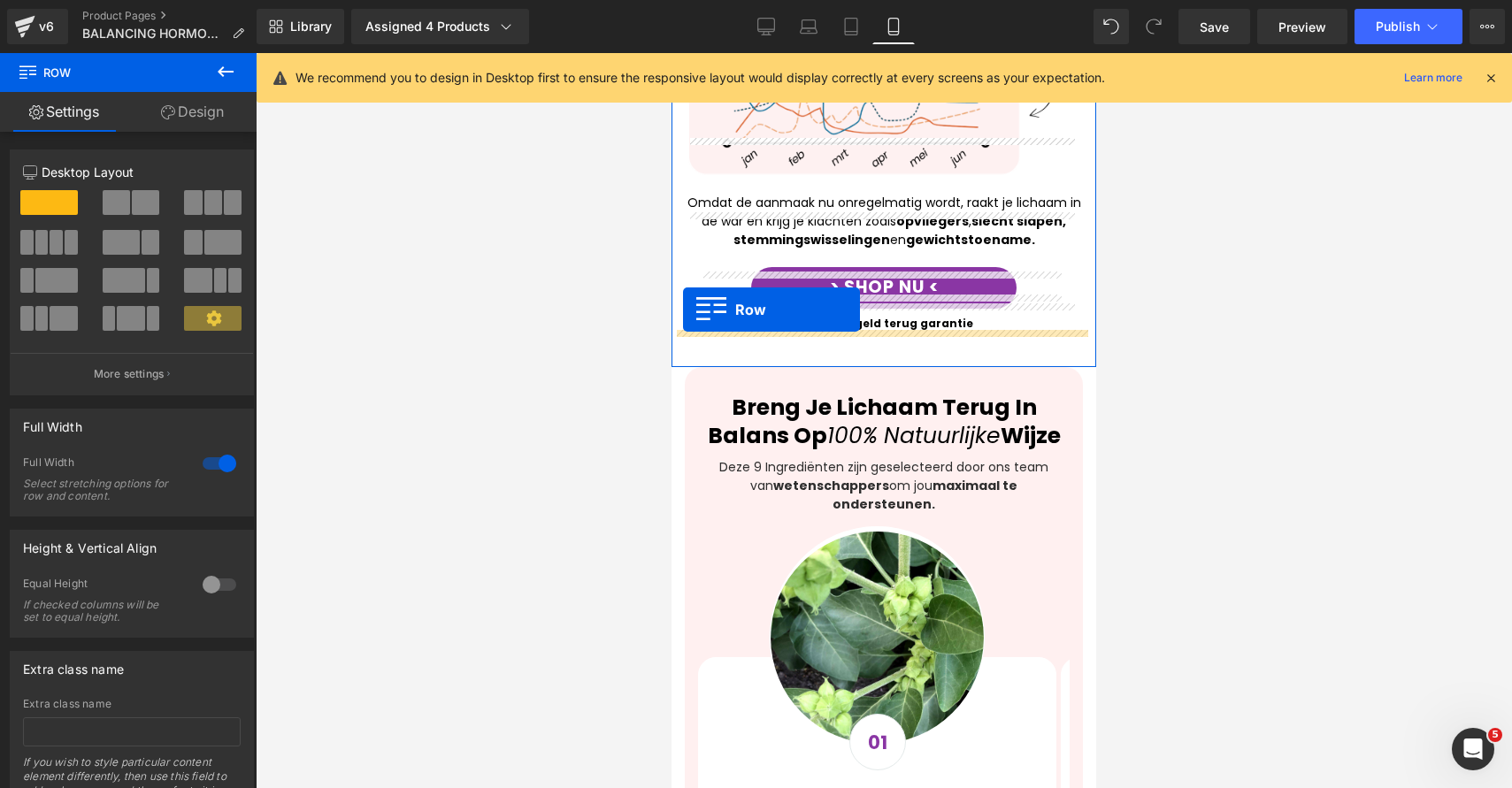
drag, startPoint x: 687, startPoint y: 555, endPoint x: 683, endPoint y: 310, distance: 245.0
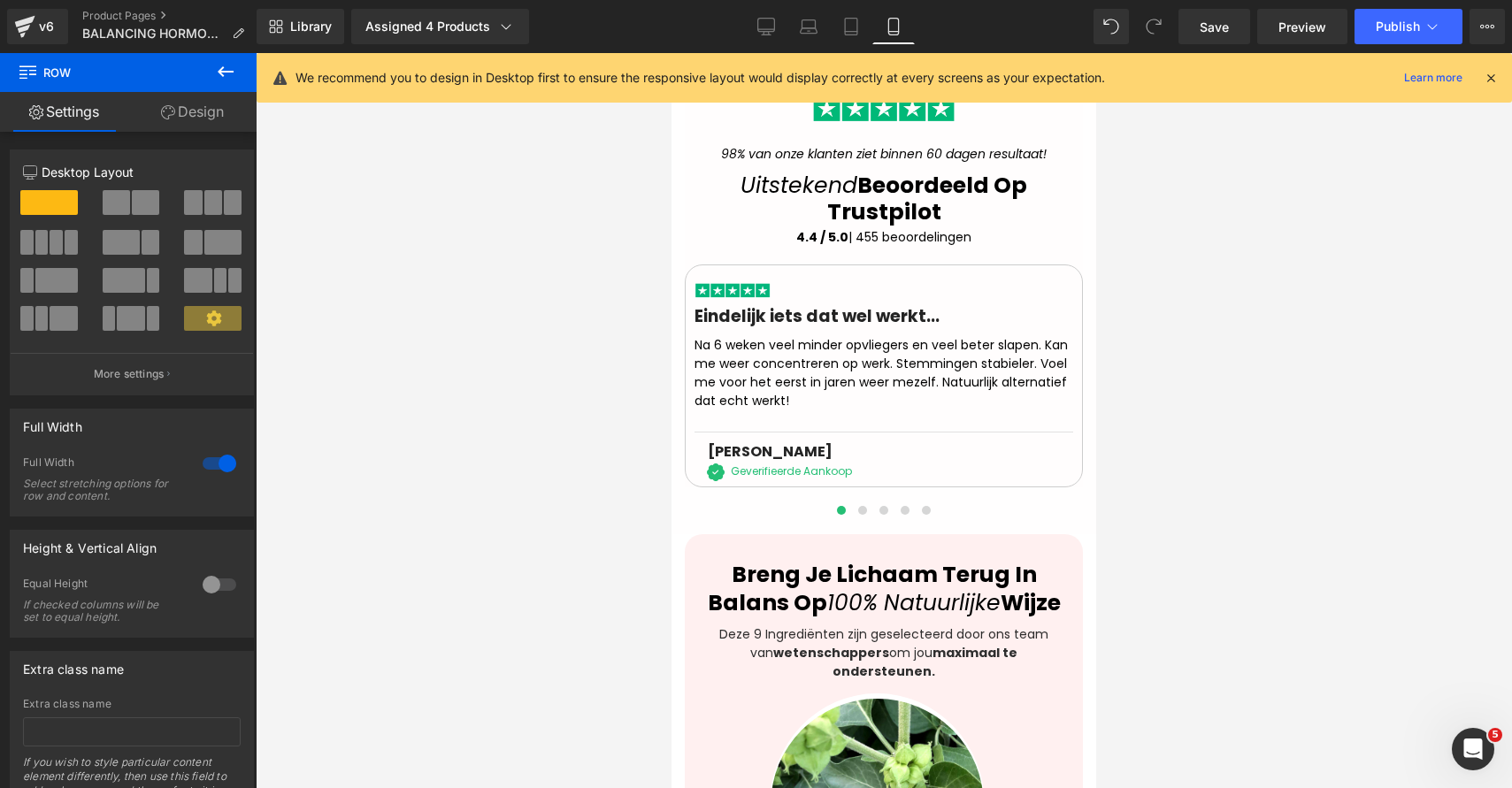
scroll to position [1664, 0]
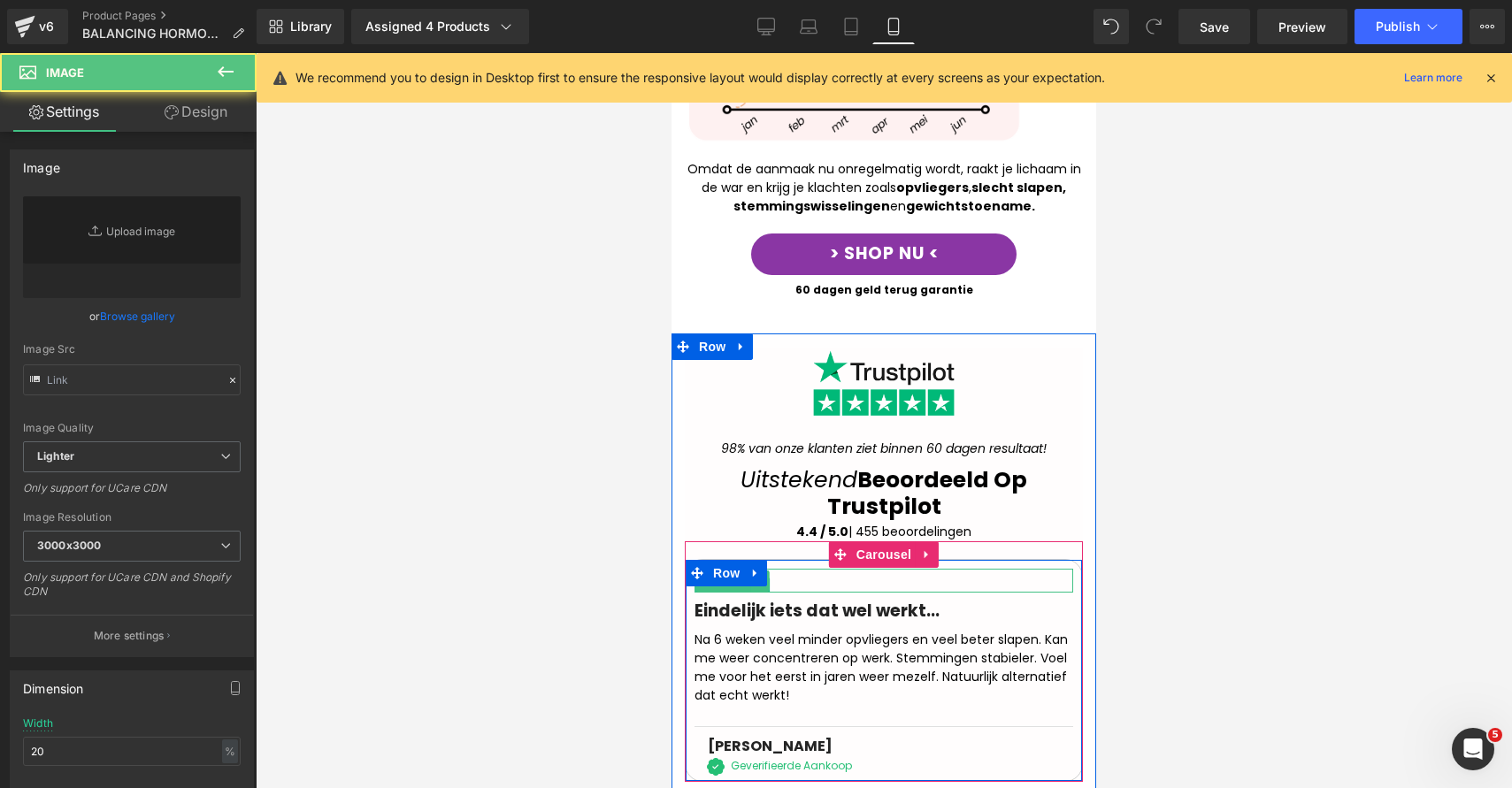
click at [797, 569] on div at bounding box center [884, 580] width 379 height 24
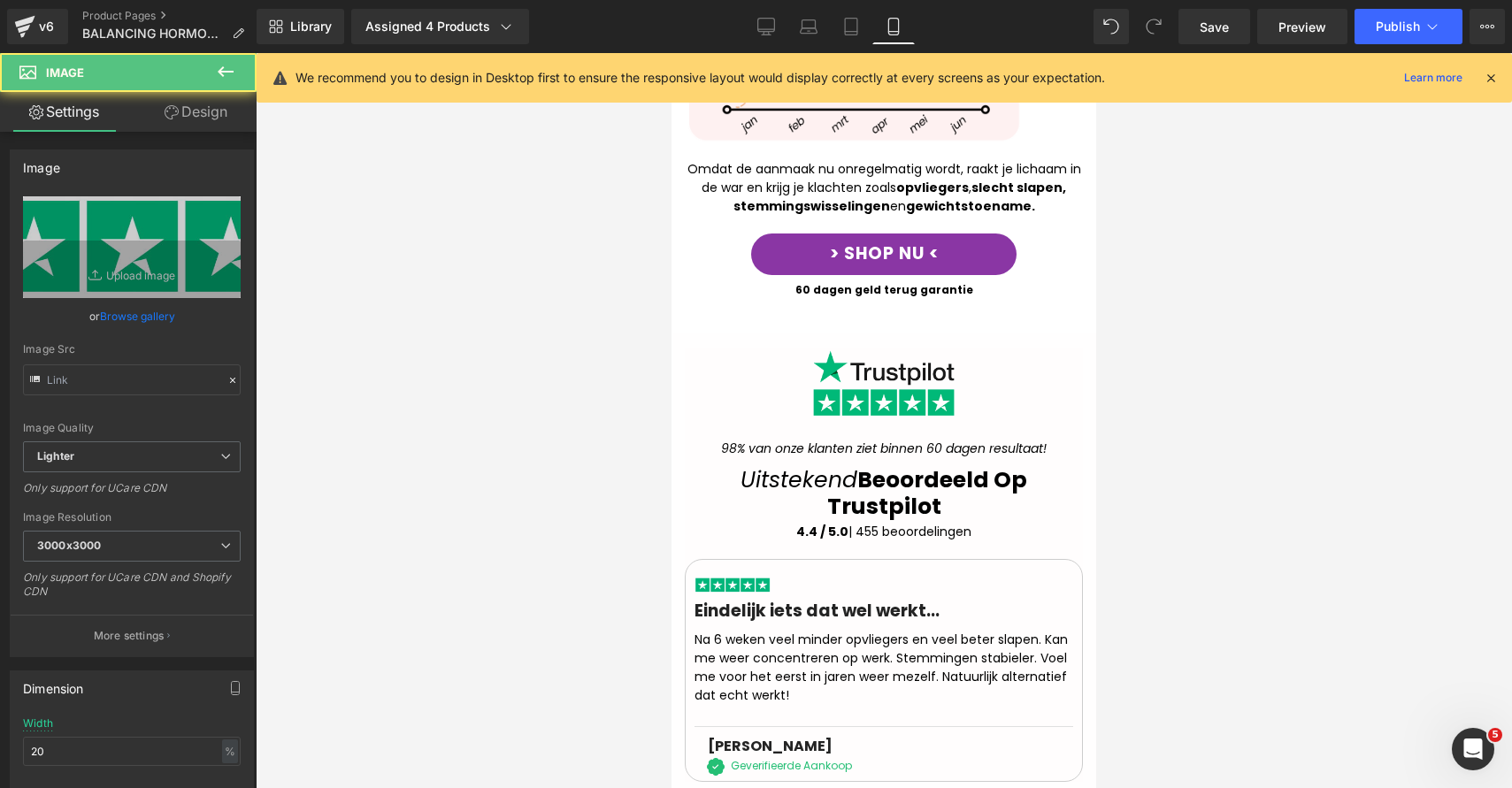
click at [1145, 516] on div at bounding box center [885, 421] width 1257 height 735
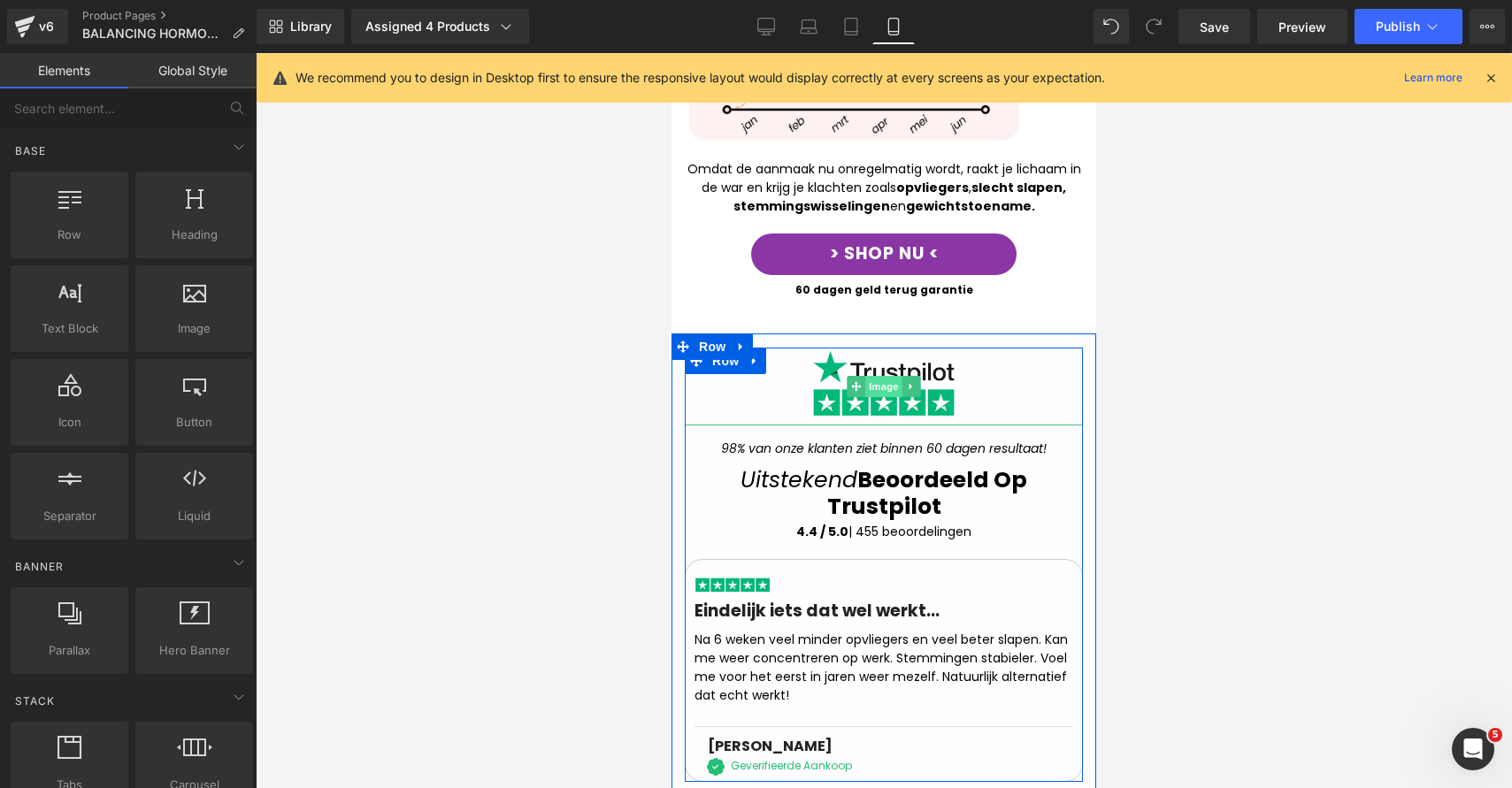
click at [871, 376] on span "Image" at bounding box center [884, 386] width 38 height 21
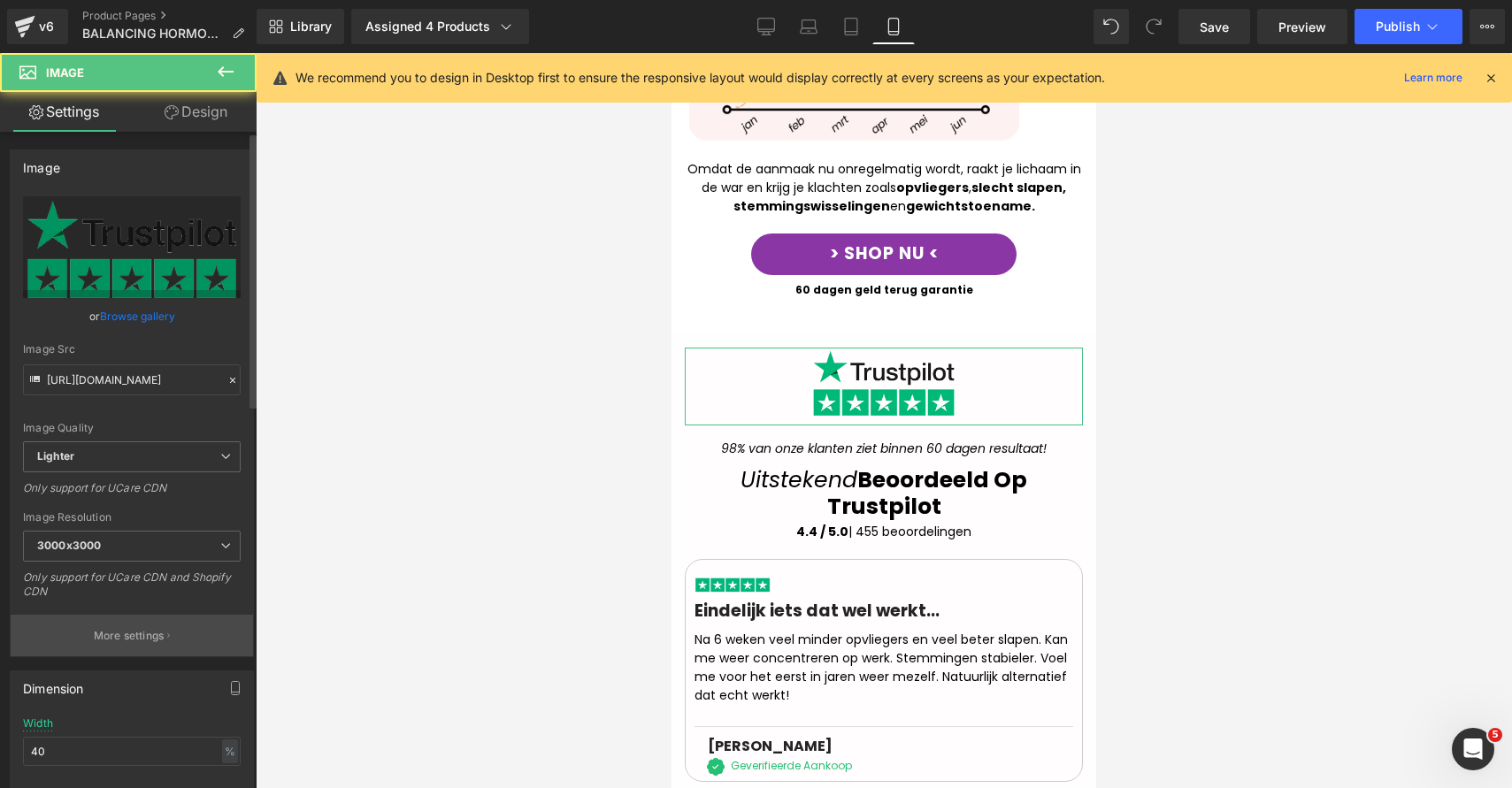
scroll to position [36, 0]
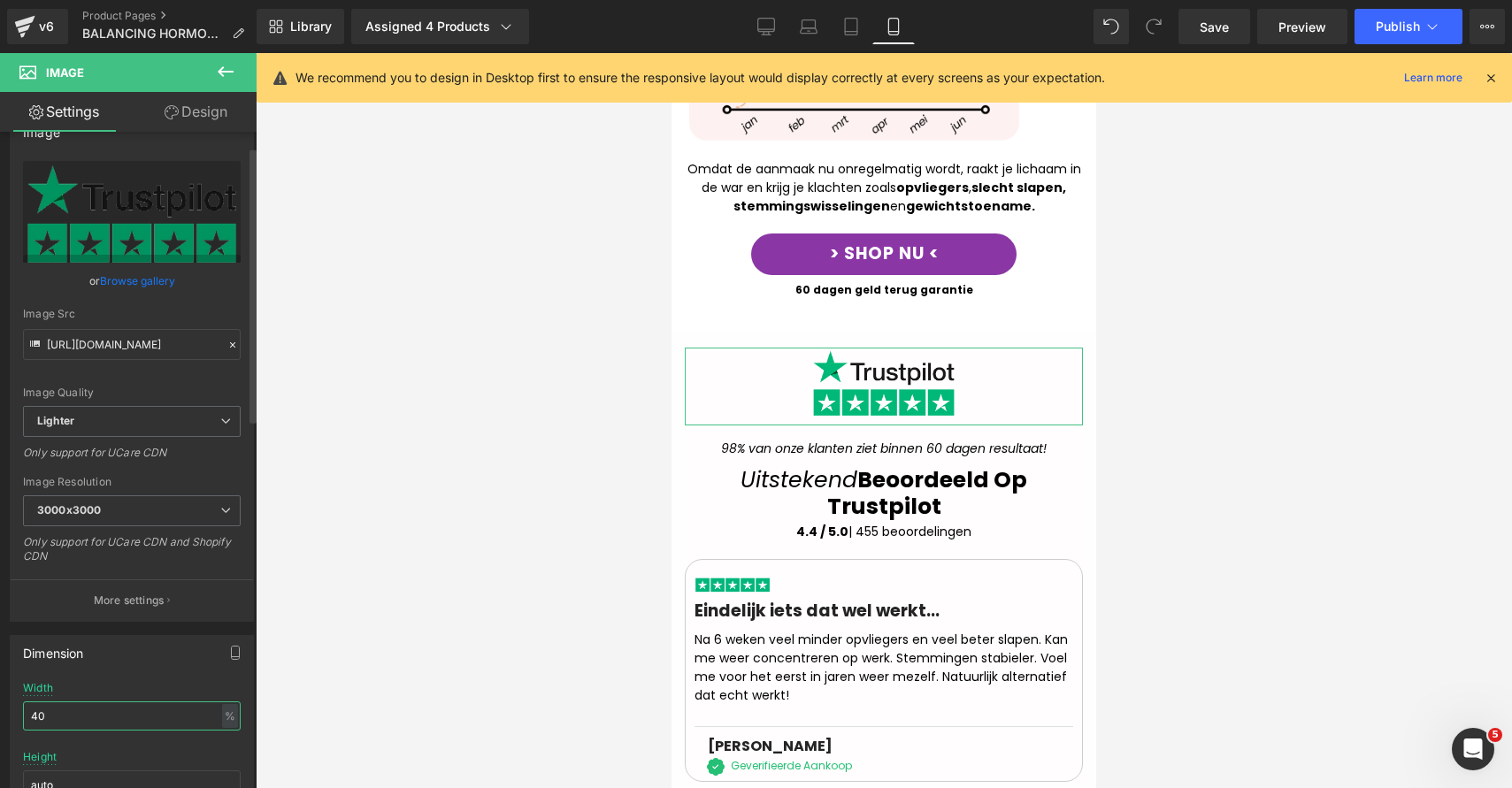
click at [123, 720] on input "40" at bounding box center [132, 716] width 218 height 29
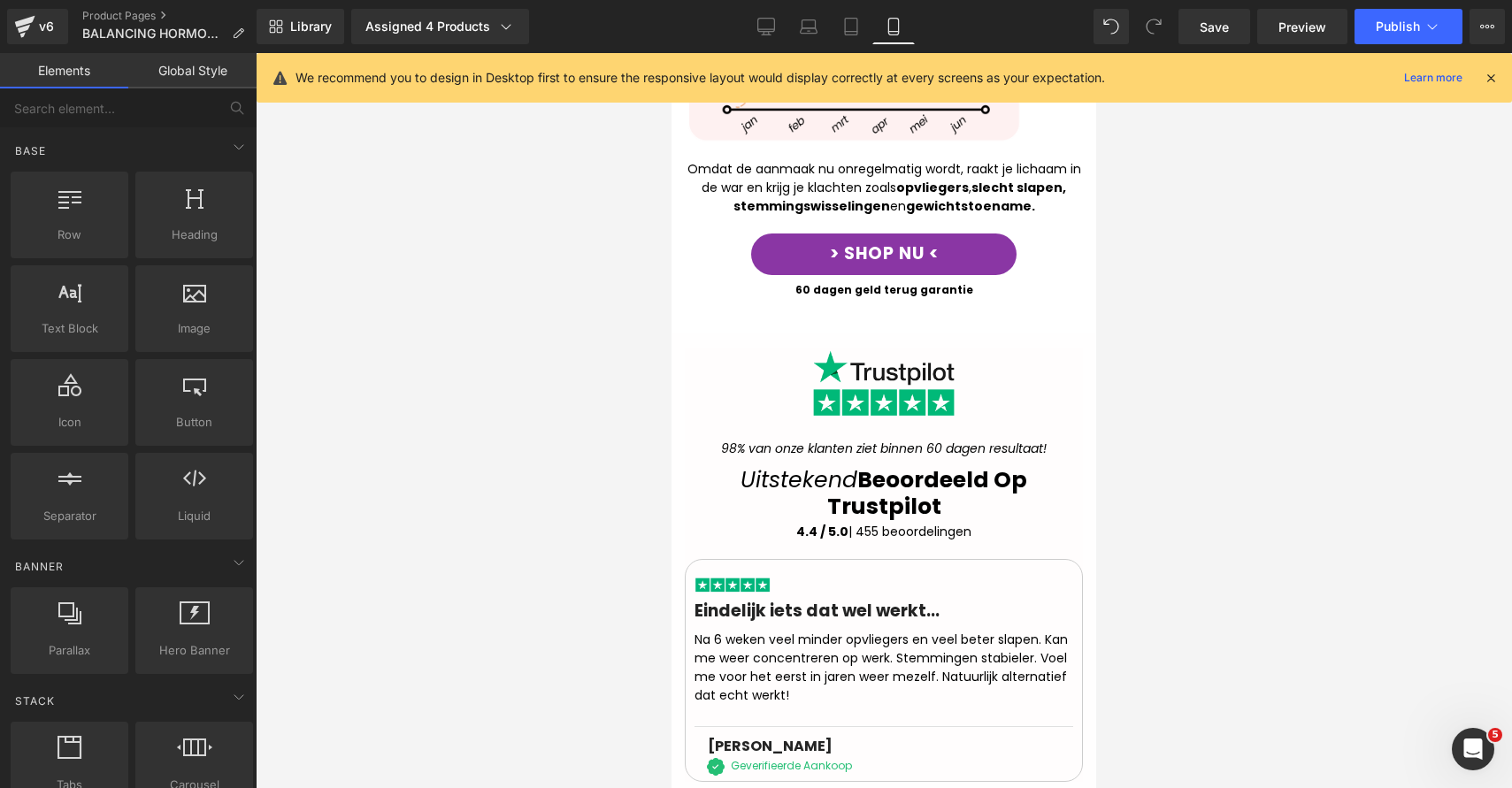
click at [1264, 452] on div at bounding box center [885, 421] width 1257 height 735
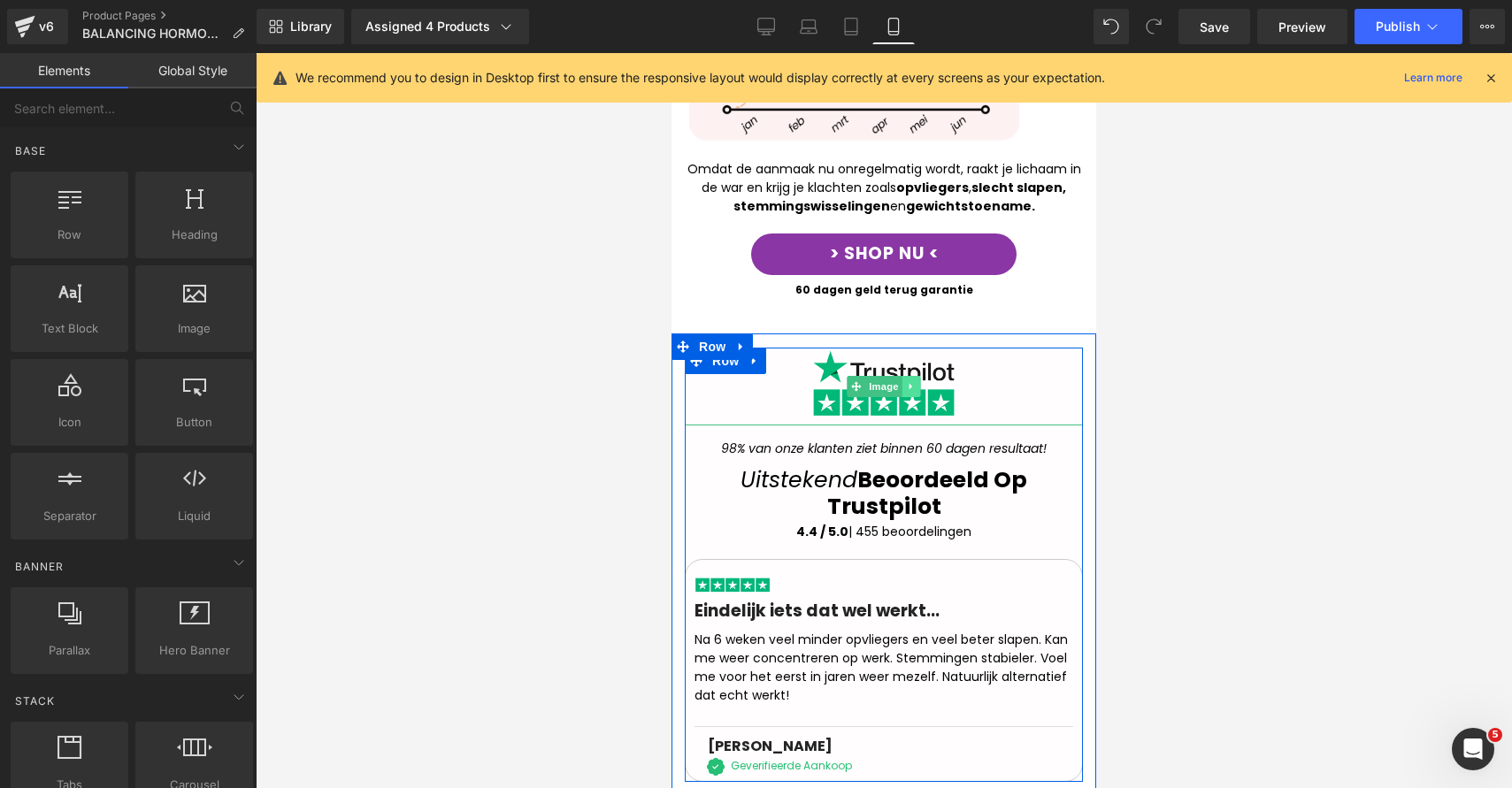
click at [906, 381] on icon at bounding box center [911, 387] width 10 height 11
click at [916, 381] on icon at bounding box center [920, 386] width 10 height 10
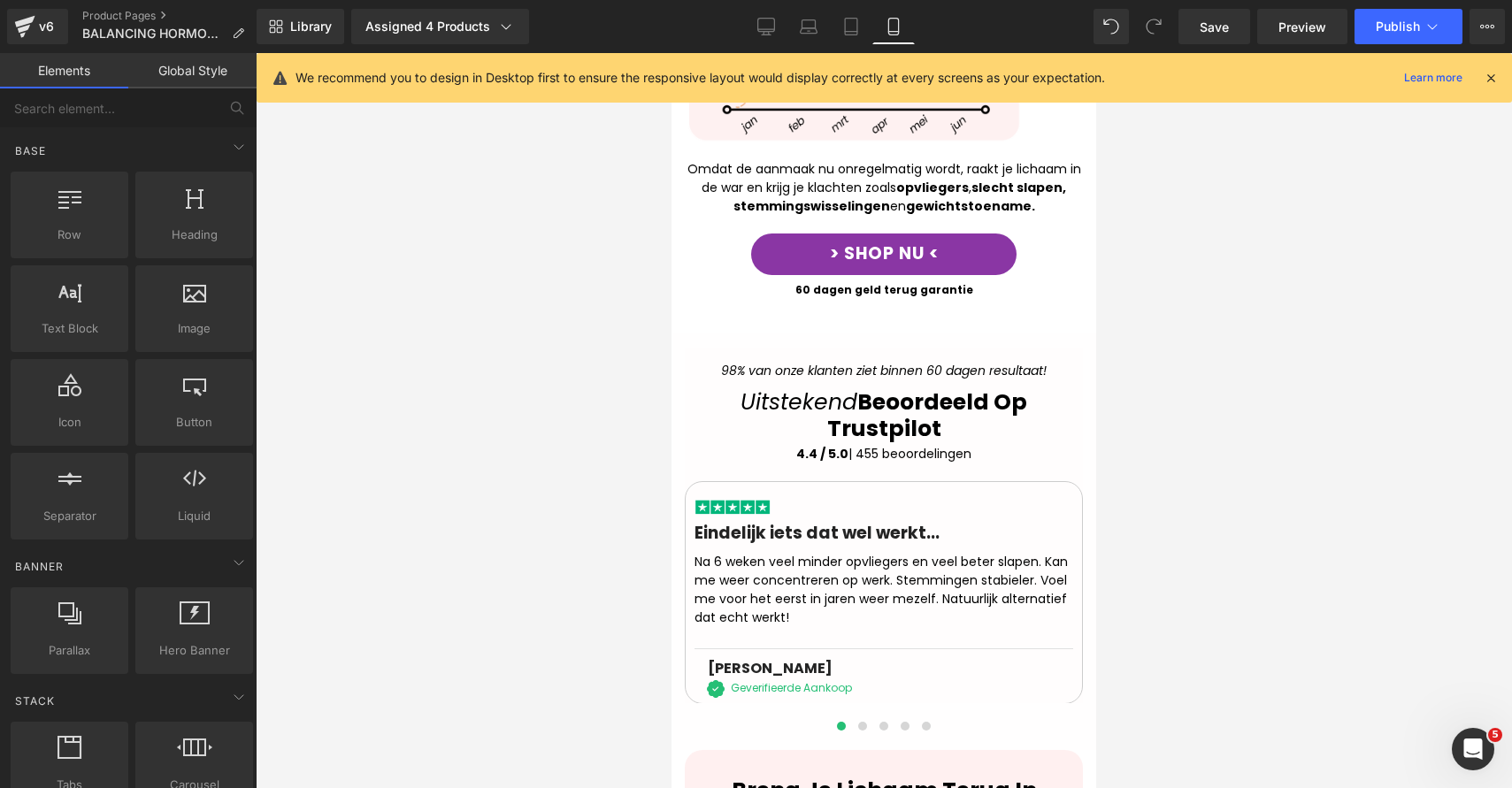
click at [1285, 386] on div at bounding box center [885, 421] width 1257 height 735
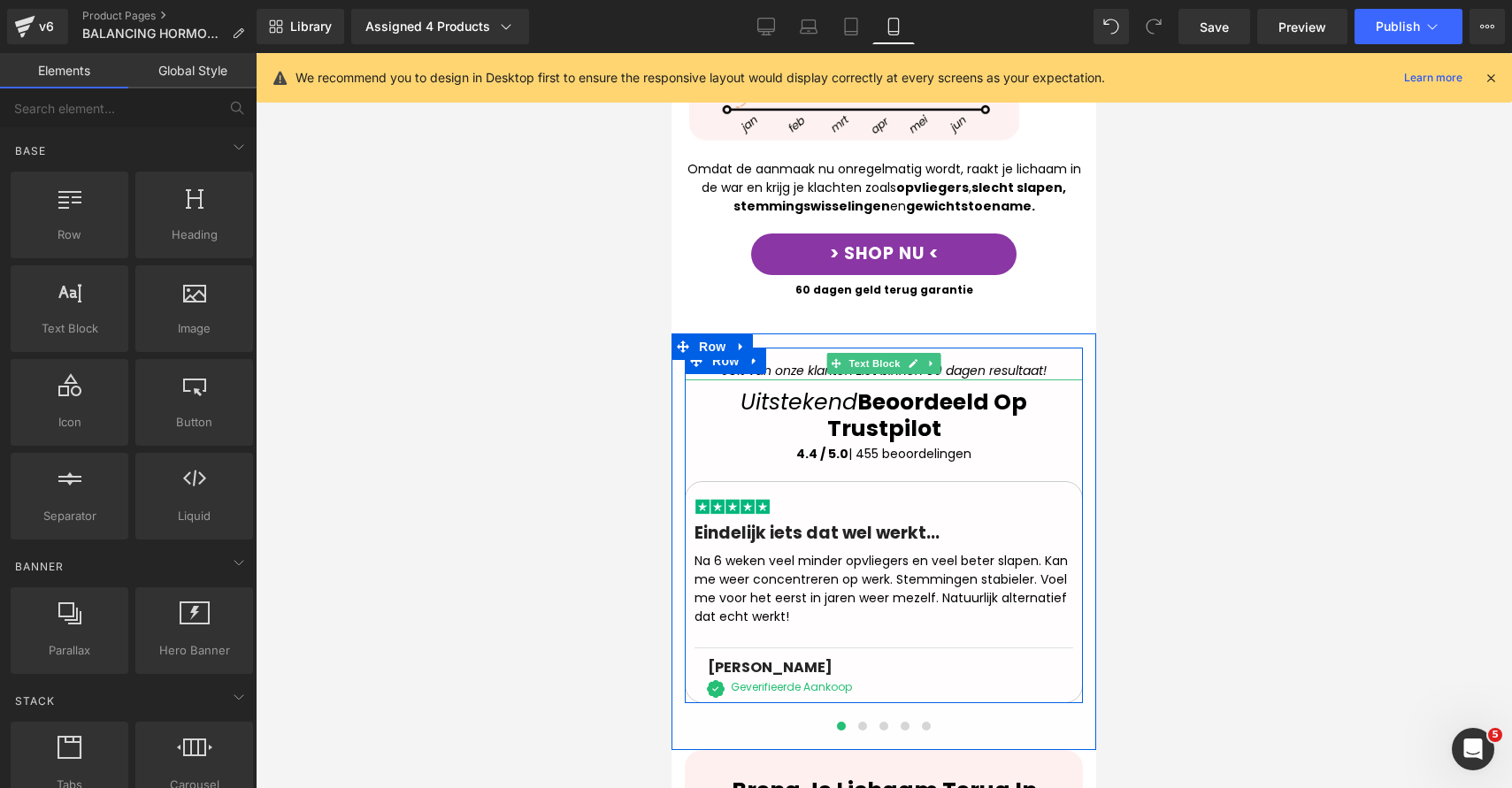
click at [812, 362] on icon "98% van onze klanten ziet binnen 60 dagen resultaat!" at bounding box center [884, 370] width 326 height 17
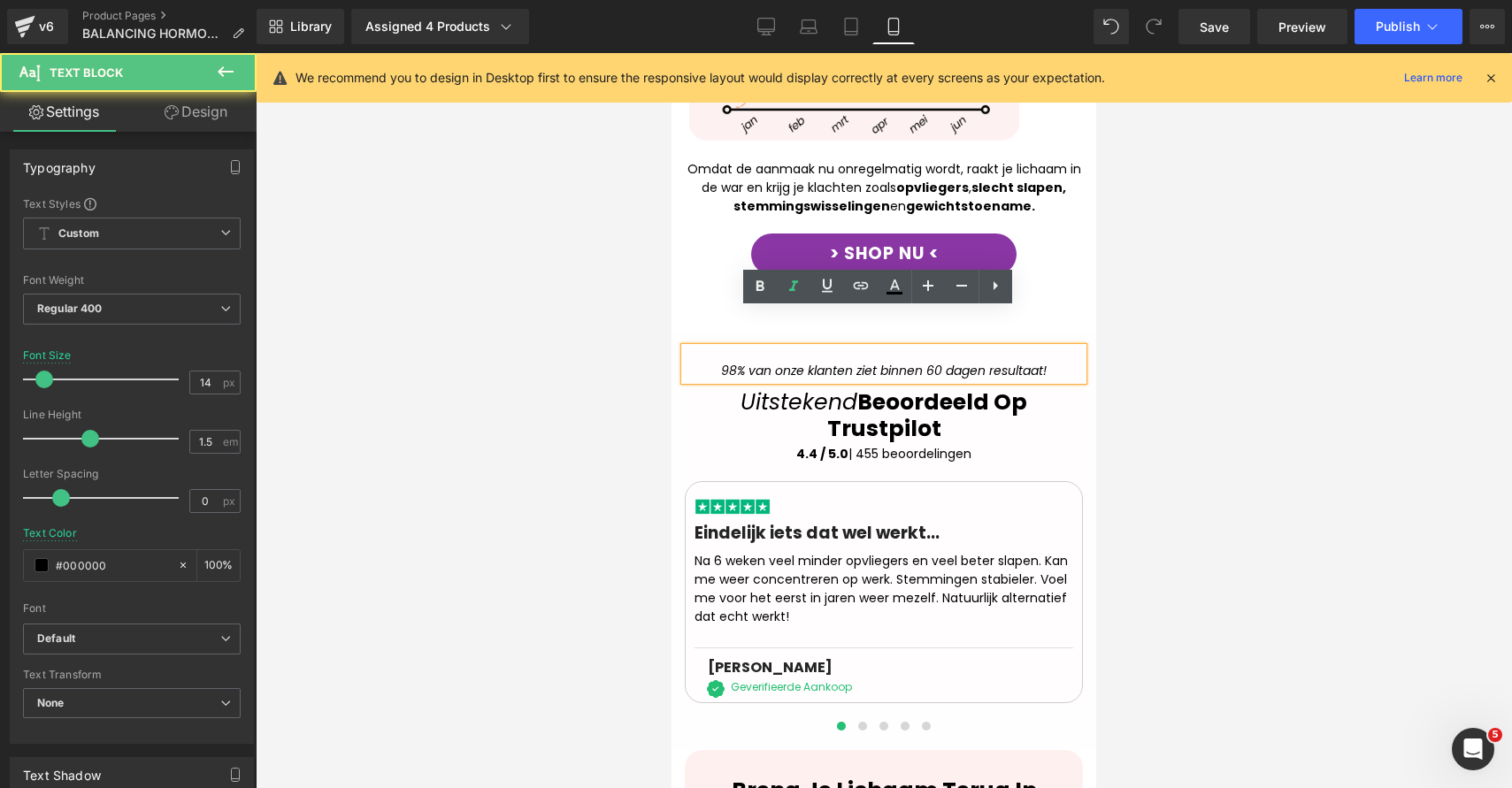
click at [857, 362] on icon "98% van onze klanten ziet binnen 60 dagen resultaat!" at bounding box center [884, 370] width 326 height 17
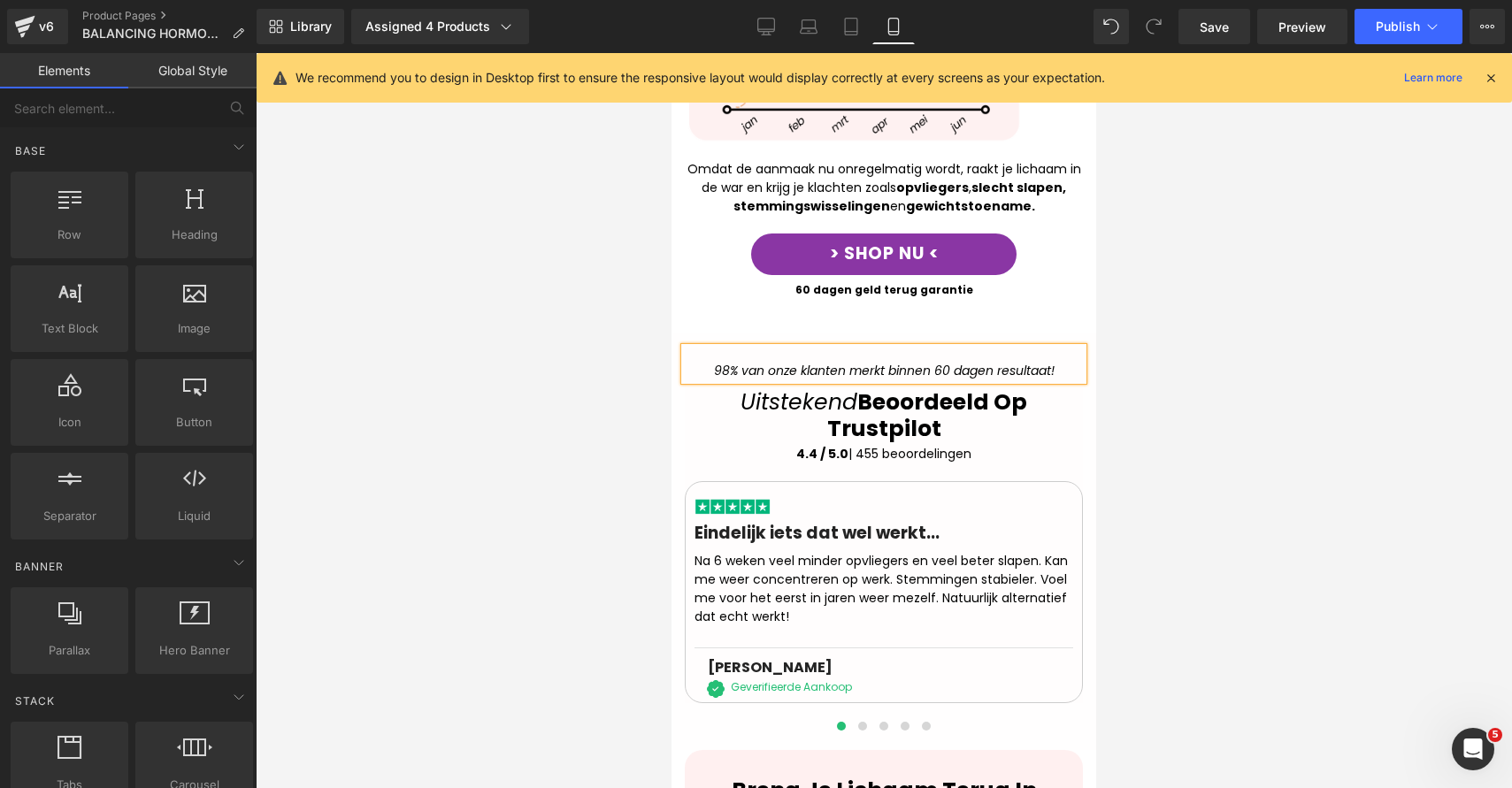
drag, startPoint x: 1190, startPoint y: 329, endPoint x: 277, endPoint y: 213, distance: 920.3
click at [1190, 329] on div at bounding box center [885, 421] width 1257 height 735
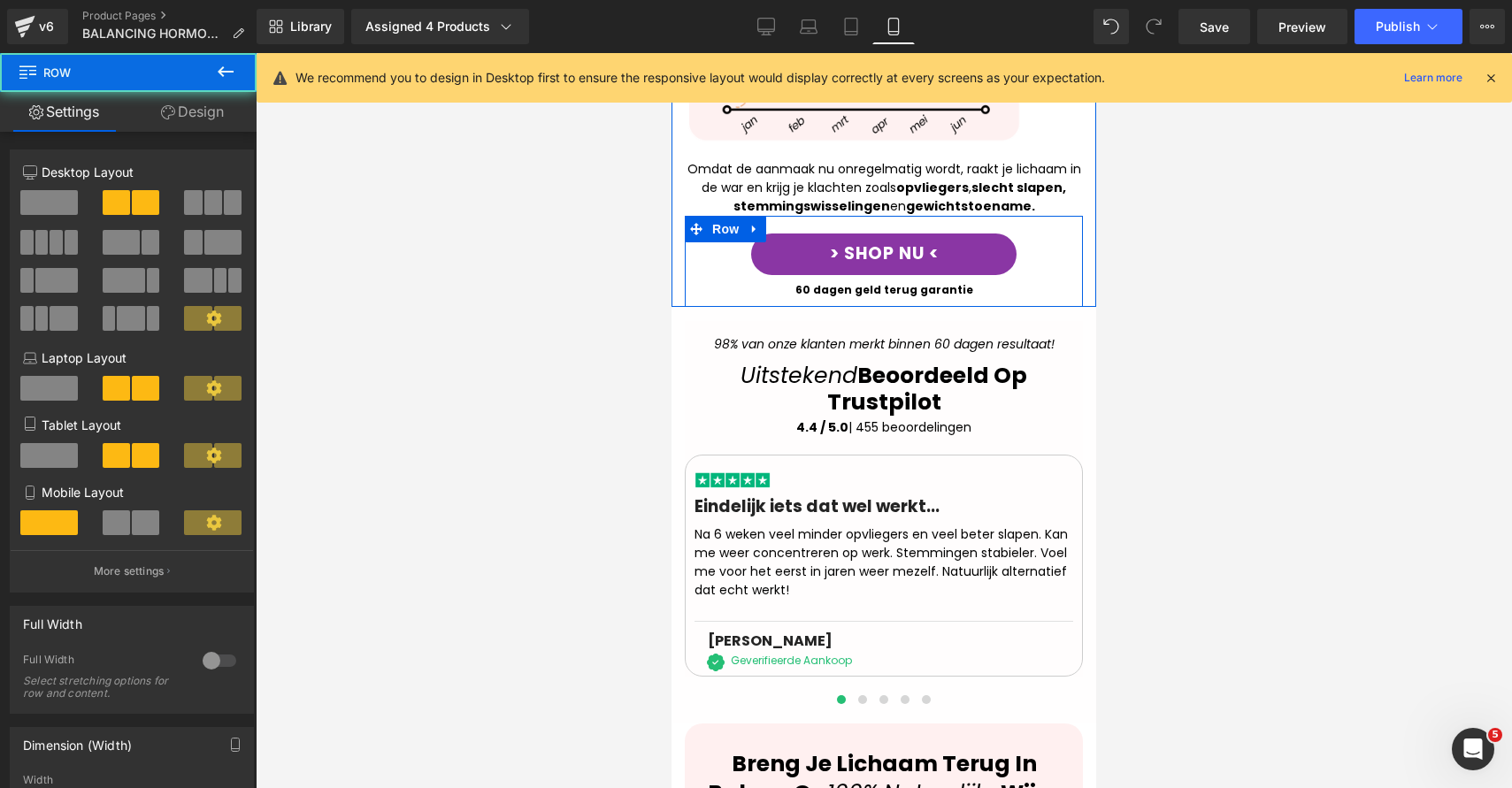
drag, startPoint x: 912, startPoint y: 293, endPoint x: 915, endPoint y: 262, distance: 31.1
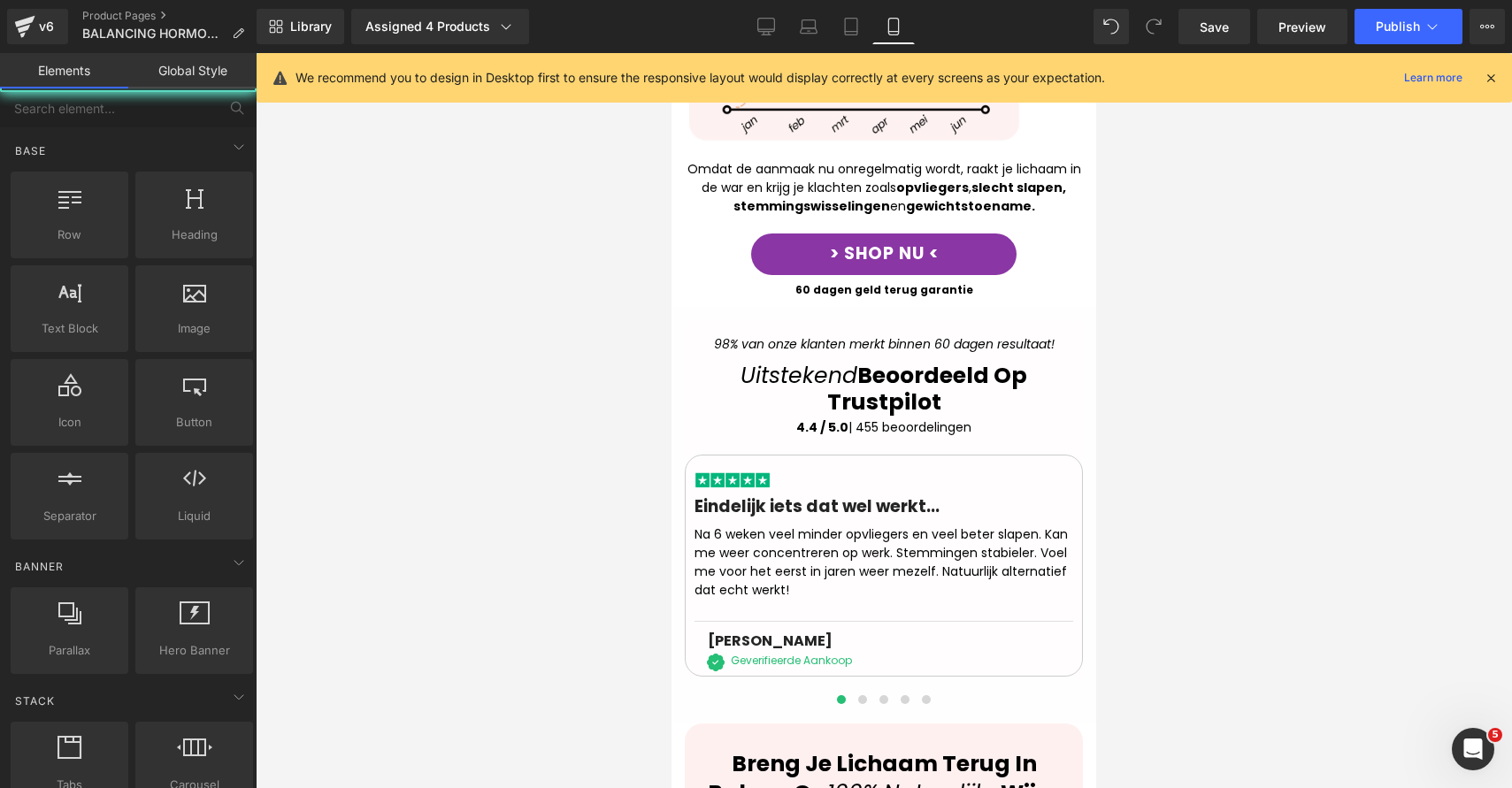
drag, startPoint x: 1453, startPoint y: 378, endPoint x: 1397, endPoint y: 368, distance: 56.9
click at [1453, 378] on div at bounding box center [885, 421] width 1257 height 735
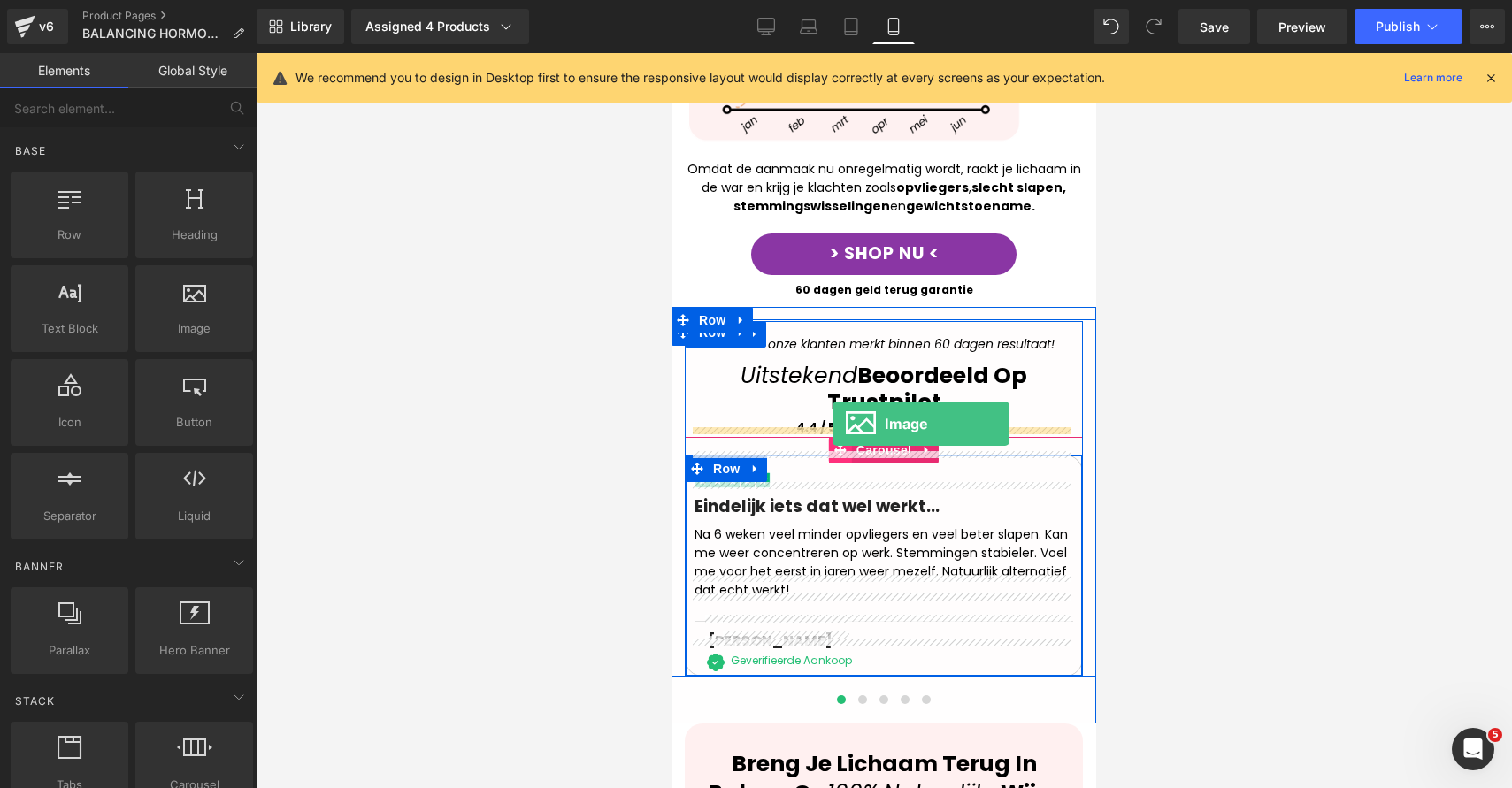
drag, startPoint x: 869, startPoint y: 386, endPoint x: 832, endPoint y: 423, distance: 52.3
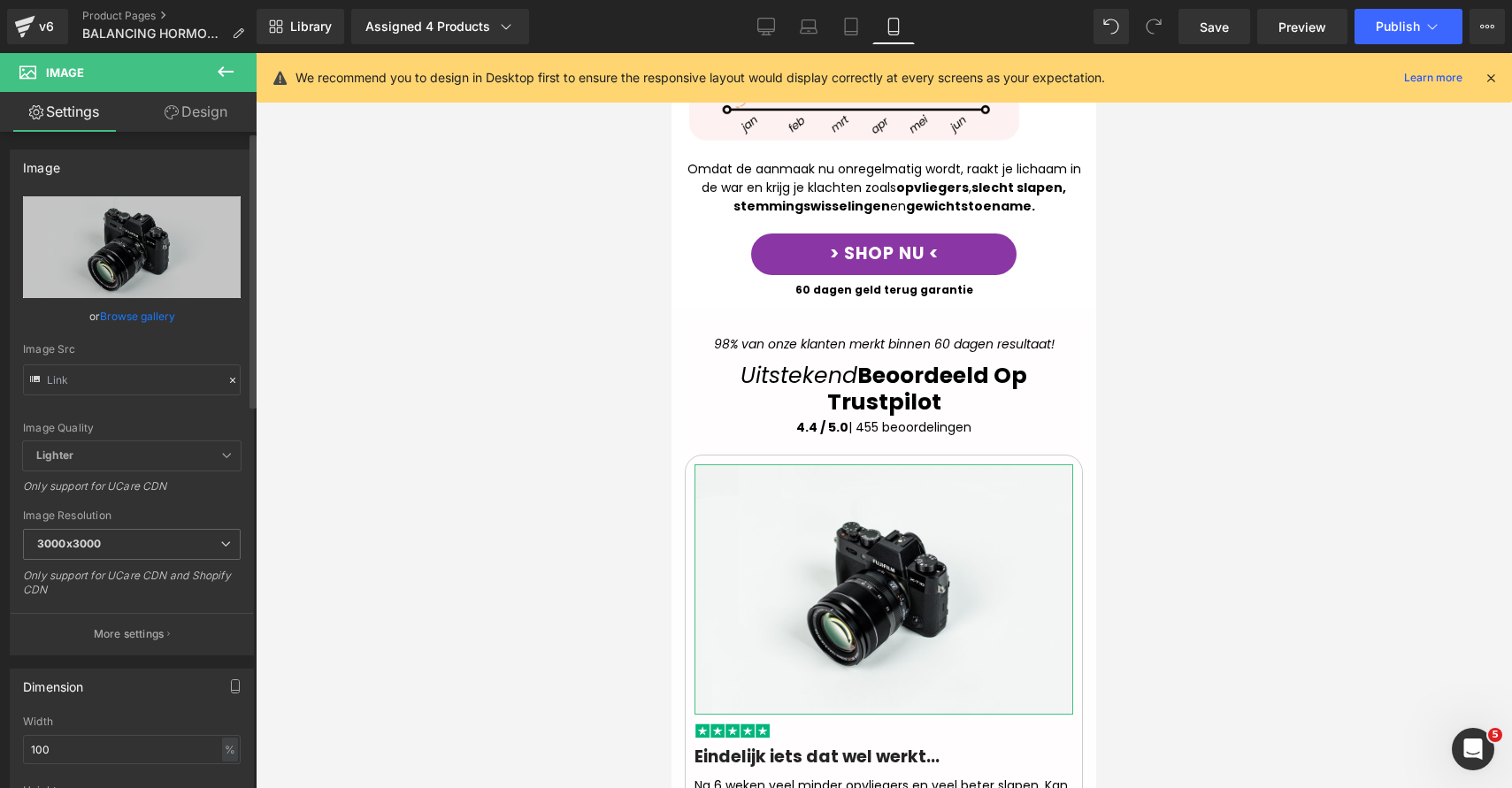
scroll to position [387, 0]
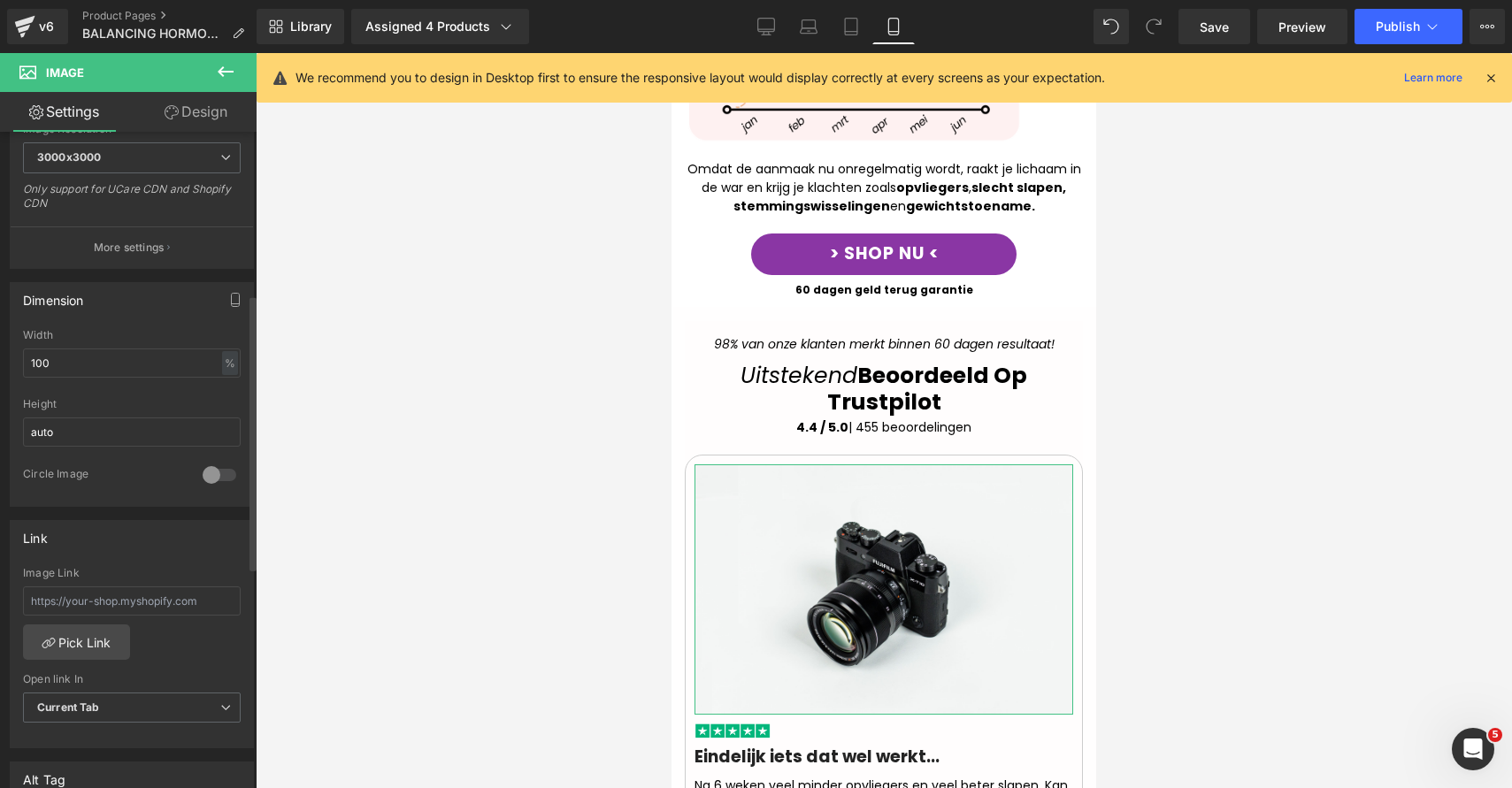
click at [205, 472] on div at bounding box center [220, 474] width 42 height 28
click at [113, 427] on input "auto" at bounding box center [132, 432] width 218 height 29
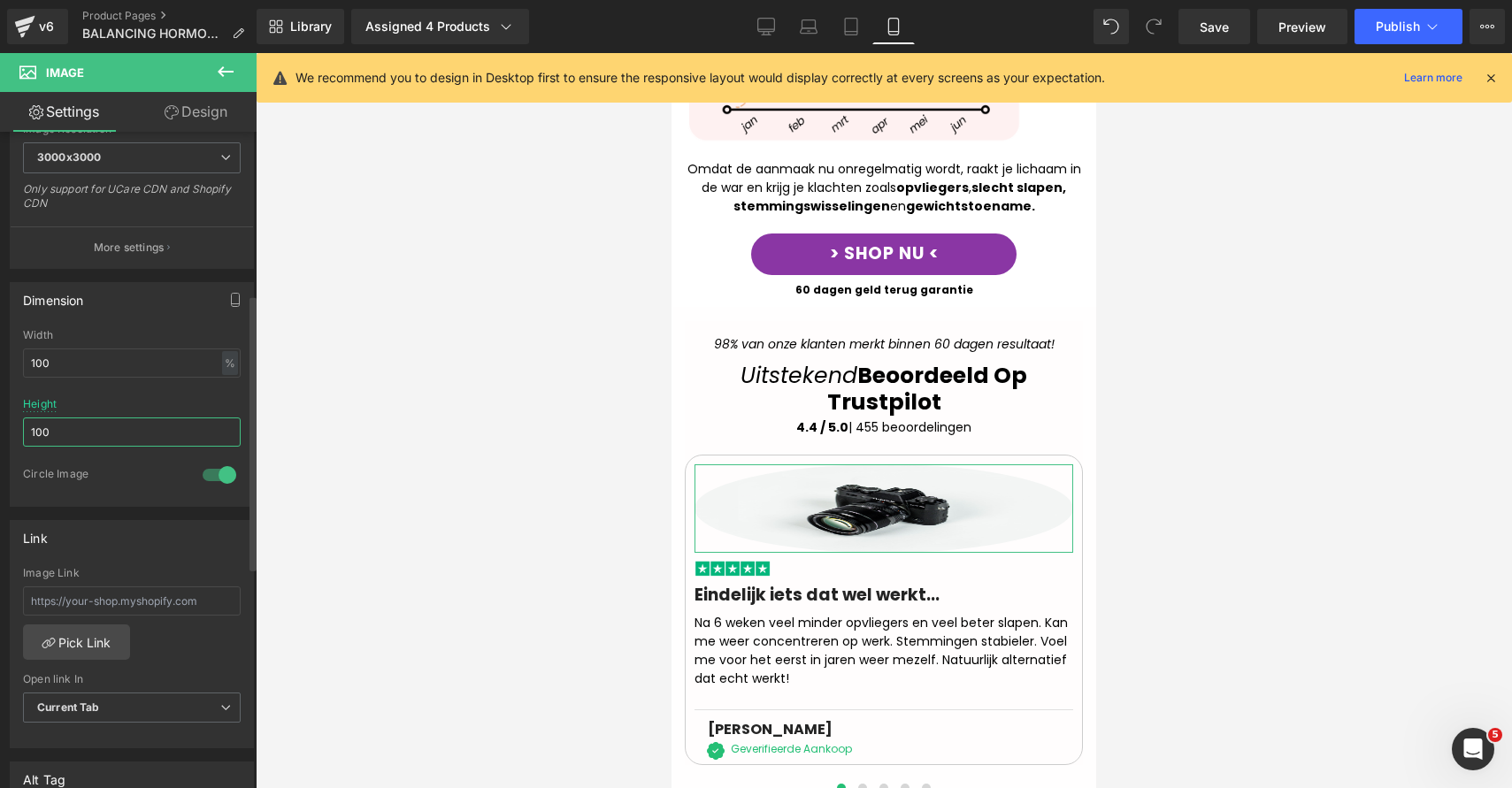
type input "100"
click at [102, 392] on div at bounding box center [132, 392] width 218 height 12
click at [157, 430] on input "100" at bounding box center [132, 432] width 218 height 29
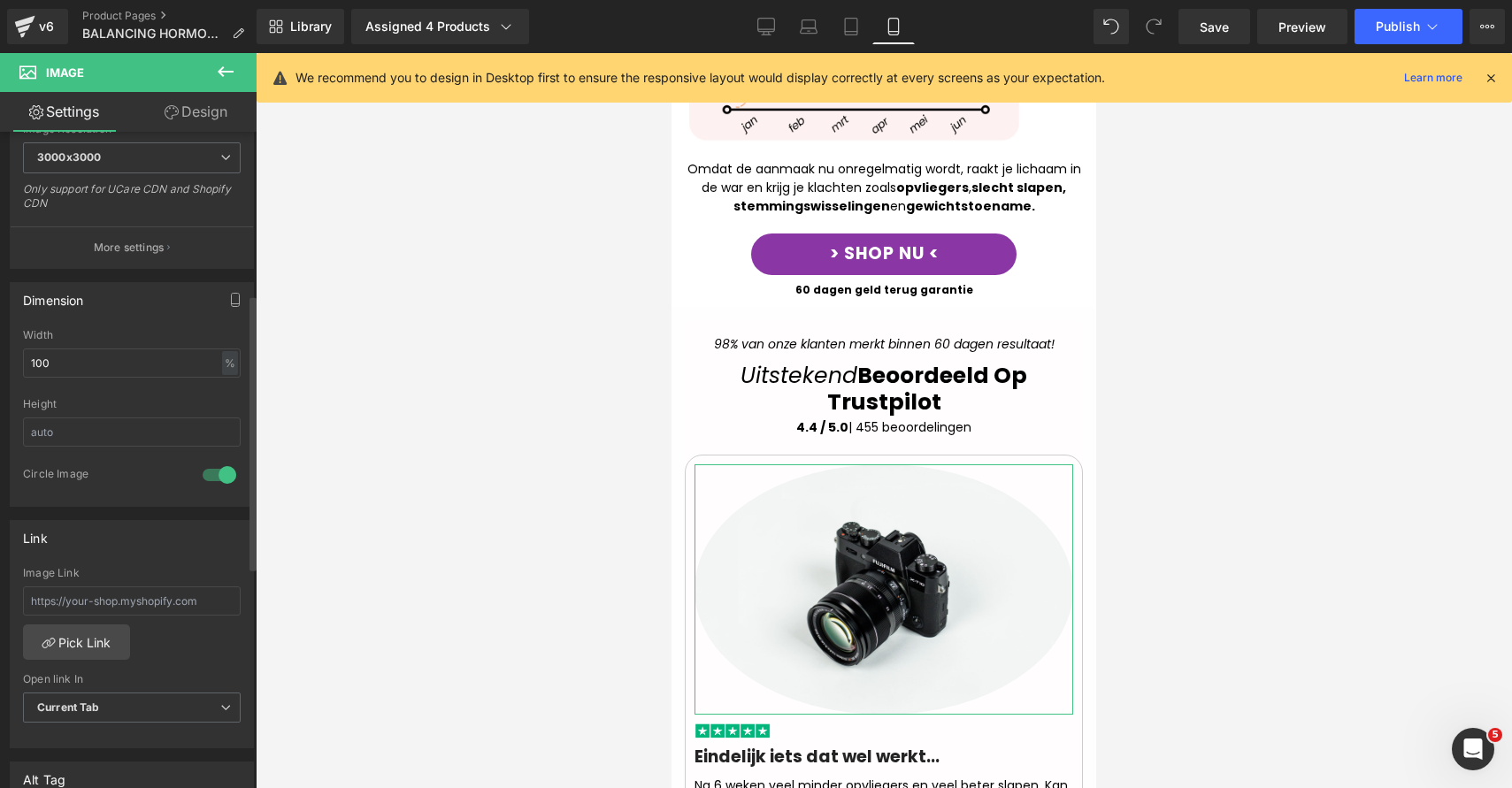
click at [172, 402] on div "Height" at bounding box center [132, 404] width 218 height 13
click at [147, 359] on input "100" at bounding box center [132, 363] width 218 height 29
click at [132, 382] on div "Width 100 % % px" at bounding box center [132, 363] width 218 height 69
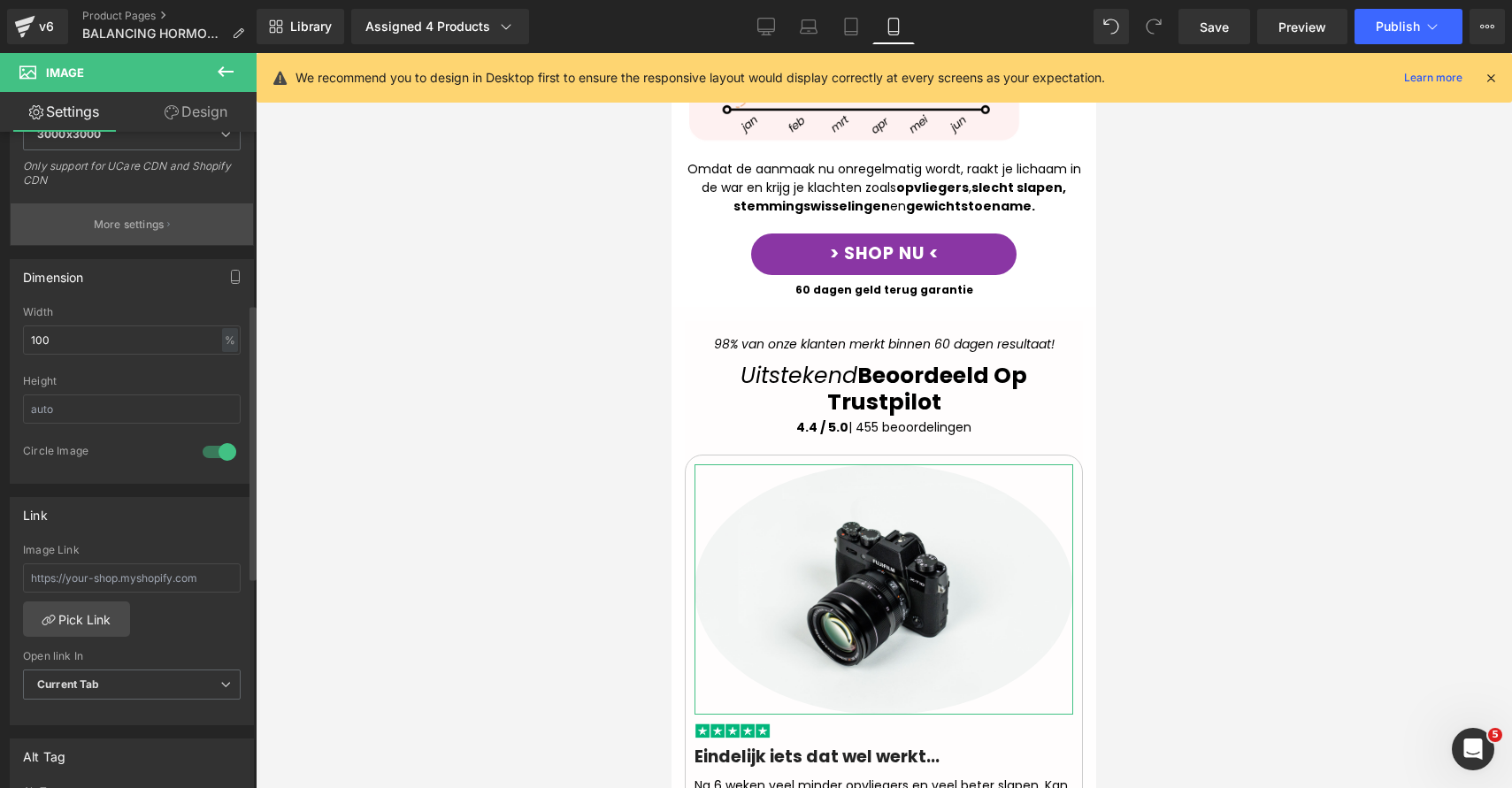
scroll to position [217, 0]
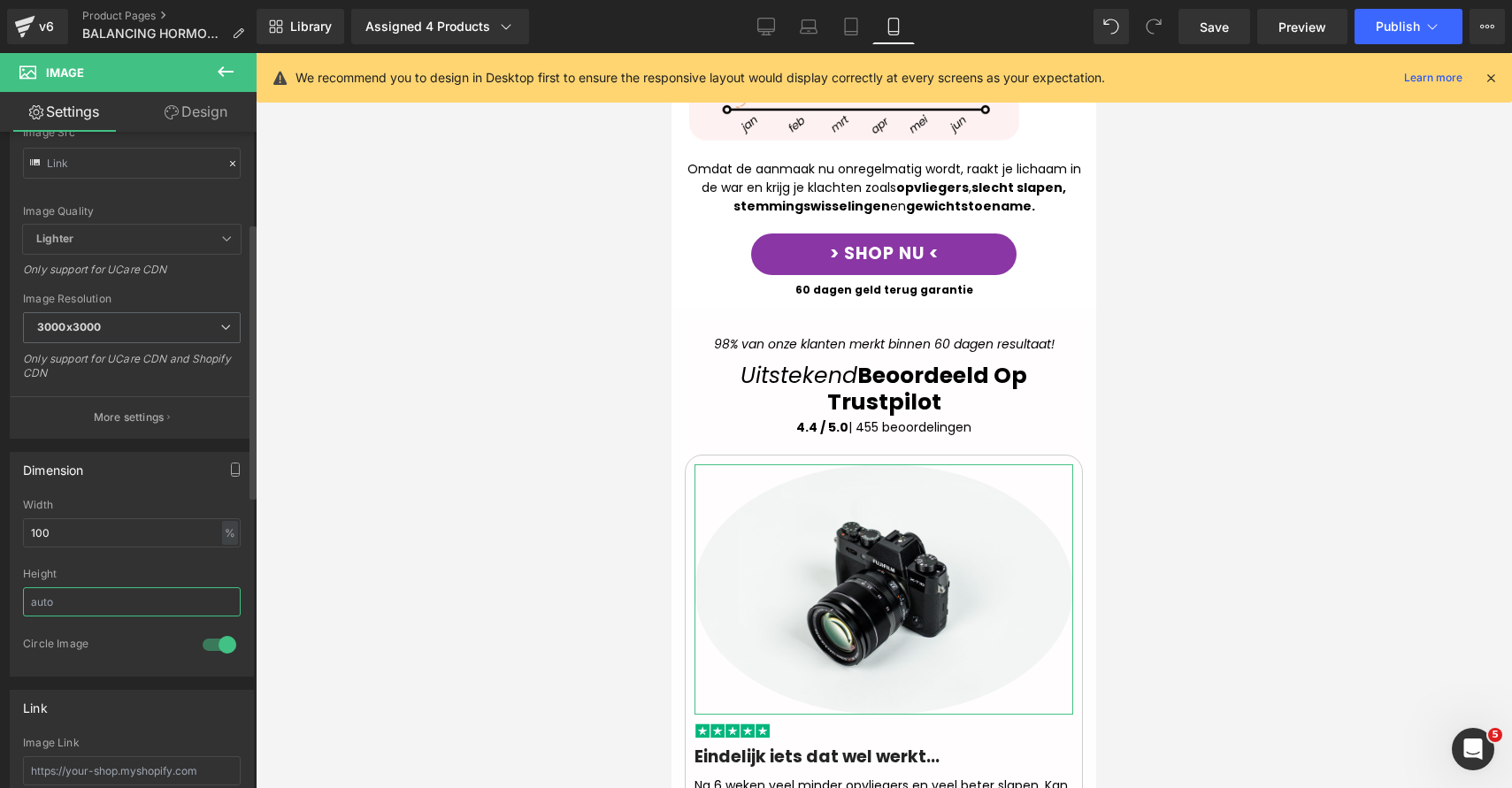
click at [113, 593] on input "text" at bounding box center [132, 602] width 218 height 29
click at [132, 578] on div "Height" at bounding box center [132, 574] width 218 height 13
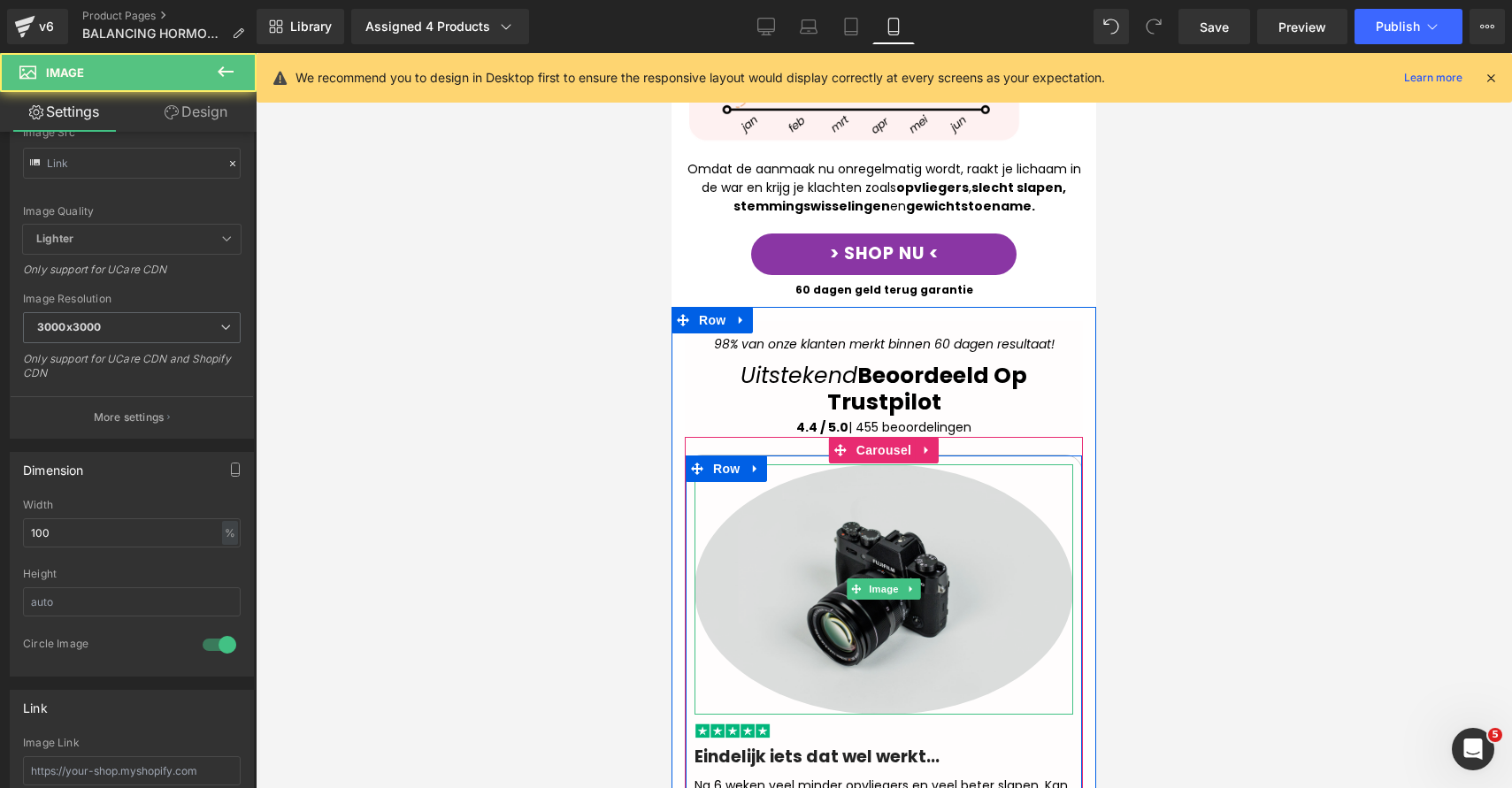
click at [883, 566] on img at bounding box center [884, 590] width 379 height 251
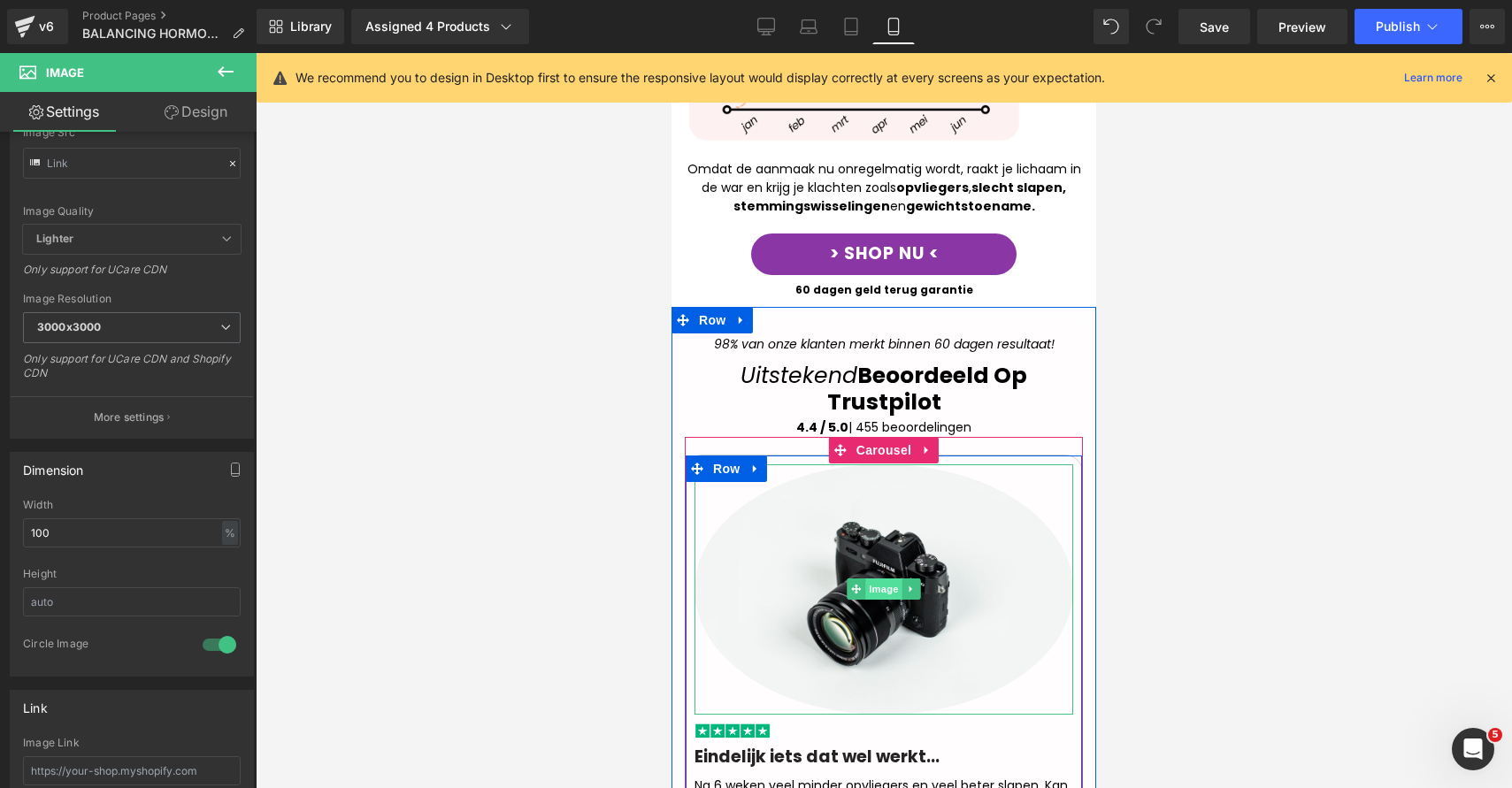
click at [865, 579] on span "Image" at bounding box center [884, 589] width 38 height 21
click at [865, 580] on span "Image" at bounding box center [884, 590] width 38 height 21
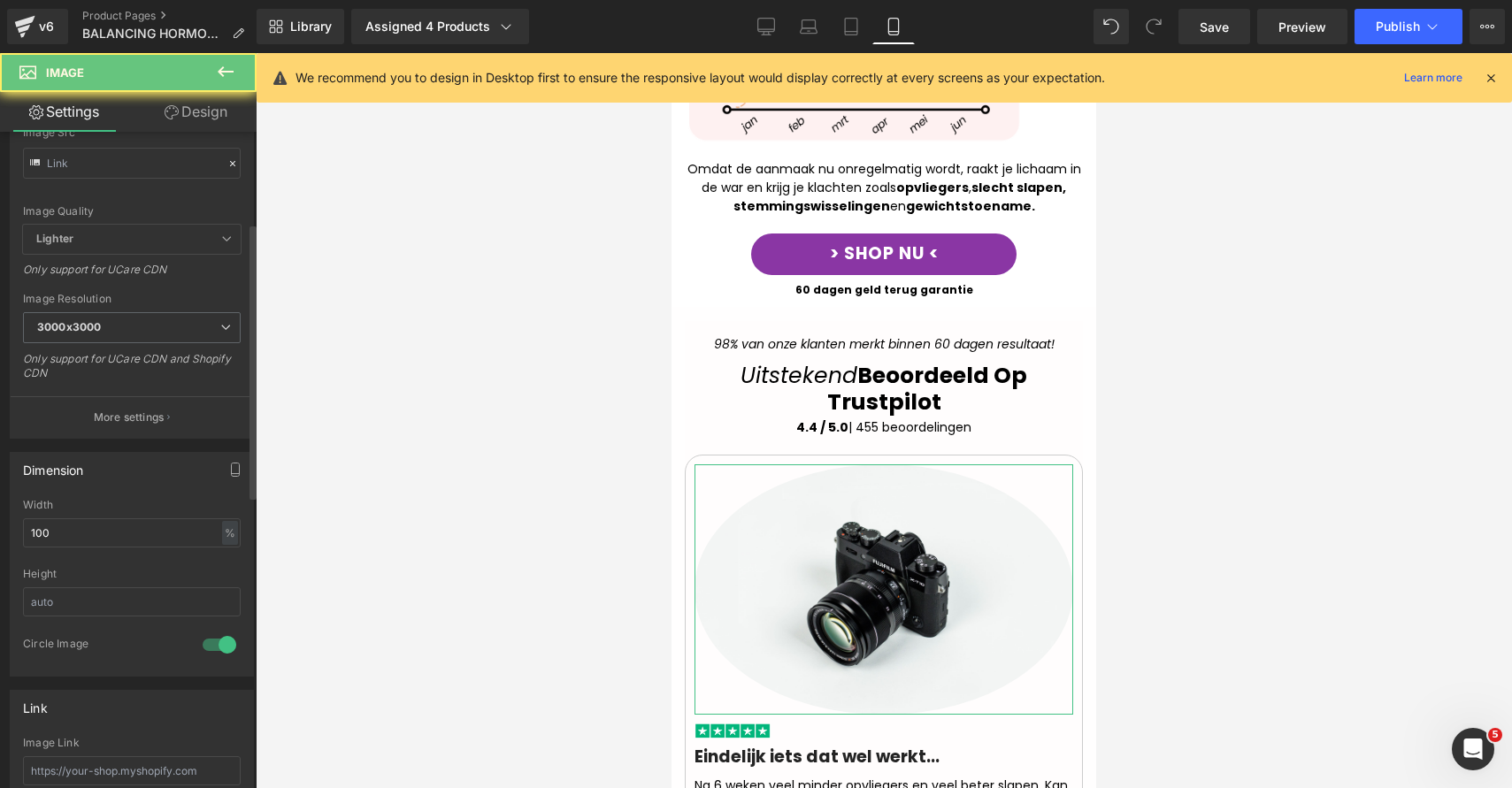
scroll to position [0, 0]
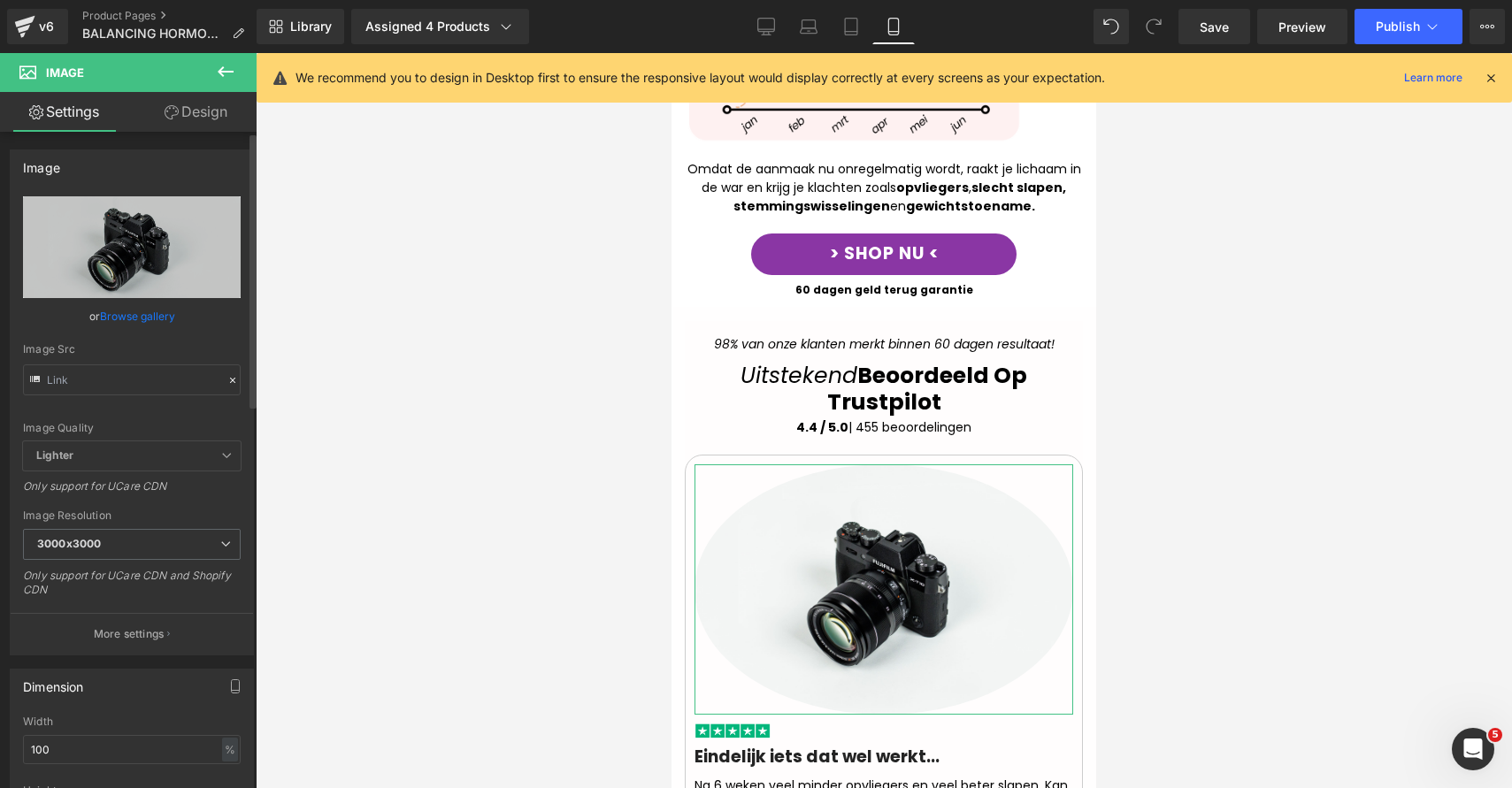
click at [151, 310] on link "Browse gallery" at bounding box center [137, 316] width 75 height 31
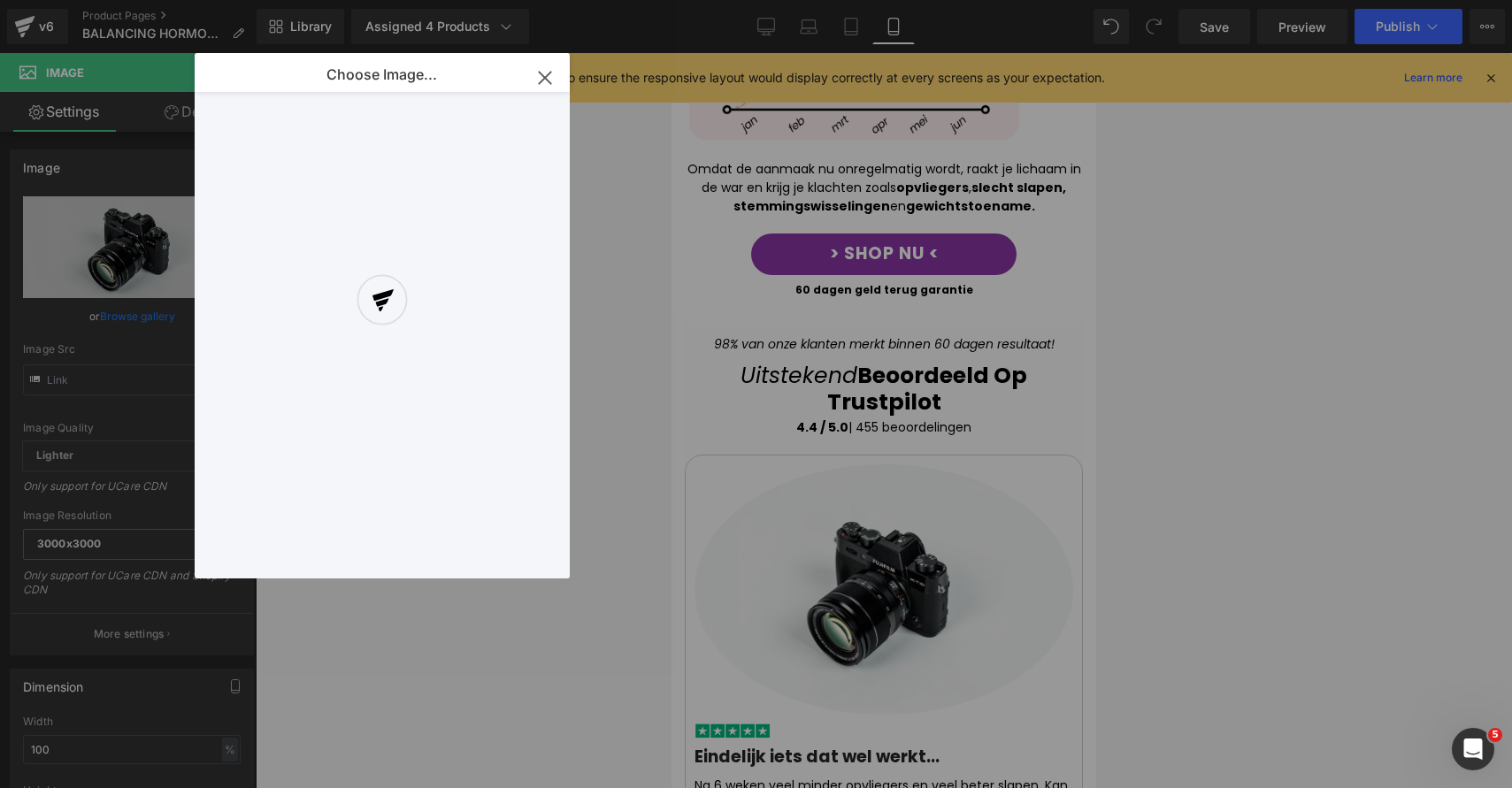
click at [280, 187] on div at bounding box center [382, 315] width 375 height 526
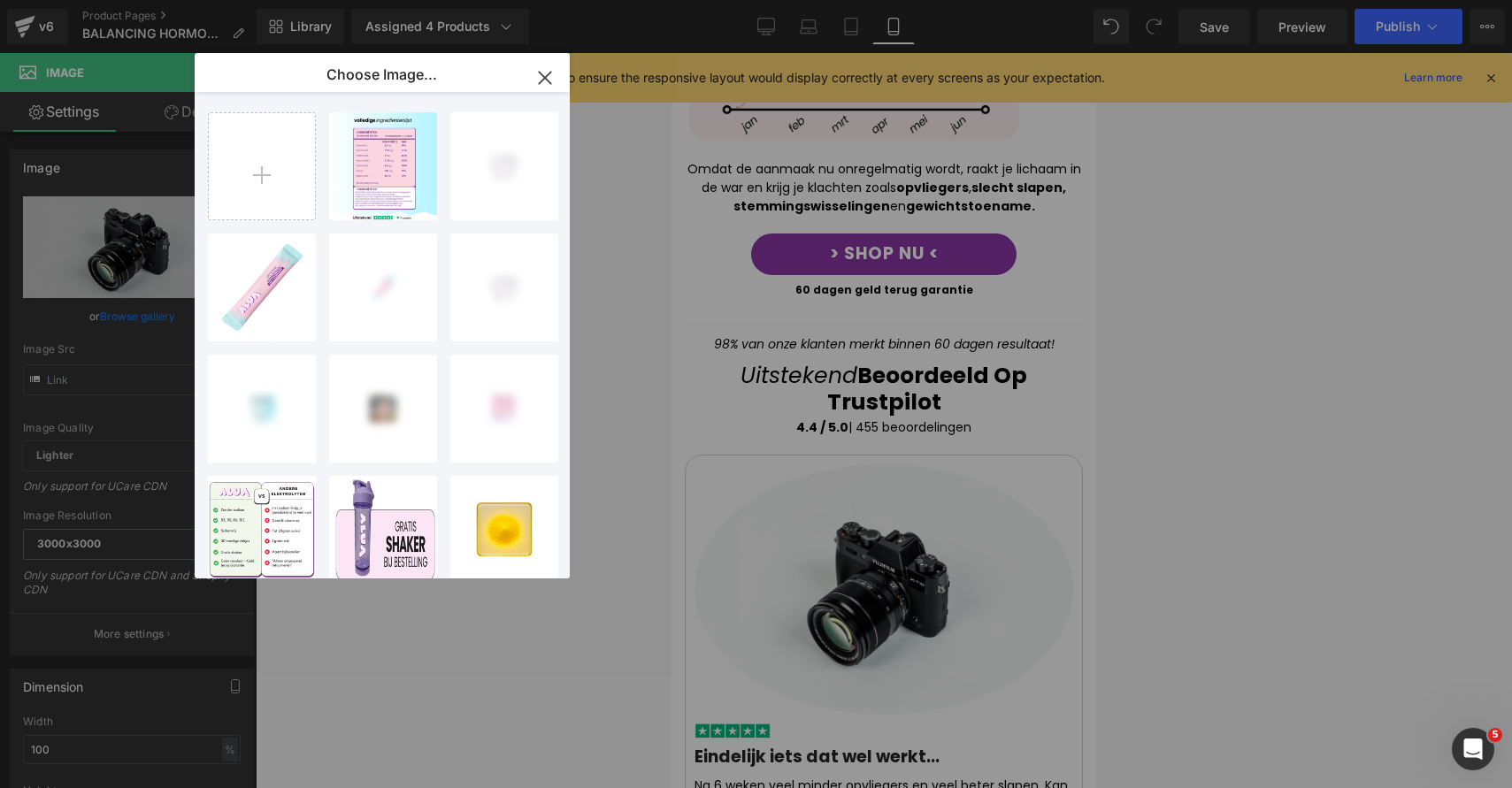
click at [275, 186] on input "file" at bounding box center [262, 166] width 106 height 106
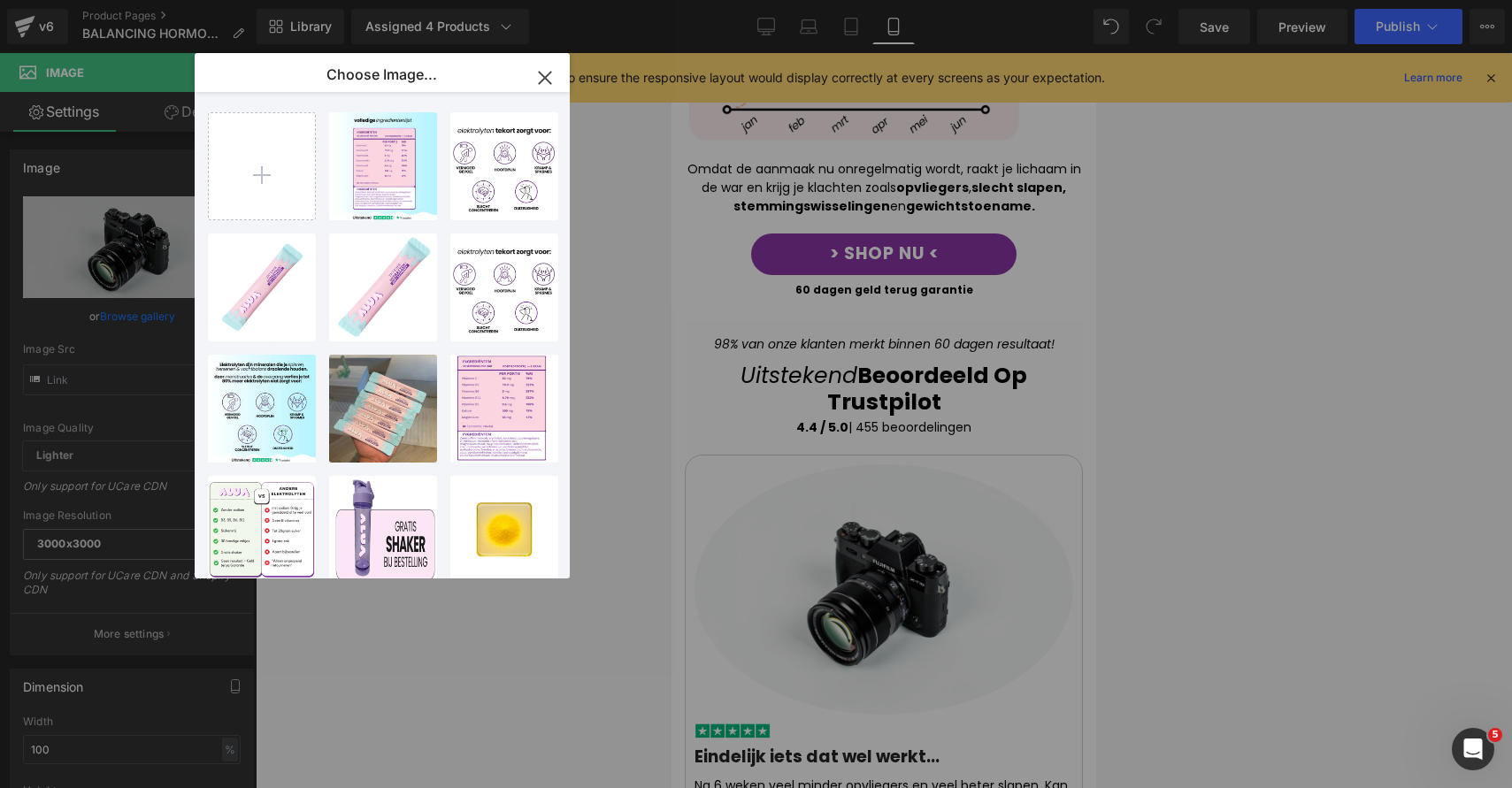
type input "C:\fakepath\2.png"
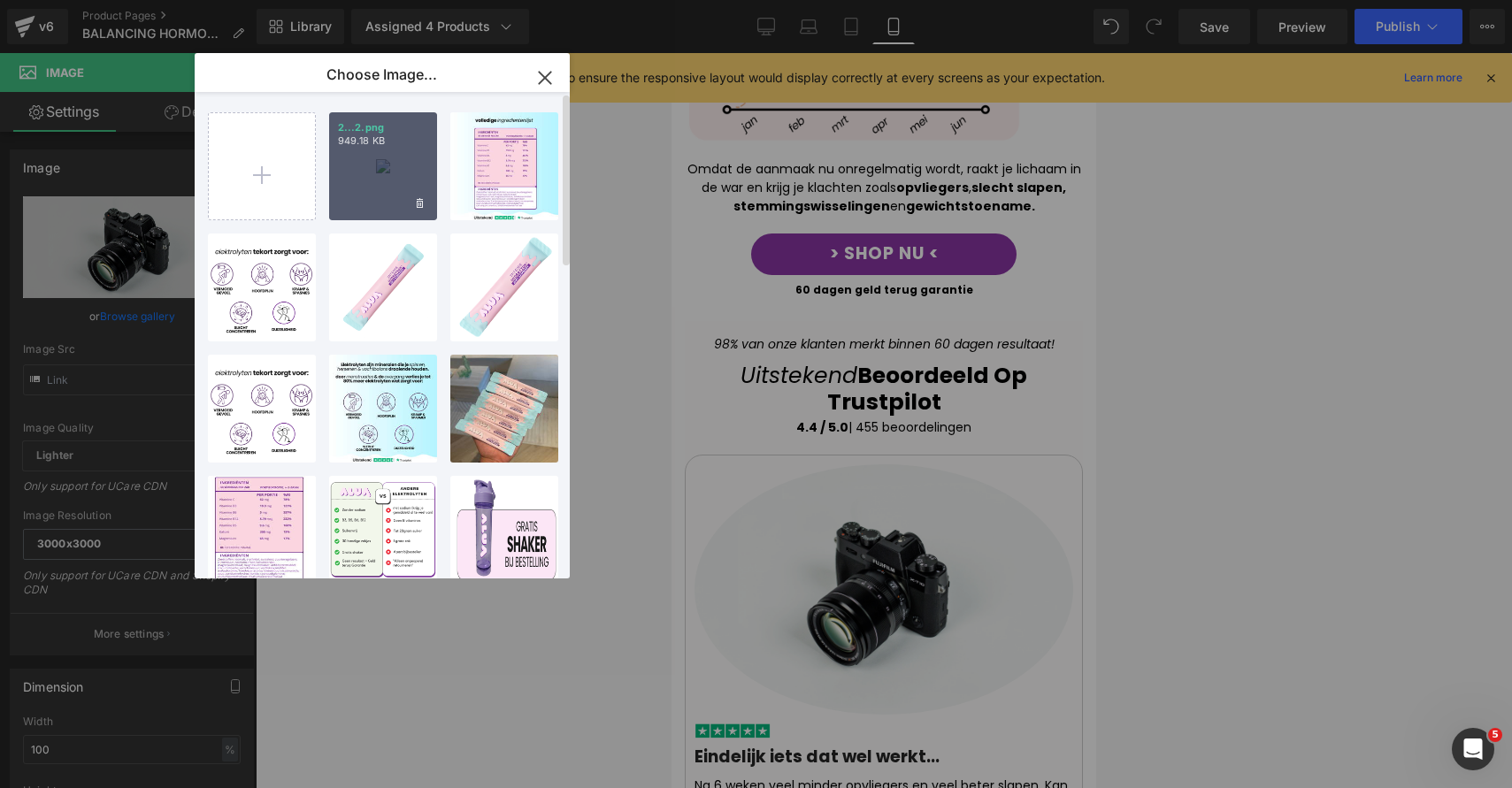
click at [407, 191] on div "2...2.png 949.18 KB" at bounding box center [383, 166] width 108 height 108
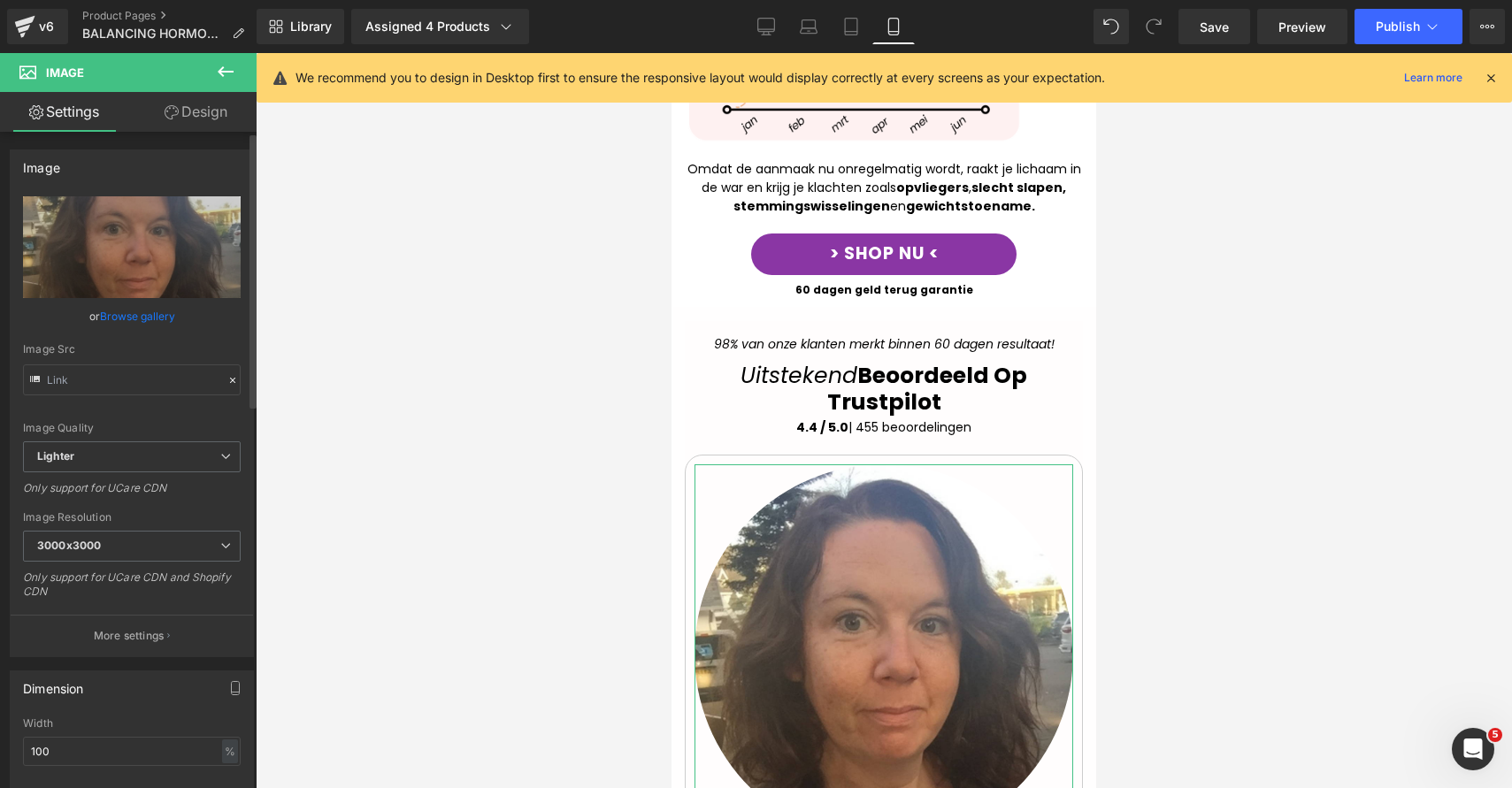
click at [124, 321] on link "Browse gallery" at bounding box center [137, 316] width 75 height 31
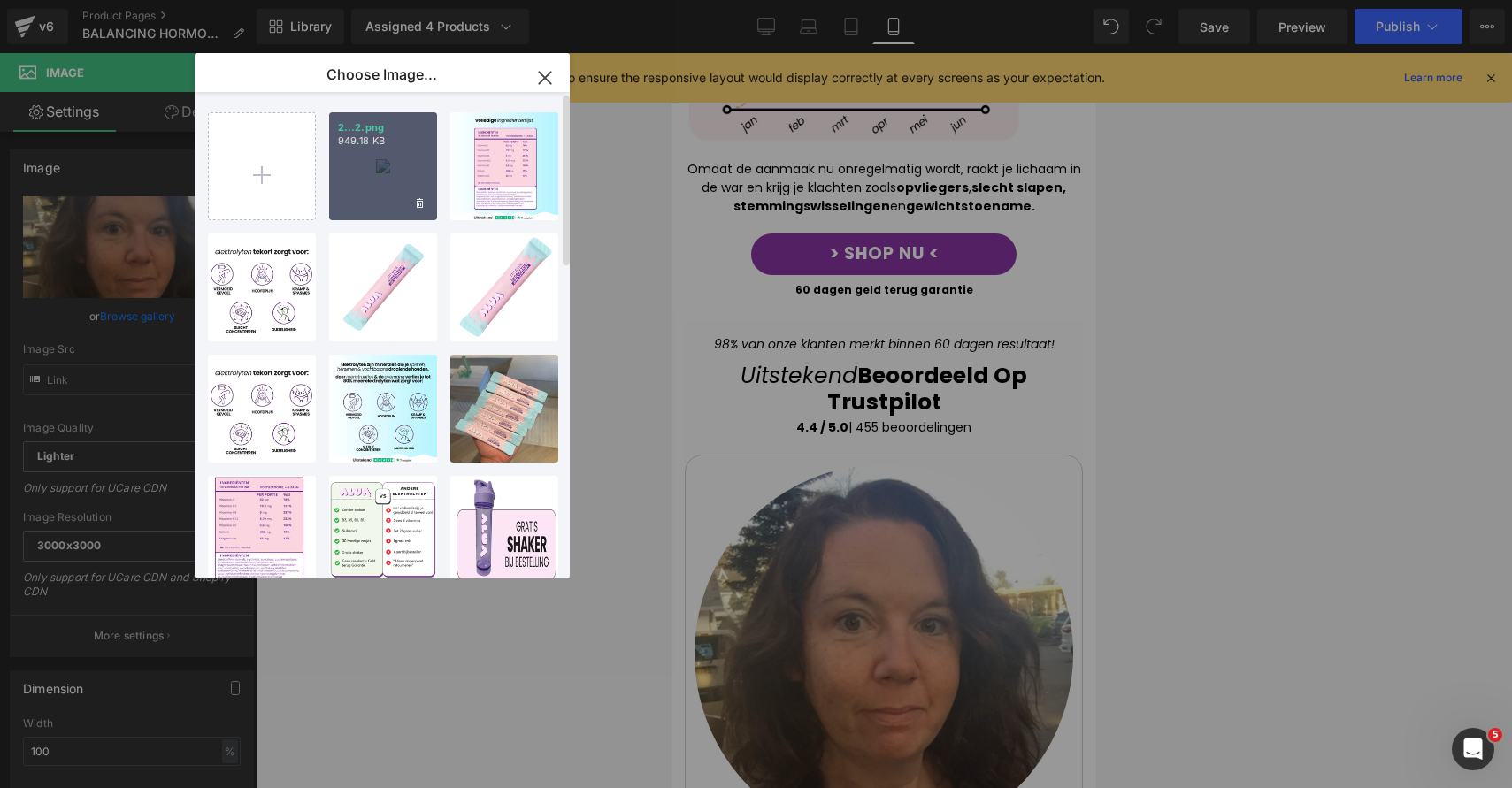
click at [398, 170] on div "2...2.png 949.18 KB" at bounding box center [383, 166] width 108 height 108
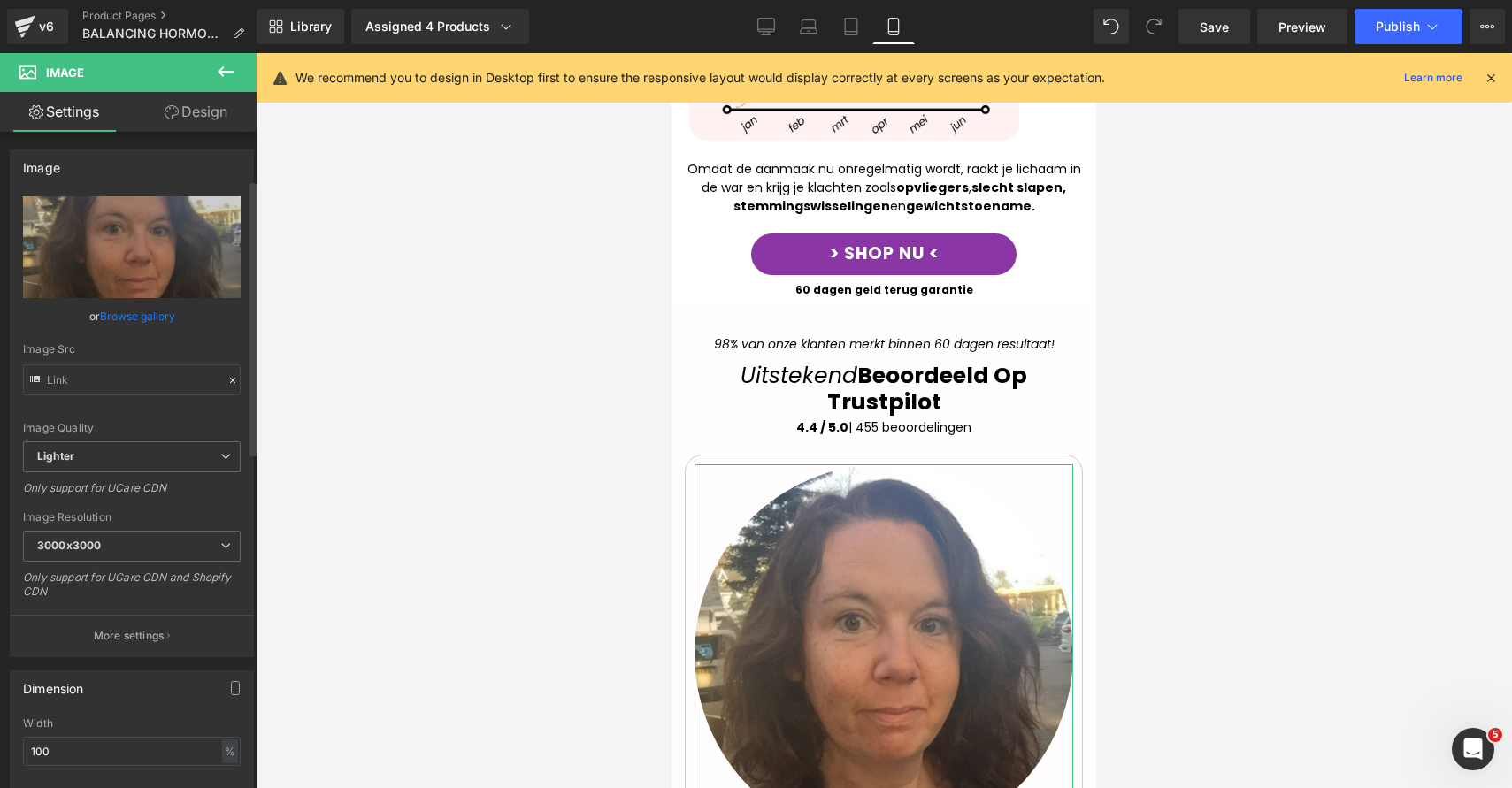
scroll to position [114, 0]
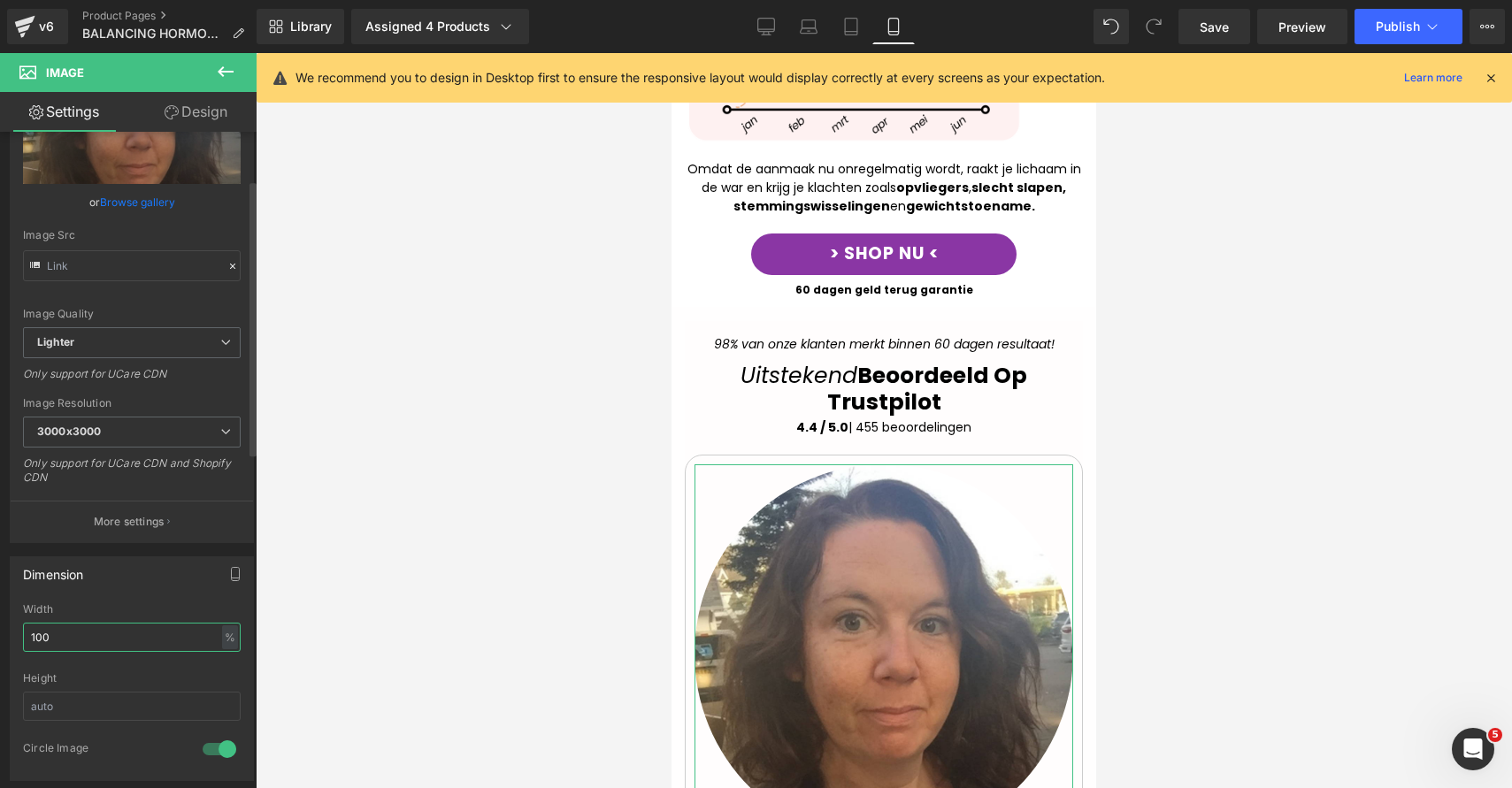
click at [129, 634] on input "100" at bounding box center [132, 637] width 218 height 29
type input "30"
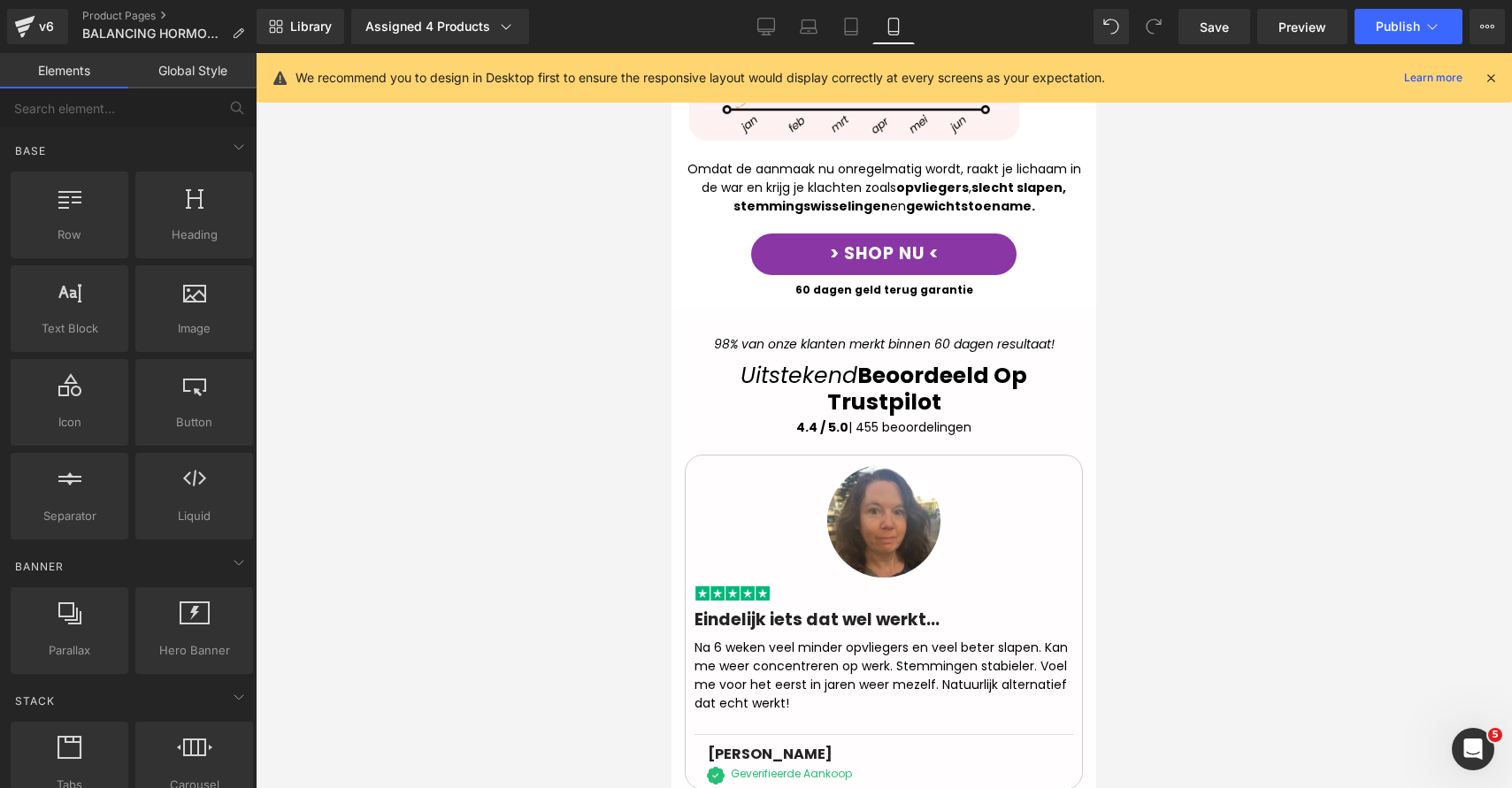
click at [1137, 485] on div at bounding box center [885, 421] width 1257 height 735
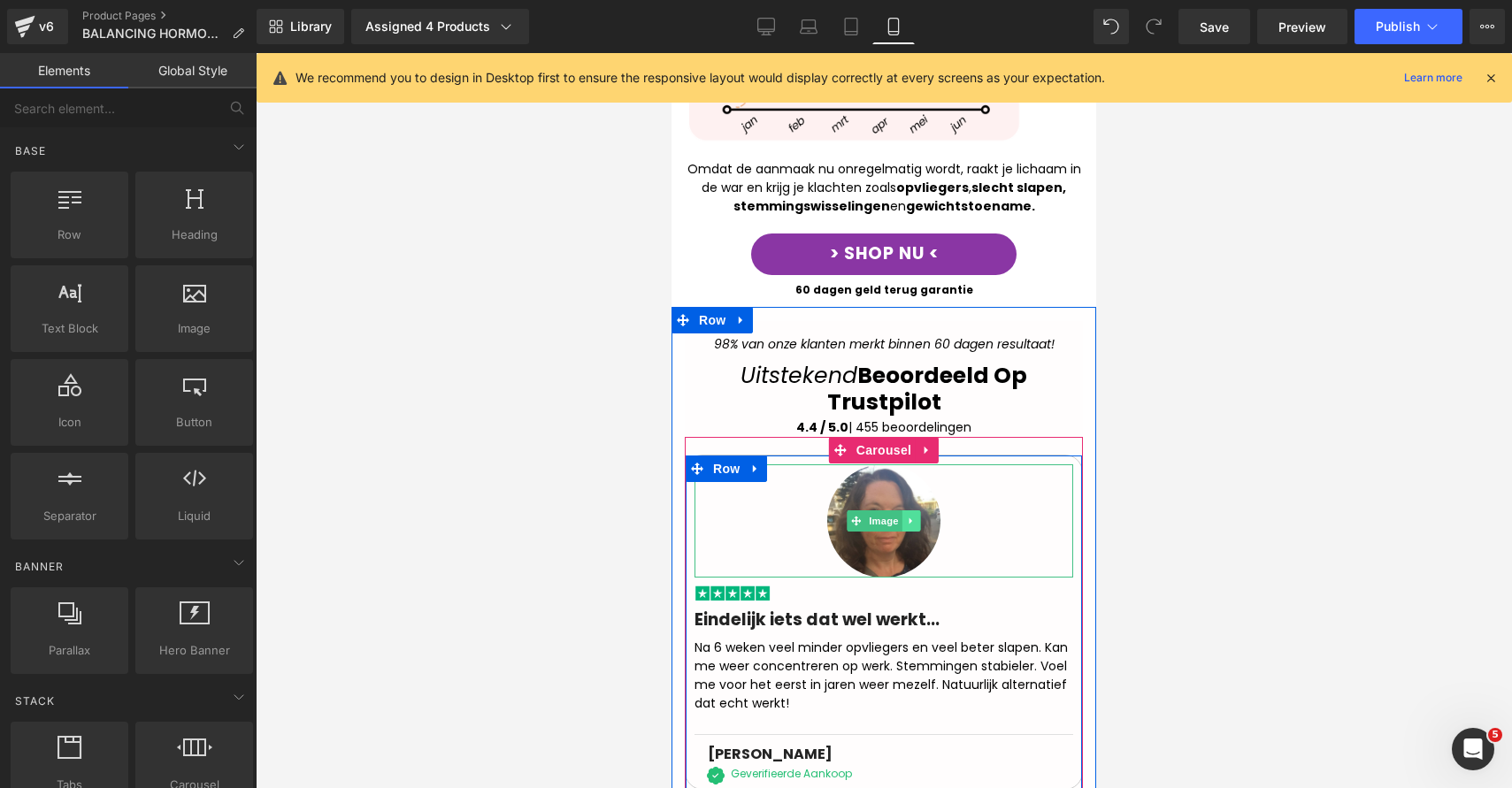
click at [906, 516] on icon at bounding box center [911, 521] width 10 height 11
click at [901, 510] on link at bounding box center [902, 520] width 18 height 21
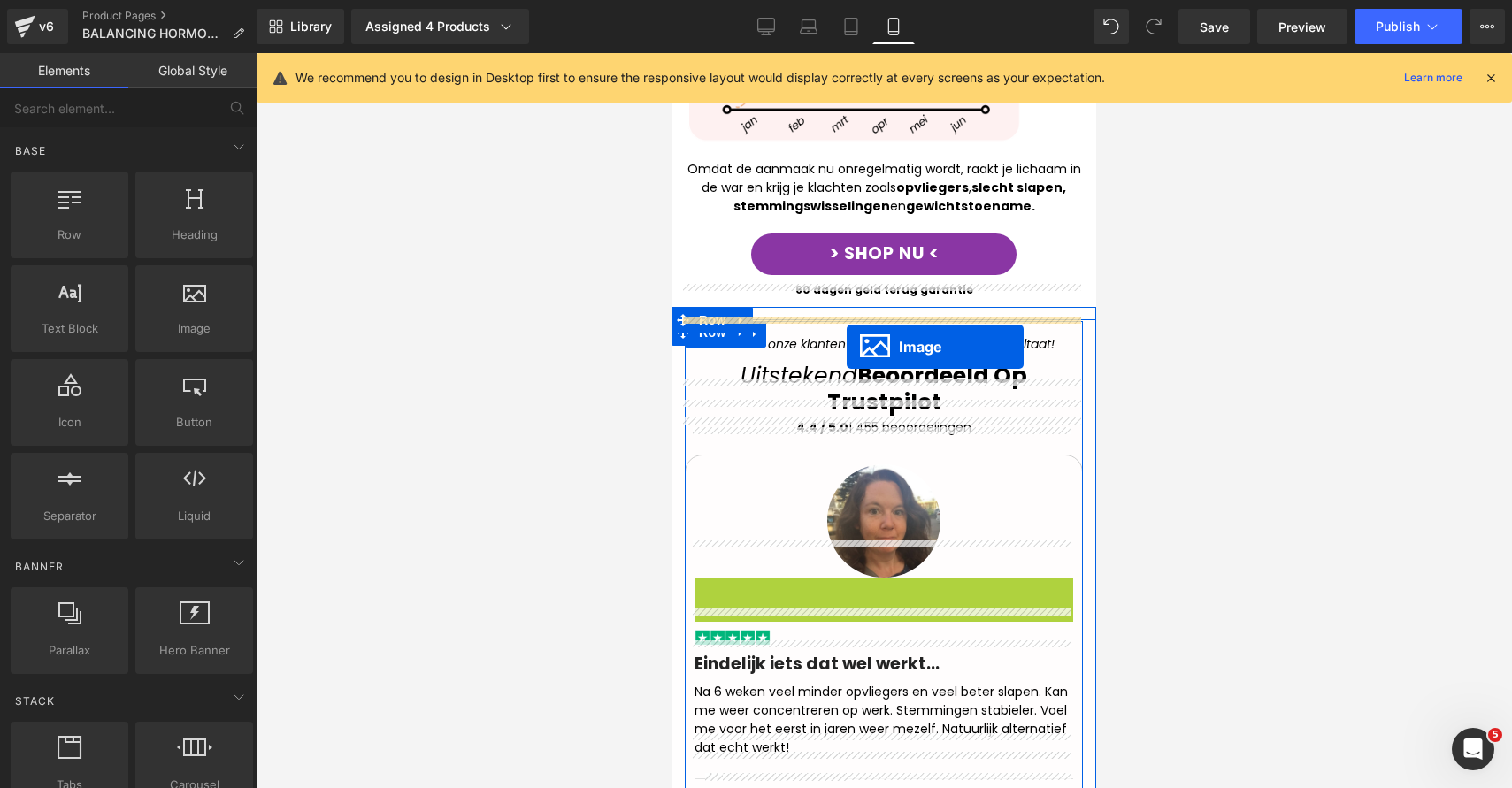
drag, startPoint x: 855, startPoint y: 601, endPoint x: 847, endPoint y: 346, distance: 255.1
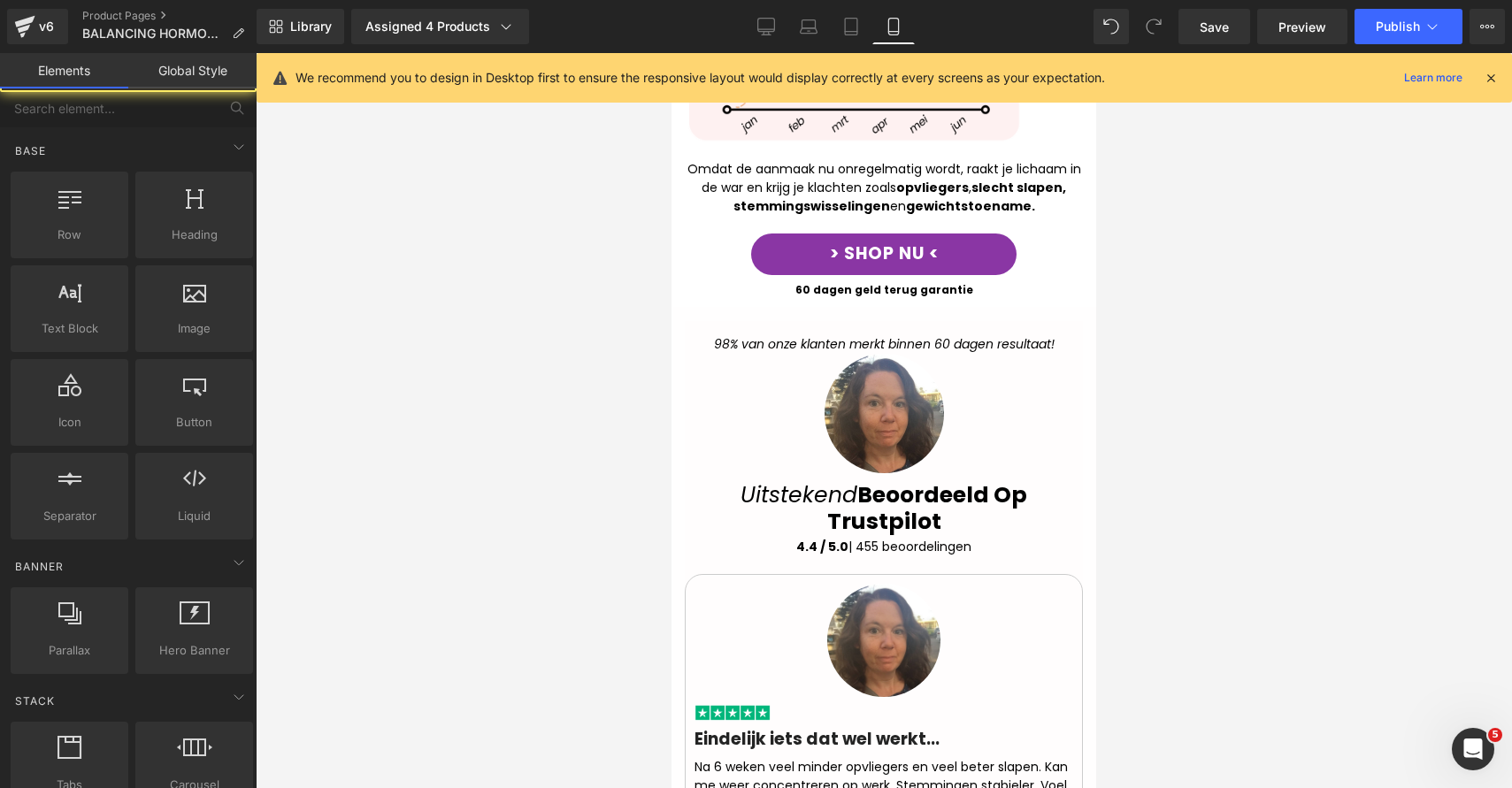
drag, startPoint x: 1158, startPoint y: 551, endPoint x: 383, endPoint y: 531, distance: 775.3
click at [1158, 551] on div at bounding box center [885, 421] width 1257 height 735
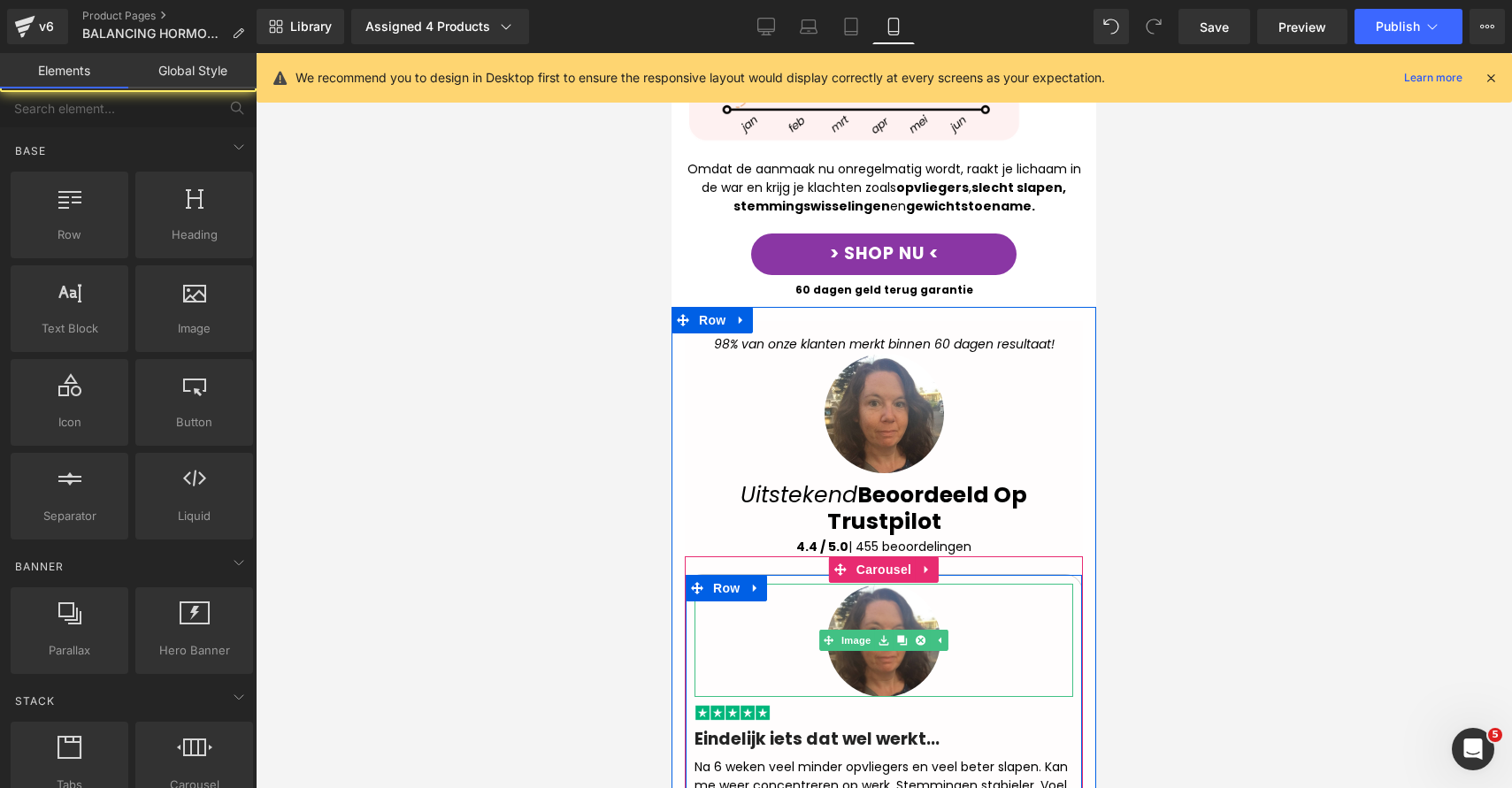
scroll to position [1869, 0]
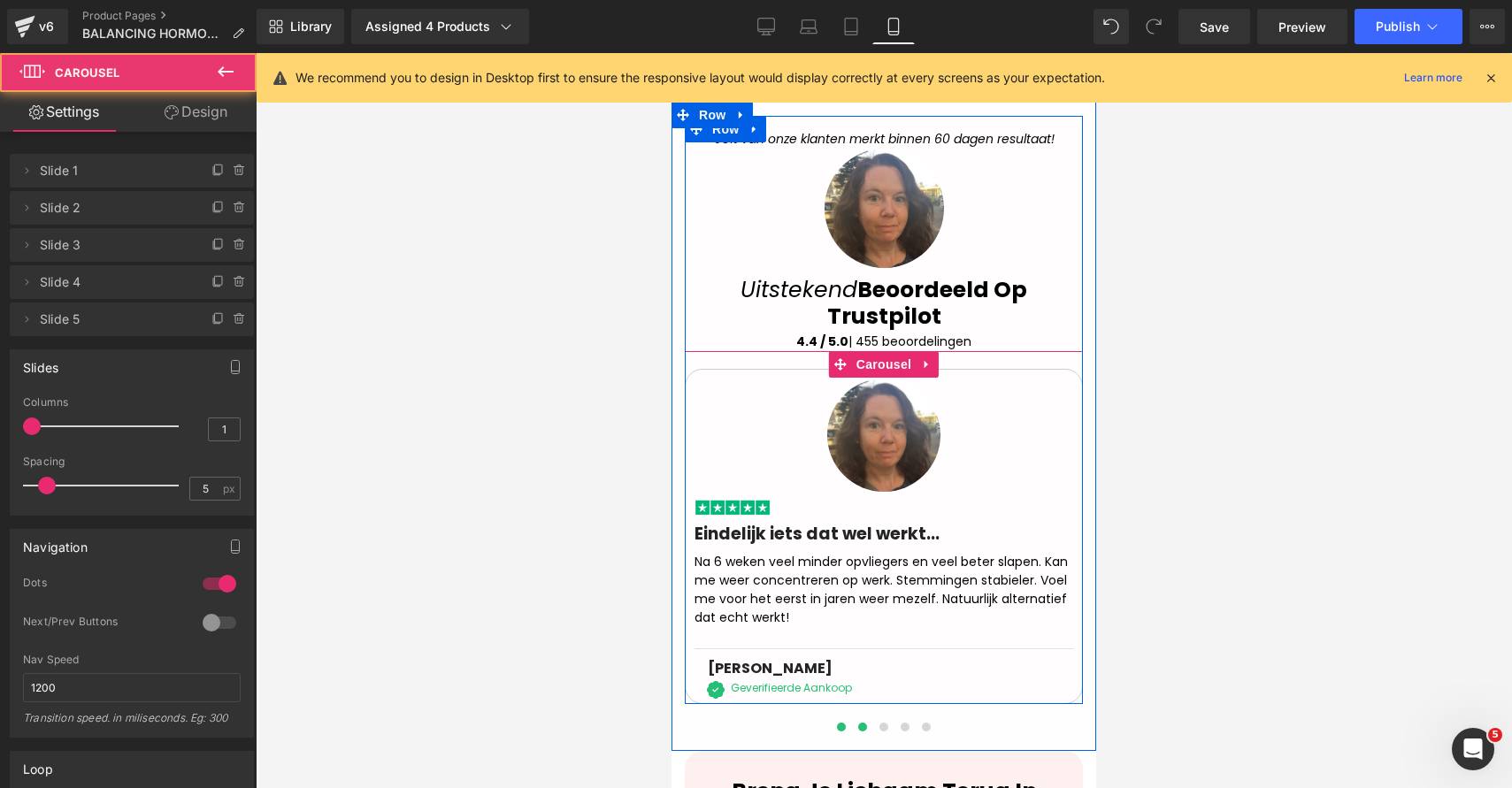
click at [858, 722] on span at bounding box center [863, 727] width 9 height 9
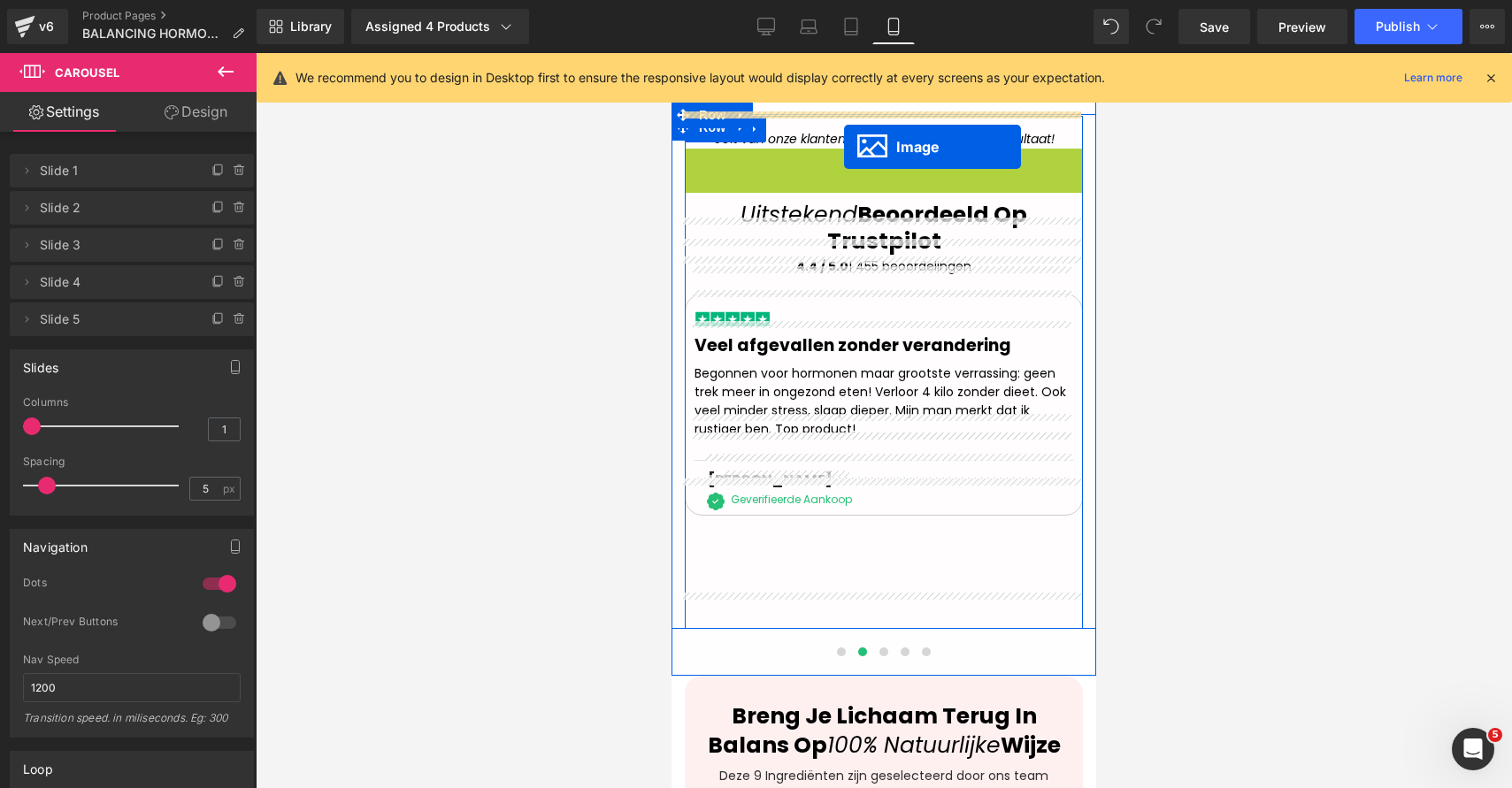
drag, startPoint x: 849, startPoint y: 194, endPoint x: 844, endPoint y: 145, distance: 49.3
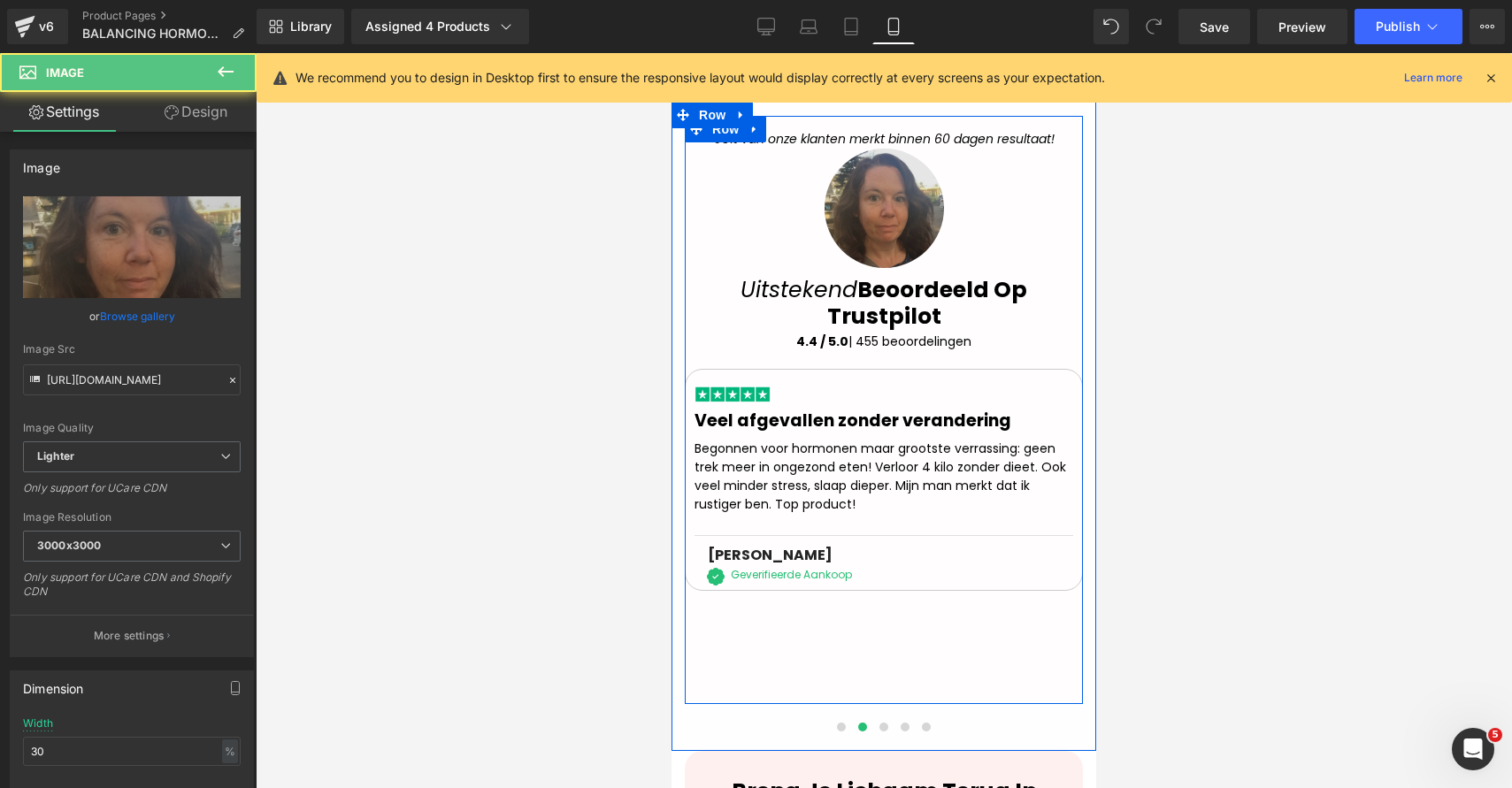
scroll to position [1858, 0]
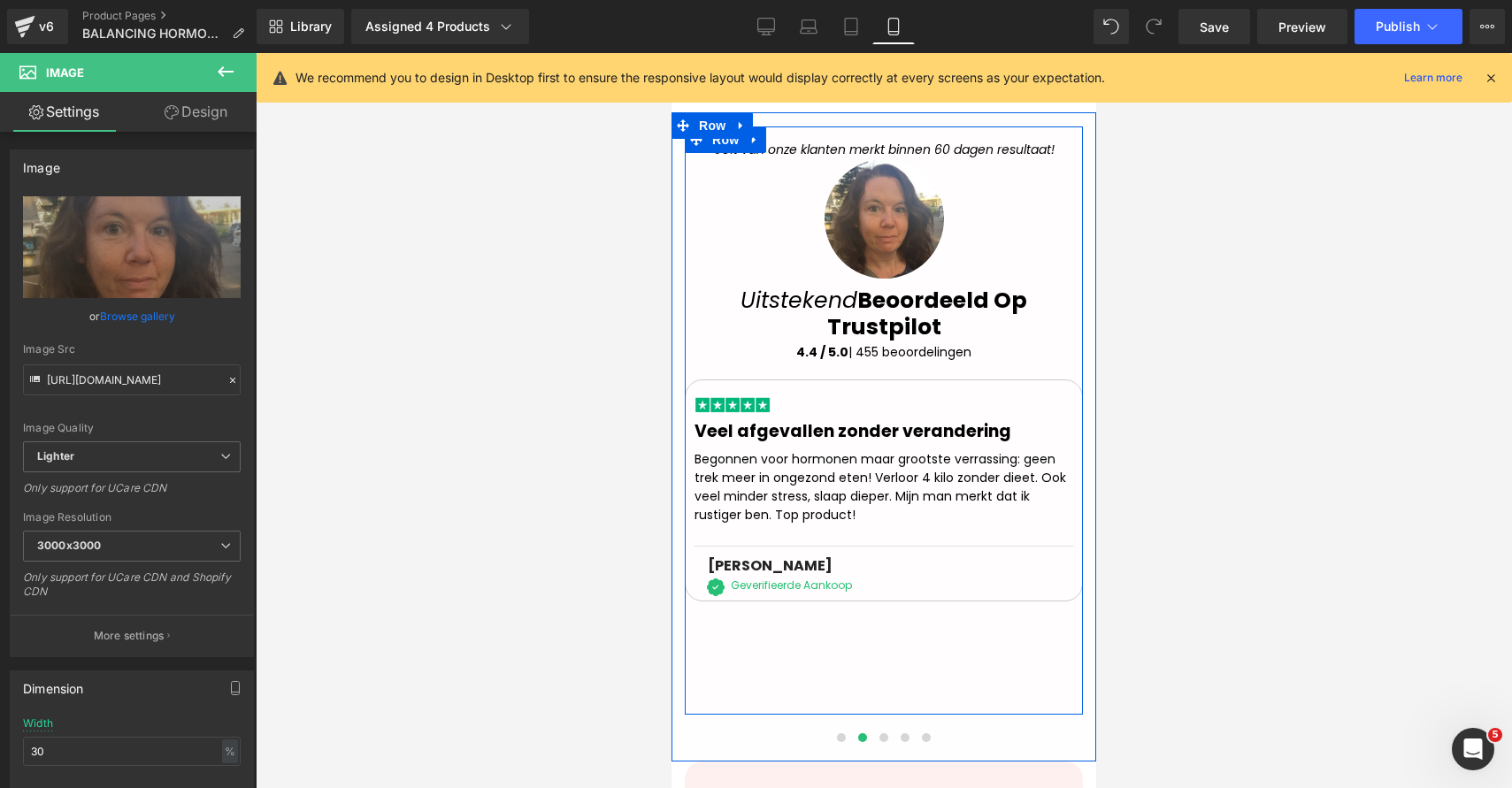
click at [801, 206] on div at bounding box center [884, 218] width 398 height 120
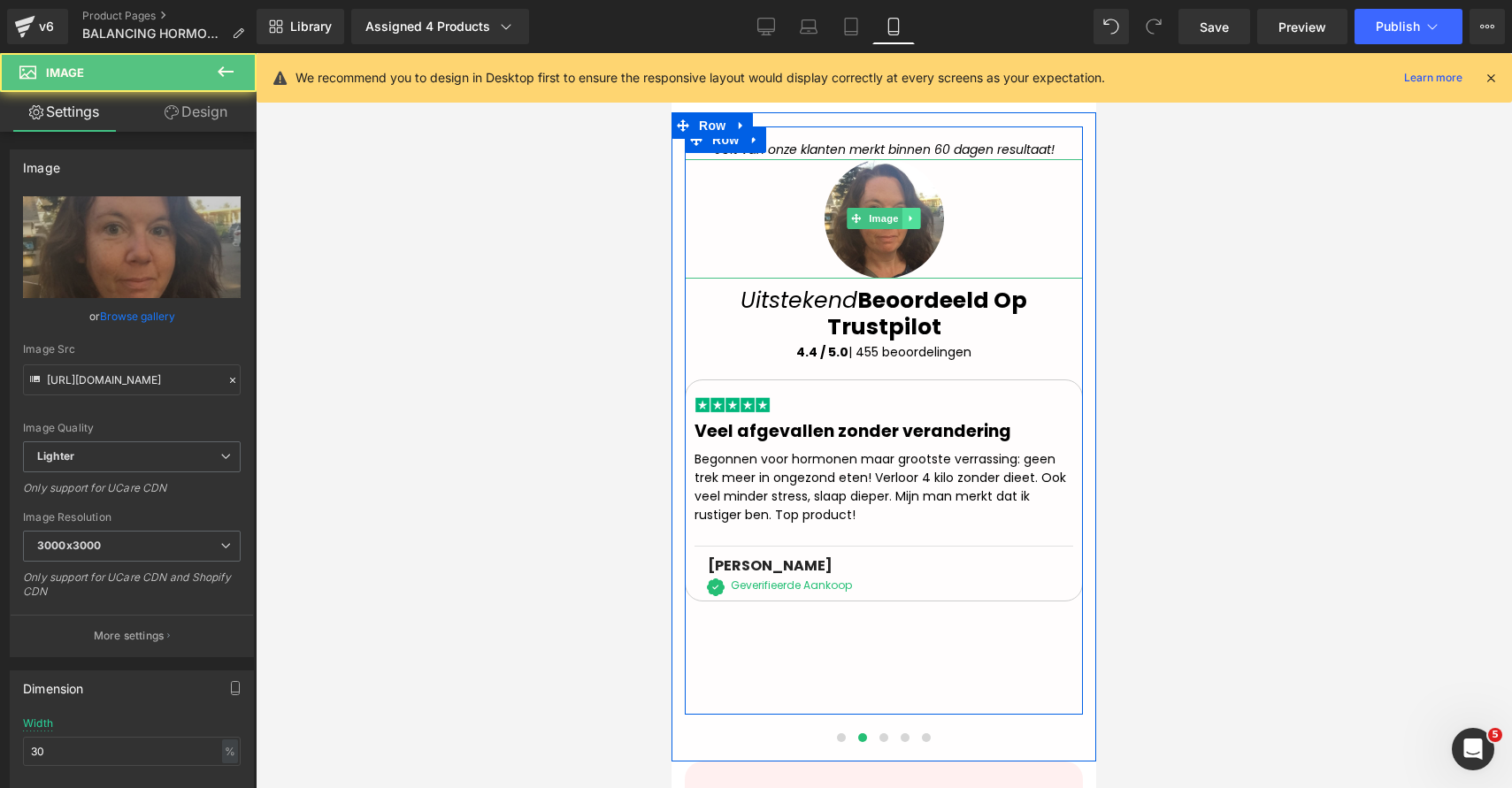
click at [906, 213] on icon at bounding box center [911, 218] width 10 height 11
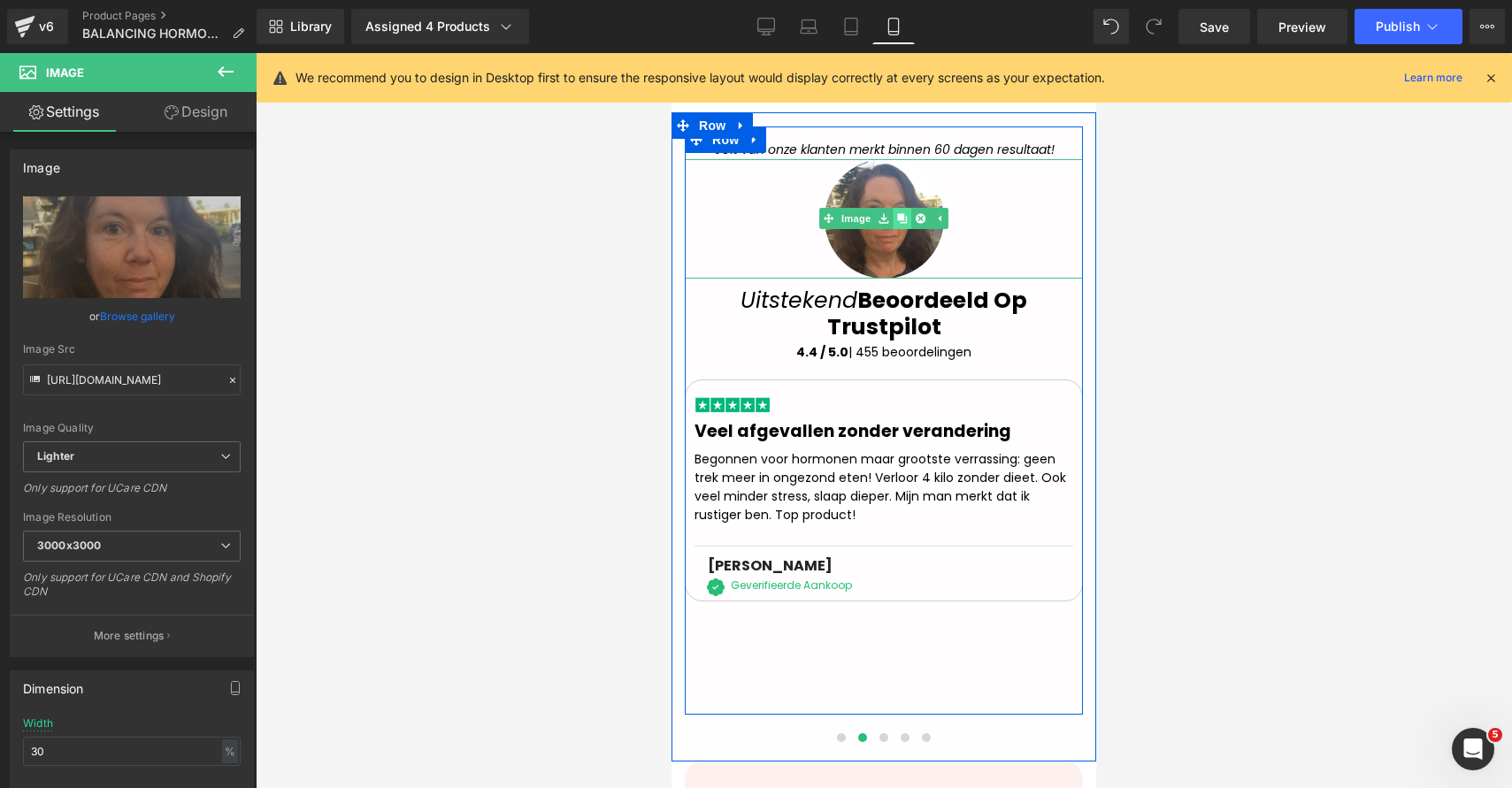
click at [900, 208] on link at bounding box center [902, 218] width 18 height 21
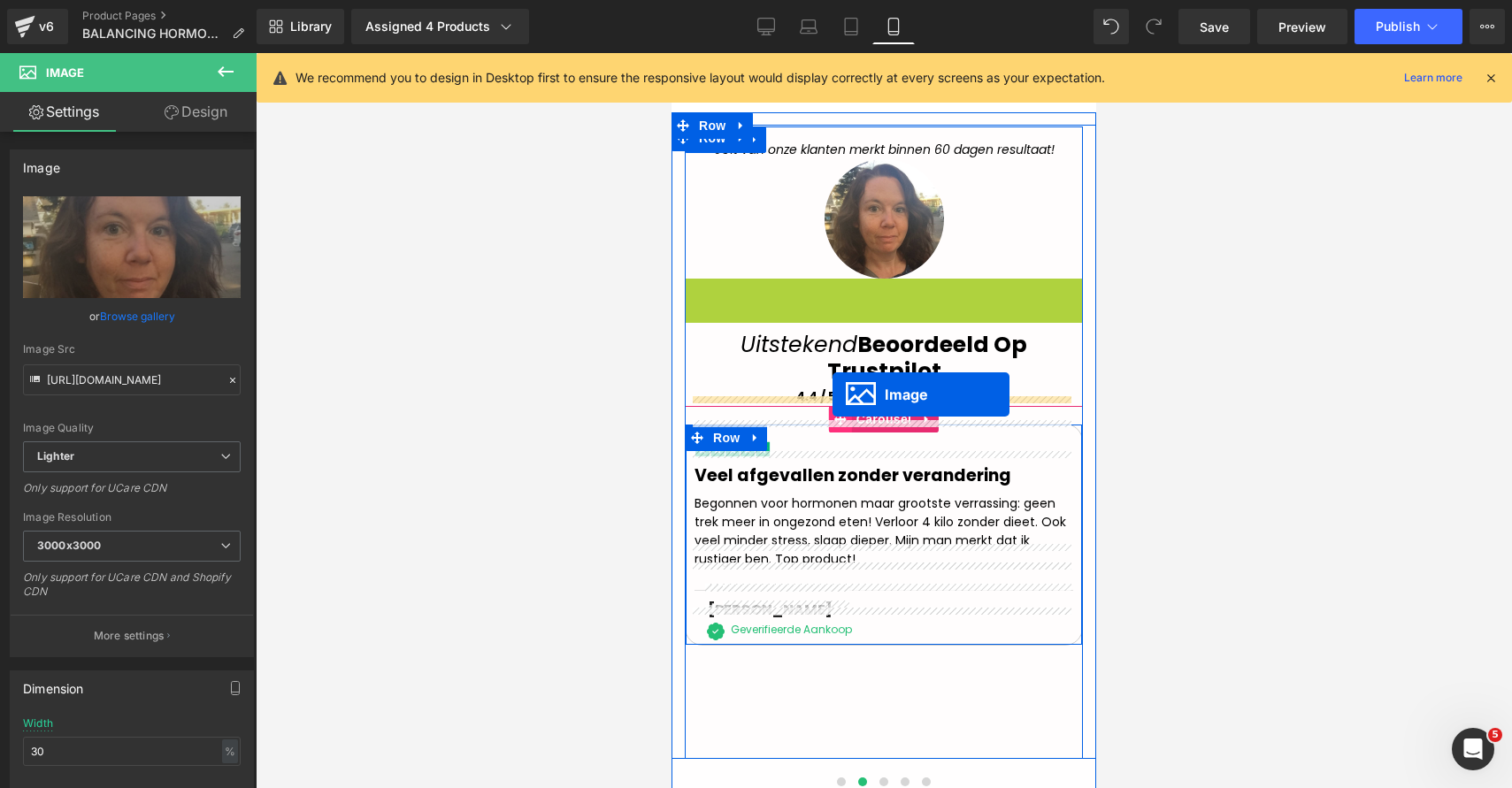
drag, startPoint x: 846, startPoint y: 297, endPoint x: 832, endPoint y: 394, distance: 98.0
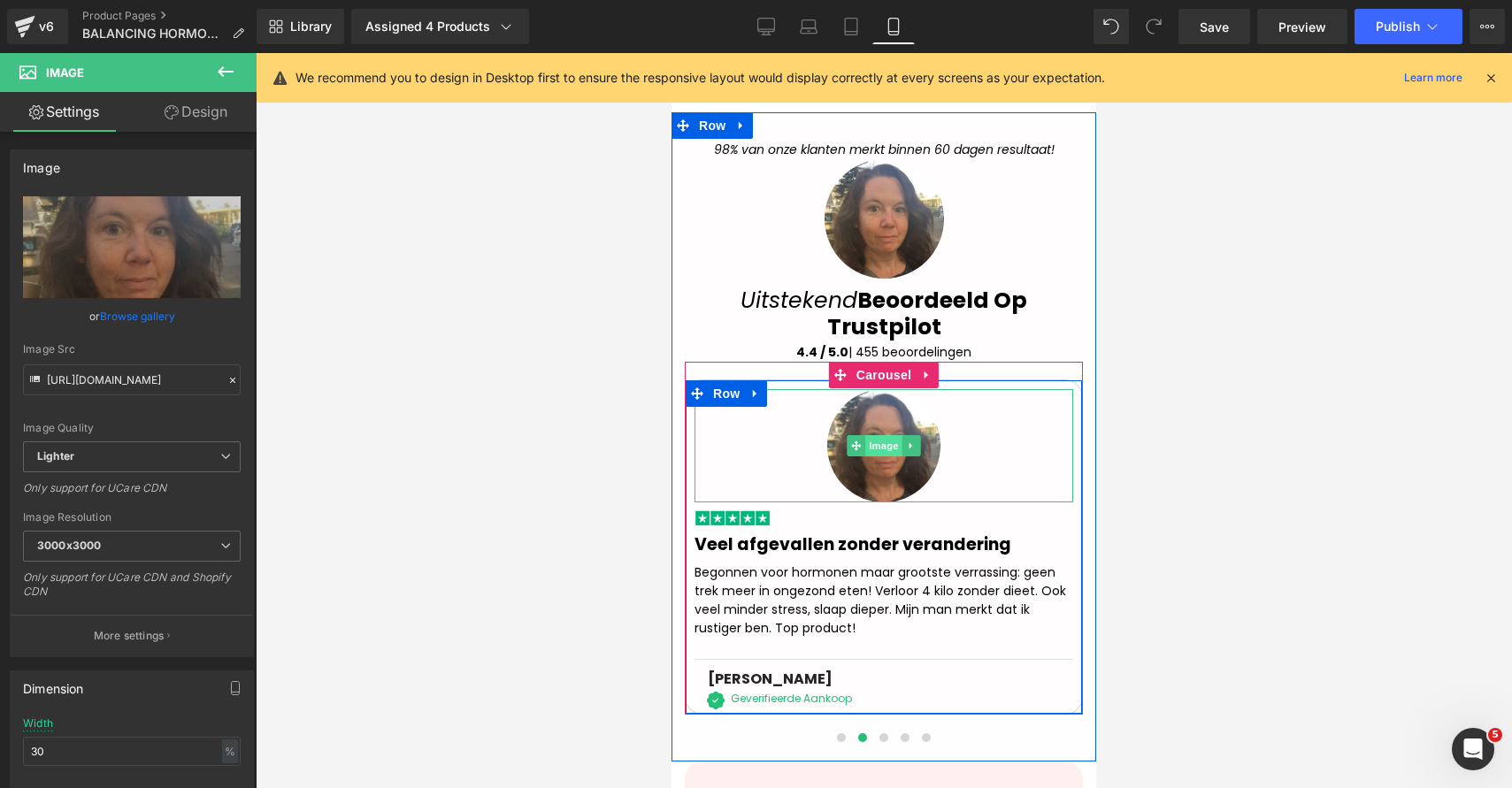
click at [879, 435] on span "Image" at bounding box center [884, 445] width 38 height 21
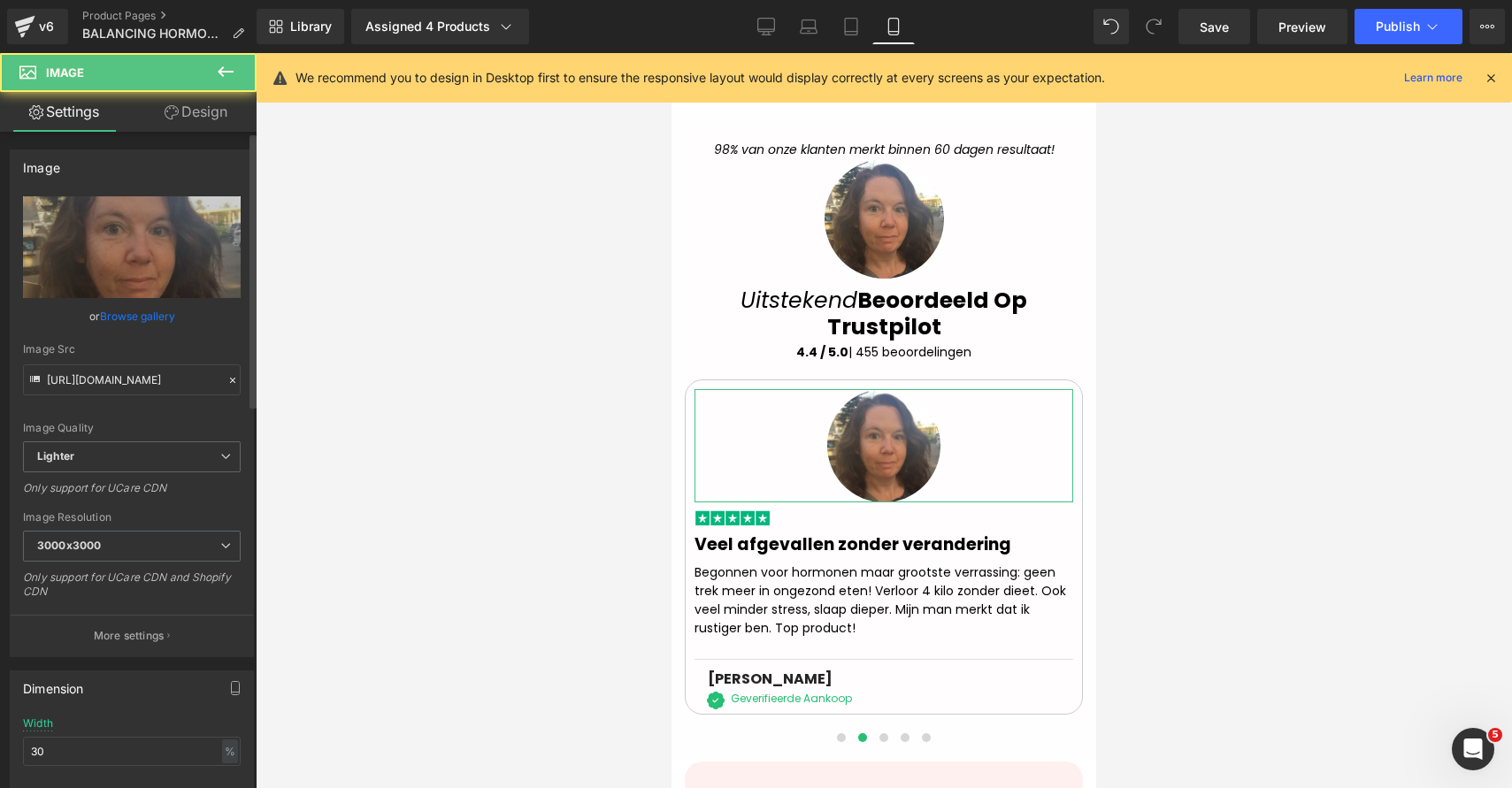
click at [138, 303] on link "Browse gallery" at bounding box center [137, 316] width 75 height 31
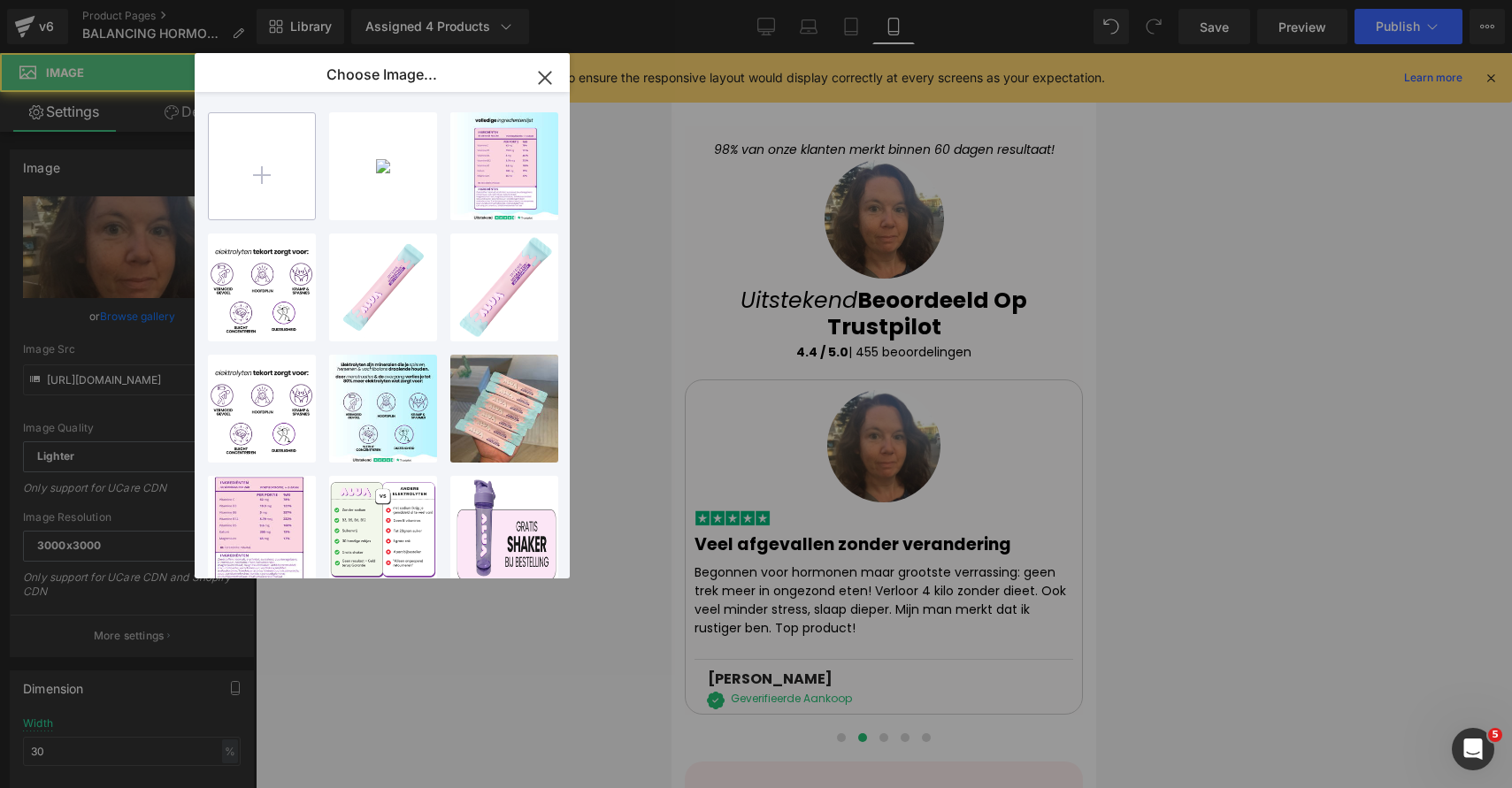
click at [267, 191] on input "file" at bounding box center [262, 166] width 106 height 106
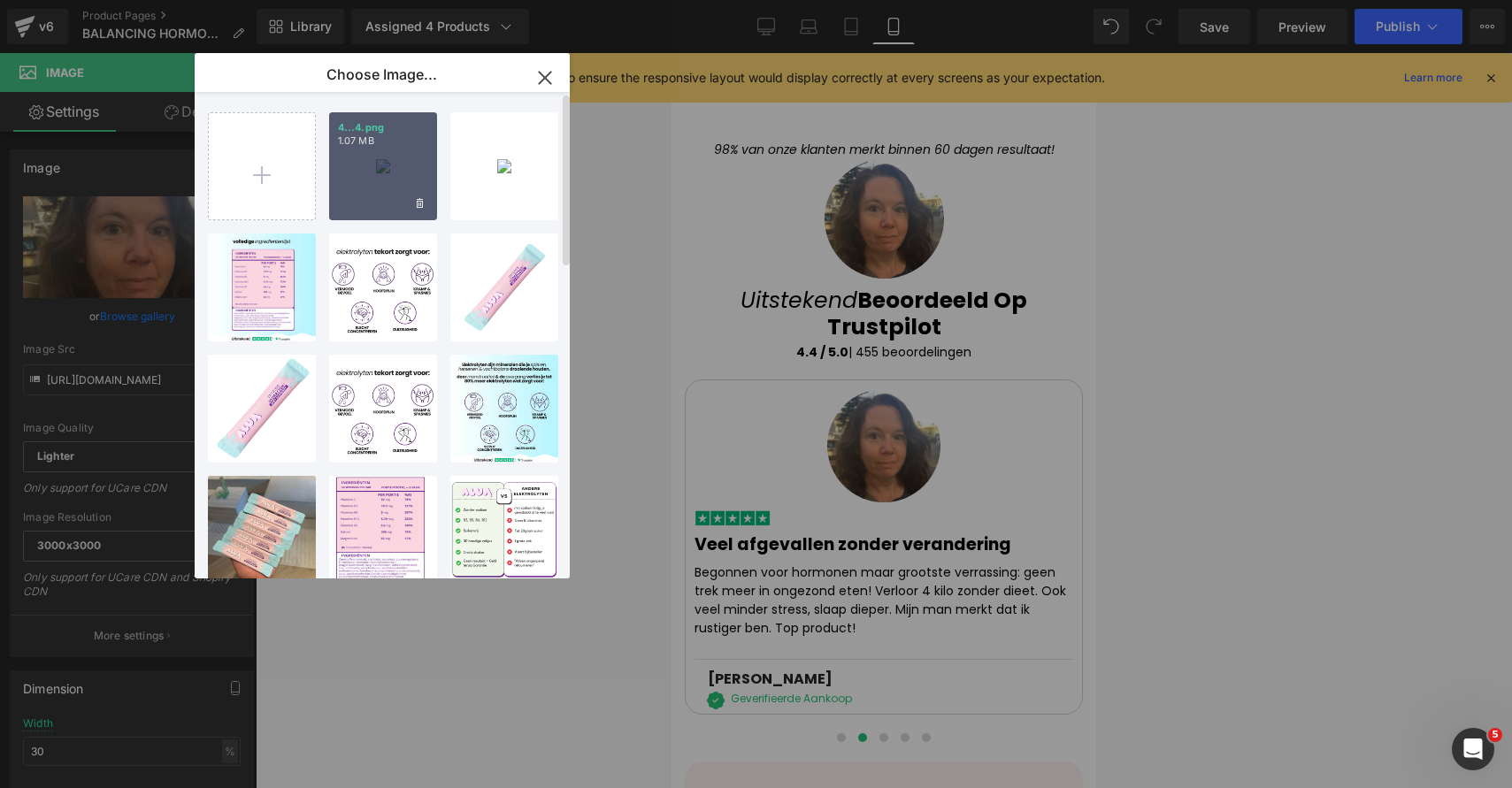
click at [354, 178] on div "4...4.png 1.07 MB" at bounding box center [383, 166] width 108 height 108
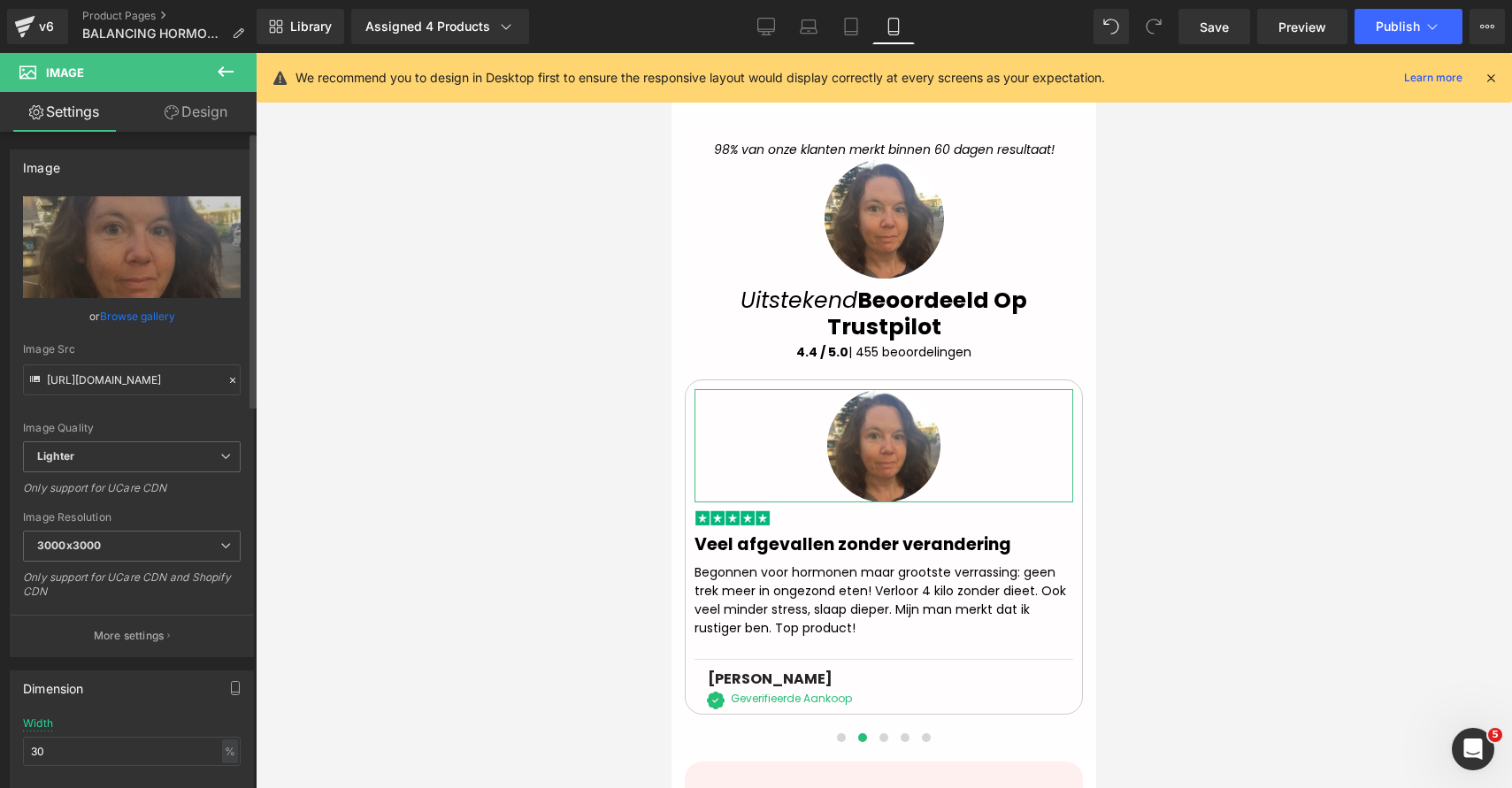
click at [174, 309] on div "or Browse gallery" at bounding box center [132, 316] width 218 height 18
click at [158, 319] on link "Browse gallery" at bounding box center [137, 316] width 75 height 31
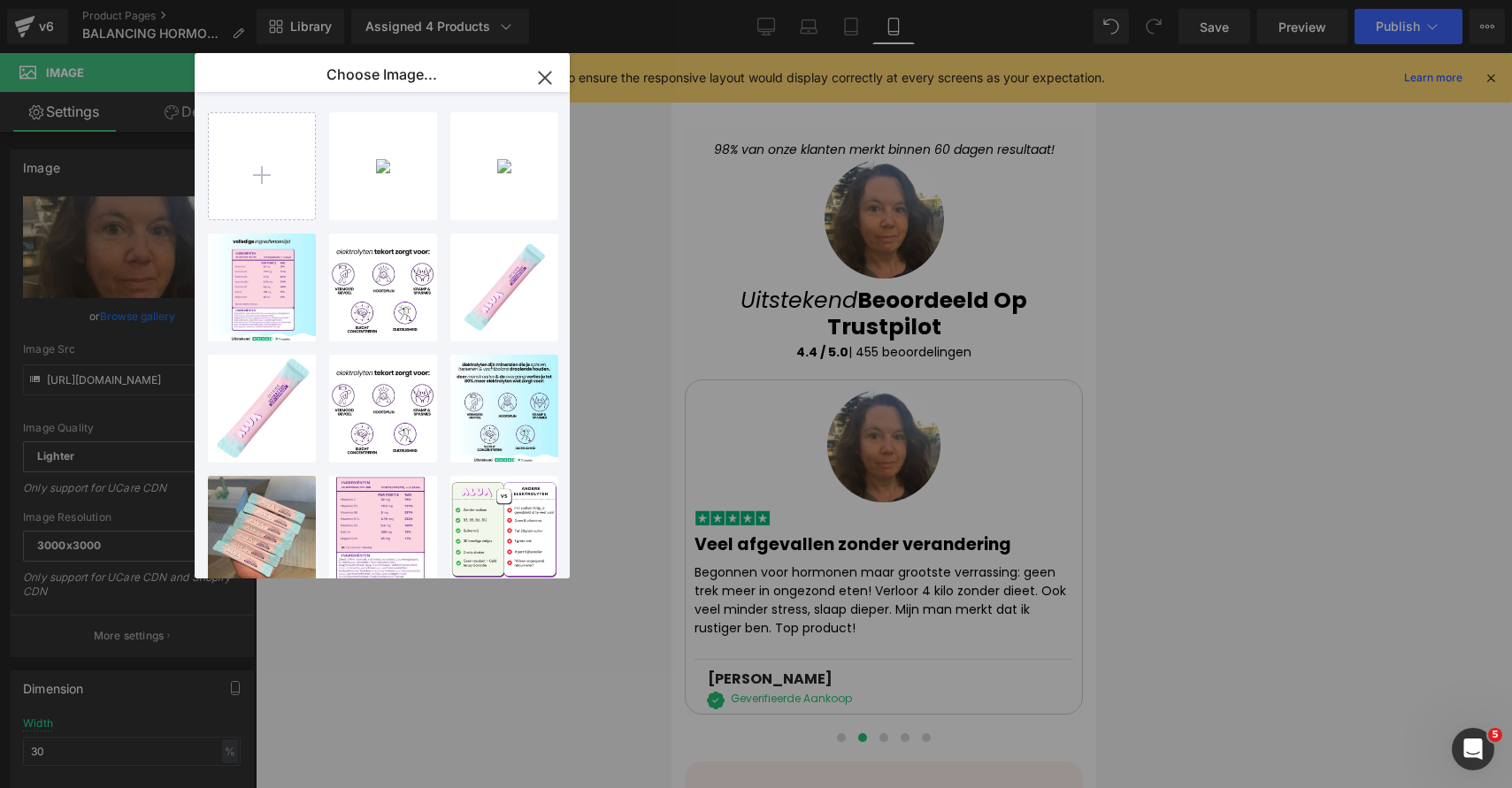
click at [0, 0] on div "4...4.png 1.07 MB" at bounding box center [0, 0] width 0 height 0
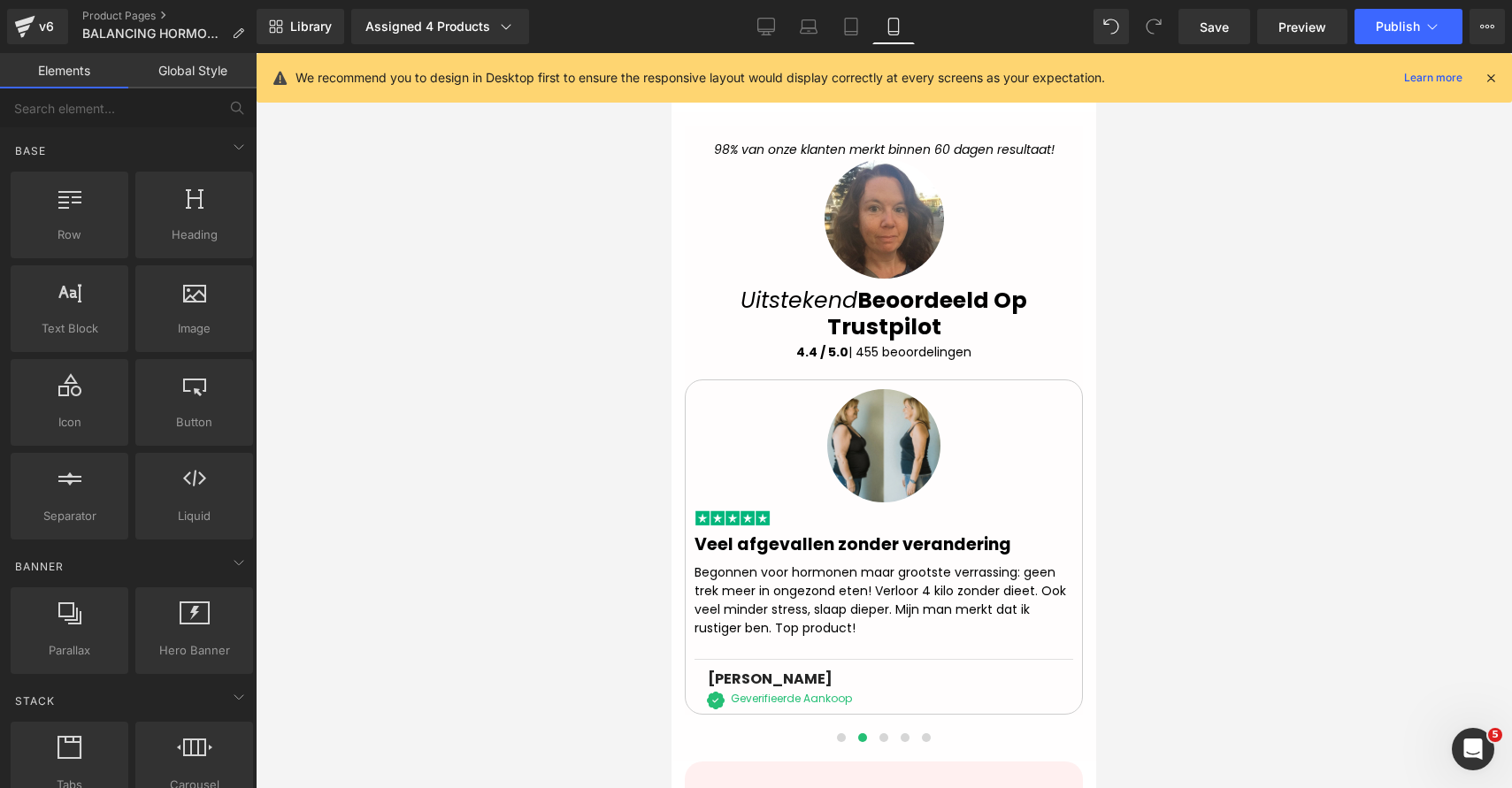
click at [1171, 509] on div at bounding box center [885, 421] width 1257 height 735
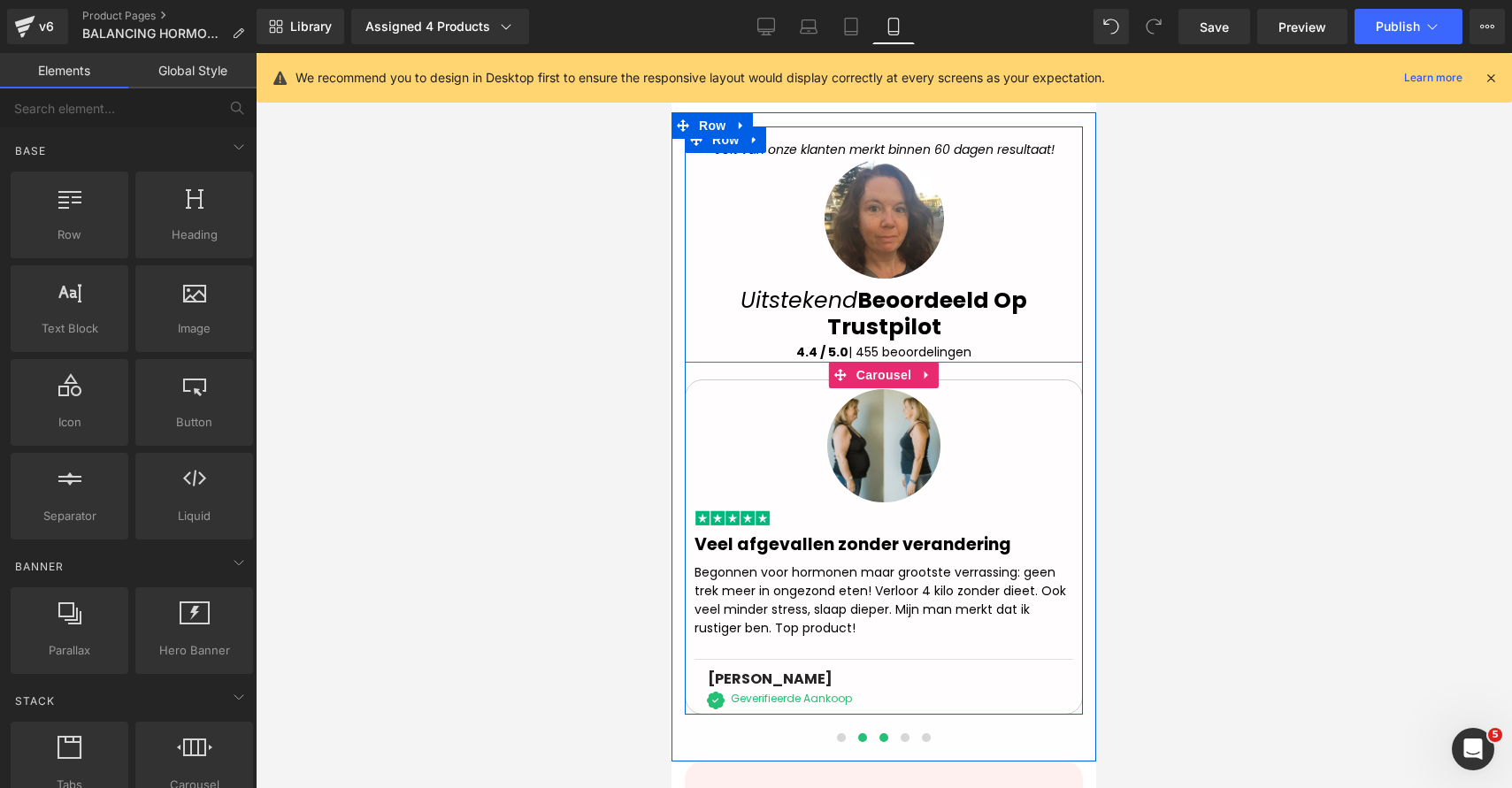
click at [885, 729] on button at bounding box center [884, 737] width 21 height 17
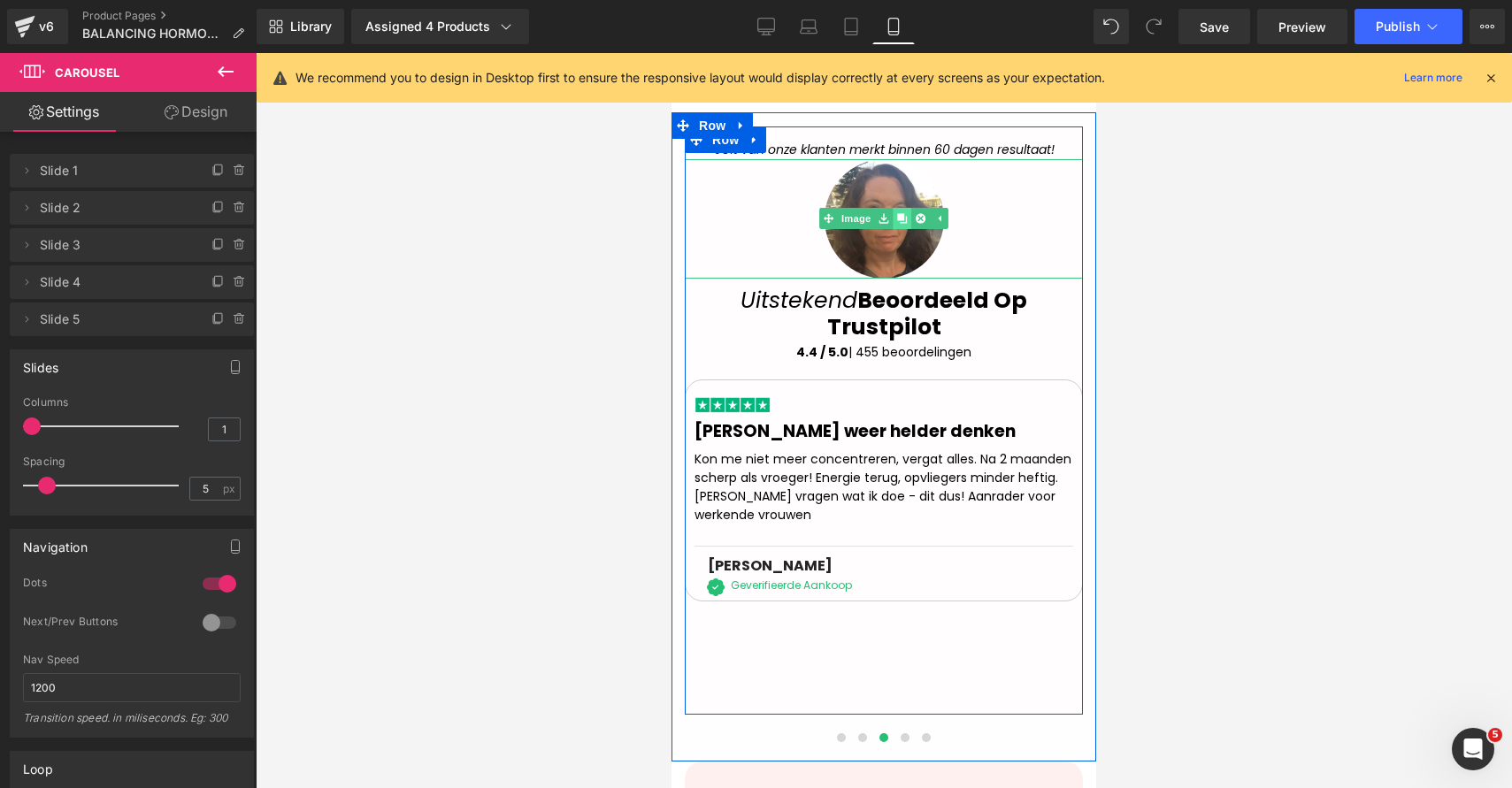
click at [903, 208] on link at bounding box center [902, 218] width 18 height 21
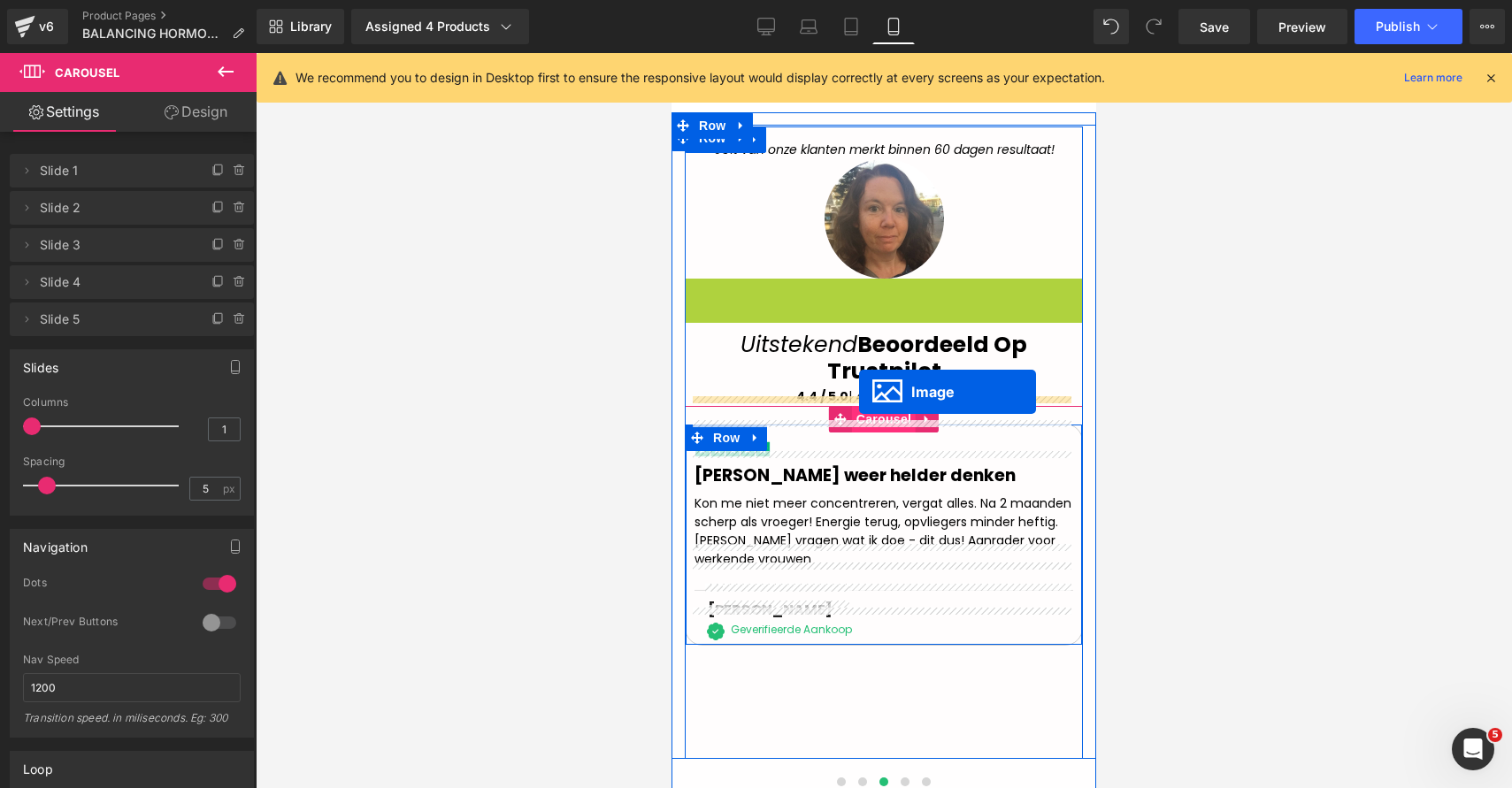
drag, startPoint x: 844, startPoint y: 304, endPoint x: 859, endPoint y: 392, distance: 89.3
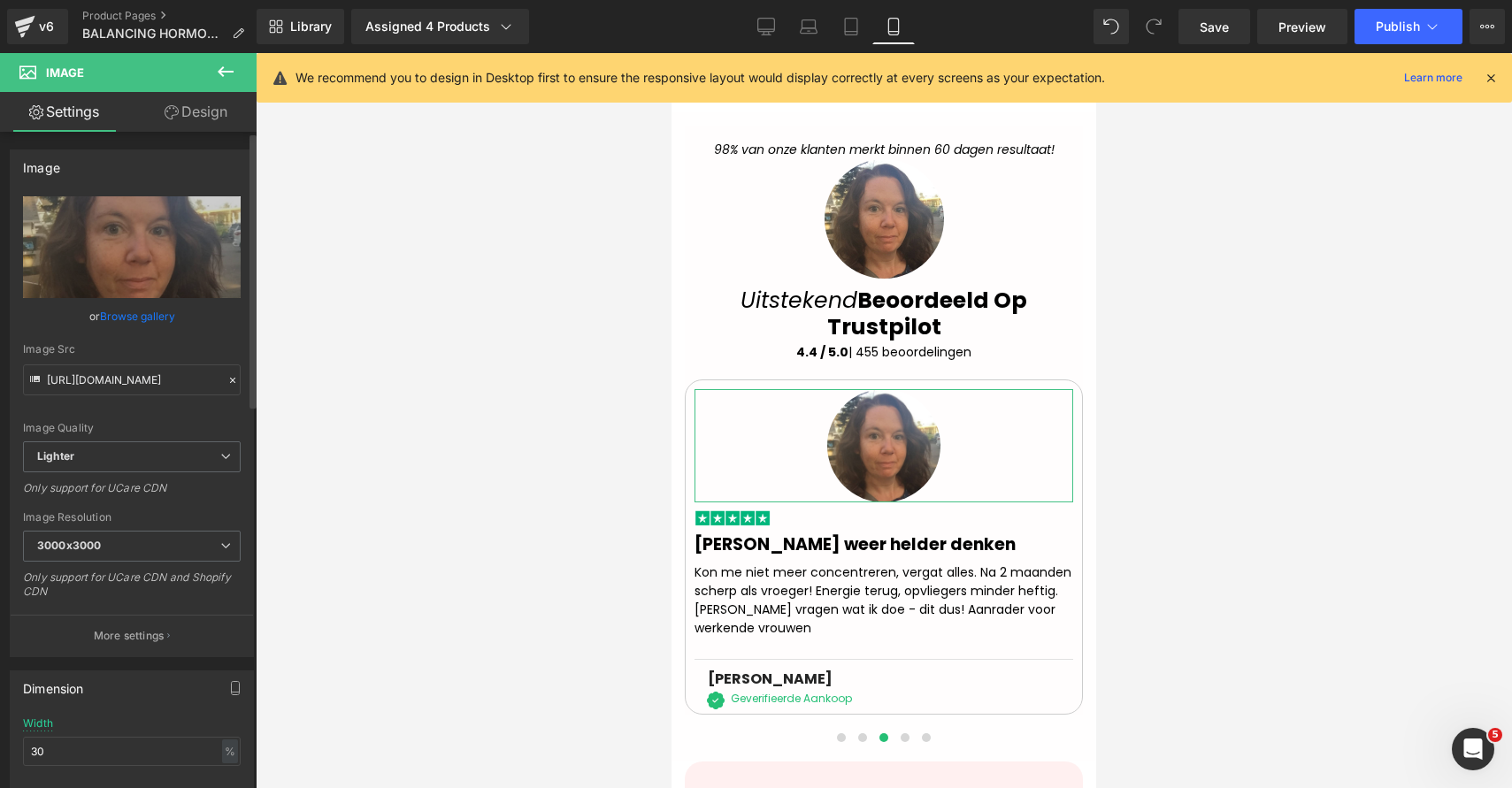
click at [192, 317] on div "or Browse gallery" at bounding box center [132, 316] width 218 height 18
click at [189, 319] on div "or Browse gallery" at bounding box center [132, 316] width 218 height 18
click at [188, 321] on div "or Browse gallery" at bounding box center [132, 316] width 218 height 18
click at [155, 316] on link "Browse gallery" at bounding box center [137, 316] width 75 height 31
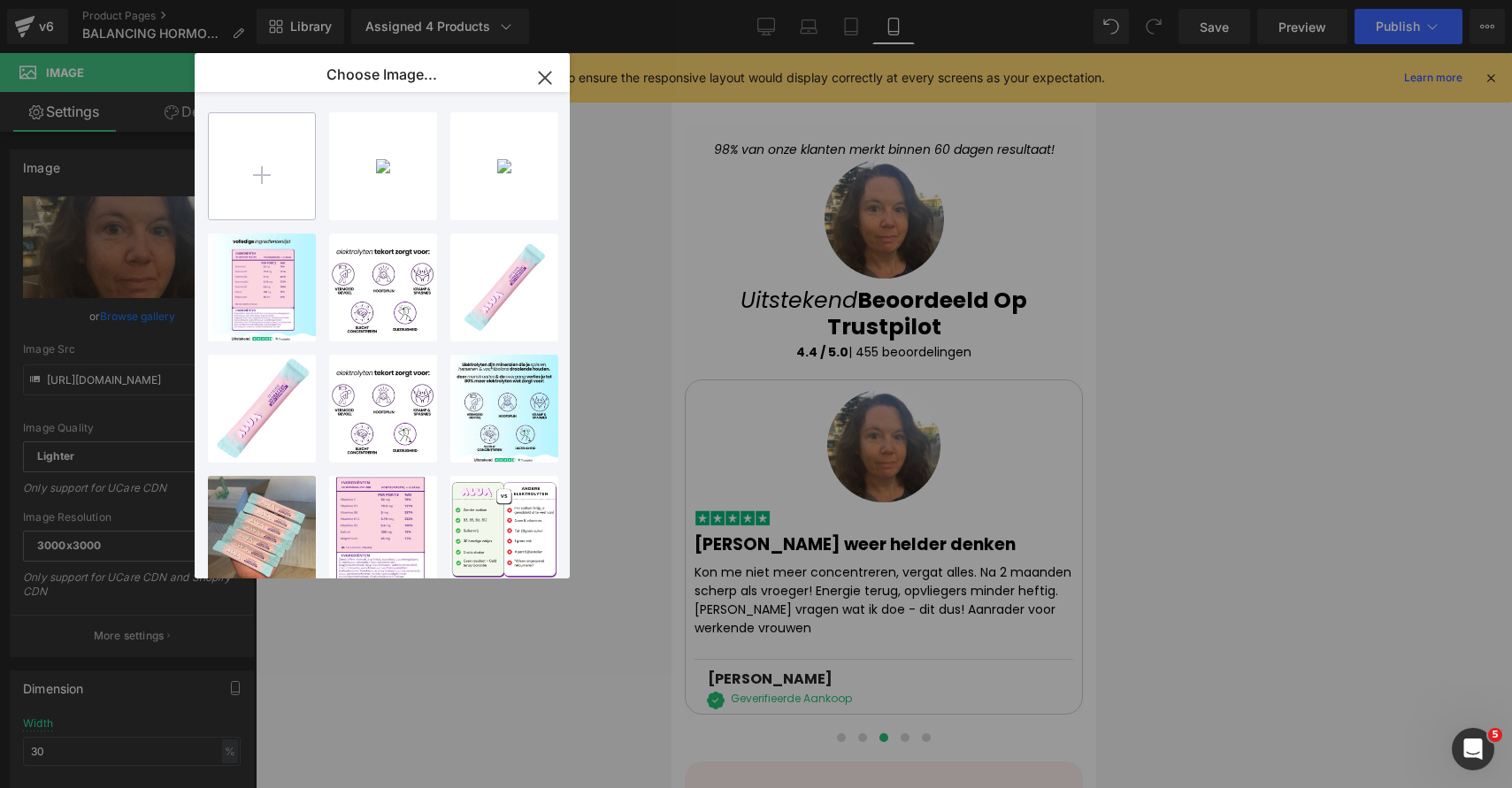
click at [264, 151] on input "file" at bounding box center [262, 166] width 106 height 106
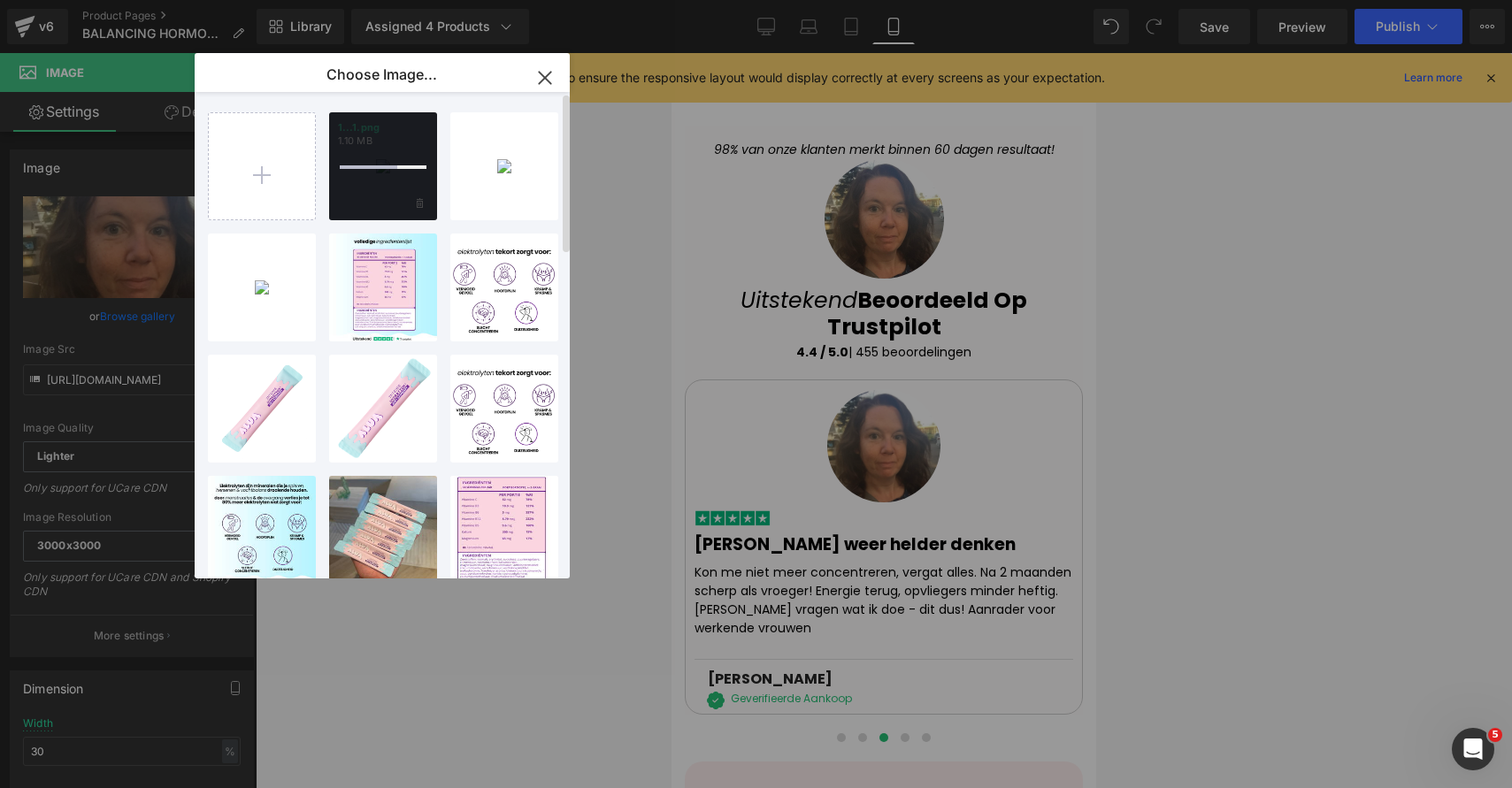
click at [391, 147] on div at bounding box center [383, 166] width 108 height 108
click at [391, 147] on p "1.10 MB" at bounding box center [383, 141] width 91 height 14
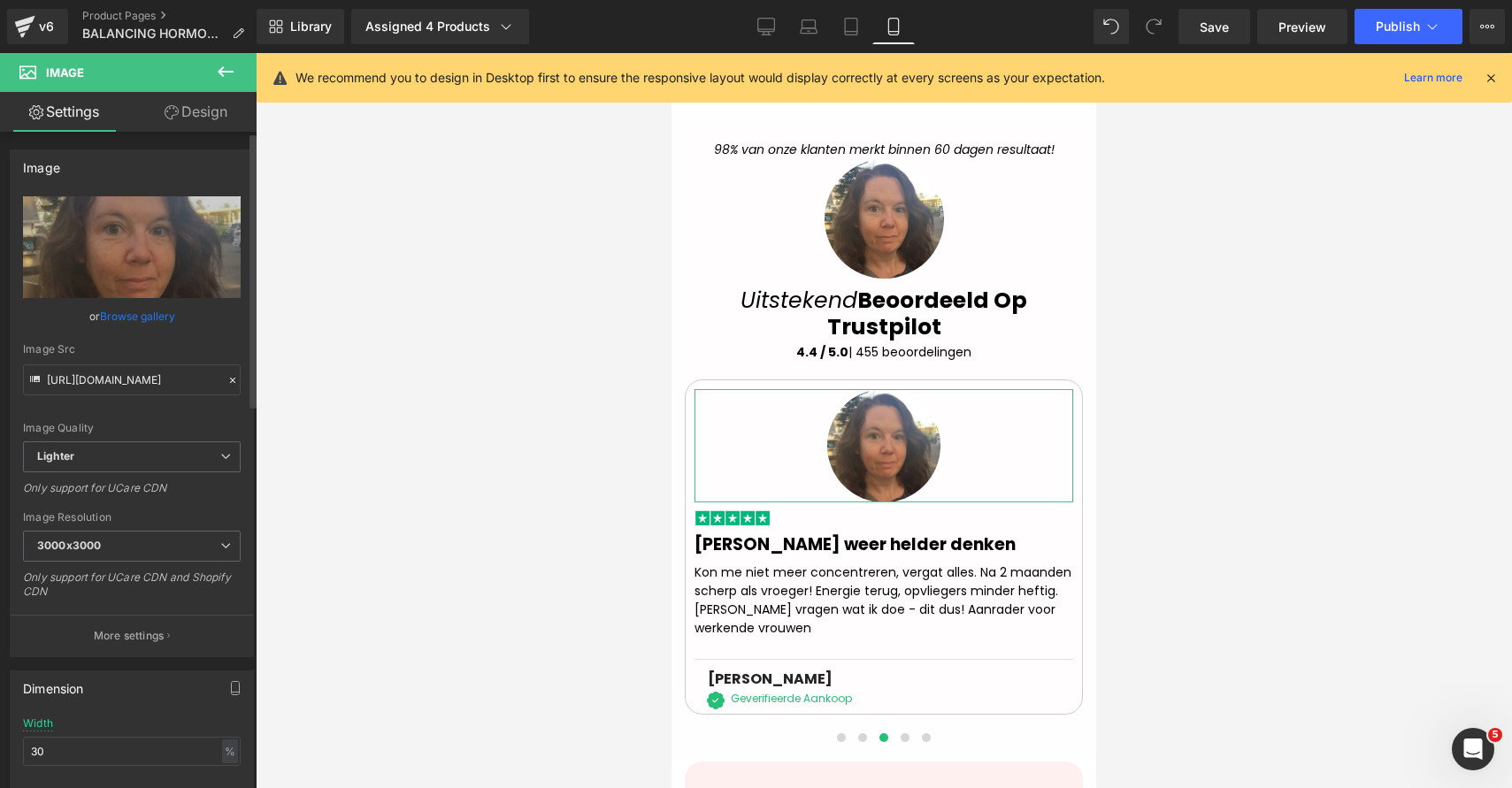
click at [174, 310] on div "or Browse gallery" at bounding box center [132, 316] width 218 height 18
drag, startPoint x: 143, startPoint y: 325, endPoint x: 374, endPoint y: 221, distance: 253.3
click at [143, 325] on link "Browse gallery" at bounding box center [137, 316] width 75 height 31
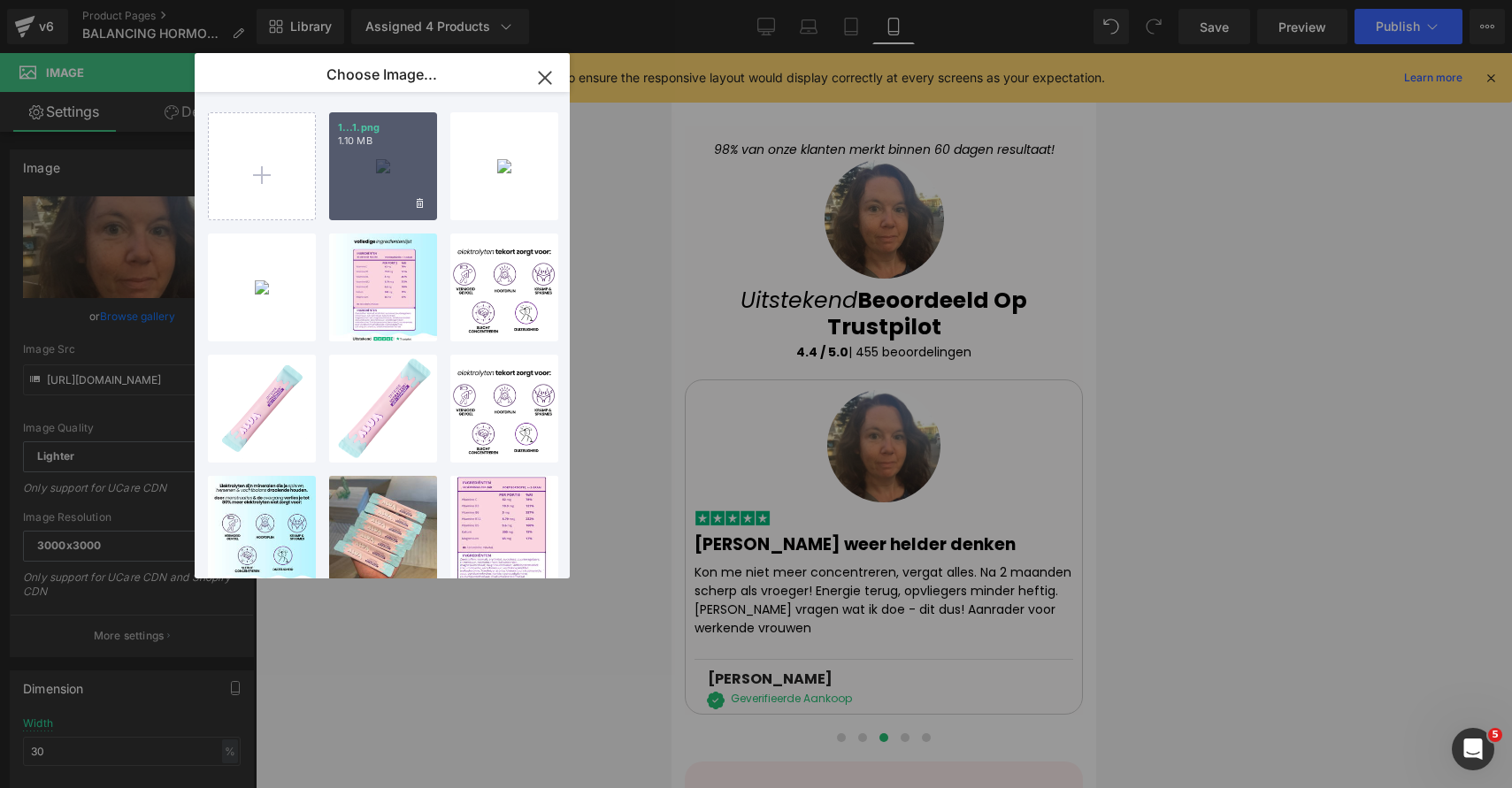
click at [395, 191] on div "1...1.png 1.10 MB" at bounding box center [383, 166] width 108 height 108
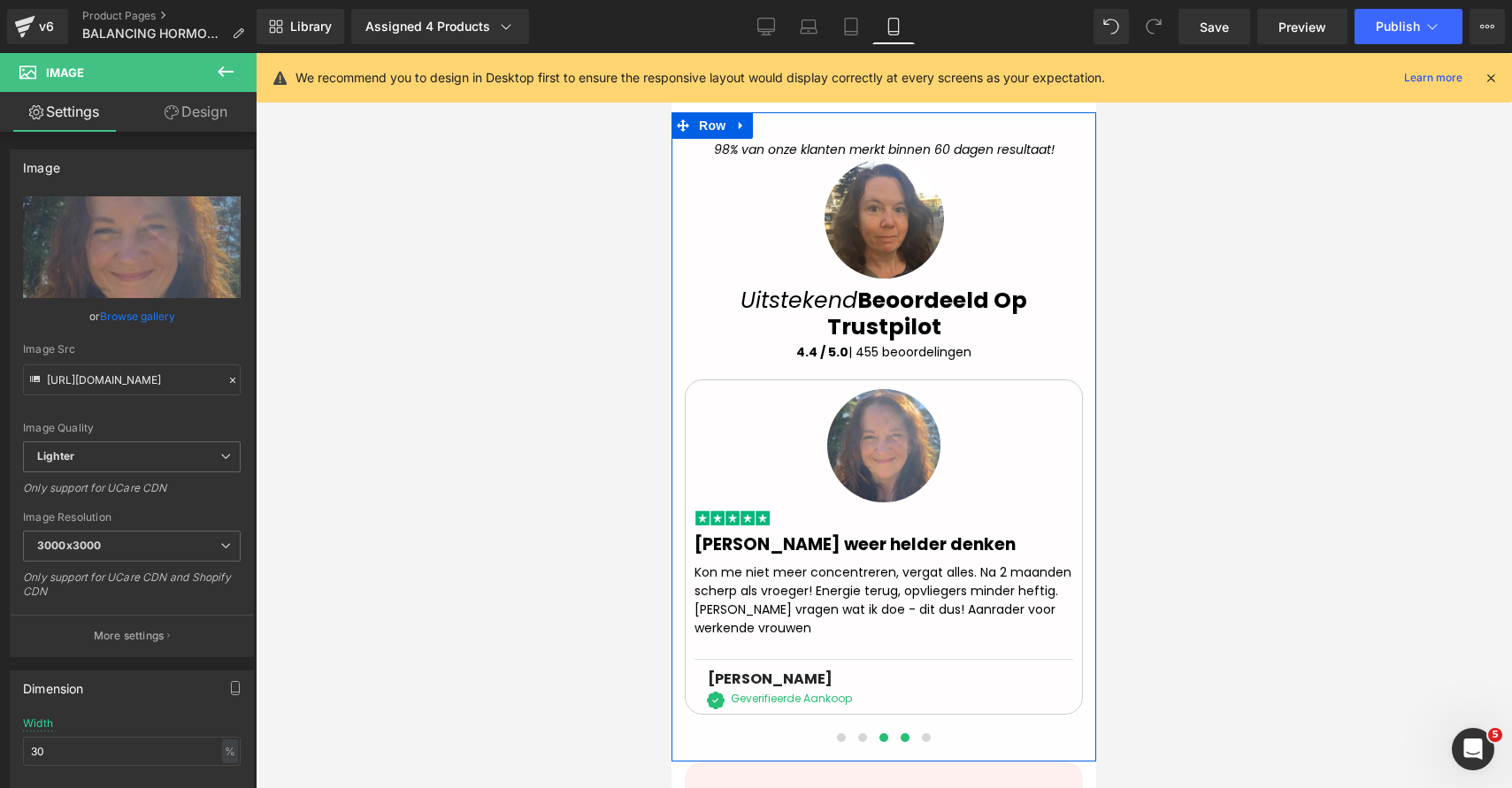
click at [901, 733] on span at bounding box center [906, 738] width 9 height 9
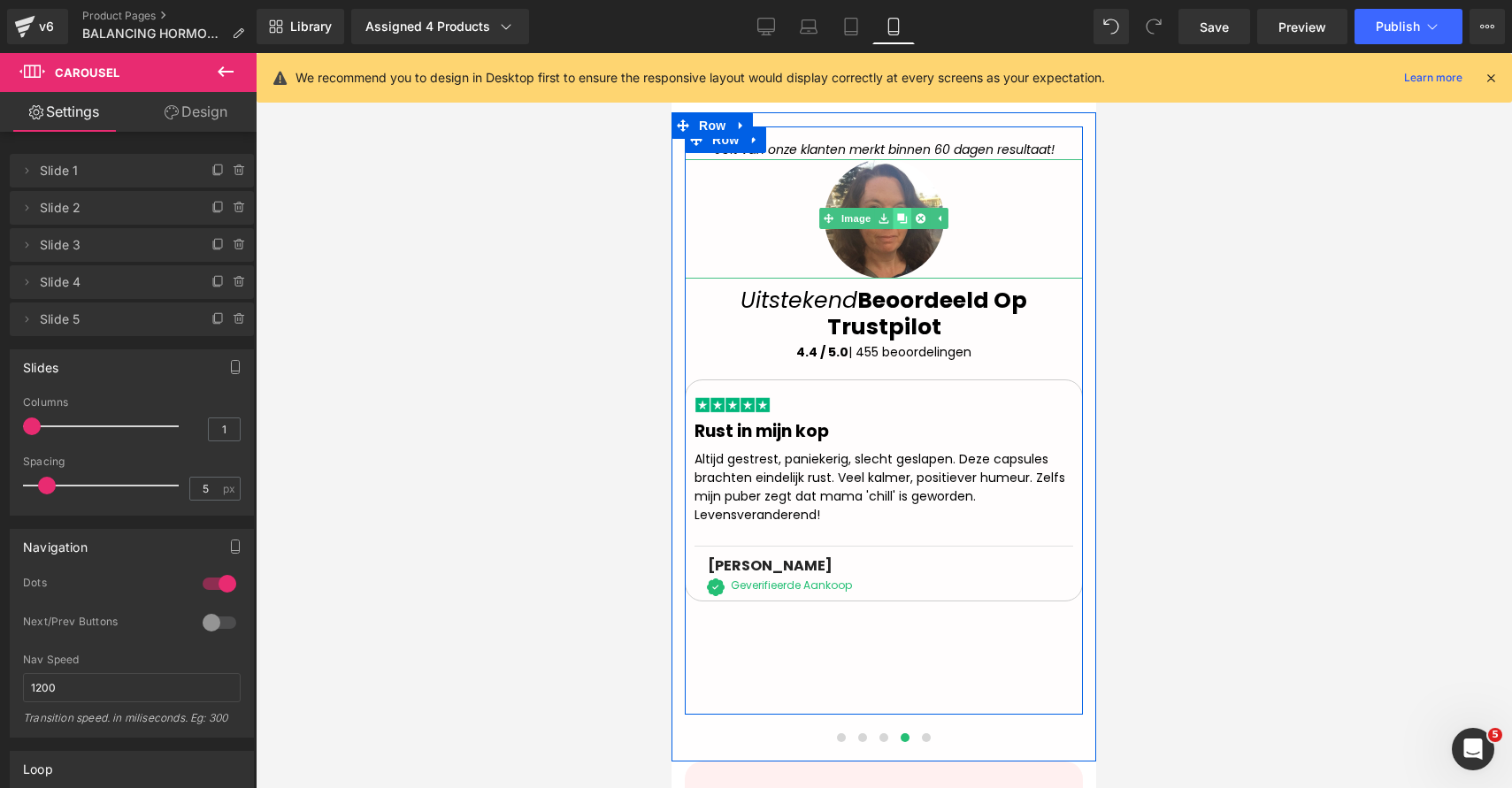
click at [897, 213] on icon at bounding box center [902, 218] width 10 height 11
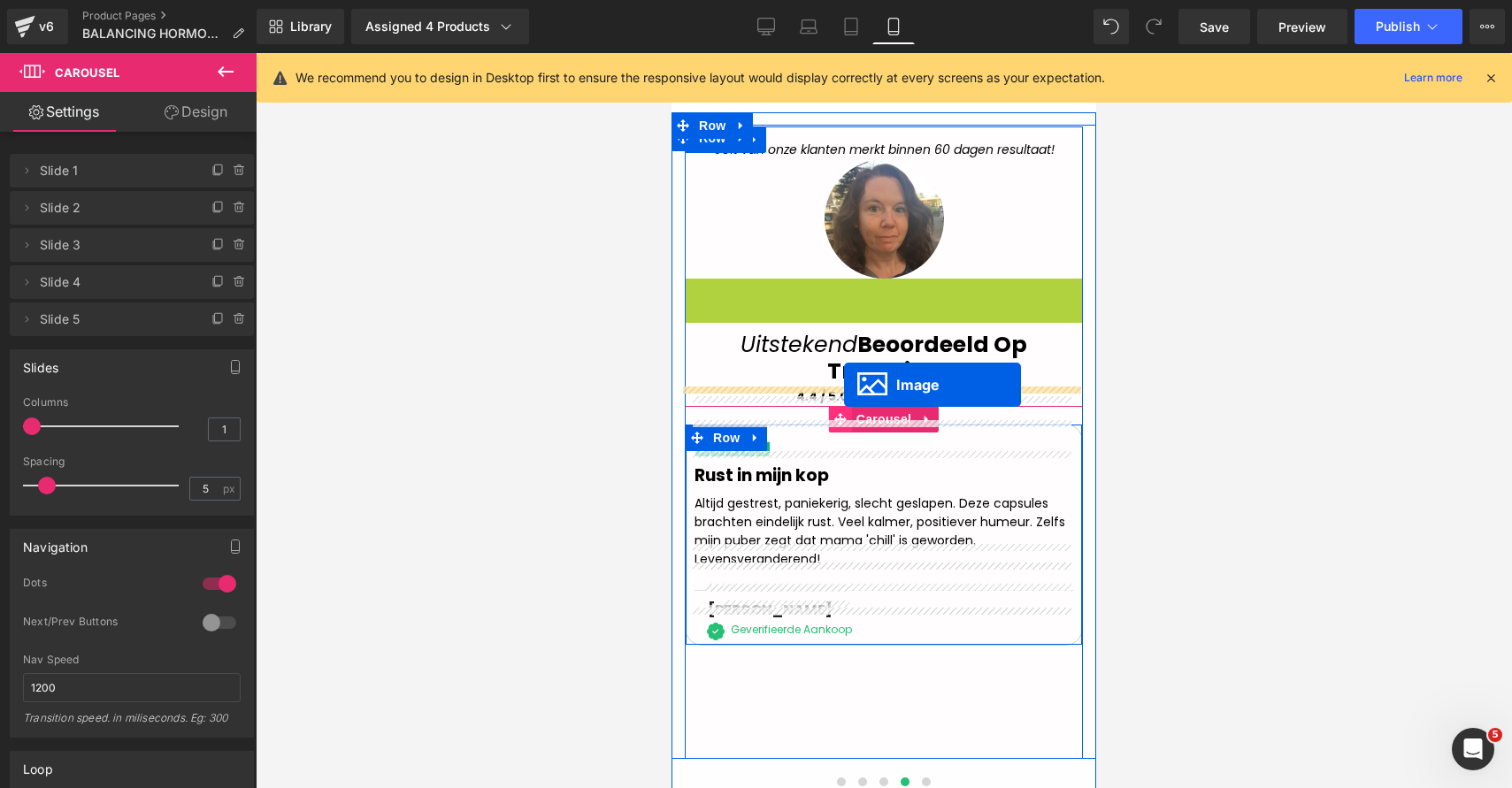
drag, startPoint x: 849, startPoint y: 309, endPoint x: 844, endPoint y: 385, distance: 76.2
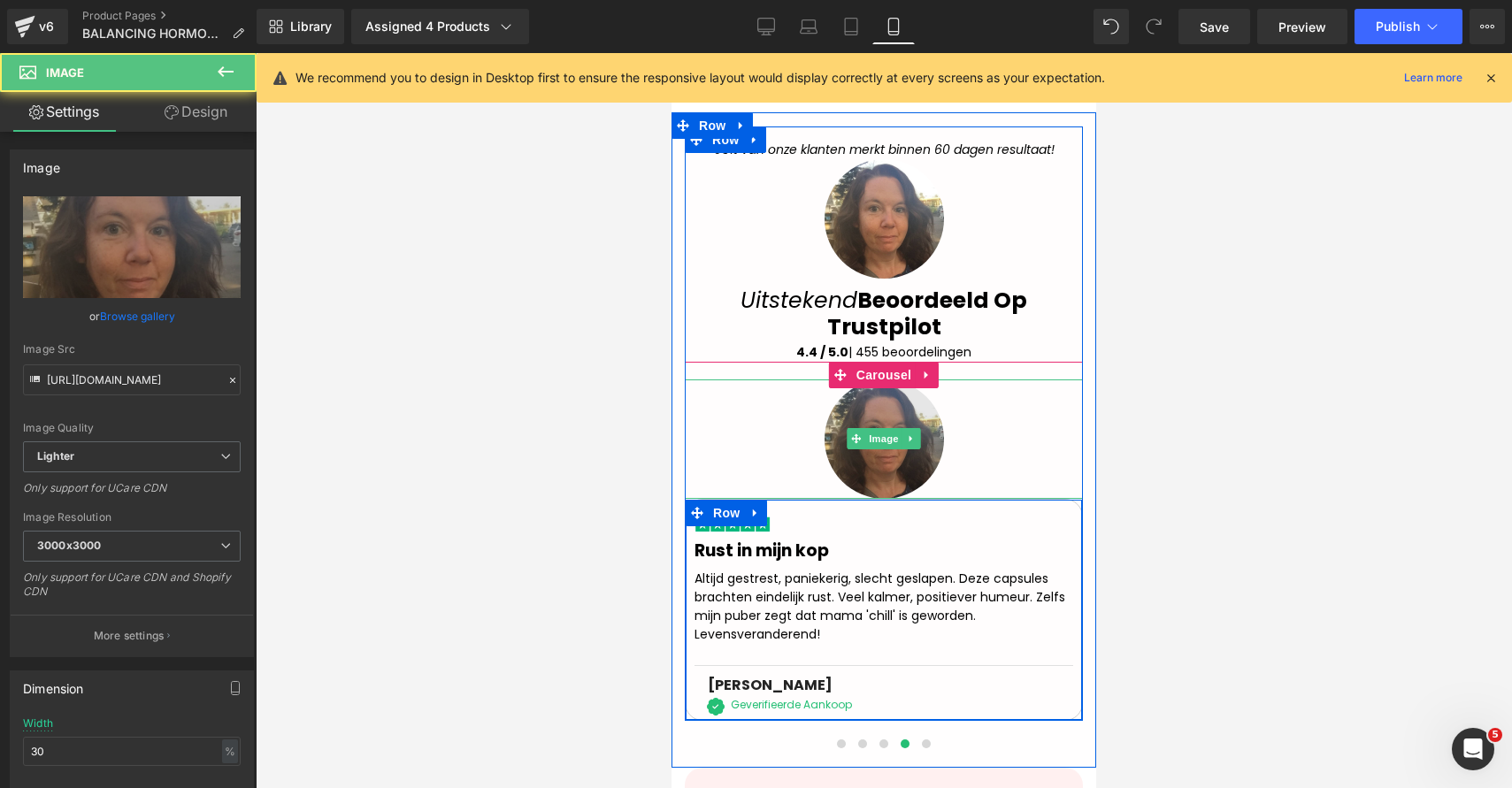
click at [840, 397] on img at bounding box center [885, 439] width 120 height 120
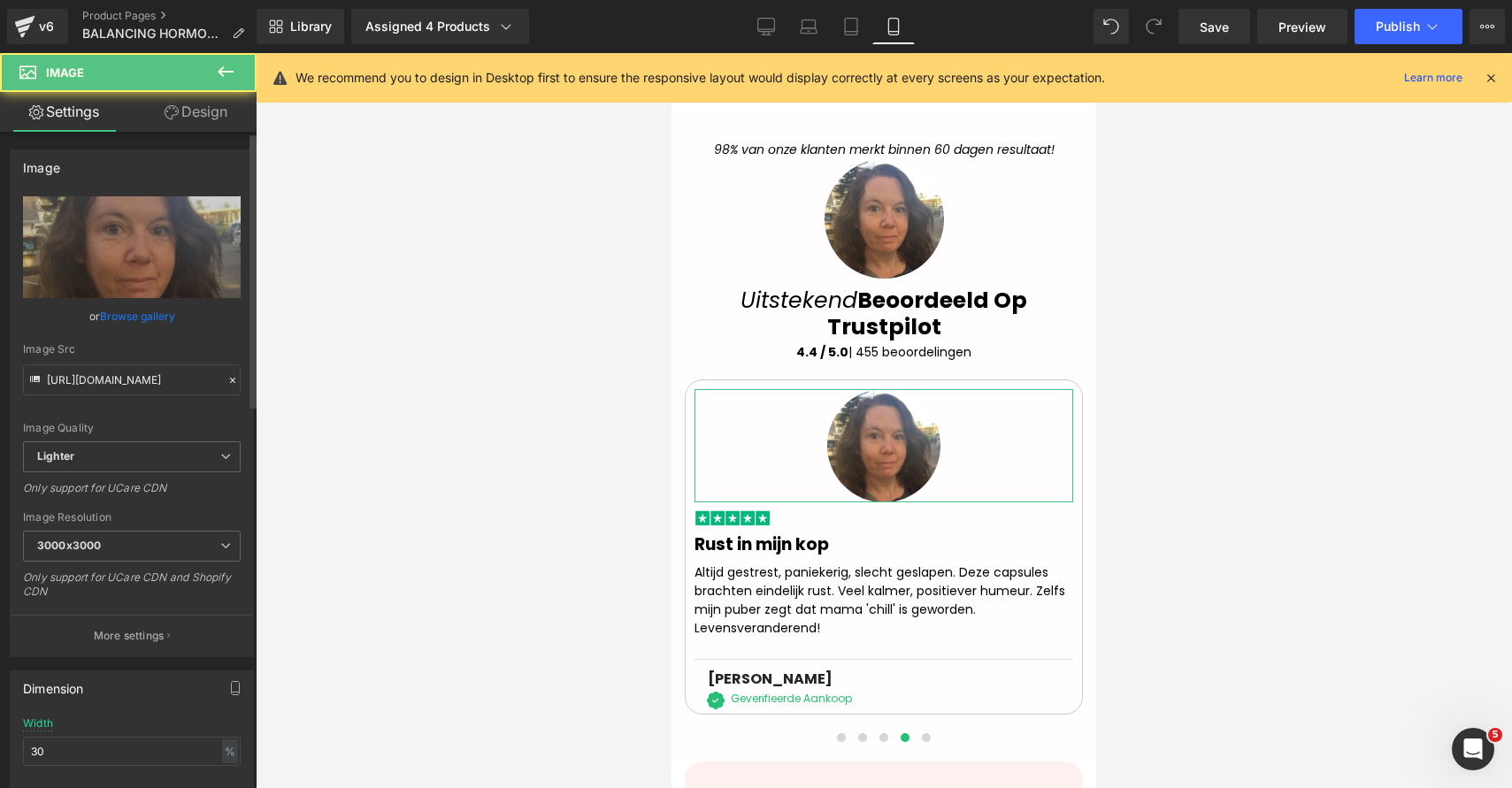
click at [155, 328] on link "Browse gallery" at bounding box center [137, 316] width 75 height 31
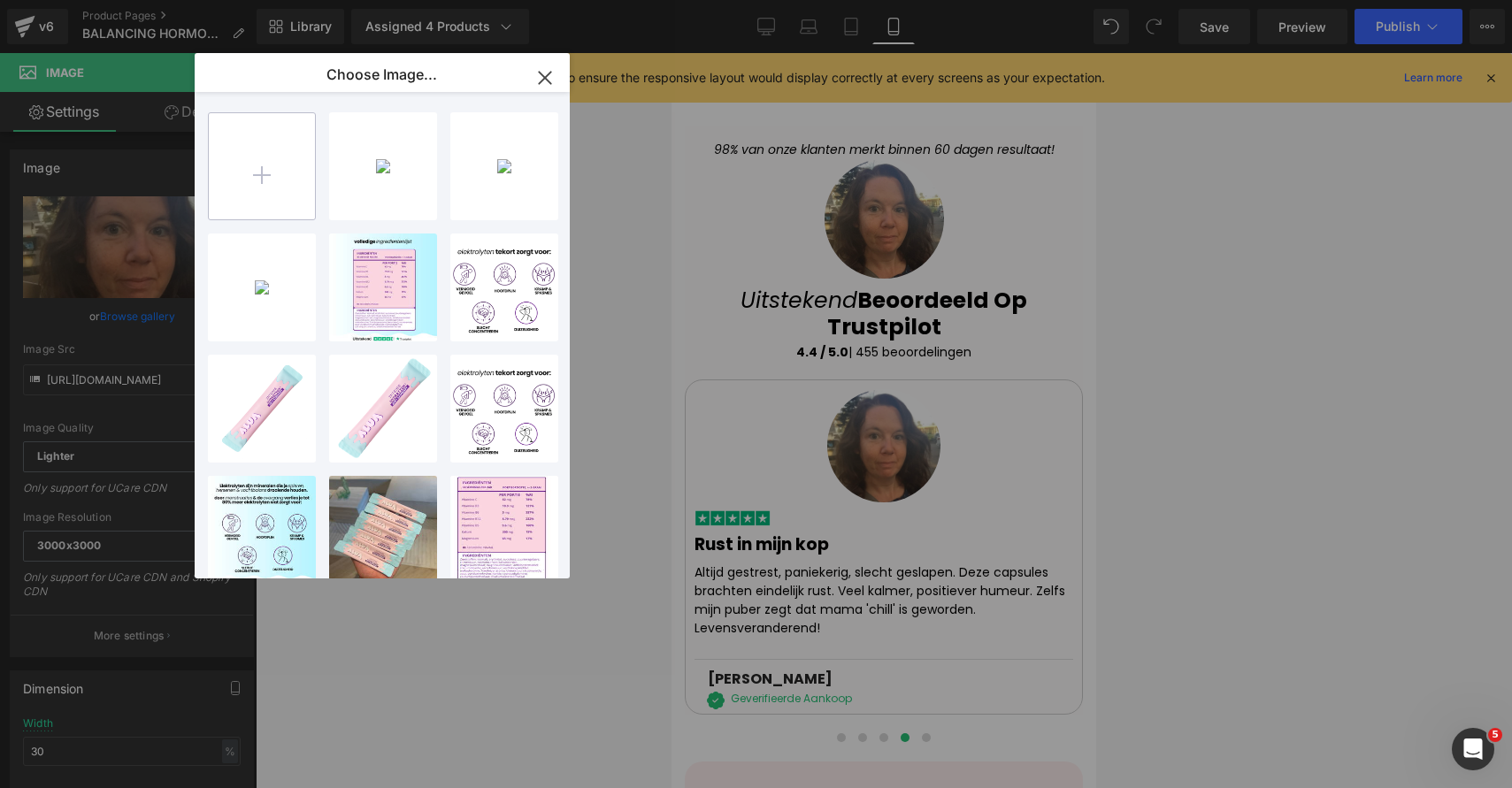
click at [262, 186] on input "file" at bounding box center [262, 166] width 106 height 106
click at [290, 173] on input "file" at bounding box center [262, 166] width 106 height 106
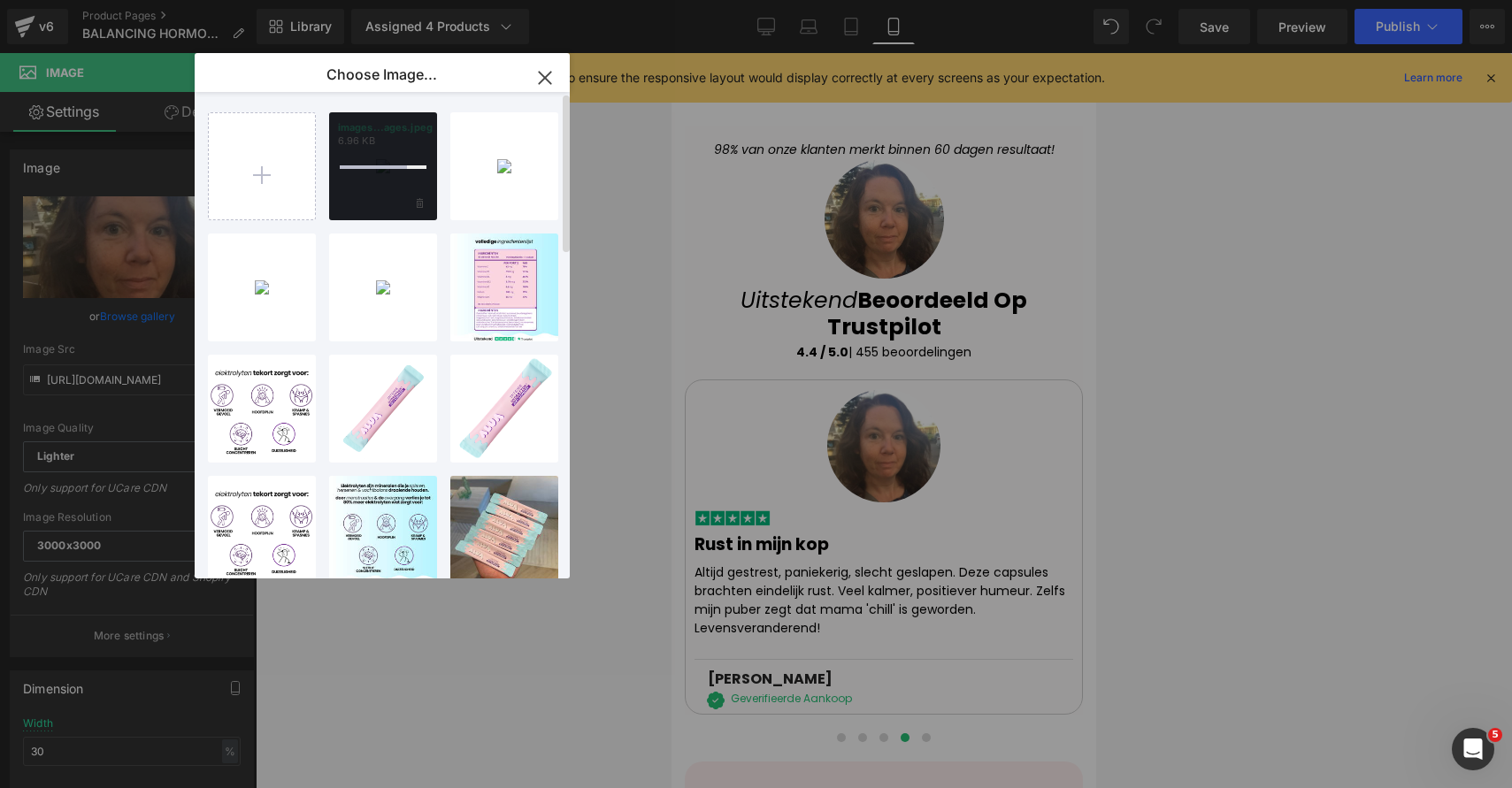
click at [364, 164] on div at bounding box center [383, 166] width 108 height 108
click at [364, 164] on div "images...ages.jpeg 6.96 KB" at bounding box center [383, 166] width 108 height 108
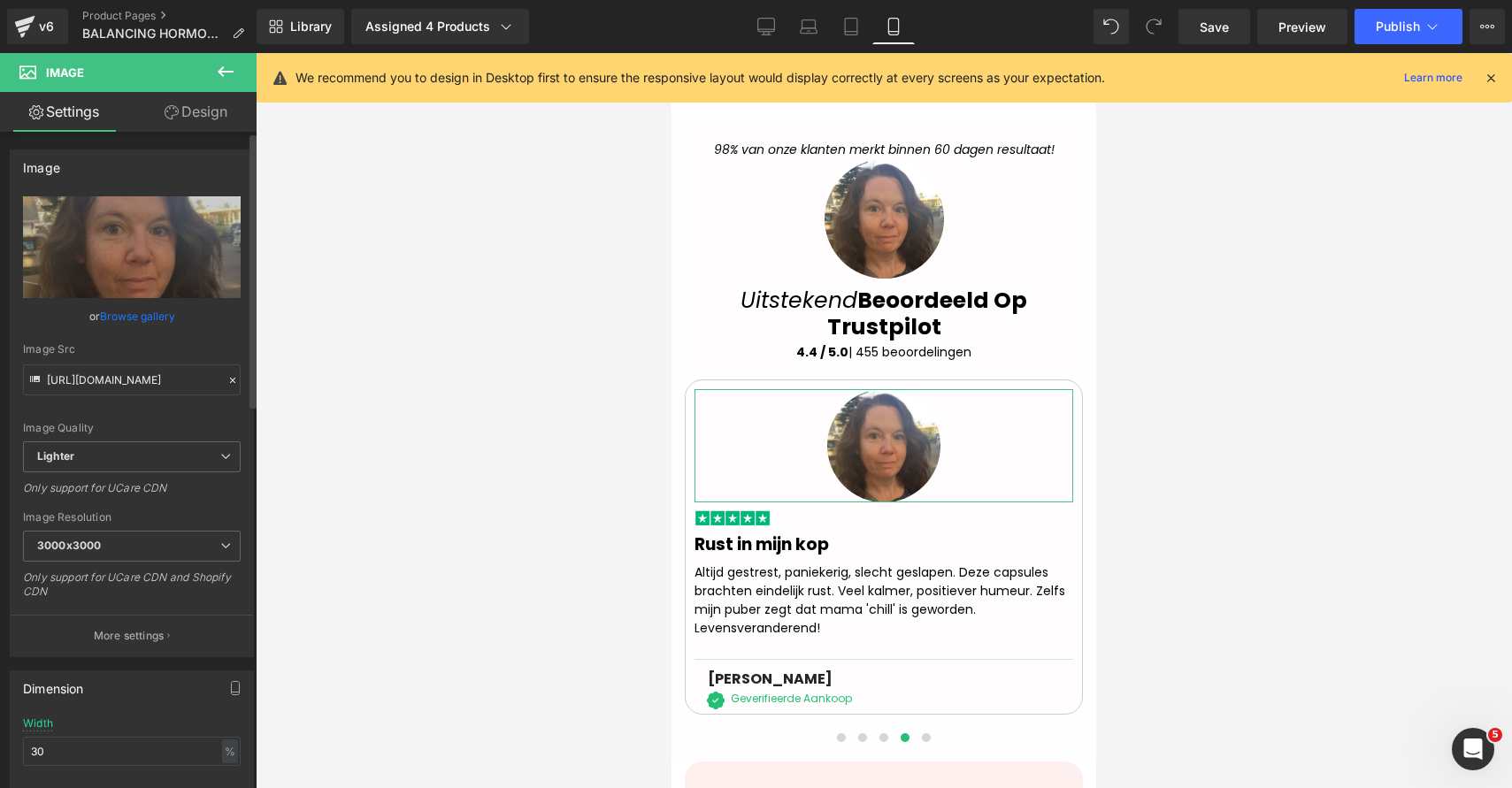
click at [152, 315] on link "Browse gallery" at bounding box center [137, 316] width 75 height 31
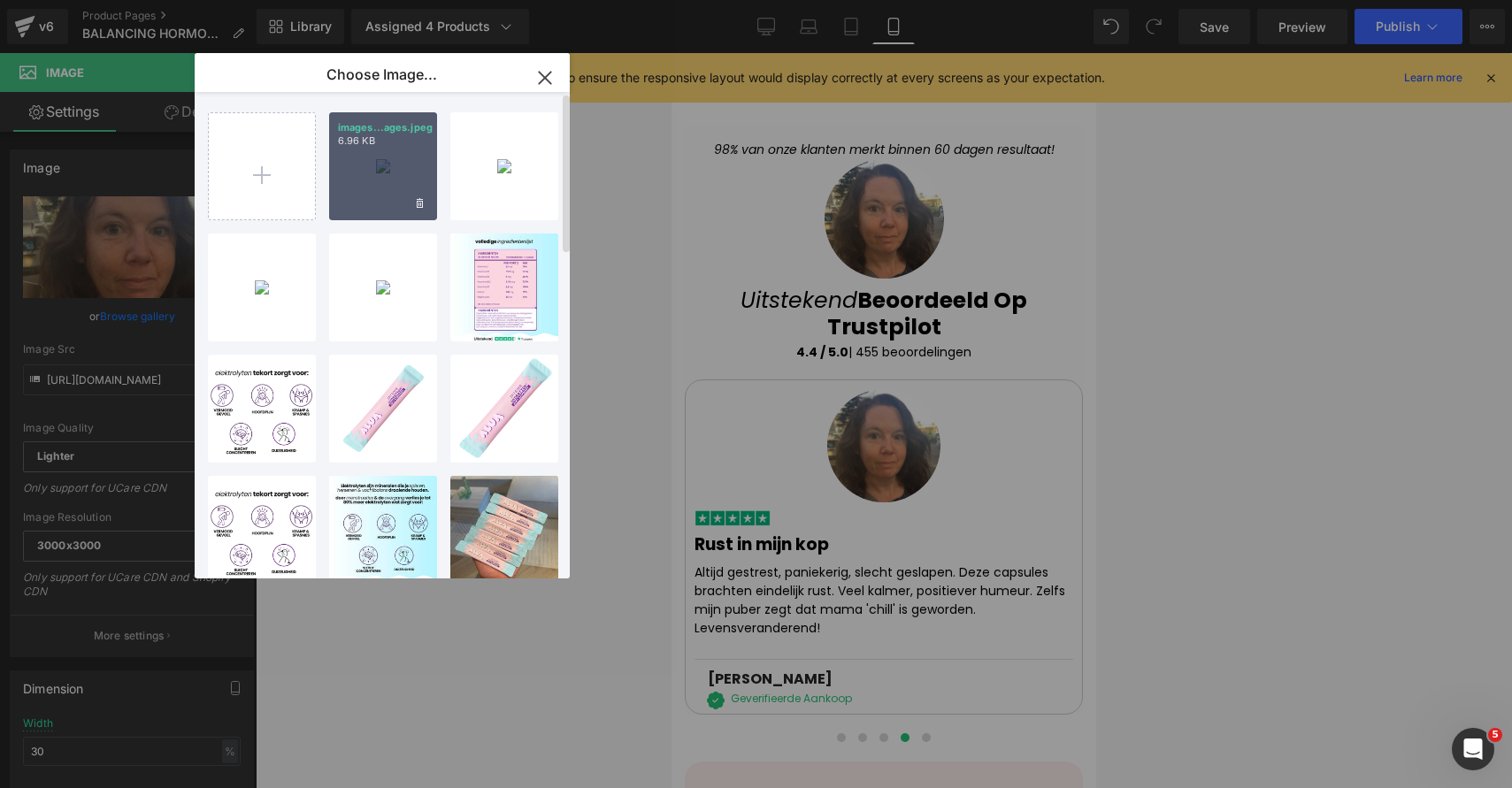
click at [354, 193] on div "images...ages.jpeg 6.96 KB" at bounding box center [383, 166] width 108 height 108
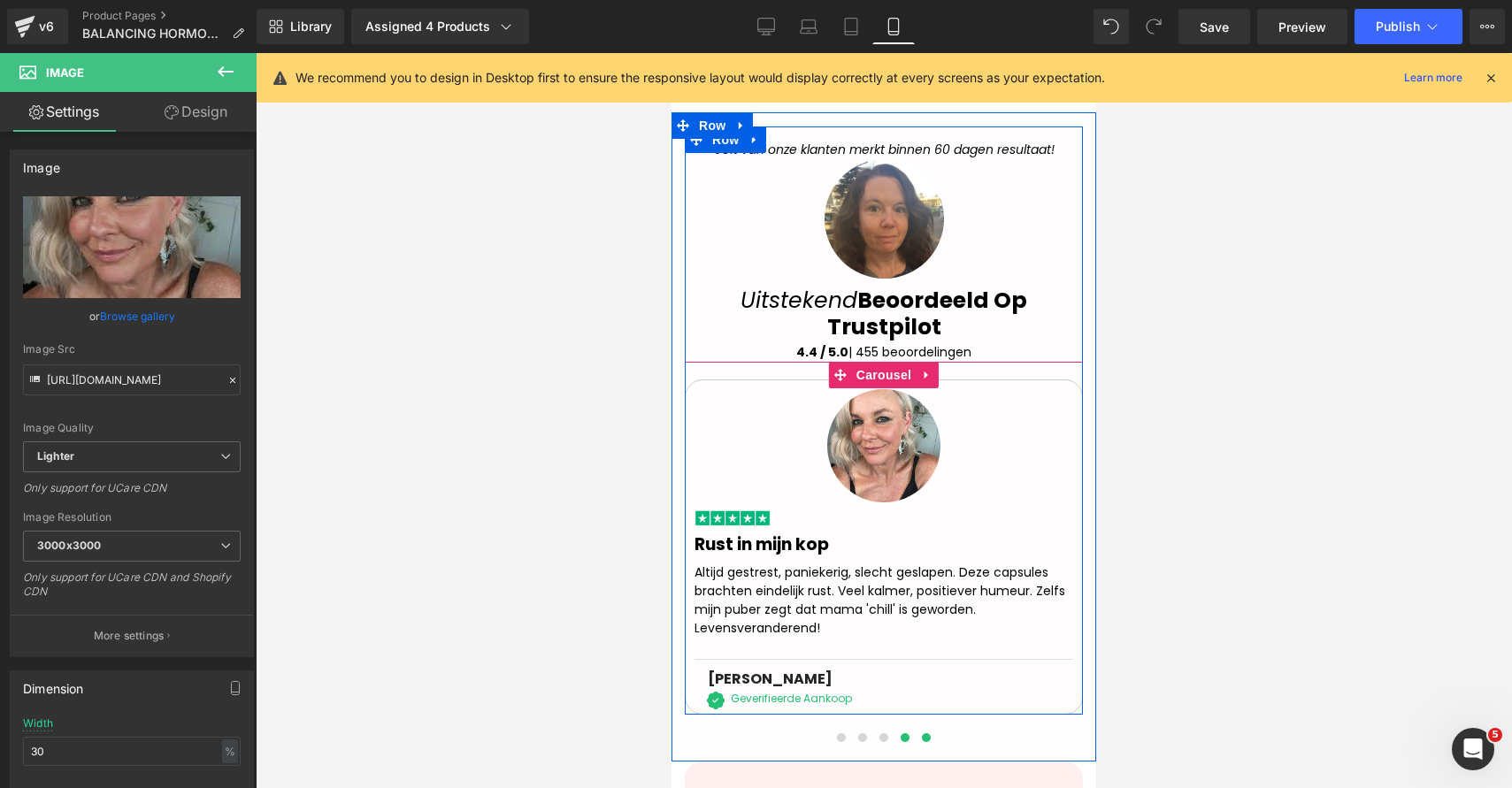
click at [922, 733] on span at bounding box center [927, 738] width 9 height 9
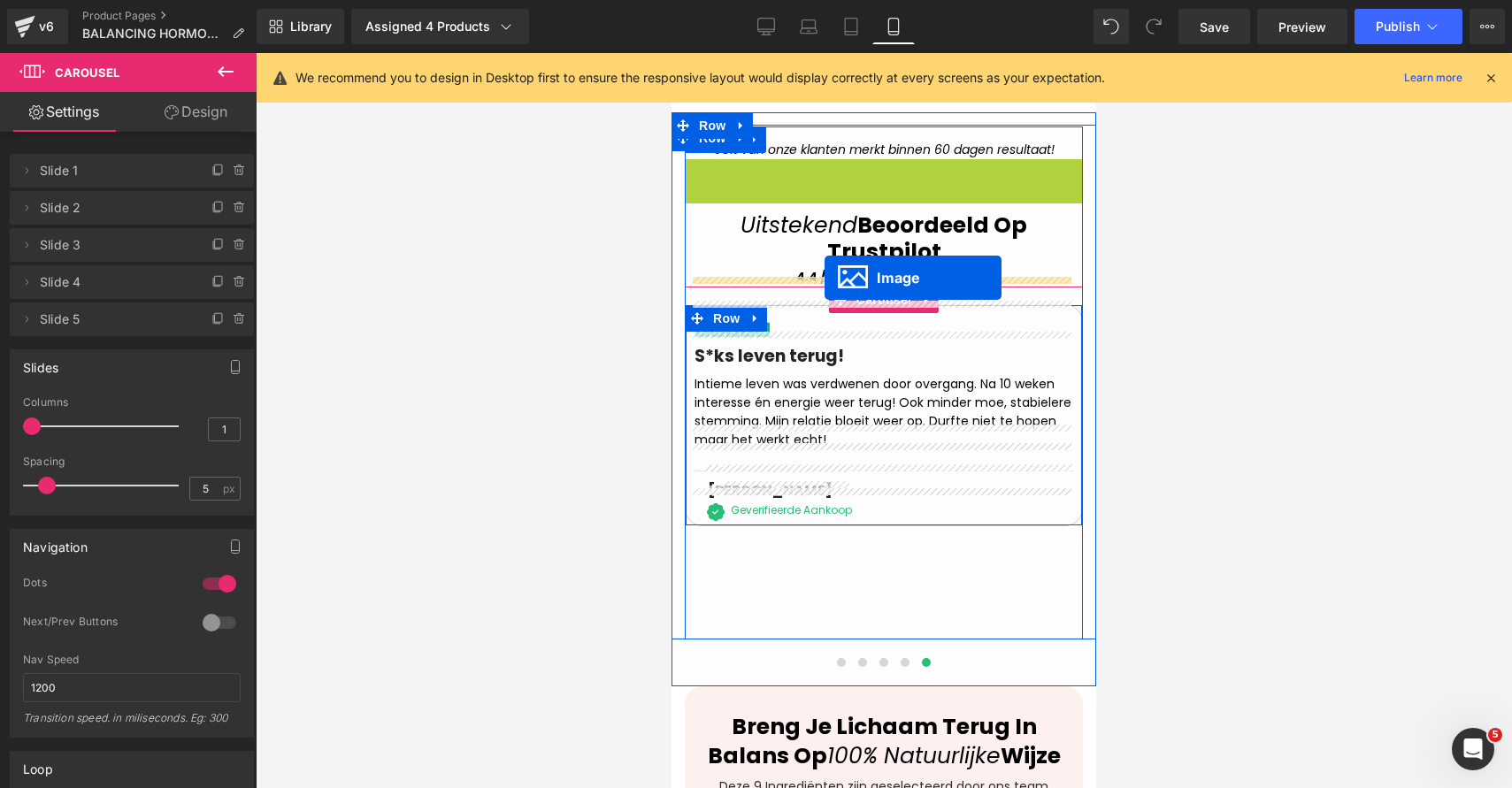
drag, startPoint x: 824, startPoint y: 184, endPoint x: 825, endPoint y: 278, distance: 94.0
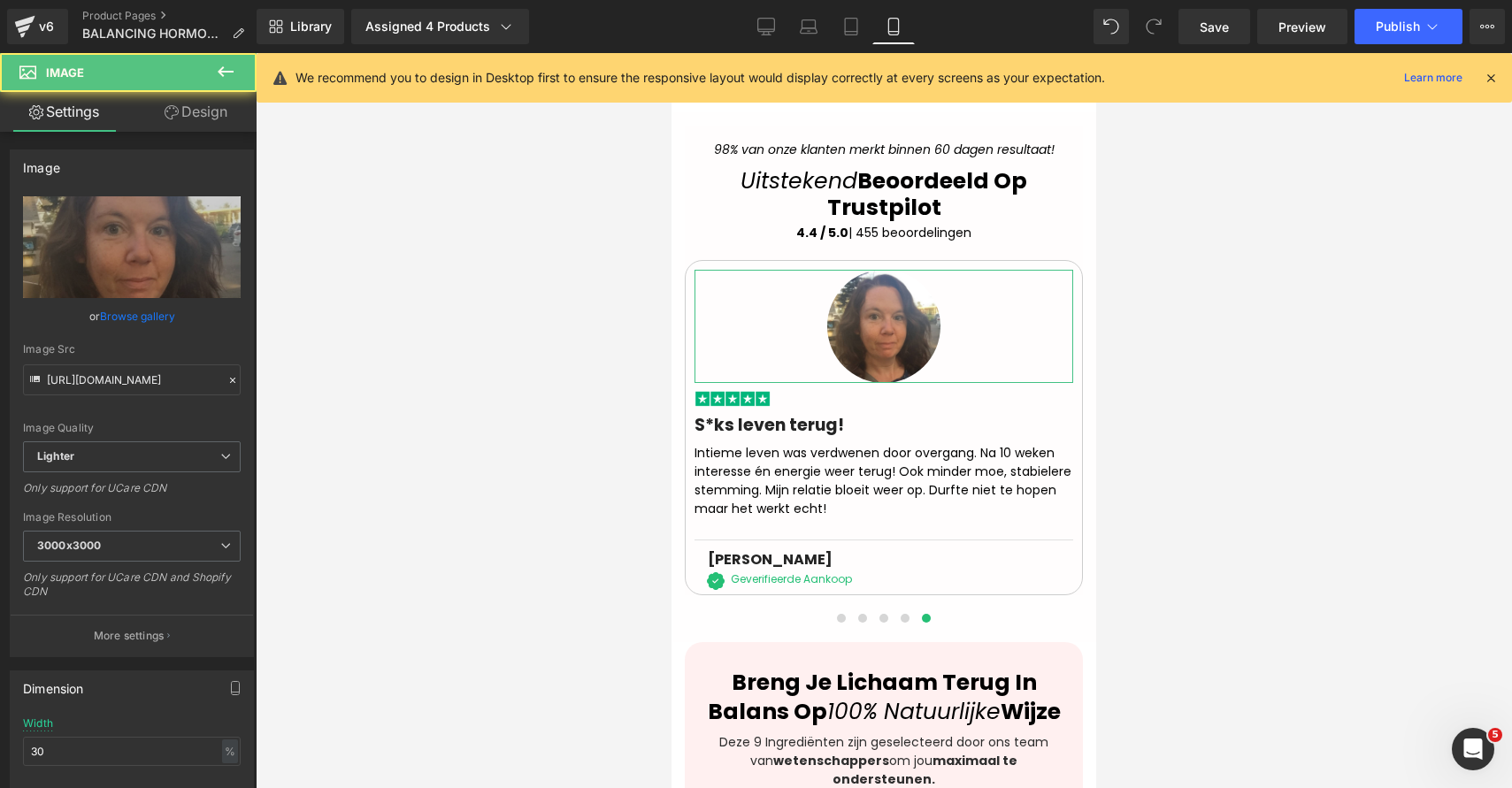
drag, startPoint x: 168, startPoint y: 323, endPoint x: 173, endPoint y: 313, distance: 11.2
click at [167, 324] on link "Browse gallery" at bounding box center [137, 316] width 75 height 31
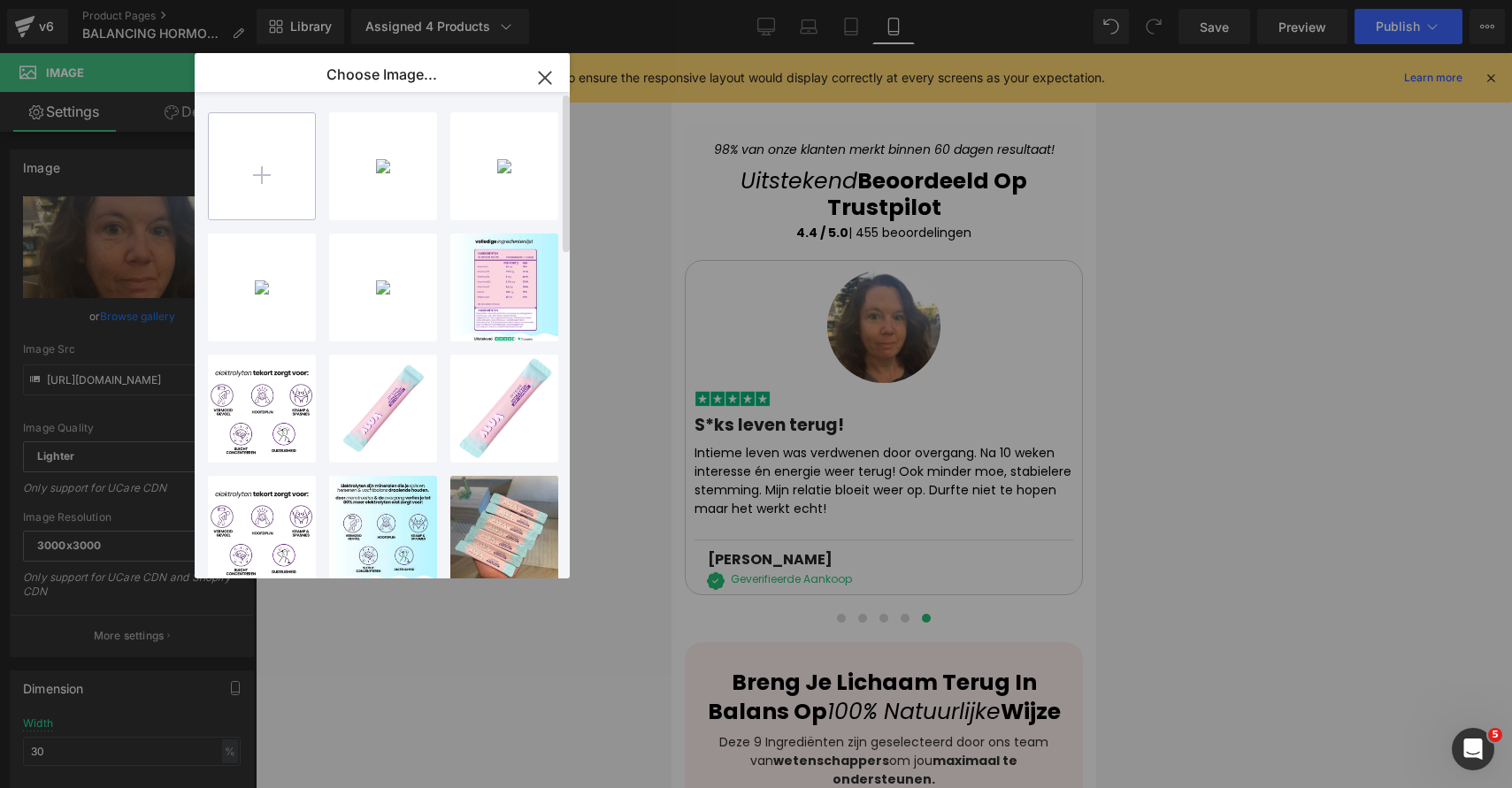
click at [252, 165] on input "file" at bounding box center [262, 166] width 106 height 106
type input "C:\fakepath\3.png"
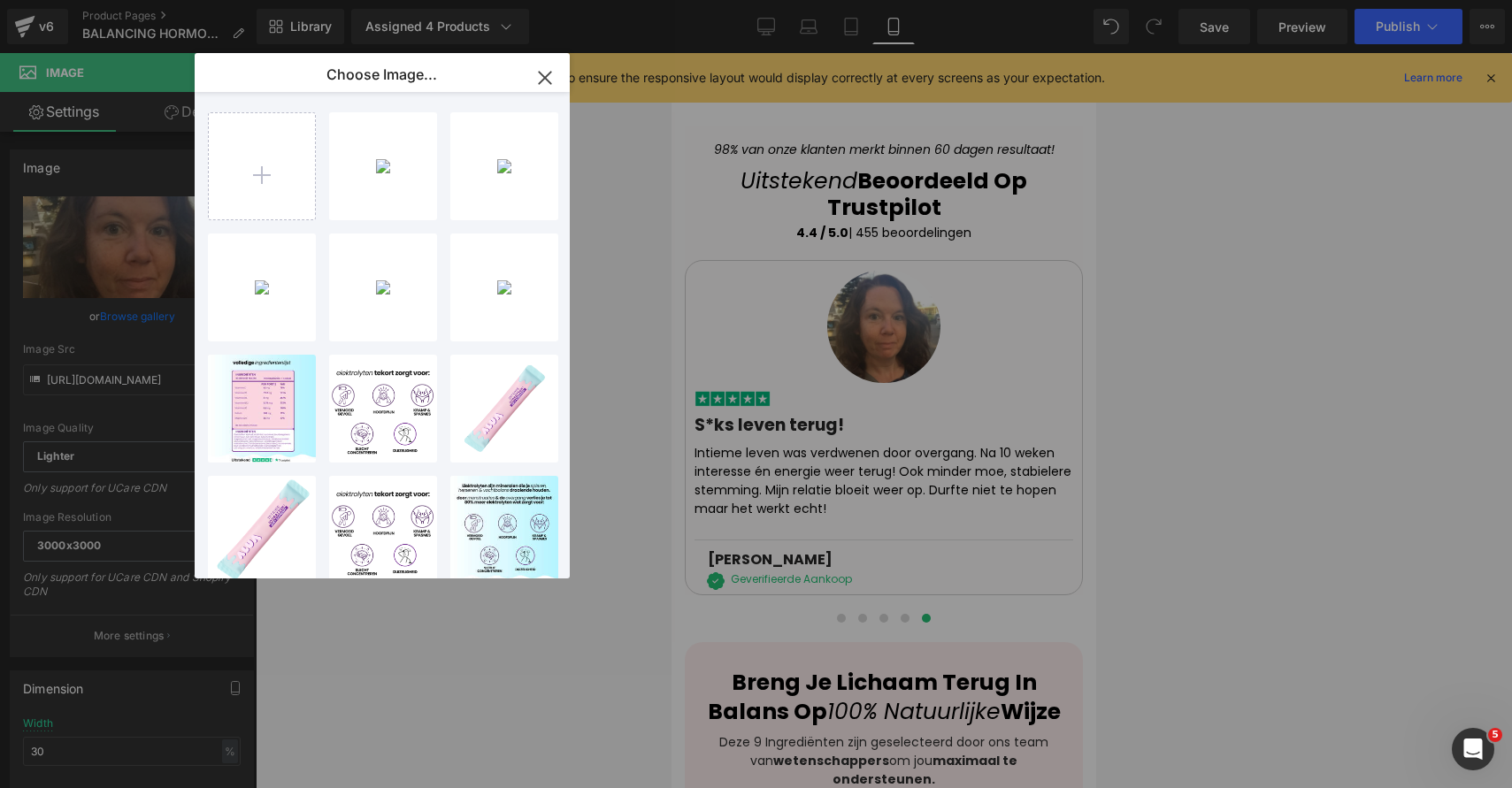
click at [0, 0] on div "3...3.png 1.13 MB" at bounding box center [0, 0] width 0 height 0
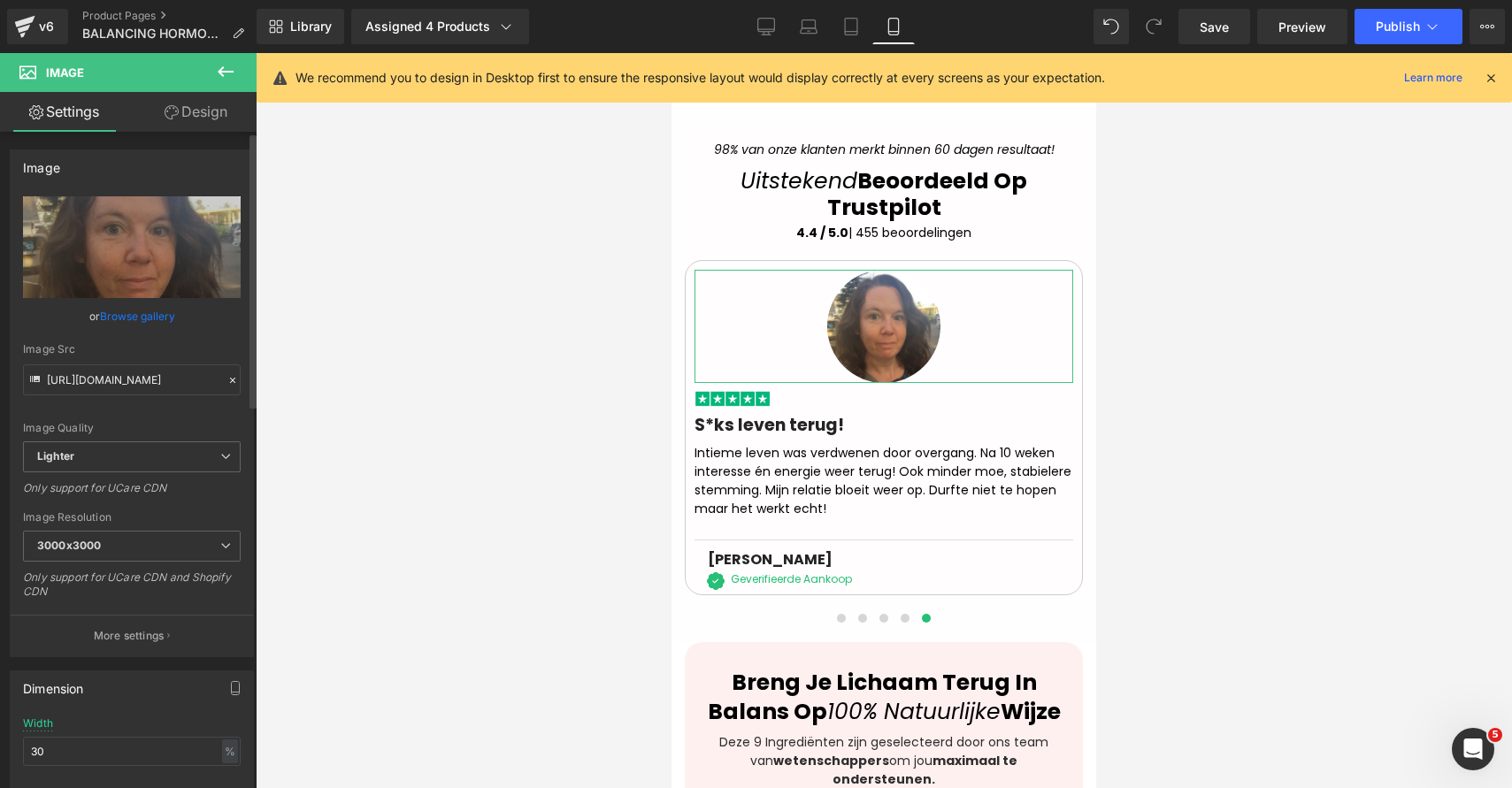
click at [127, 311] on link "Browse gallery" at bounding box center [137, 316] width 75 height 31
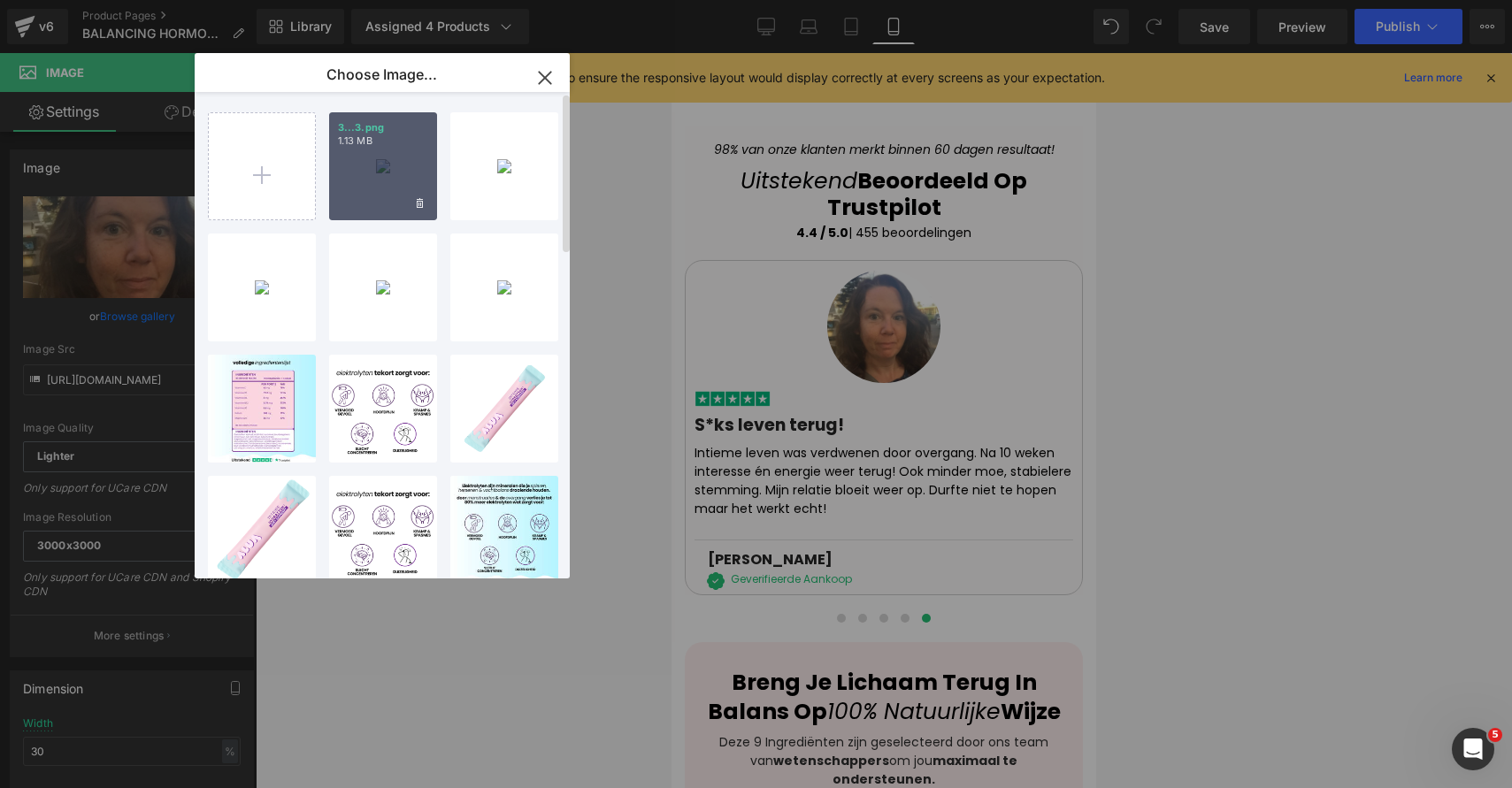
click at [367, 188] on div "3...3.png 1.13 MB" at bounding box center [383, 166] width 108 height 108
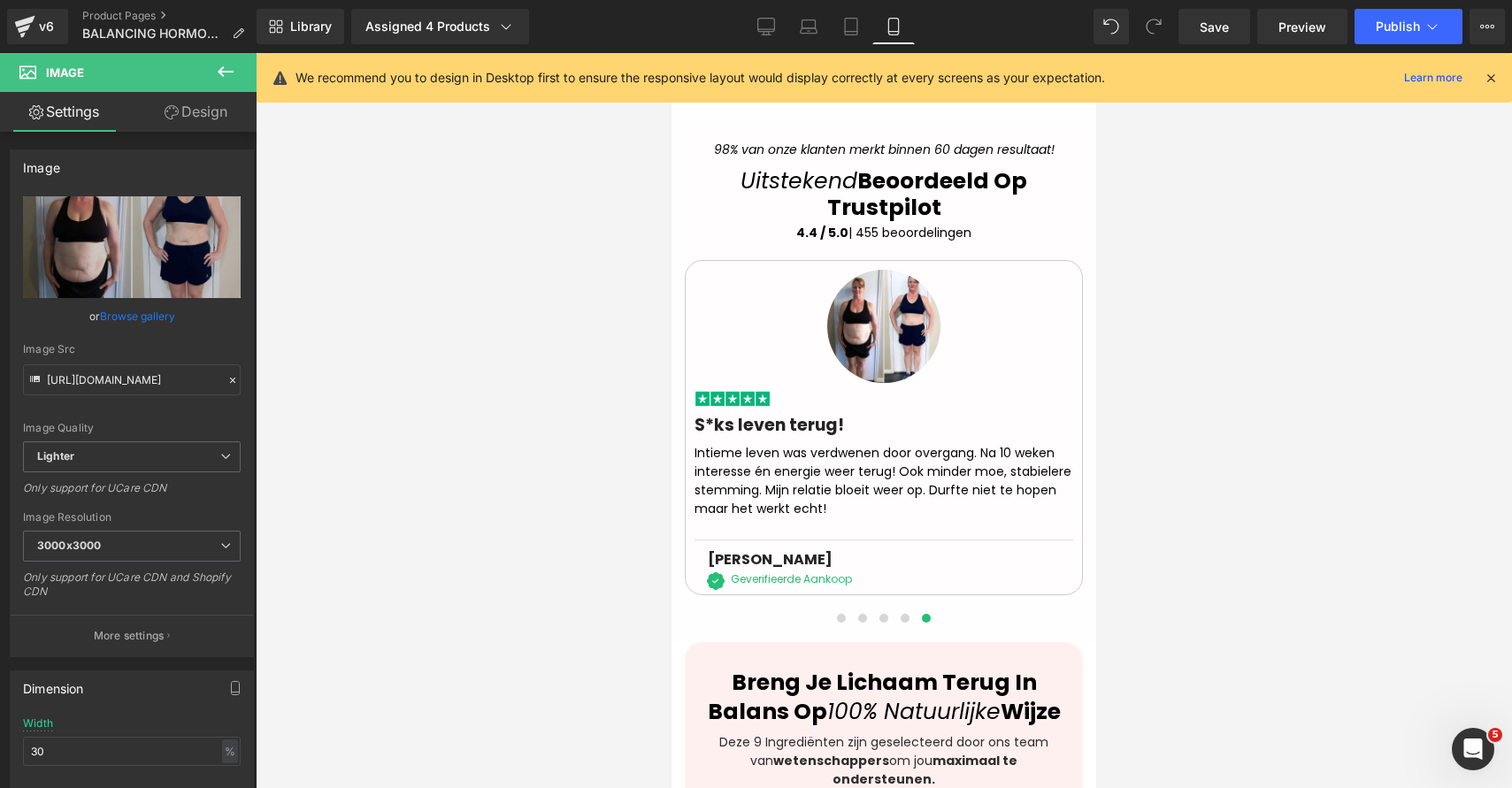
click at [1205, 365] on div at bounding box center [885, 421] width 1257 height 735
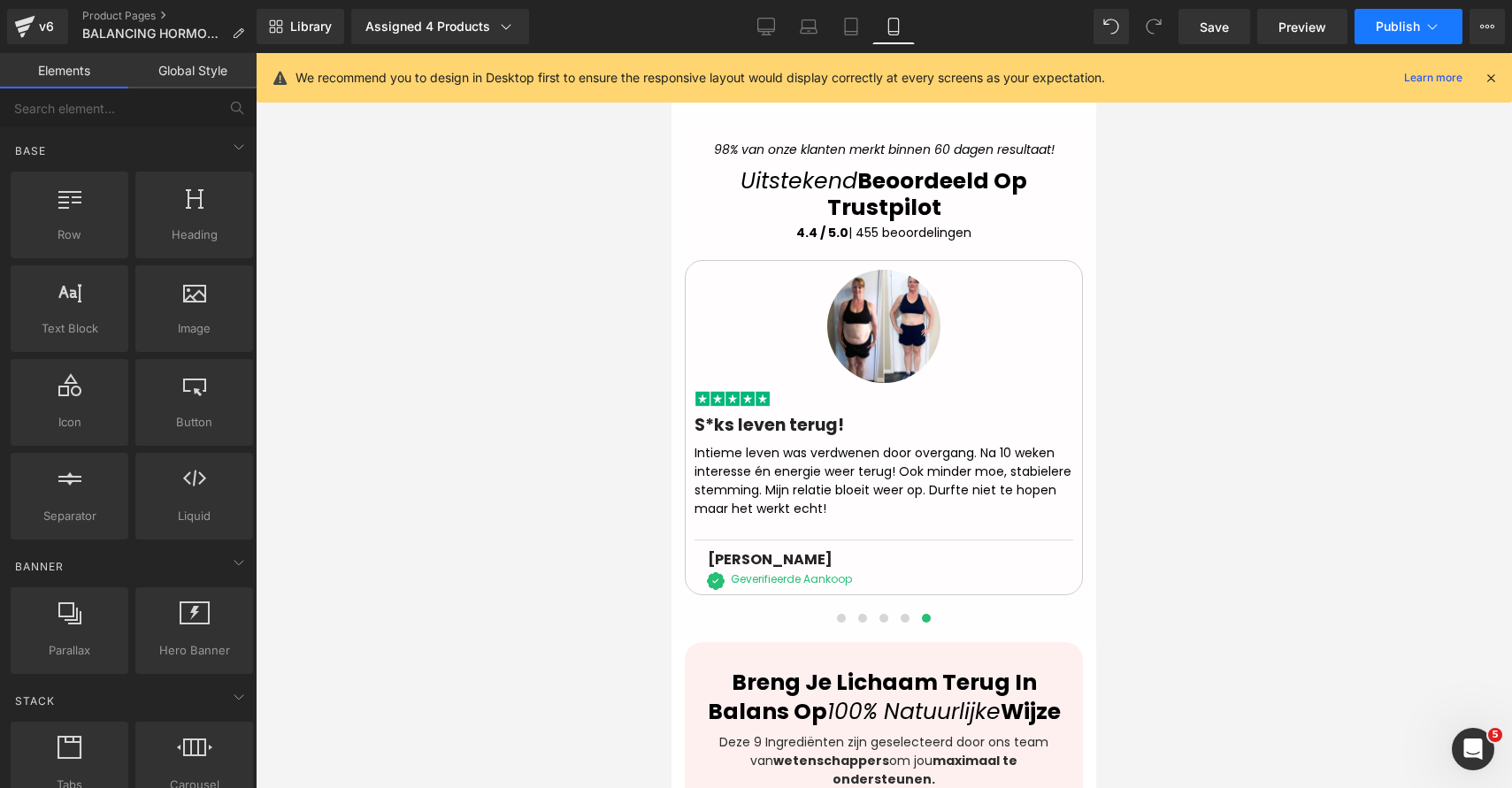
click at [1413, 33] on span "Publish" at bounding box center [1398, 26] width 44 height 14
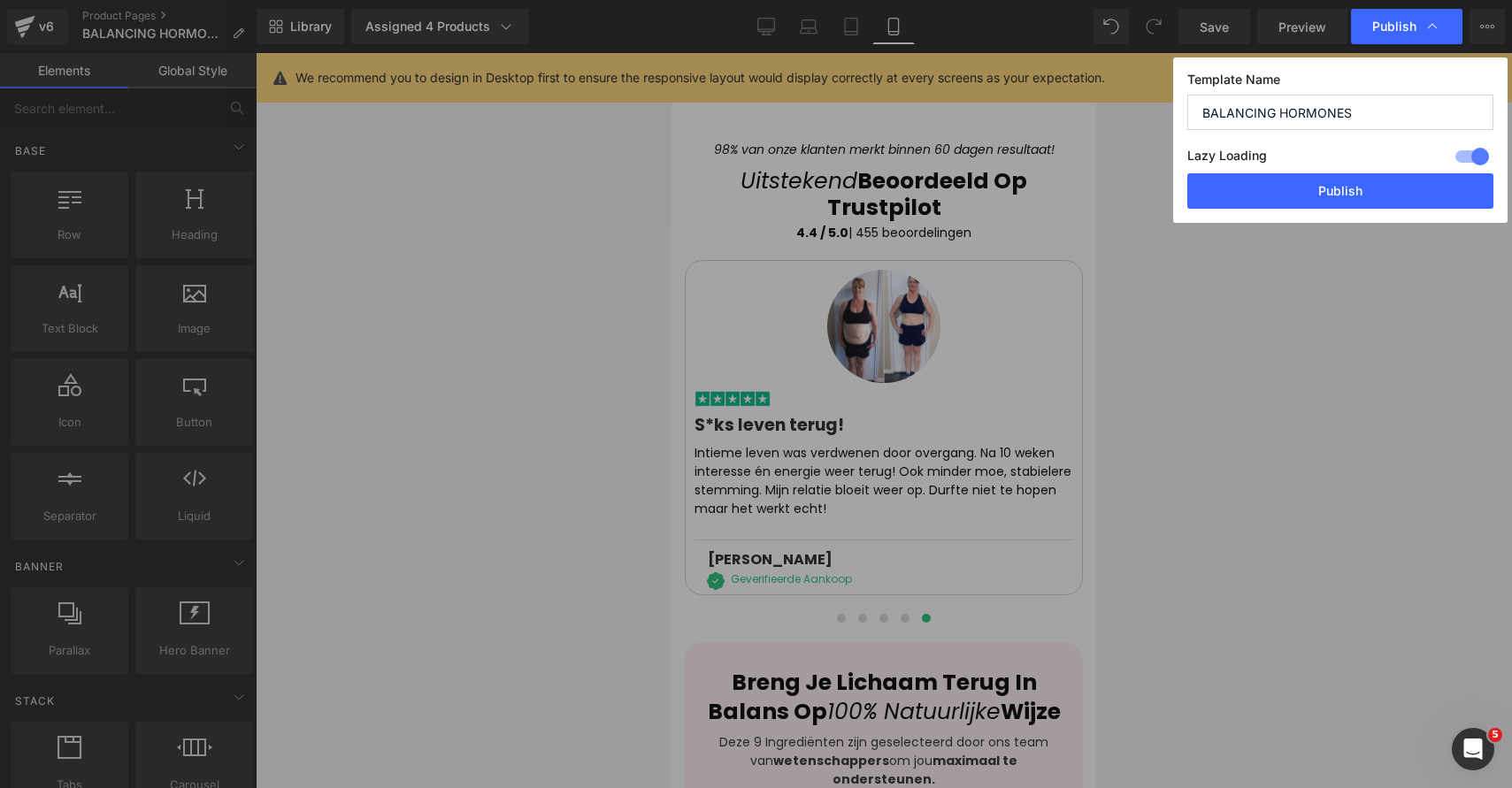
click at [1345, 197] on button "Publish" at bounding box center [1340, 191] width 306 height 36
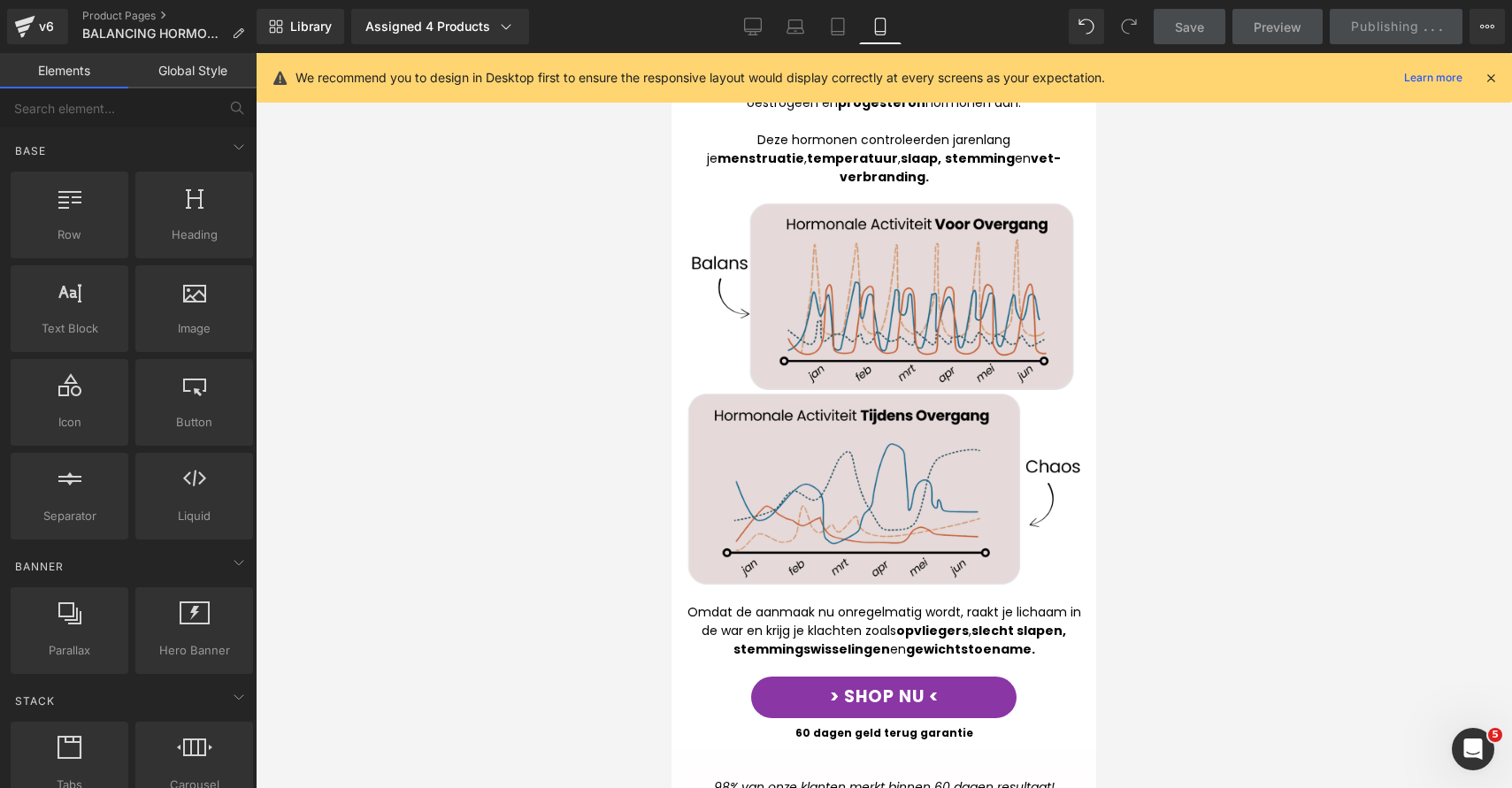
scroll to position [924, 0]
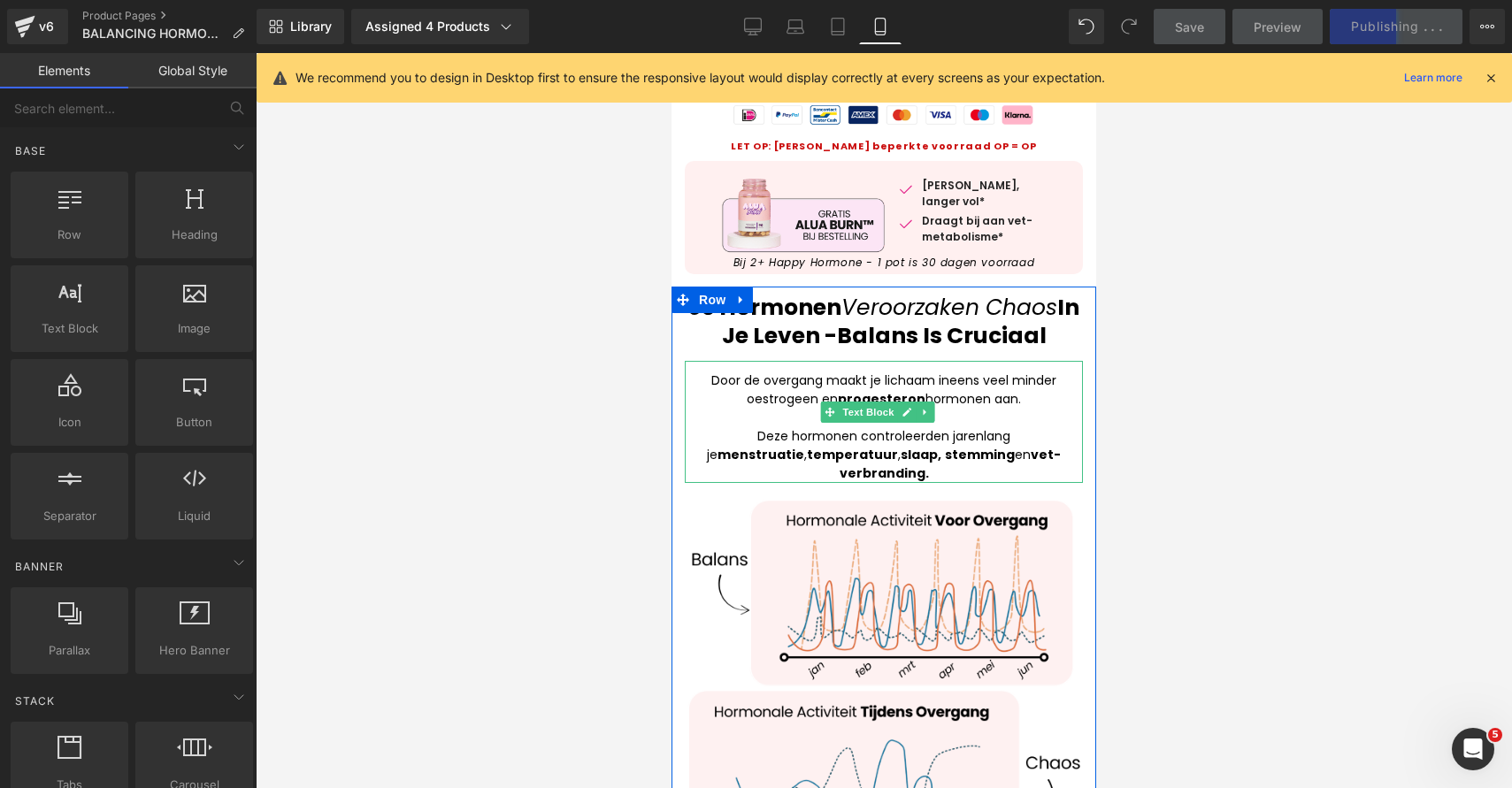
click at [769, 401] on div "Door de overgang maakt je lichaam ineens veel minder oestrogeen en progesteron …" at bounding box center [884, 389] width 398 height 37
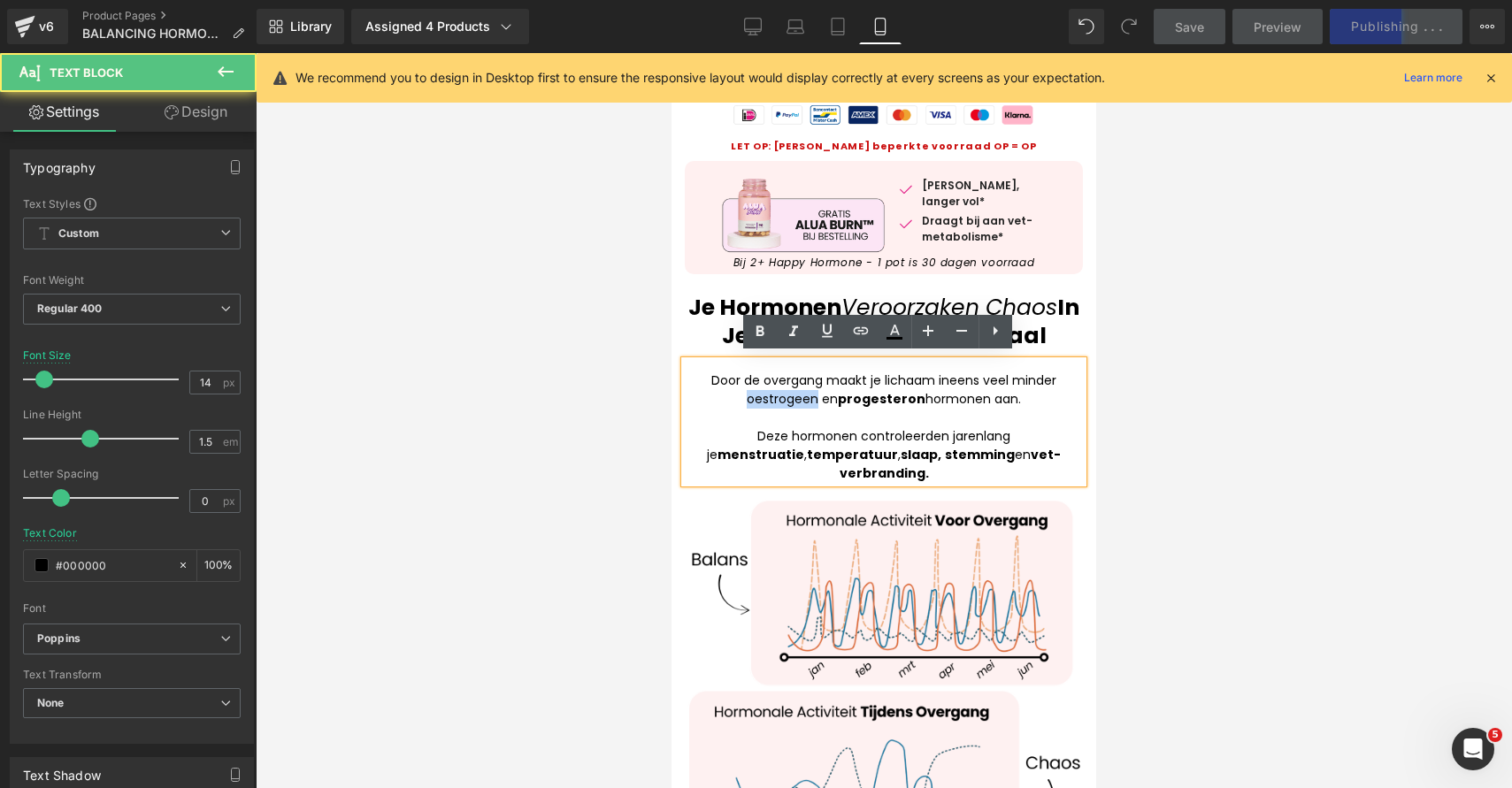
click at [769, 401] on div "Door de overgang maakt je lichaam ineens veel minder oestrogeen en progesteron …" at bounding box center [884, 389] width 398 height 37
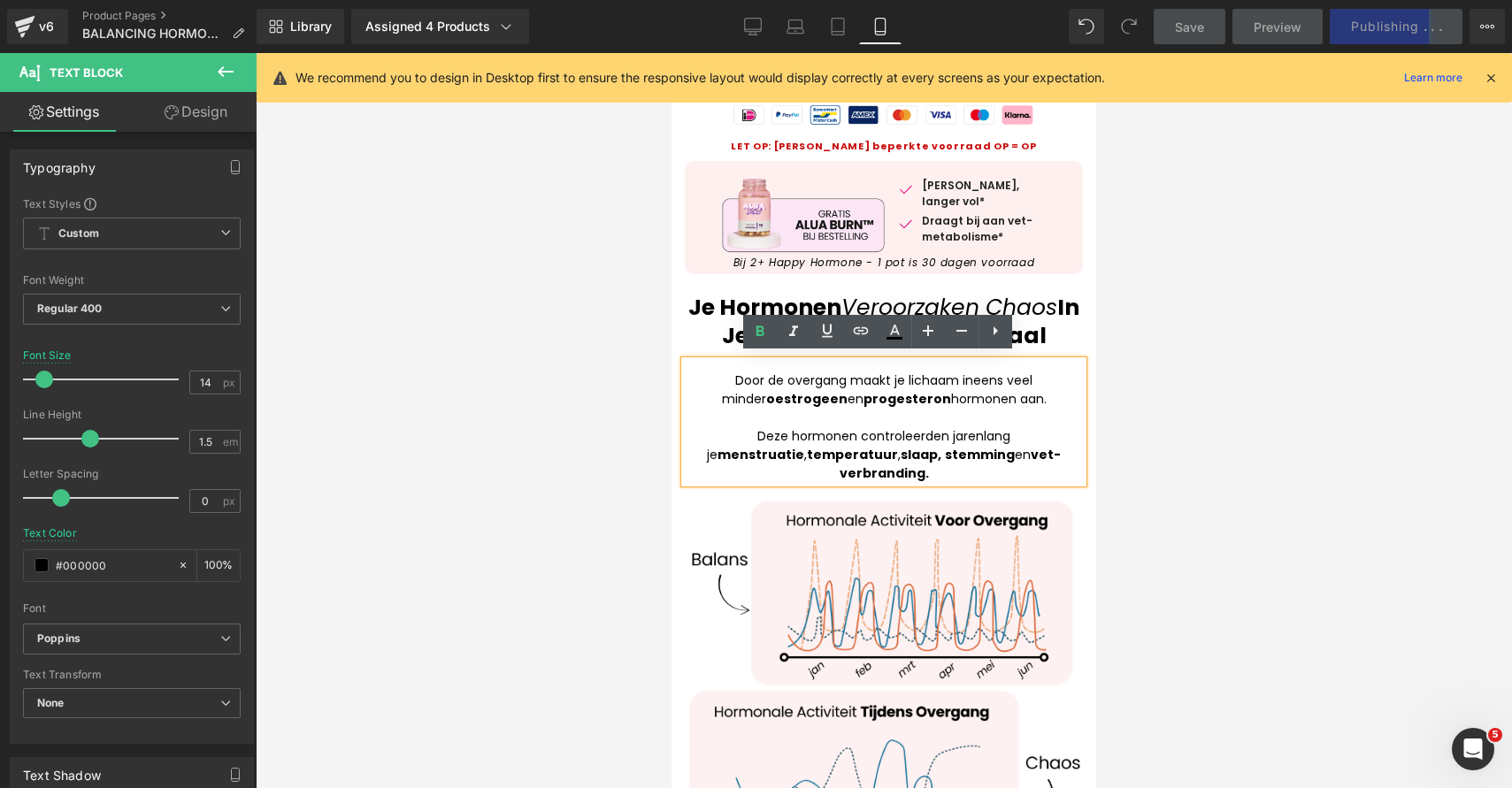
click at [1299, 482] on div at bounding box center [885, 421] width 1257 height 735
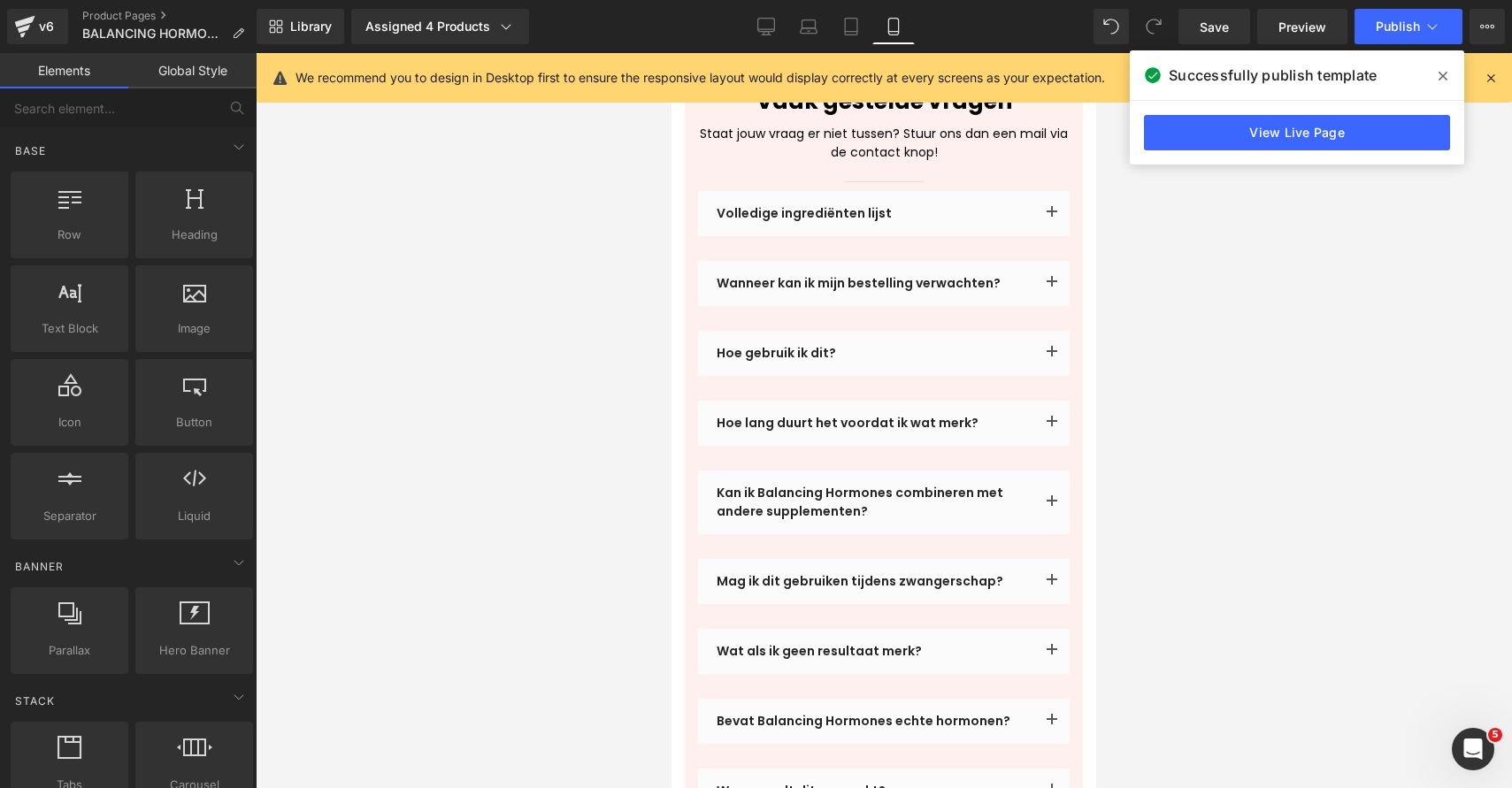
scroll to position [6057, 0]
